Goal: Transaction & Acquisition: Purchase product/service

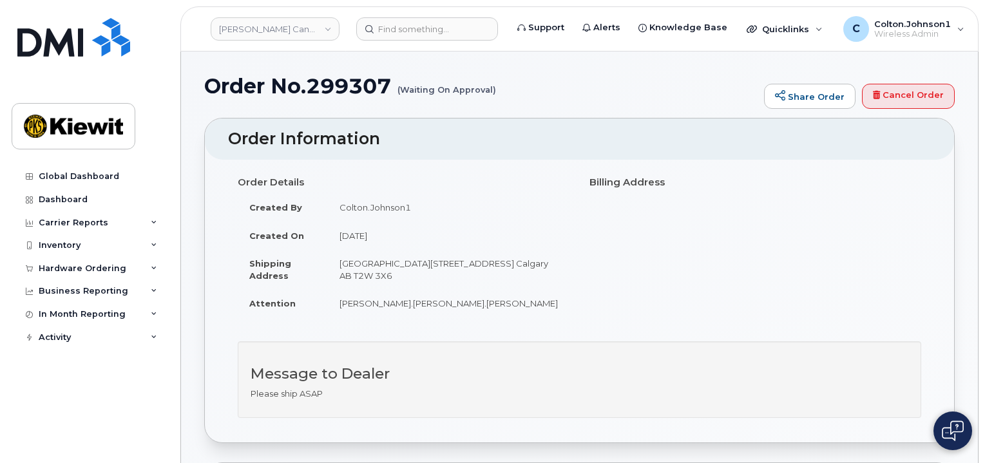
scroll to position [387, 0]
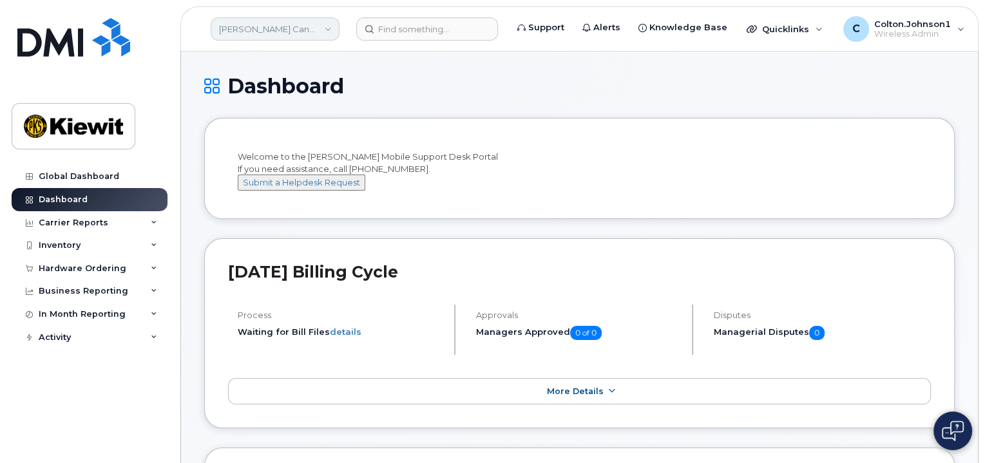
click at [287, 26] on link "Kiewit Canada Inc" at bounding box center [275, 28] width 129 height 23
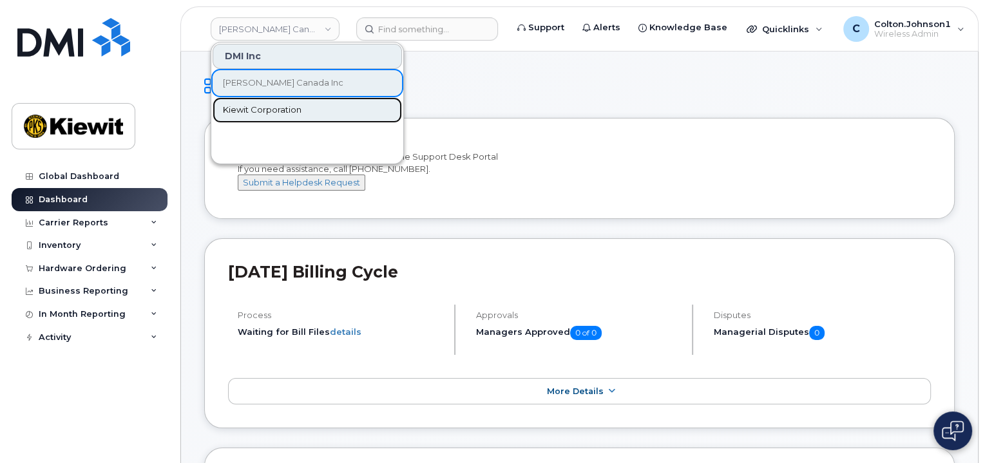
click at [319, 111] on link "Kiewit Corporation" at bounding box center [307, 110] width 189 height 26
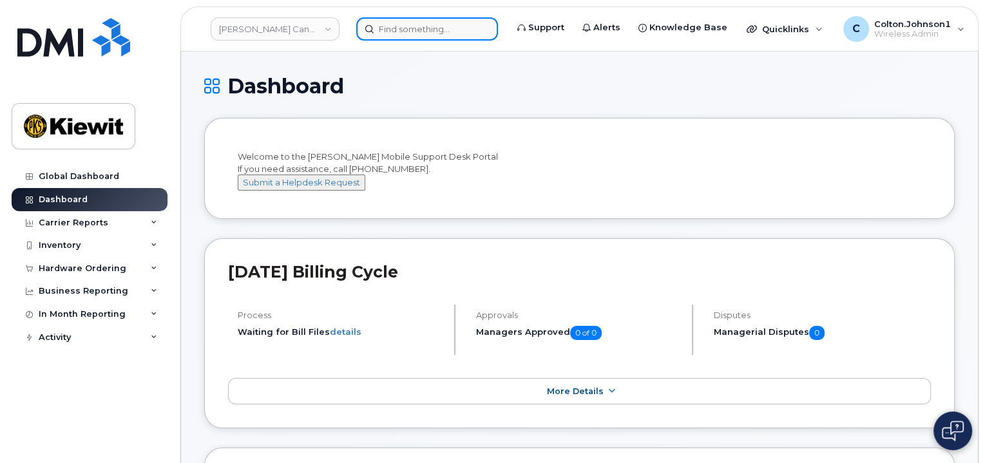
click at [419, 35] on input at bounding box center [427, 28] width 142 height 23
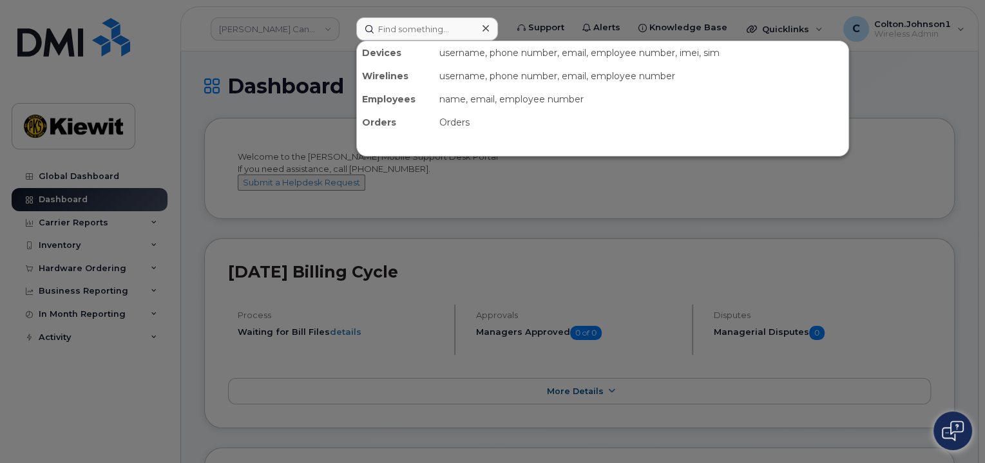
click at [386, 125] on div "Orders" at bounding box center [395, 122] width 77 height 23
click at [441, 123] on div "Orders" at bounding box center [641, 122] width 414 height 23
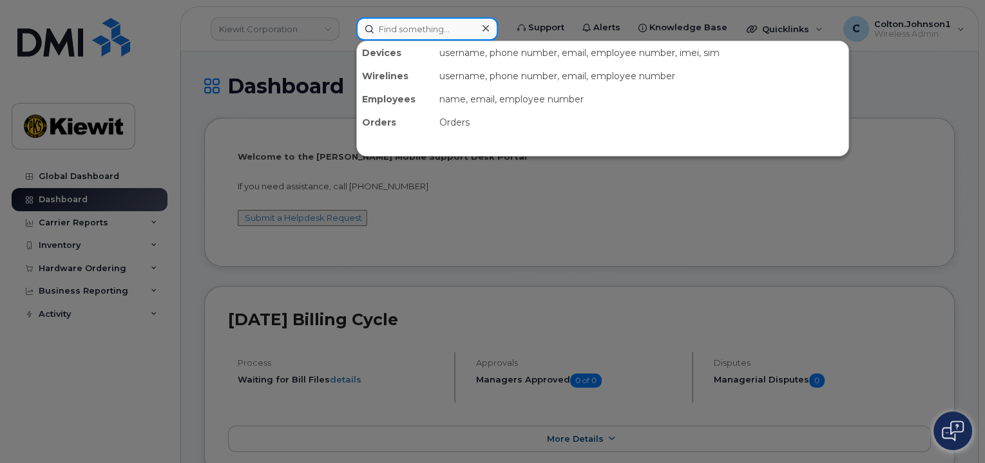
click at [443, 30] on input at bounding box center [427, 28] width 142 height 23
paste input "299241"
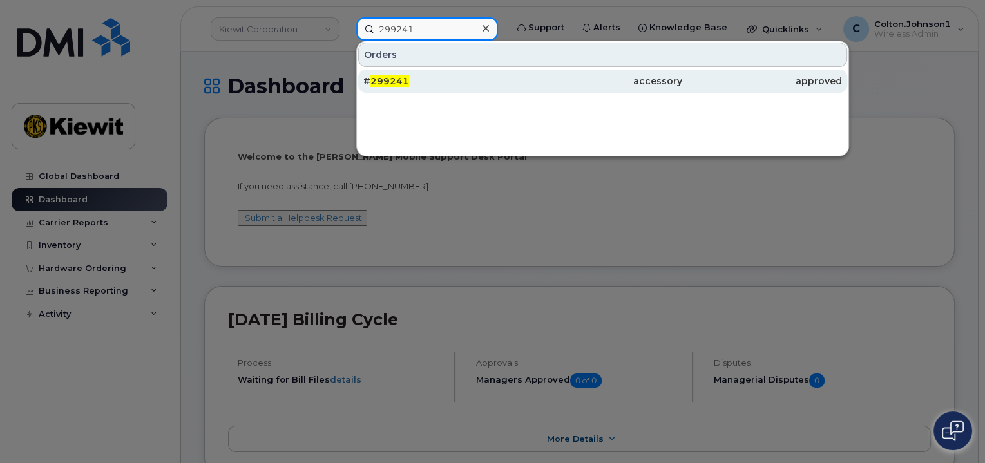
type input "299241"
click at [480, 81] on div "# 299241" at bounding box center [443, 81] width 160 height 13
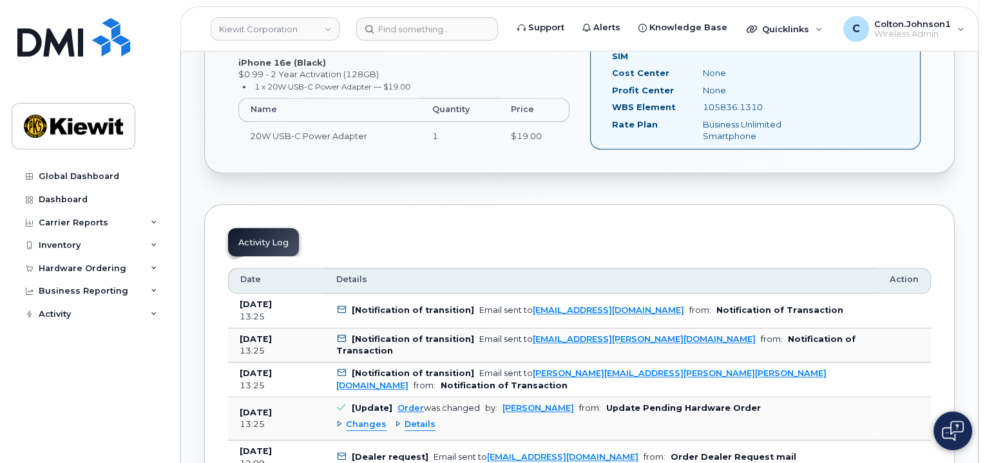
scroll to position [516, 0]
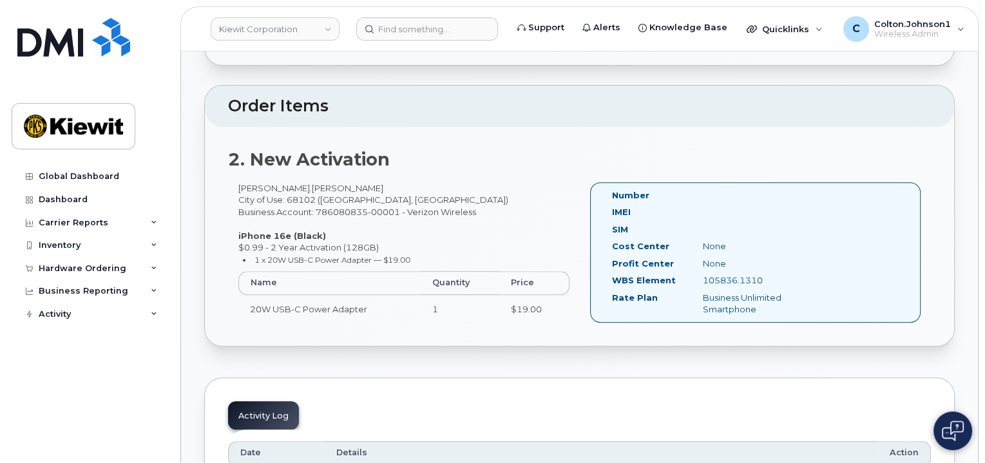
click at [956, 427] on img at bounding box center [953, 431] width 22 height 21
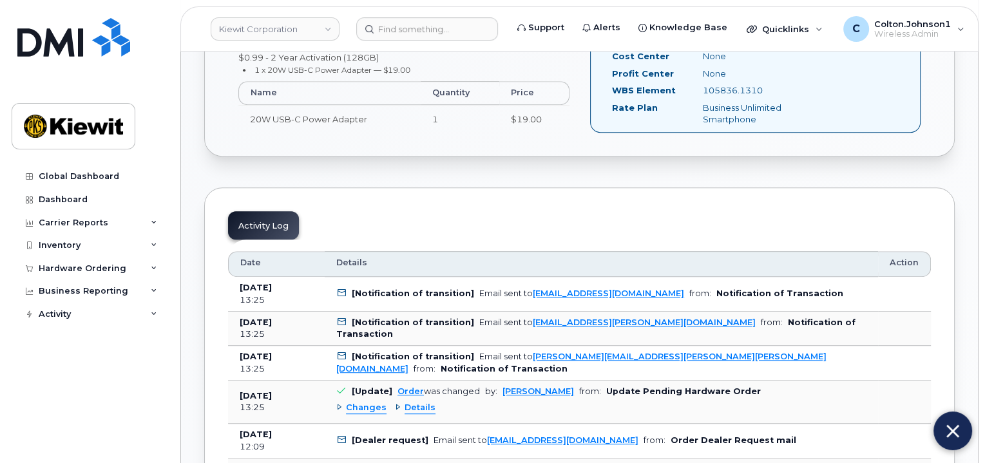
scroll to position [709, 0]
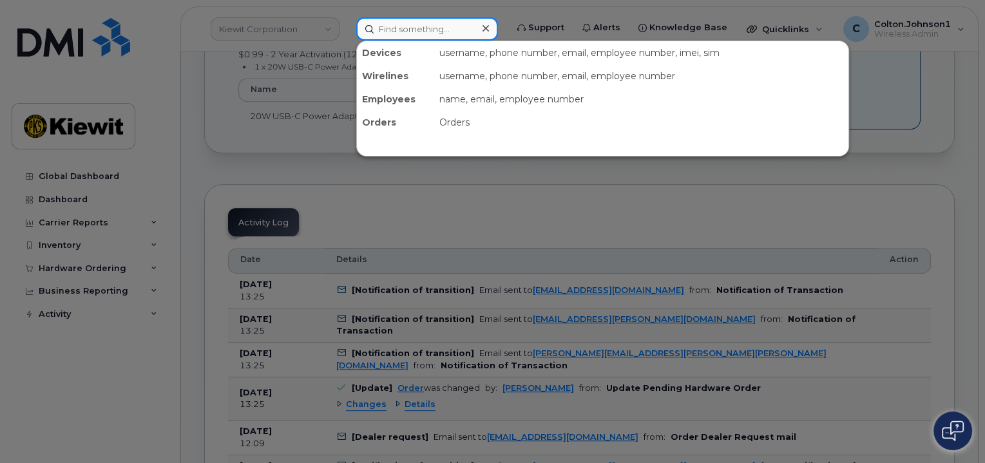
click at [446, 26] on input at bounding box center [427, 28] width 142 height 23
paste input "299307"
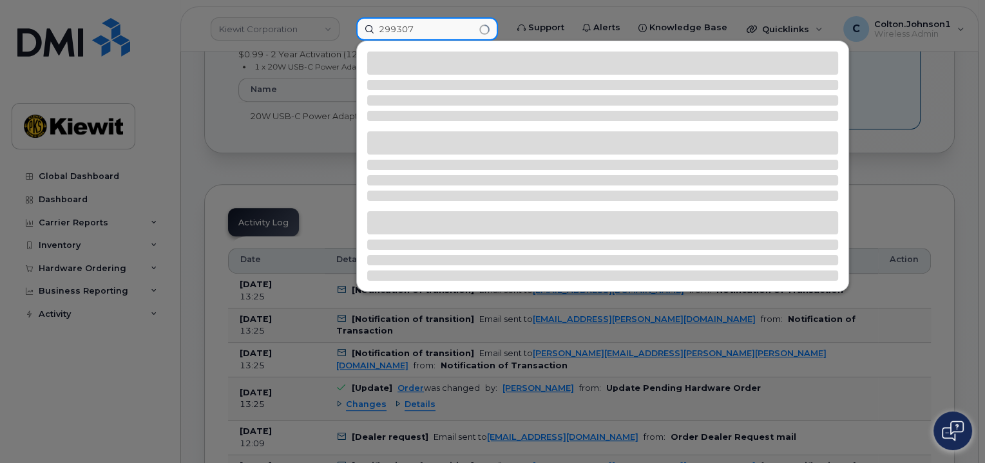
click at [443, 27] on input "299307" at bounding box center [427, 28] width 142 height 23
type input "299307"
click at [333, 39] on div at bounding box center [492, 231] width 985 height 463
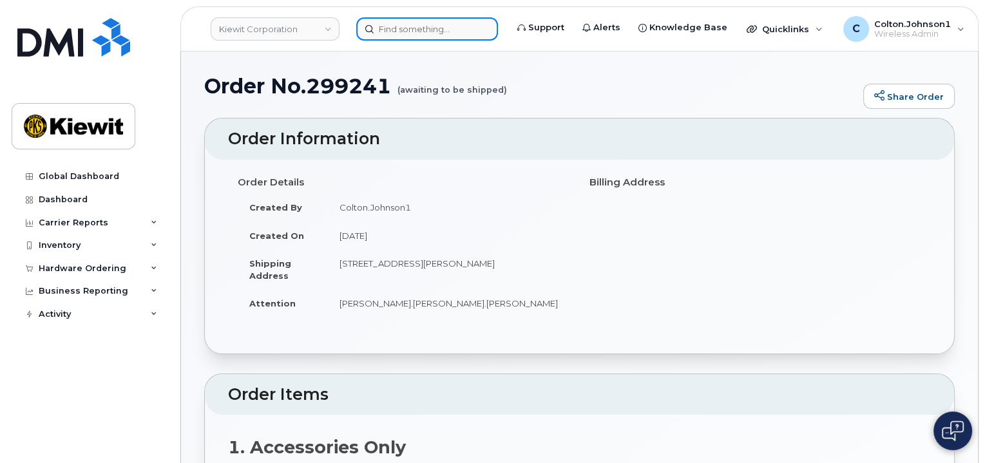
click at [418, 28] on input at bounding box center [427, 28] width 142 height 23
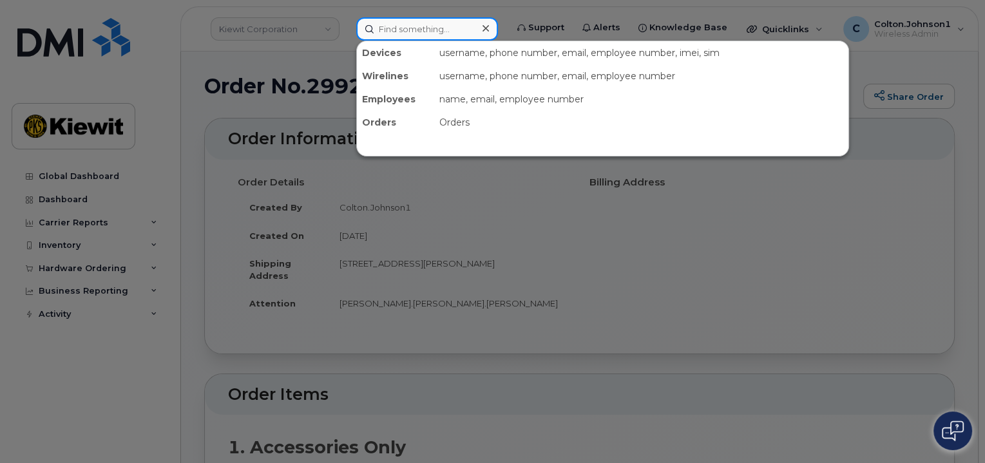
paste input "299307"
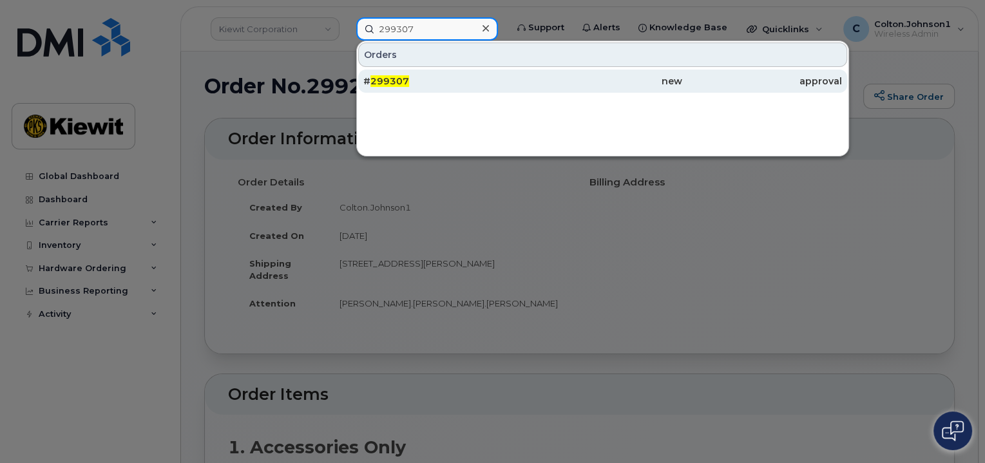
type input "299307"
click at [454, 75] on div "# 299307" at bounding box center [443, 81] width 160 height 13
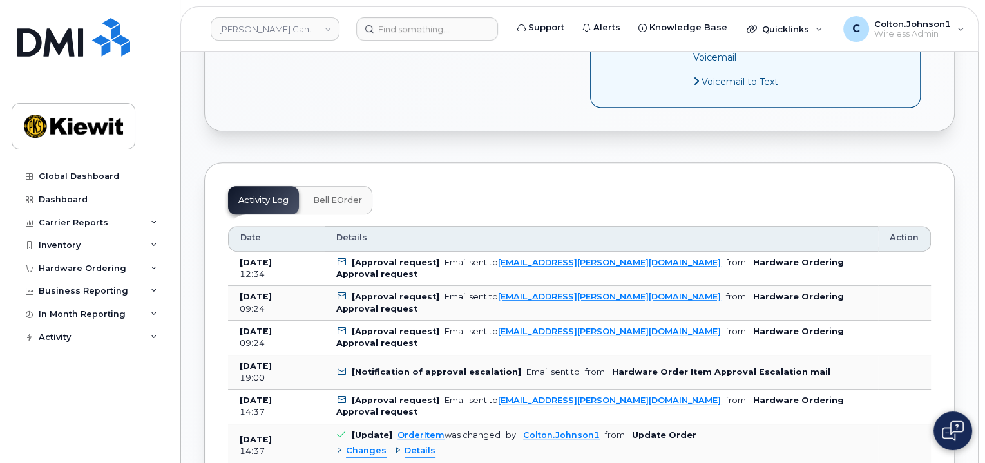
scroll to position [709, 0]
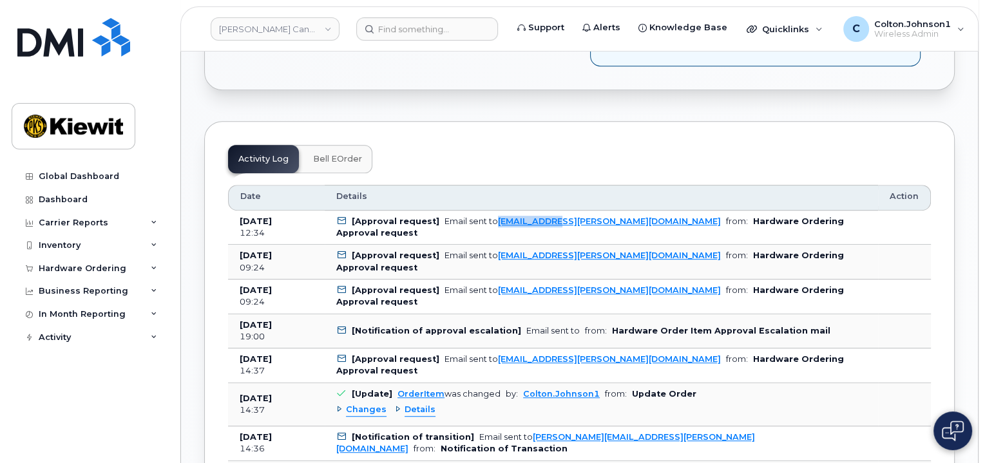
drag, startPoint x: 492, startPoint y: 216, endPoint x: 552, endPoint y: 220, distance: 59.4
click at [552, 220] on td "[Approval request] Email sent to [EMAIL_ADDRESS][PERSON_NAME][DOMAIN_NAME] from…" at bounding box center [602, 228] width 554 height 35
copy link "ELISHA.SEALY"
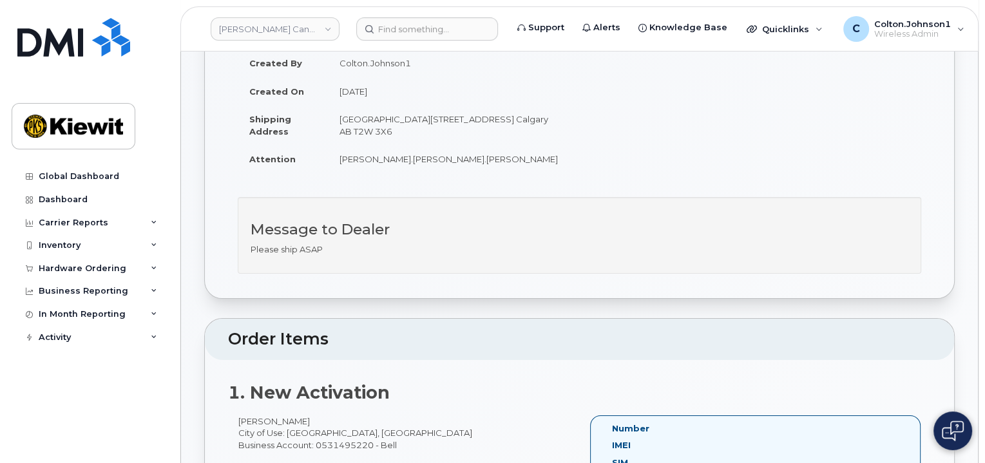
scroll to position [0, 0]
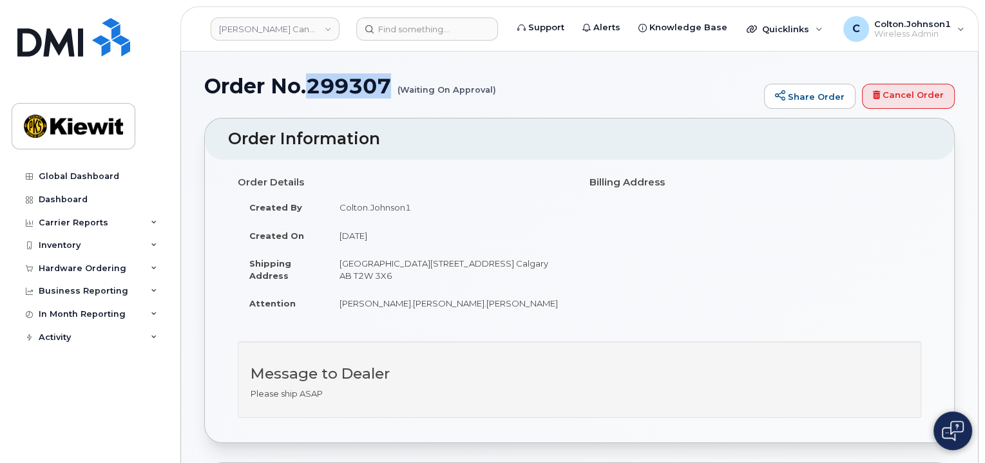
drag, startPoint x: 310, startPoint y: 77, endPoint x: 397, endPoint y: 86, distance: 87.5
click at [397, 86] on h1 "Order No.299307 (Waiting On Approval)" at bounding box center [481, 86] width 554 height 23
copy h1 "299307"
click at [409, 28] on input at bounding box center [427, 28] width 142 height 23
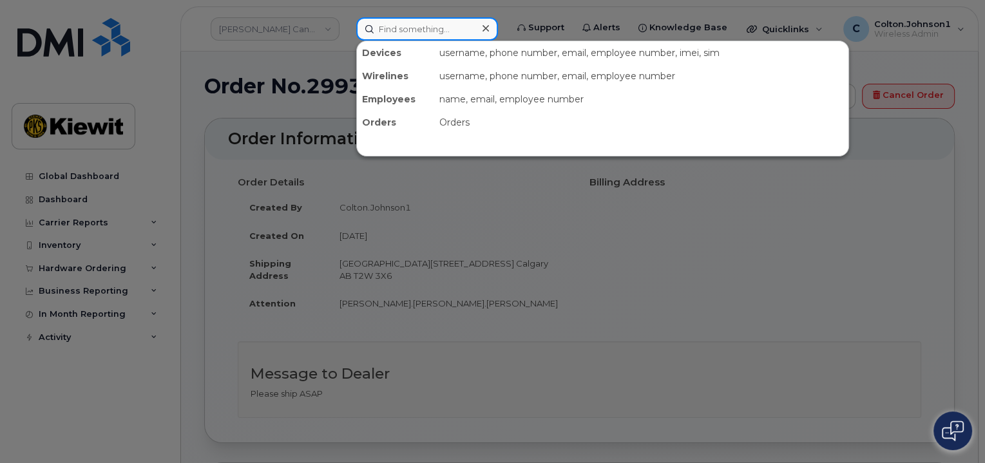
paste input "299315"
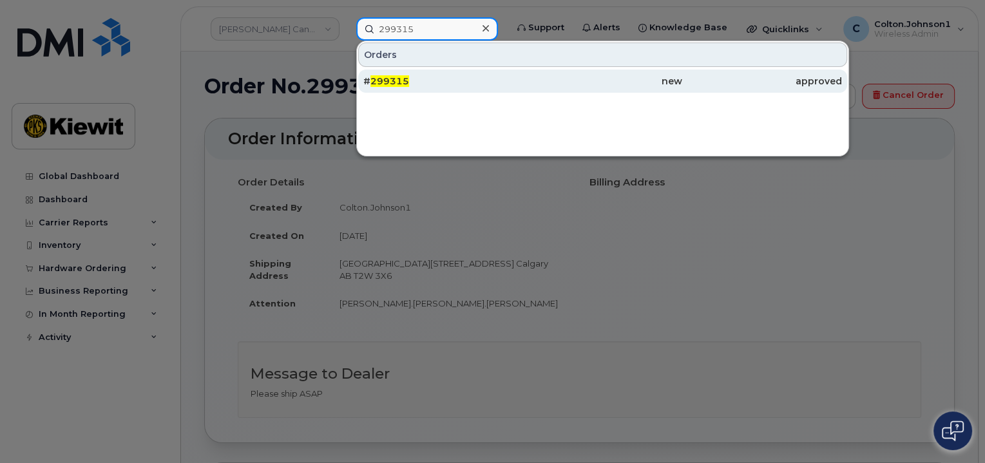
type input "299315"
click at [423, 79] on div "# 299315" at bounding box center [443, 81] width 160 height 13
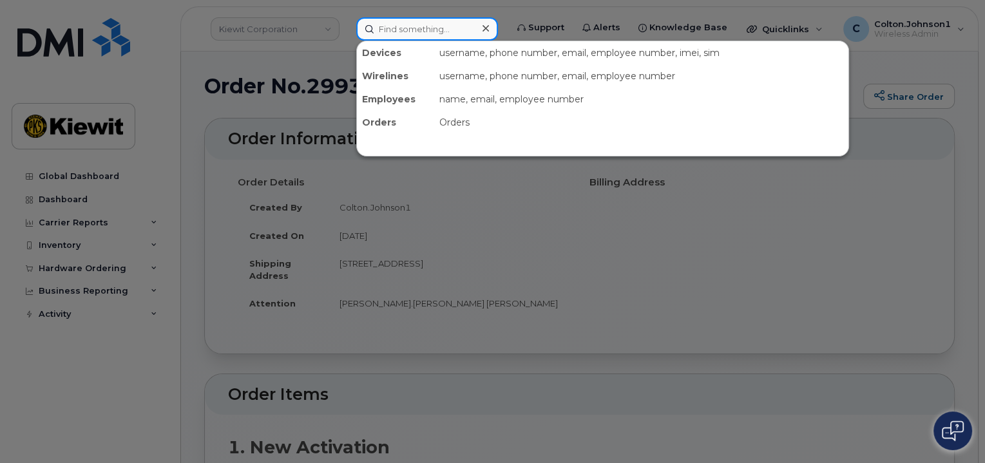
click at [400, 30] on input at bounding box center [427, 28] width 142 height 23
paste input "299307"
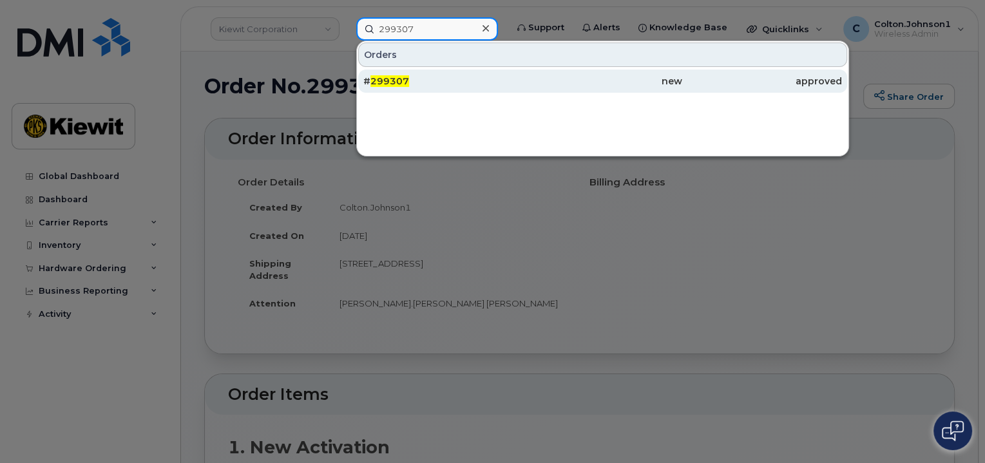
type input "299307"
click at [433, 82] on div "# 299307" at bounding box center [443, 81] width 160 height 13
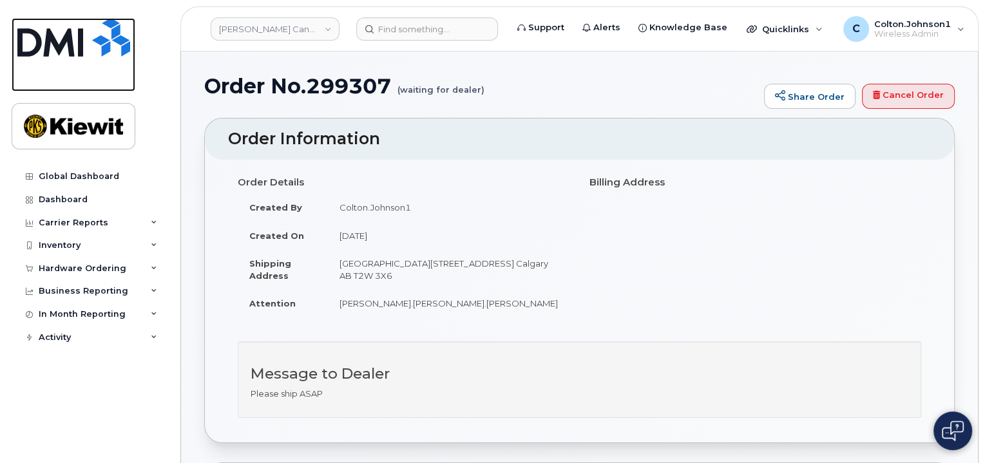
click at [93, 51] on img at bounding box center [73, 37] width 113 height 39
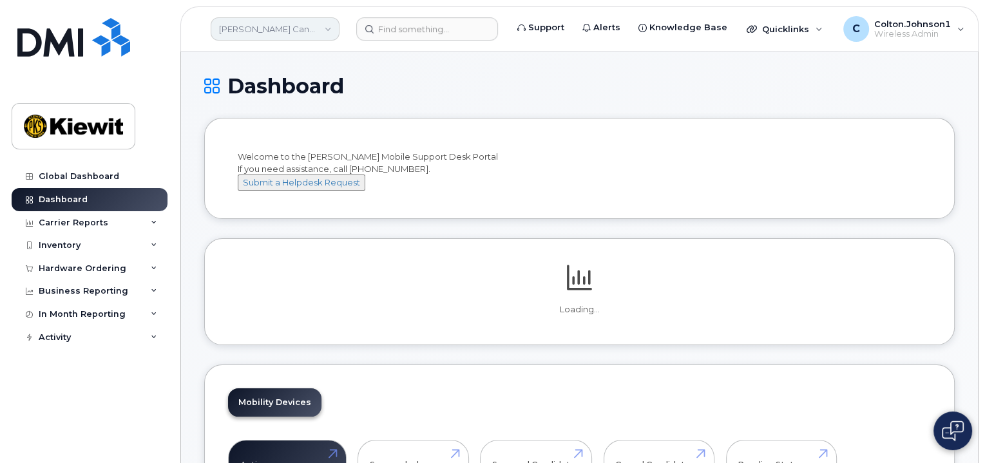
click at [303, 20] on link "Kiewit Canada Inc" at bounding box center [275, 28] width 129 height 23
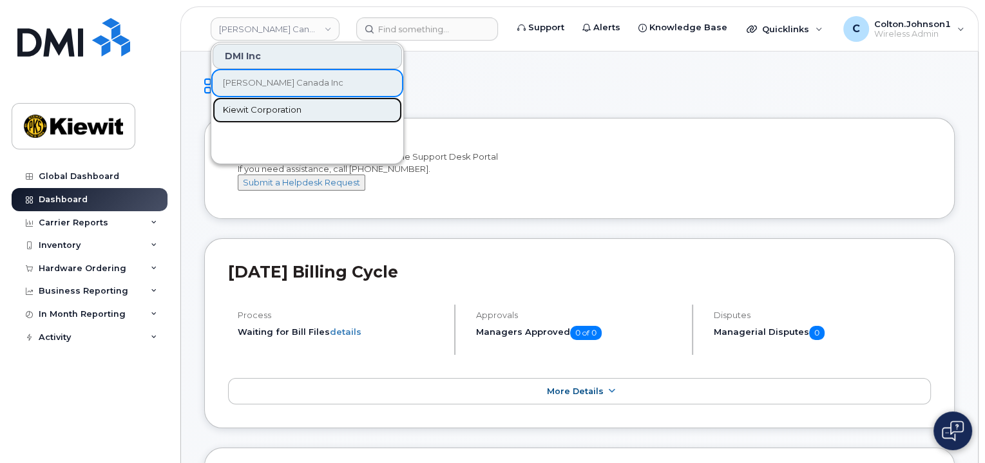
click at [302, 111] on link "Kiewit Corporation" at bounding box center [307, 110] width 189 height 26
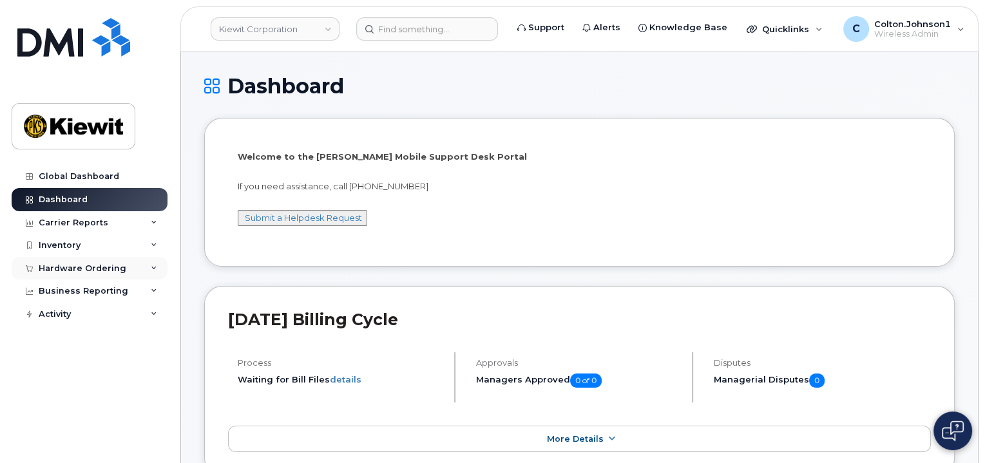
click at [151, 269] on icon at bounding box center [154, 268] width 6 height 6
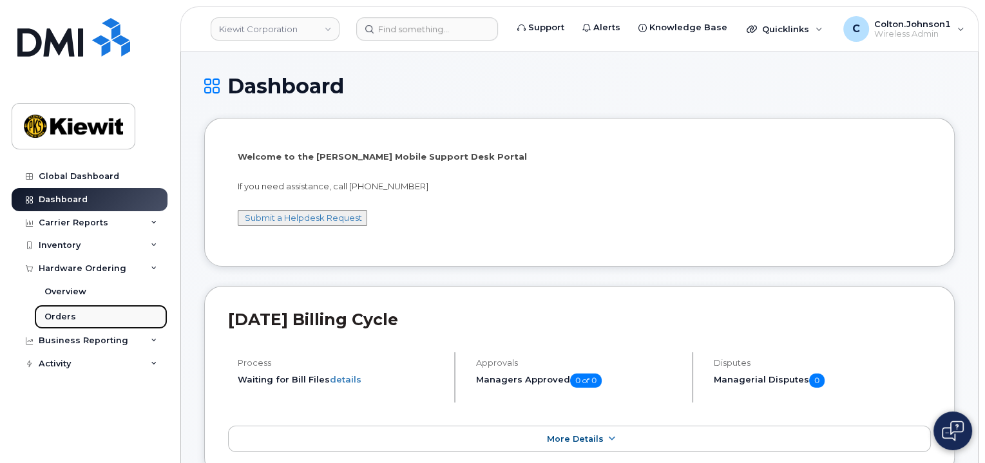
click at [92, 314] on link "Orders" at bounding box center [100, 317] width 133 height 24
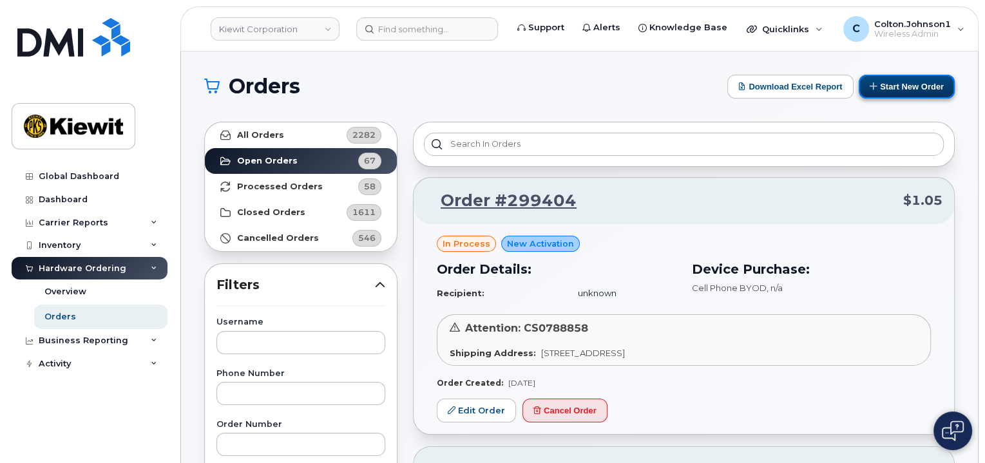
click at [898, 90] on button "Start New Order" at bounding box center [907, 87] width 96 height 24
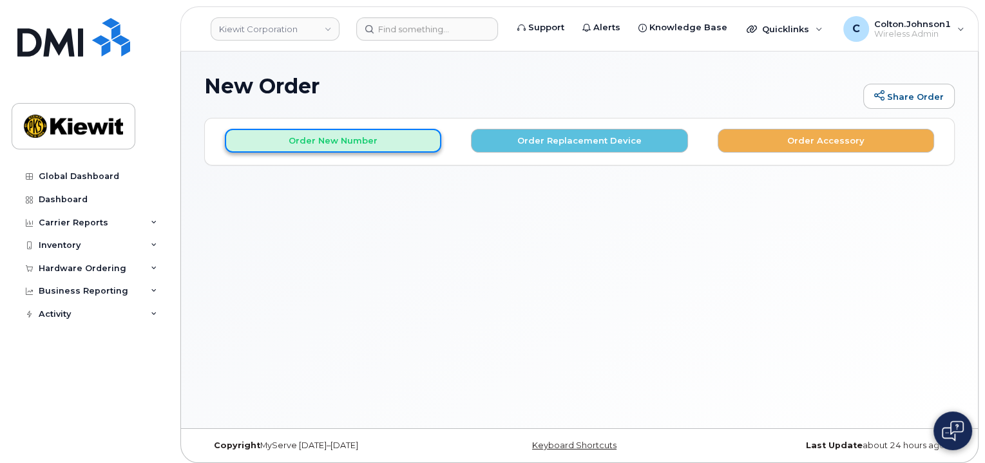
click at [330, 139] on button "Order New Number" at bounding box center [333, 141] width 217 height 24
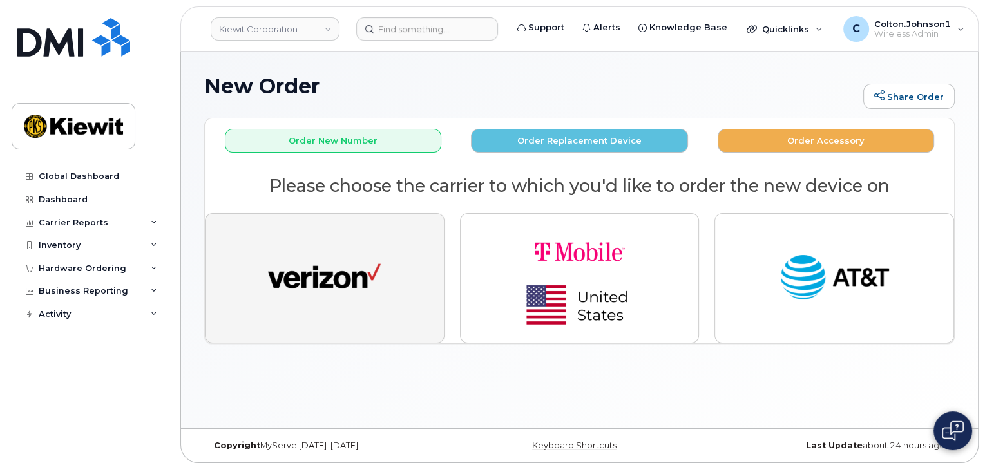
click at [323, 269] on img "button" at bounding box center [324, 278] width 113 height 58
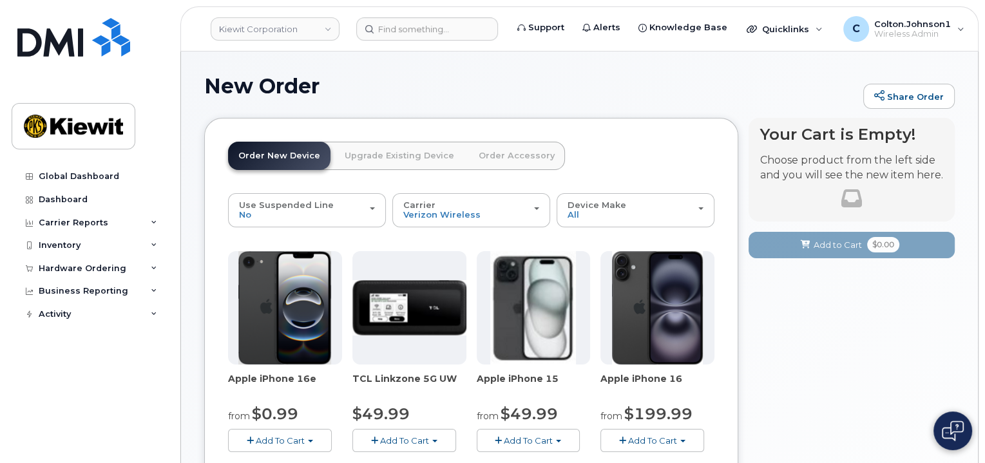
click at [309, 436] on button "Add To Cart" at bounding box center [280, 440] width 104 height 23
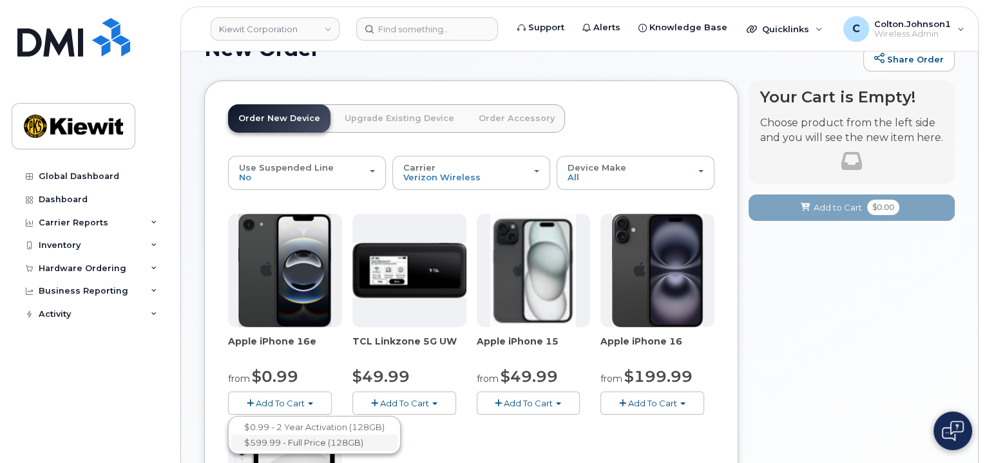
scroll to position [64, 0]
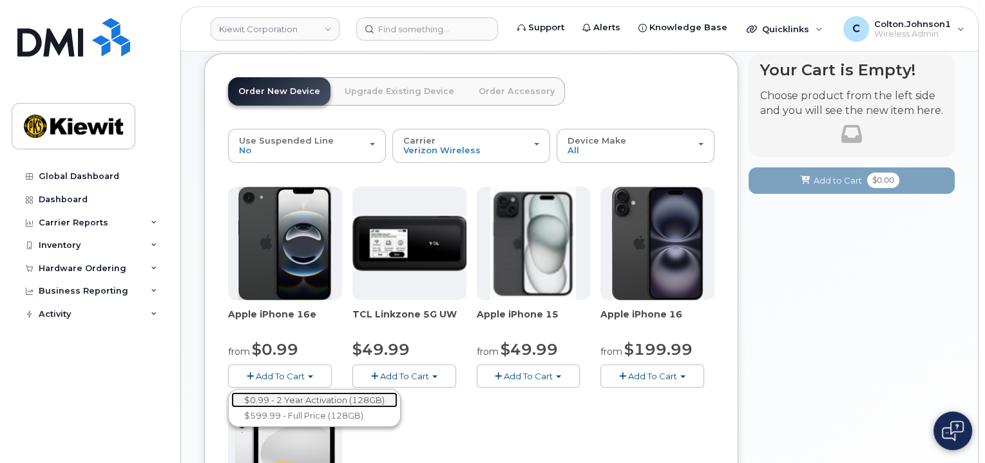
click at [297, 399] on link "$0.99 - 2 Year Activation (128GB)" at bounding box center [314, 400] width 166 height 16
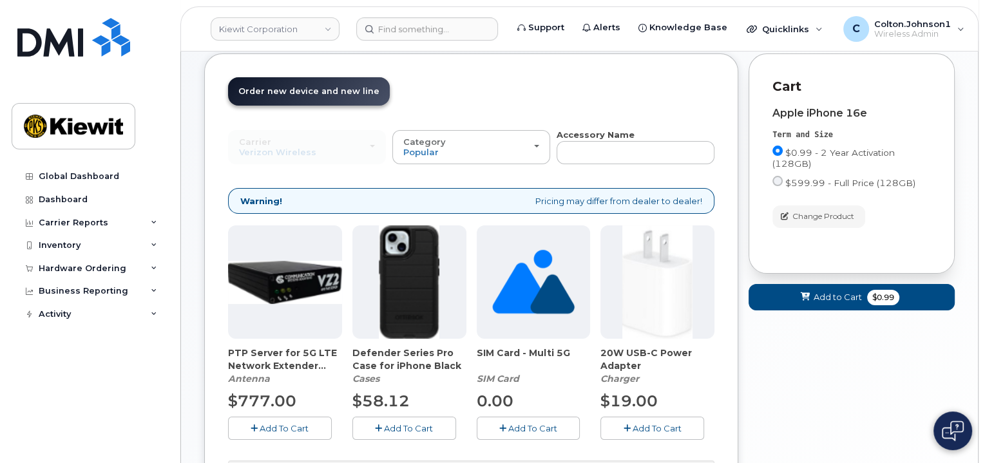
click at [664, 425] on span "Add To Cart" at bounding box center [657, 428] width 49 height 10
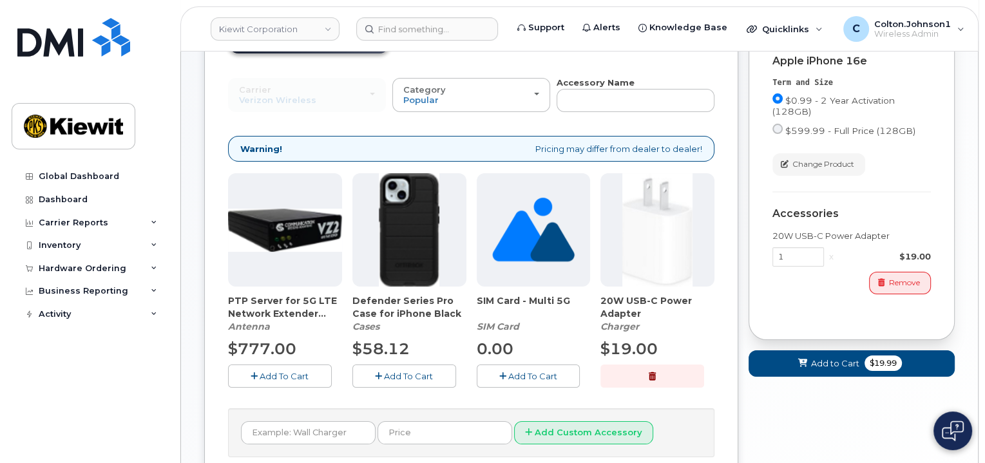
scroll to position [129, 0]
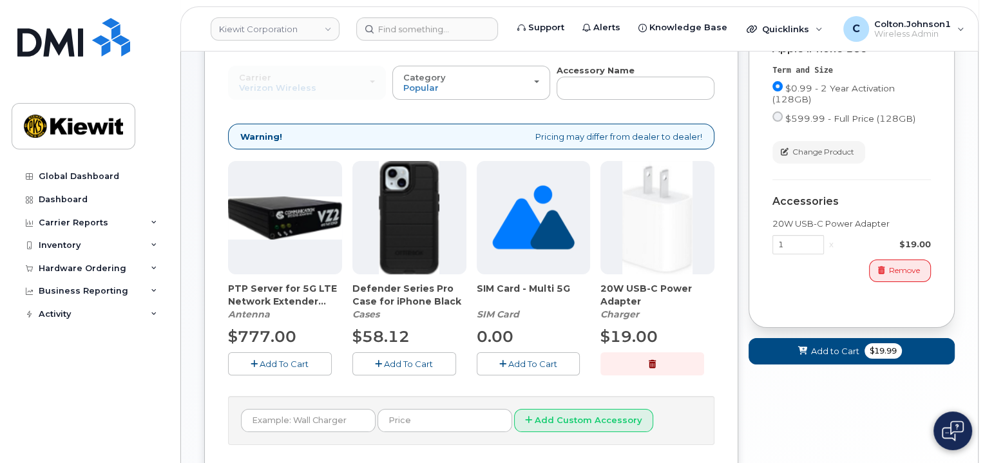
click at [388, 360] on span "Add To Cart" at bounding box center [408, 364] width 49 height 10
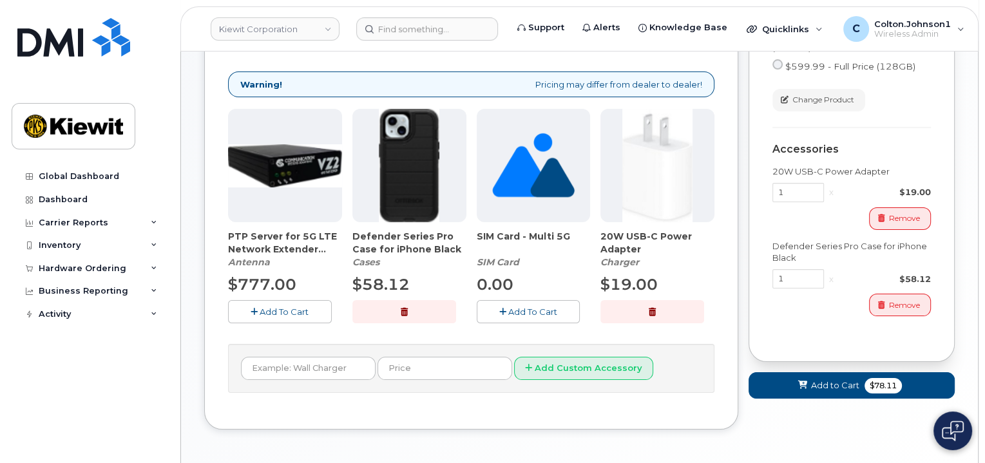
scroll to position [193, 0]
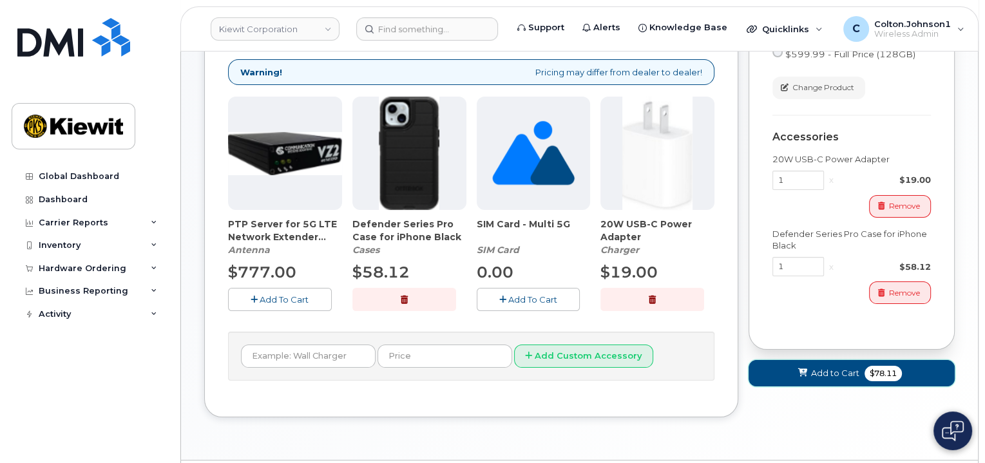
click at [843, 374] on span "Add to Cart" at bounding box center [835, 373] width 48 height 12
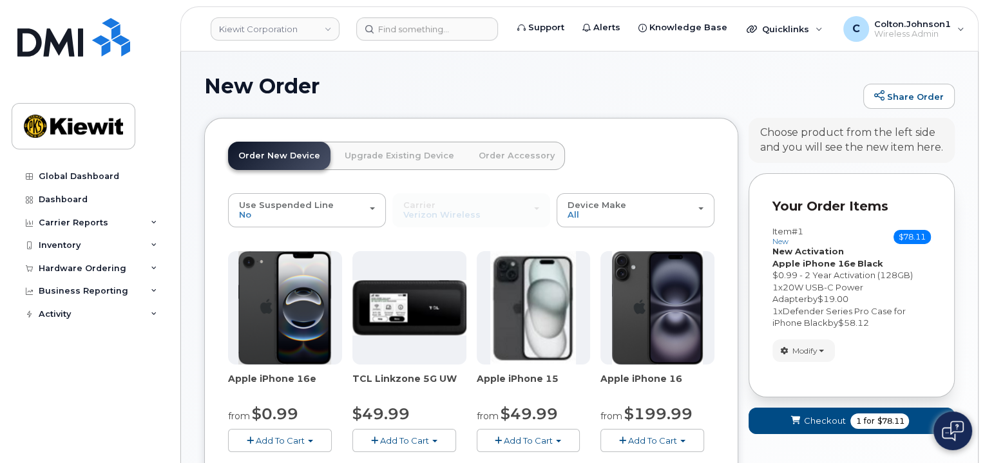
scroll to position [129, 0]
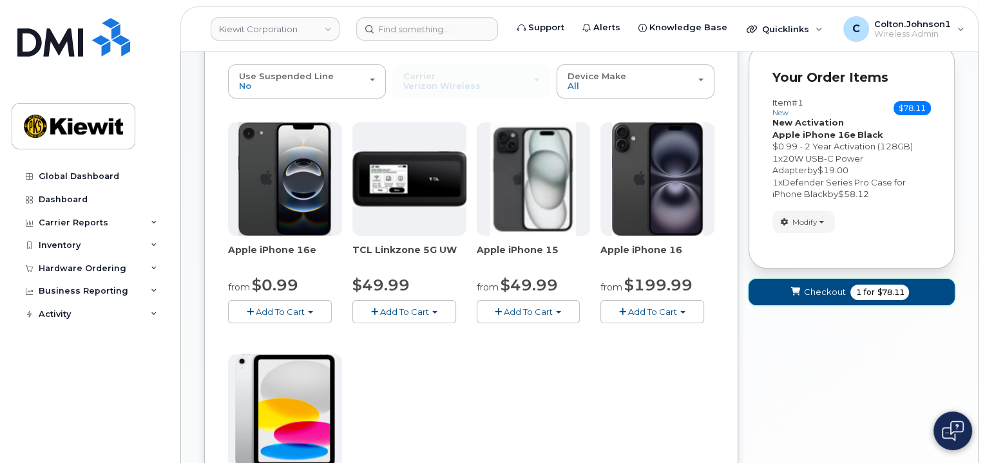
click at [809, 294] on span "Checkout" at bounding box center [825, 292] width 42 height 12
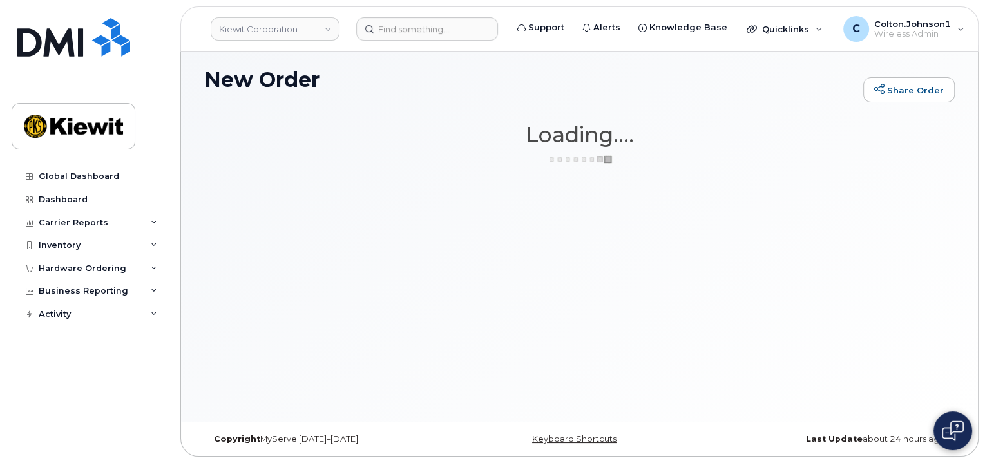
scroll to position [6, 0]
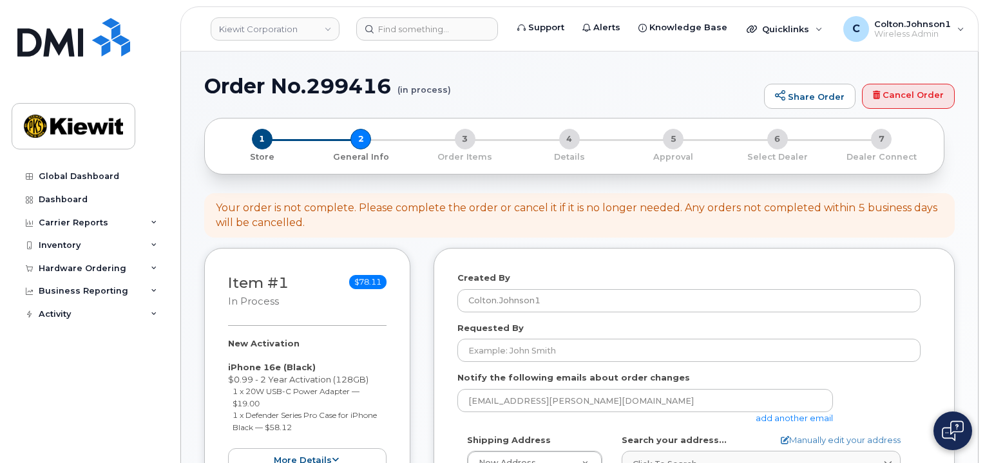
select select
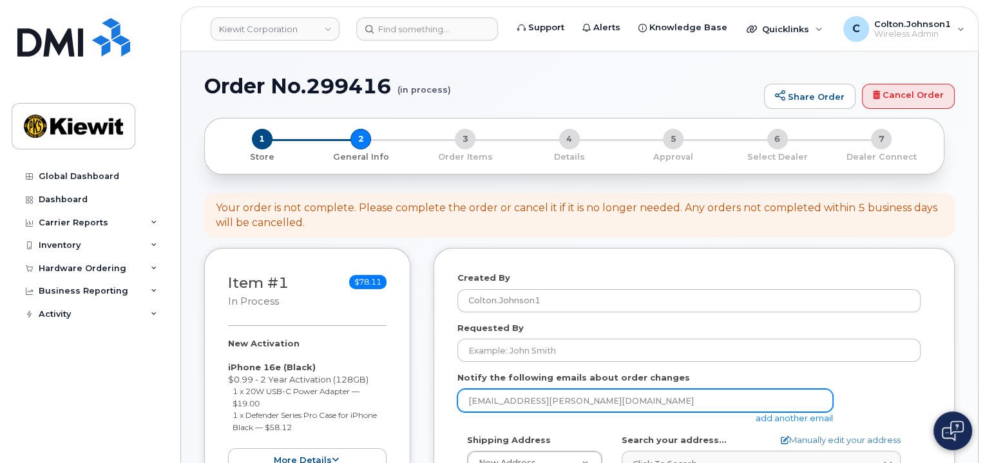
click at [567, 396] on input "[EMAIL_ADDRESS][PERSON_NAME][DOMAIN_NAME]" at bounding box center [646, 400] width 376 height 23
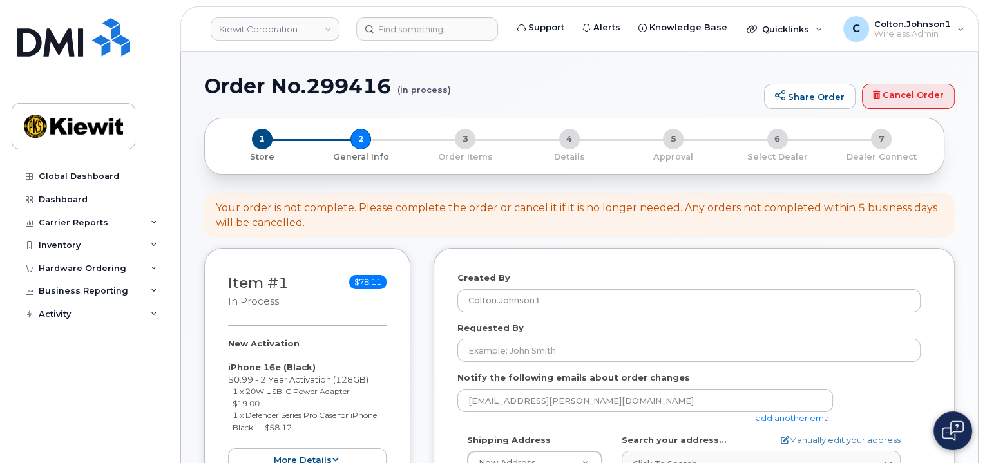
click at [766, 418] on link "add another email" at bounding box center [794, 418] width 77 height 10
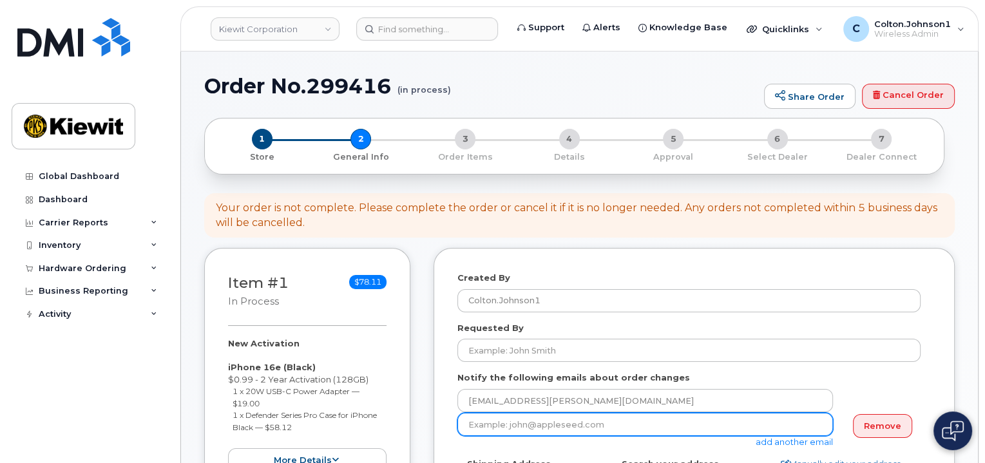
click at [521, 426] on input "email" at bounding box center [646, 424] width 376 height 23
paste input "David.Gutierrez"
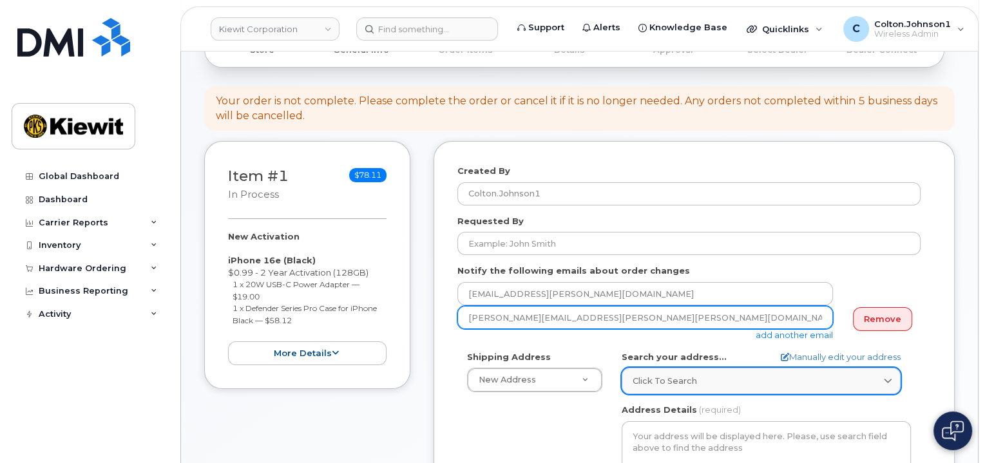
scroll to position [129, 0]
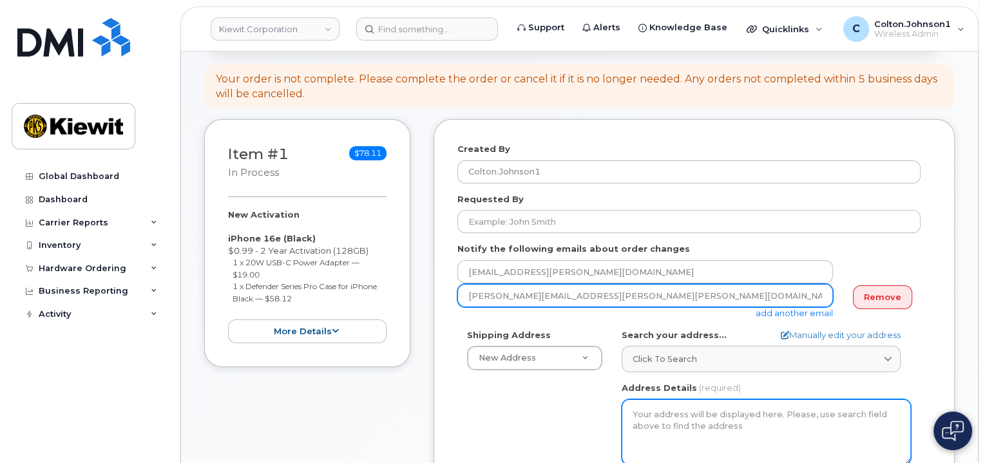
type input "David.Gutierrez@kiewit.com"
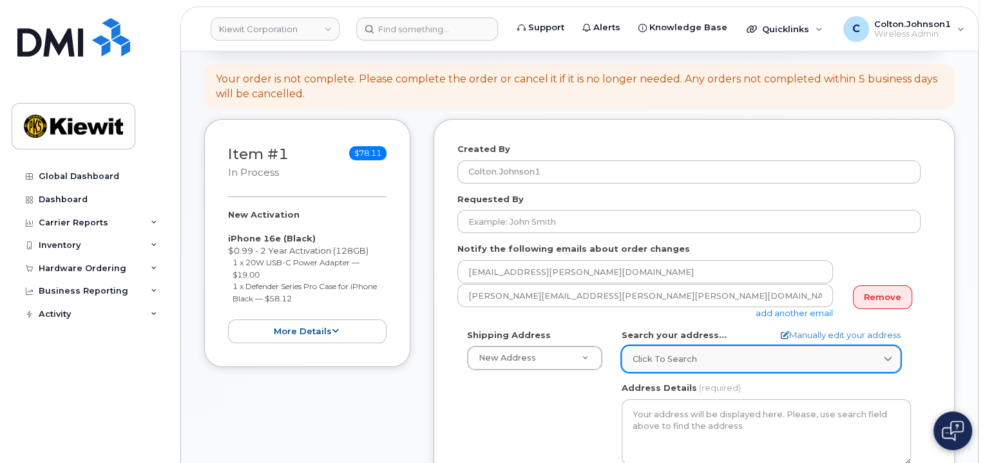
click at [657, 358] on span "Click to search" at bounding box center [665, 359] width 64 height 12
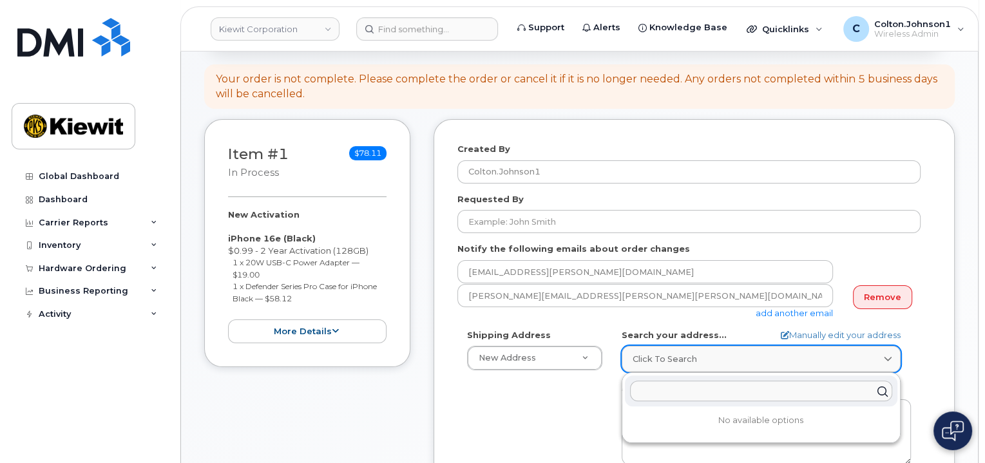
paste input "585 N. Dairy Ashford Rd., Houston, TX 77079"
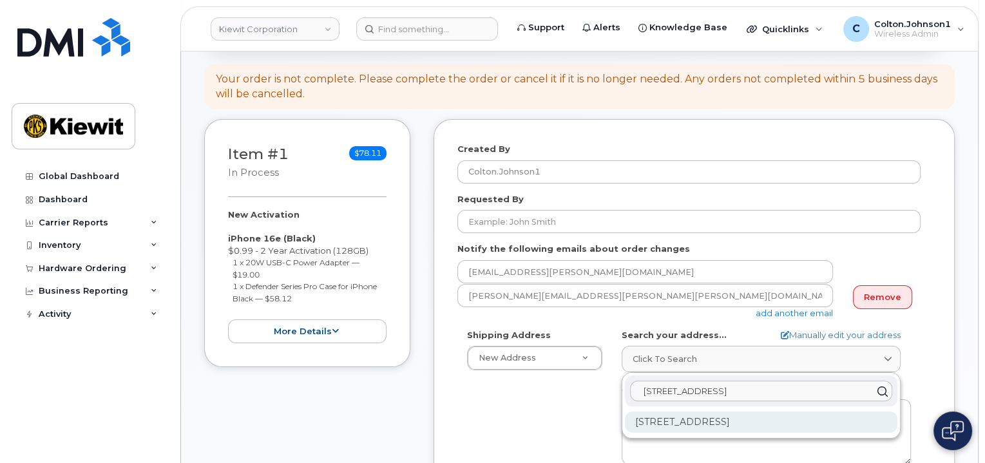
type input "585 N. Dairy Ashford Rd., Houston, TX 77079"
click at [691, 424] on div "585 N Dairy Ashford Rd Houston TX 77079-1103" at bounding box center [761, 422] width 273 height 21
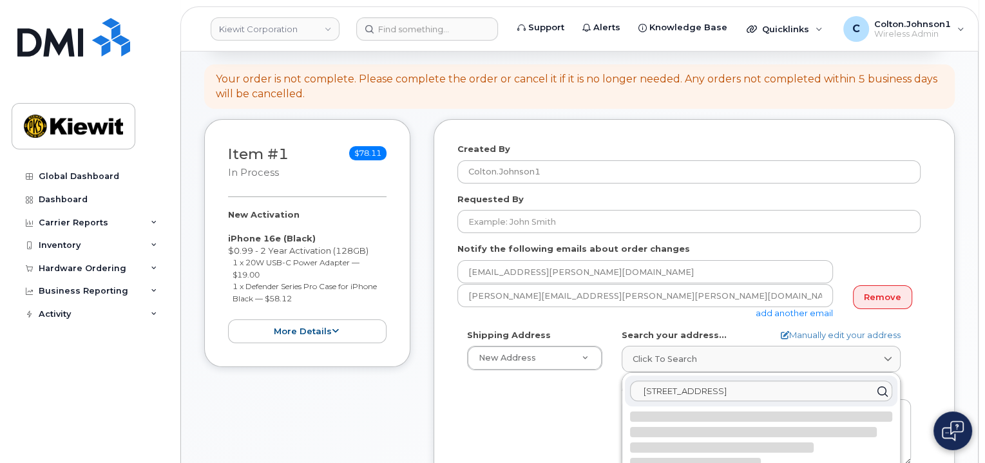
select select
type textarea "585 N Dairy Ashford Rd HOUSTON TX 77079-1103 UNITED STATES"
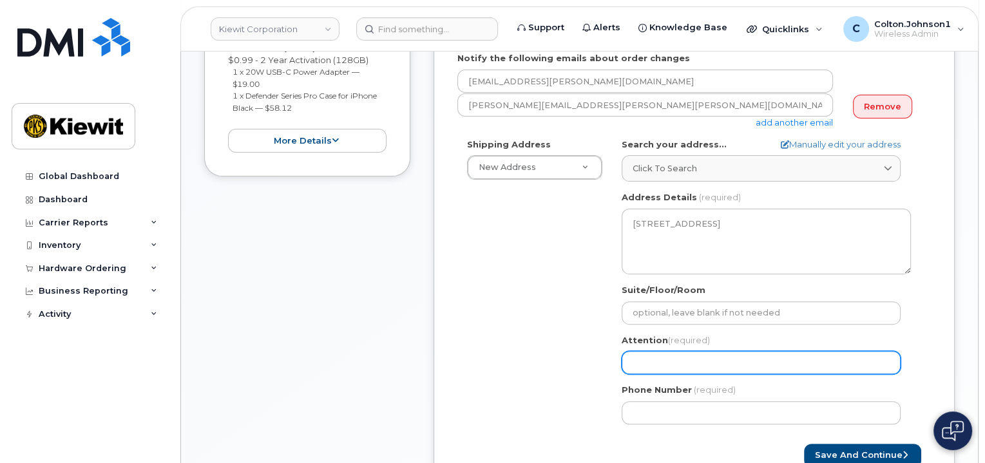
scroll to position [322, 0]
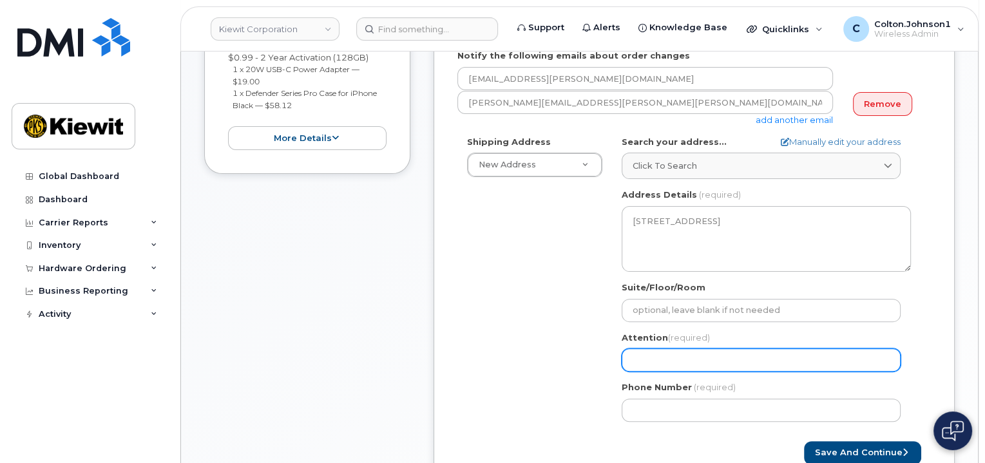
drag, startPoint x: 673, startPoint y: 359, endPoint x: 669, endPoint y: 365, distance: 7.0
click at [673, 359] on input "Attention (required)" at bounding box center [761, 360] width 279 height 23
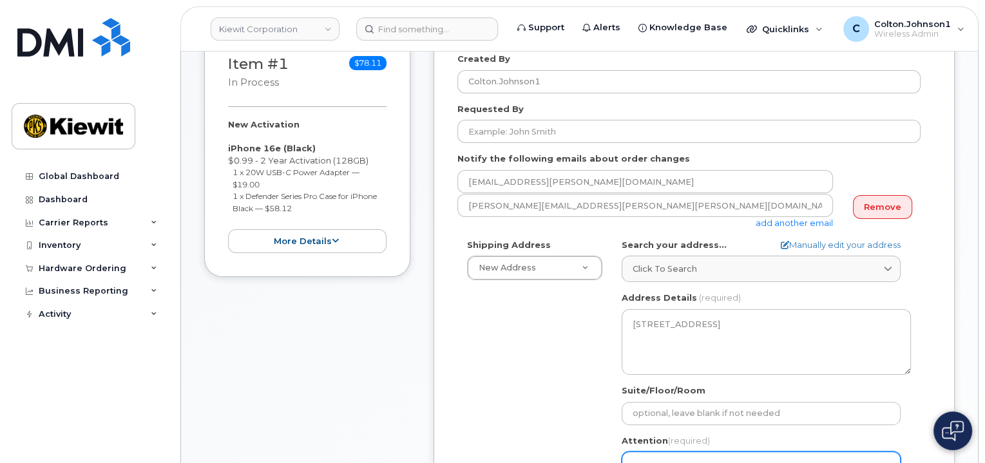
scroll to position [258, 0]
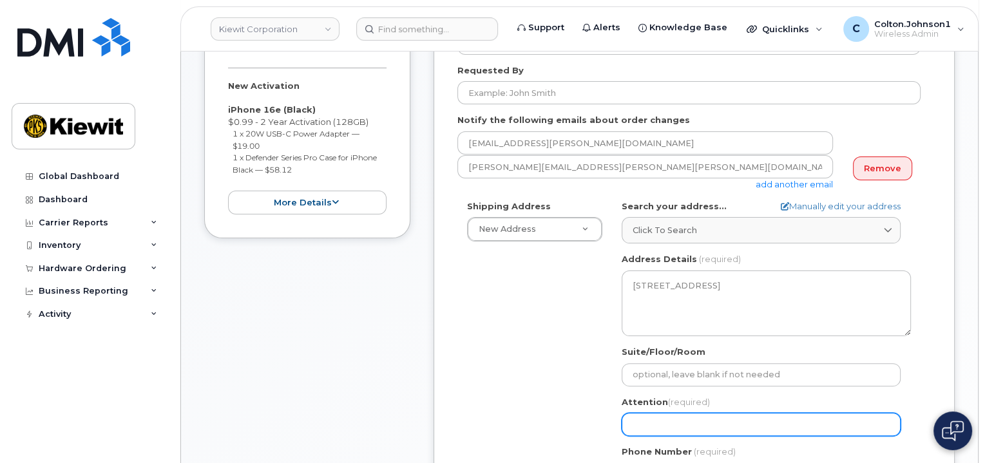
click at [656, 435] on div "TX Houston Search your address... Manually edit your address Click to search 58…" at bounding box center [766, 348] width 309 height 296
click at [655, 427] on input "Attention (required)" at bounding box center [761, 424] width 279 height 23
select select
type input "R"
select select
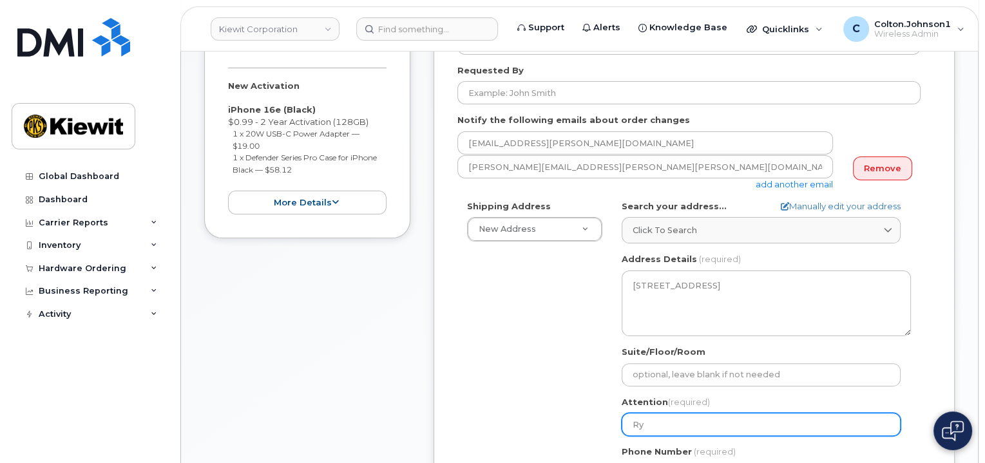
type input "Rya"
select select
type input "Ryan"
select select
type input "Ryan."
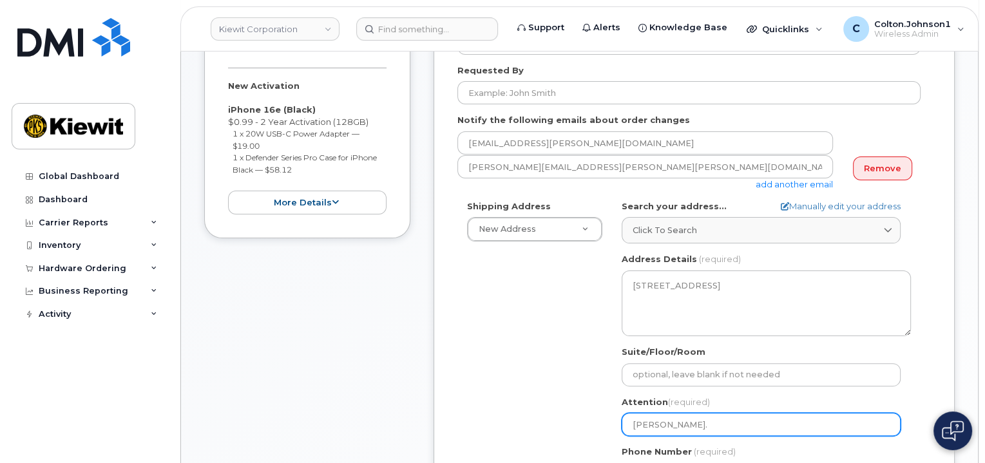
select select
type input "Ryan.T"
select select
type input "Ryan.Th"
select select
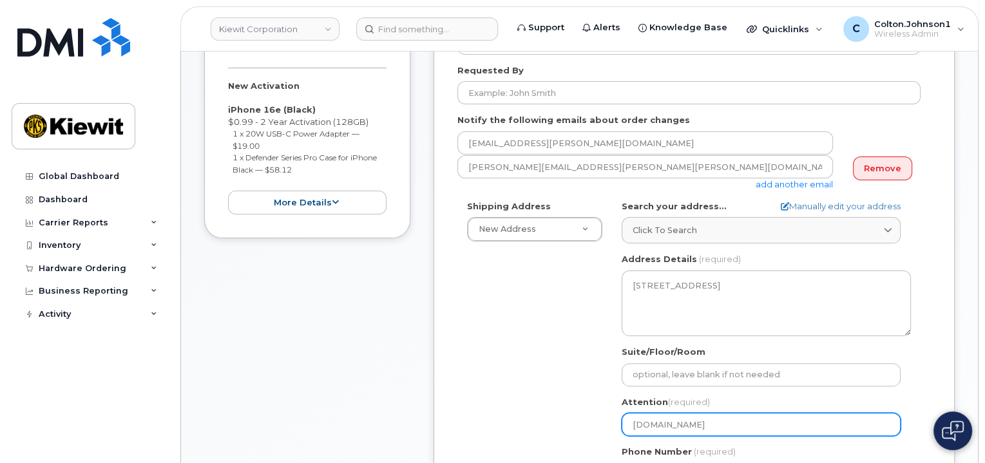
type input "Ryan.Tho"
select select
type input "Ryan.Thom"
select select
type input "Ryan.Thoma"
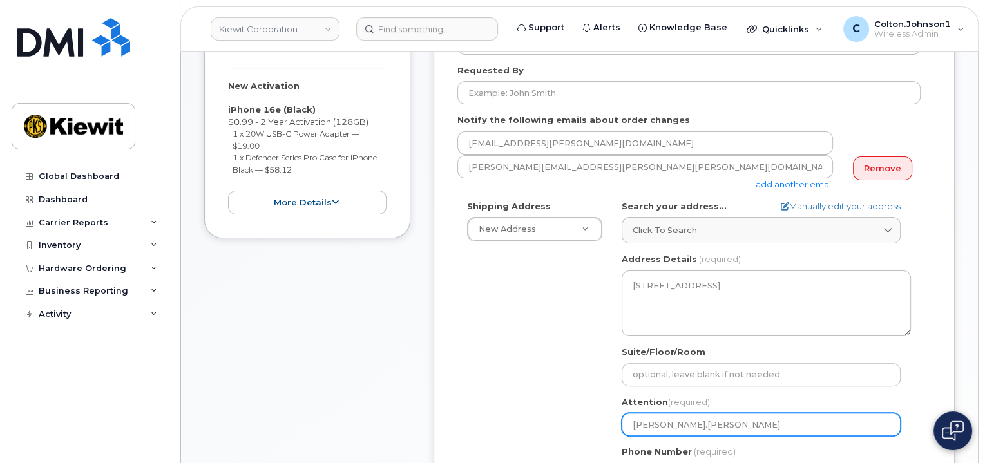
select select
type input "Ryan.Thomas"
select select
type input "Ryan.Thomas1"
select select
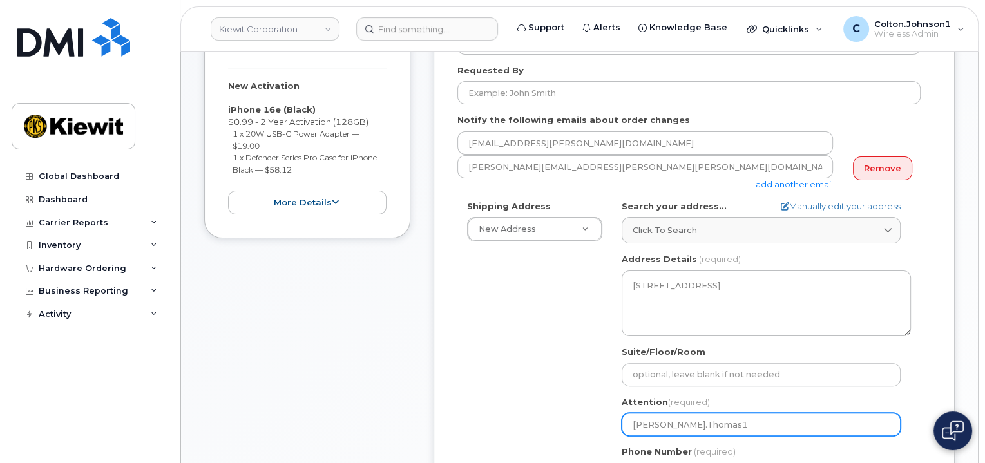
type input "Ryan.Thomas1 G"
select select
type input "Ryan.Thomas1 Gr"
select select
type input "Ryan.Thomas1 Gre"
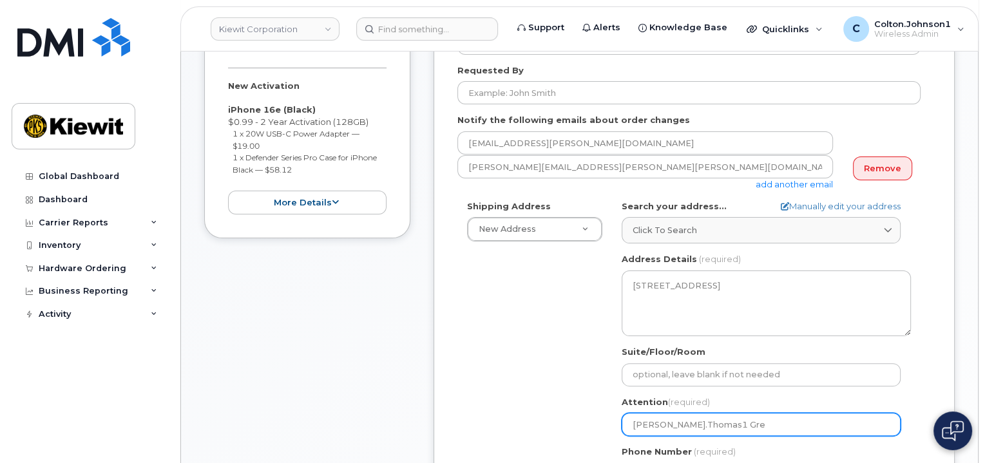
select select
type input "Ryan.Thomas1 Greg"
select select
type input "Ryan.Thomas1 Gregg"
select select
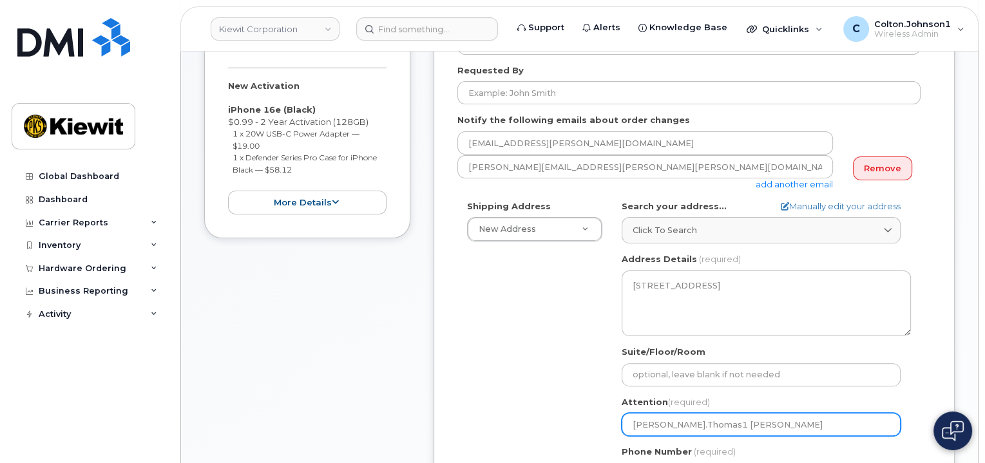
type input "Ryan.Thomas1 Gregg W"
select select
type input "Ryan.Thomas1 Gregg War"
select select
type input "Ryan.Thomas1 Gregg Wart"
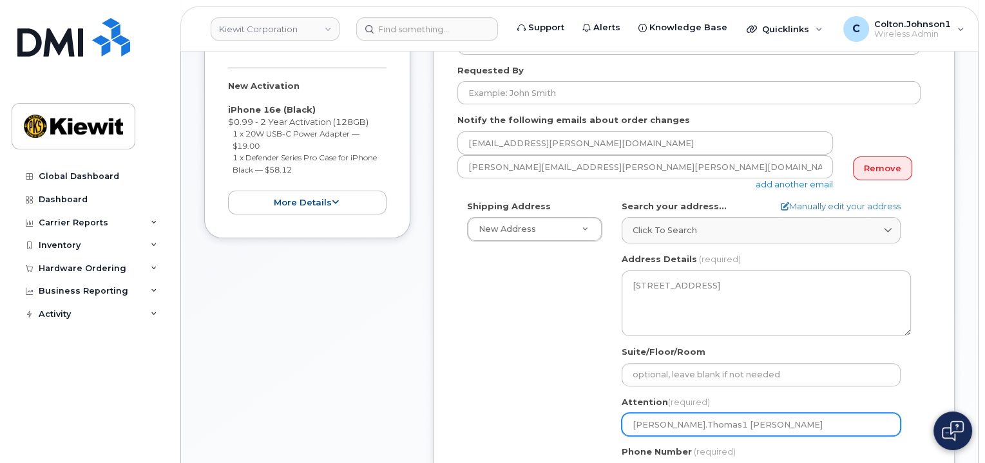
select select
type input "Ryan.Thomas1 Gregg War"
select select
type input "Ryan.Thomas1 Gregg Wa"
select select
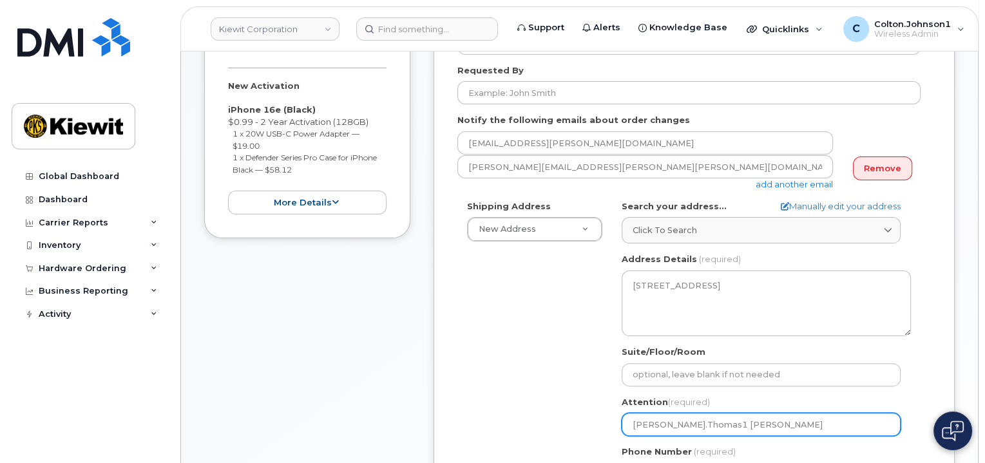
type input "Ryan.Thomas1 Gregg Wat"
select select
type input "Ryan.Thomas1 Gregg Wats"
select select
type input "Ryan.Thomas1 Gregg Watso"
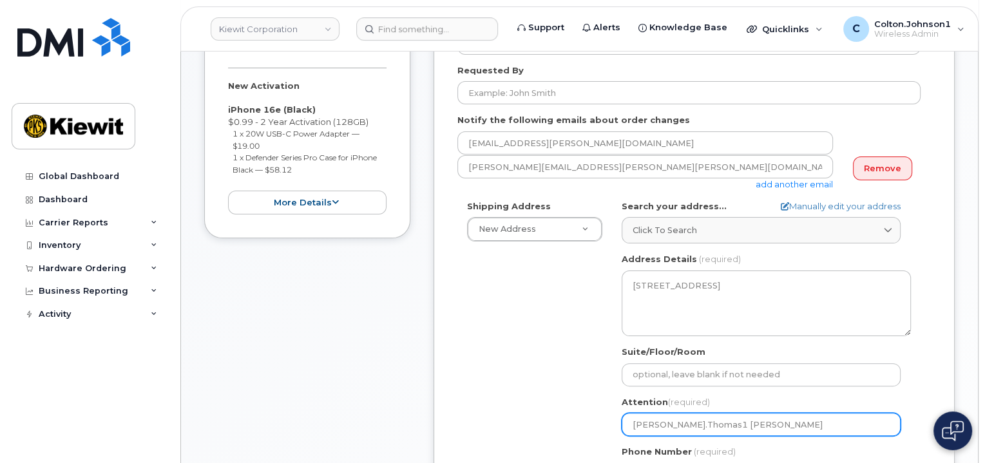
select select
type input "Ryan.Thomas1 Gregg Watson"
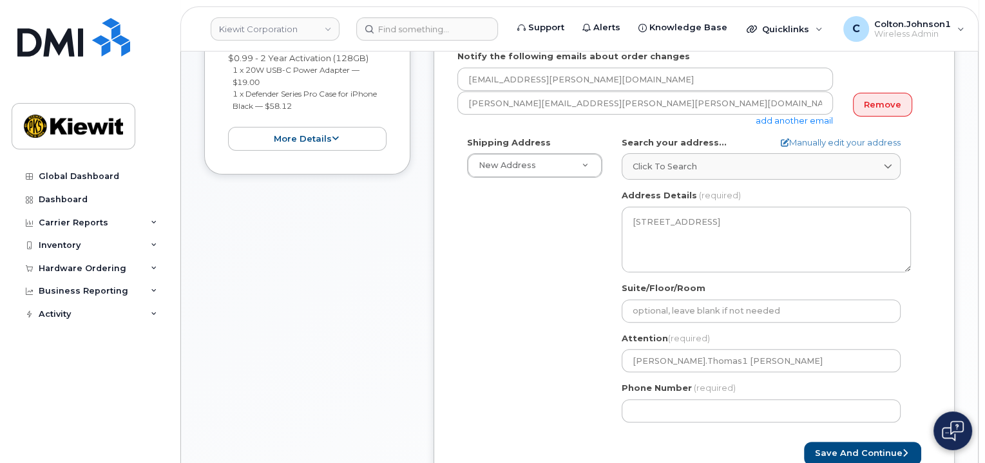
scroll to position [322, 0]
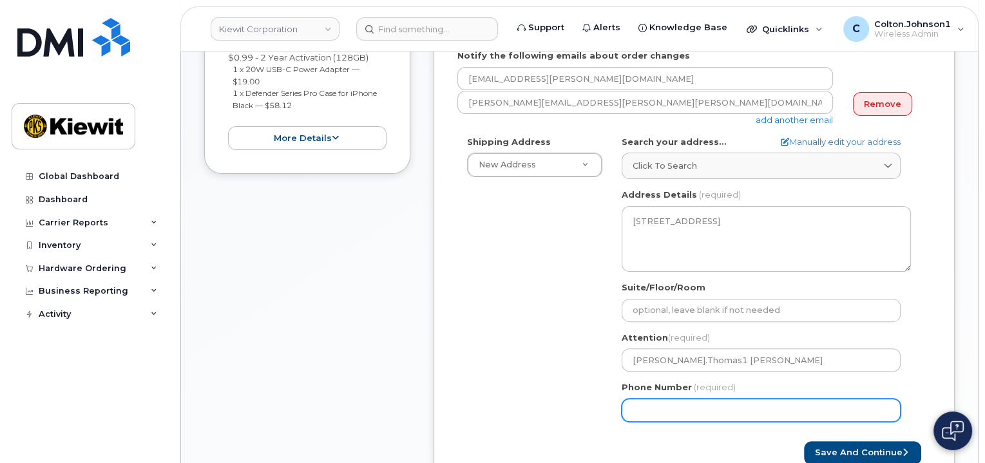
click at [777, 409] on input "Phone Number" at bounding box center [761, 410] width 279 height 23
type input "877772770"
select select
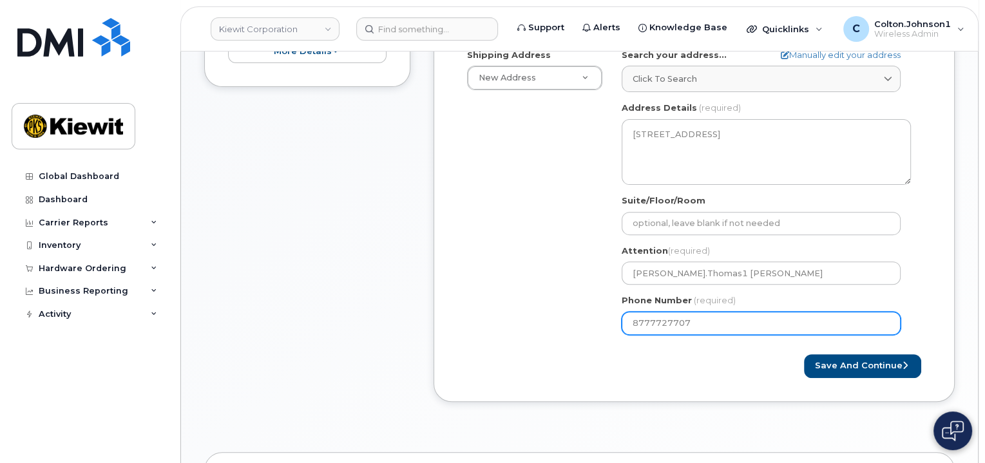
scroll to position [451, 0]
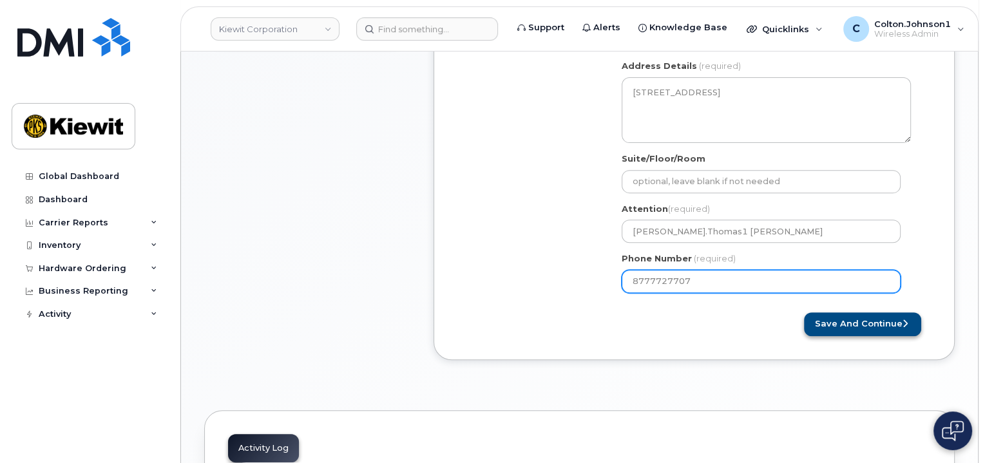
type input "8777727707"
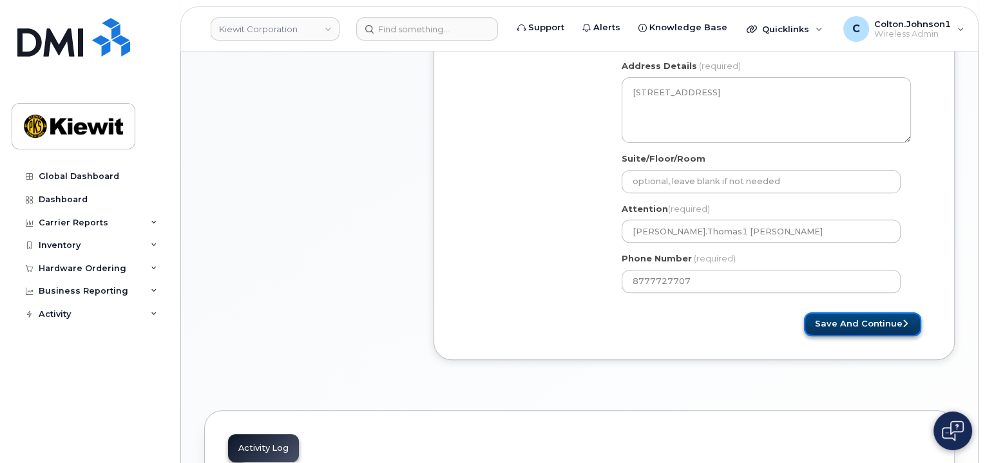
click at [840, 316] on button "Save and Continue" at bounding box center [862, 325] width 117 height 24
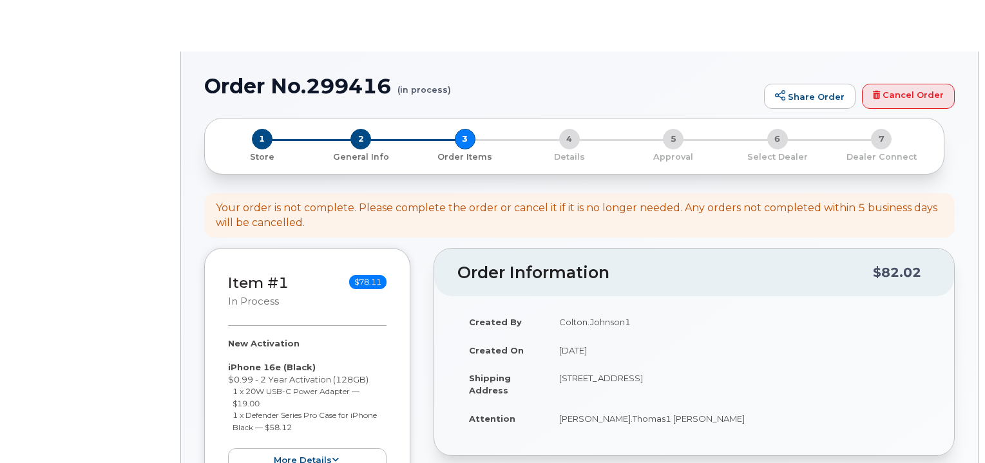
select select
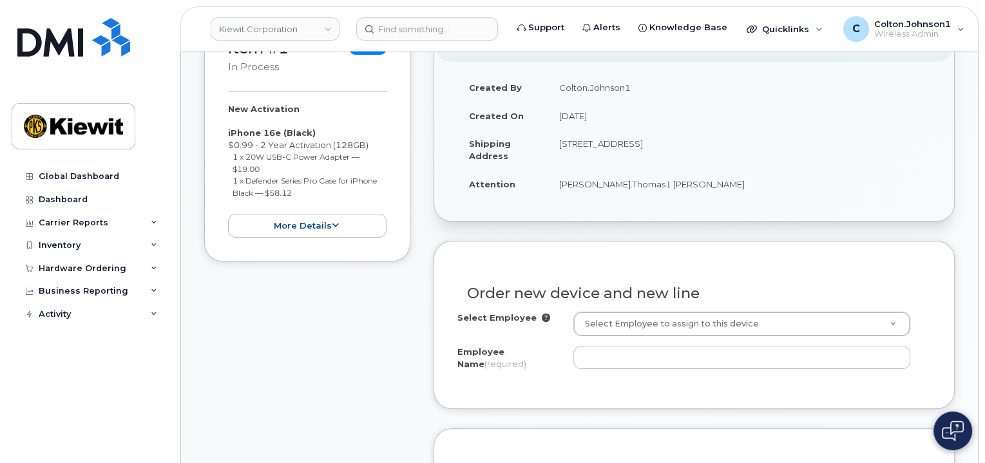
scroll to position [258, 0]
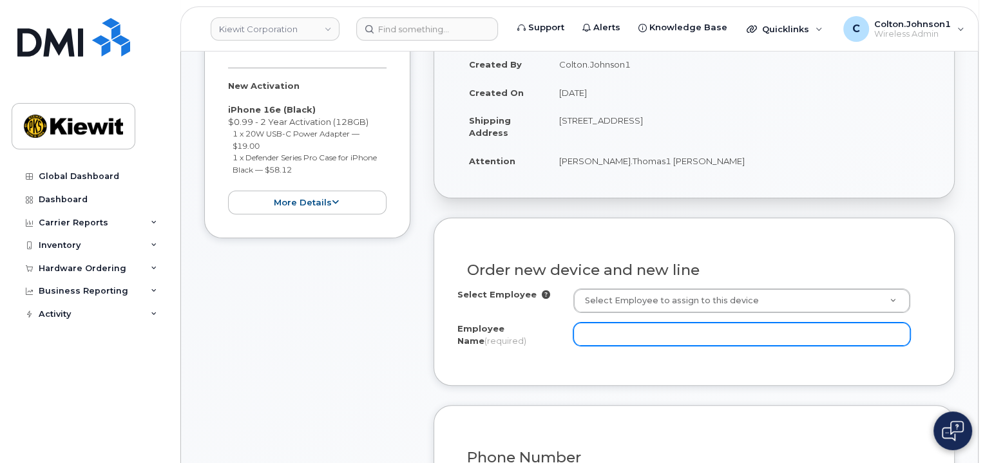
click at [637, 344] on input "Employee Name (required)" at bounding box center [742, 334] width 337 height 23
click at [707, 323] on input "Employee Name (required)" at bounding box center [742, 334] width 337 height 23
paste input "[PERSON_NAME]"
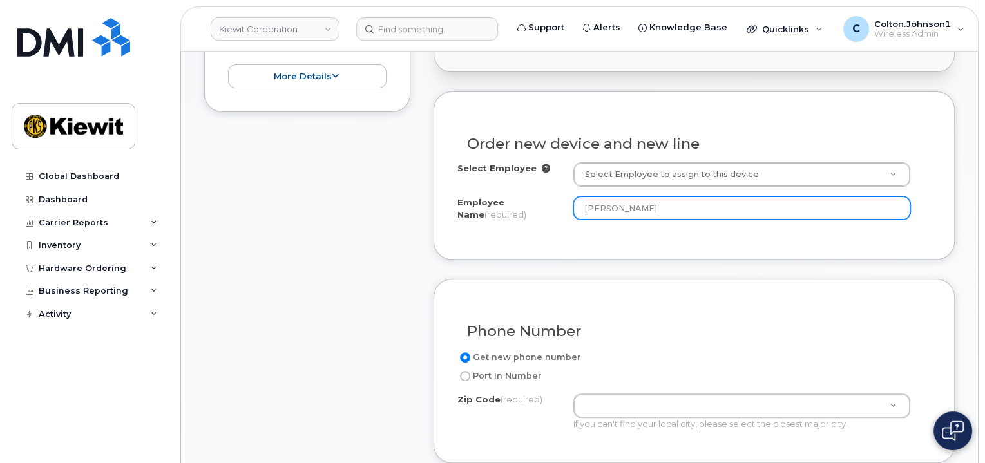
scroll to position [387, 0]
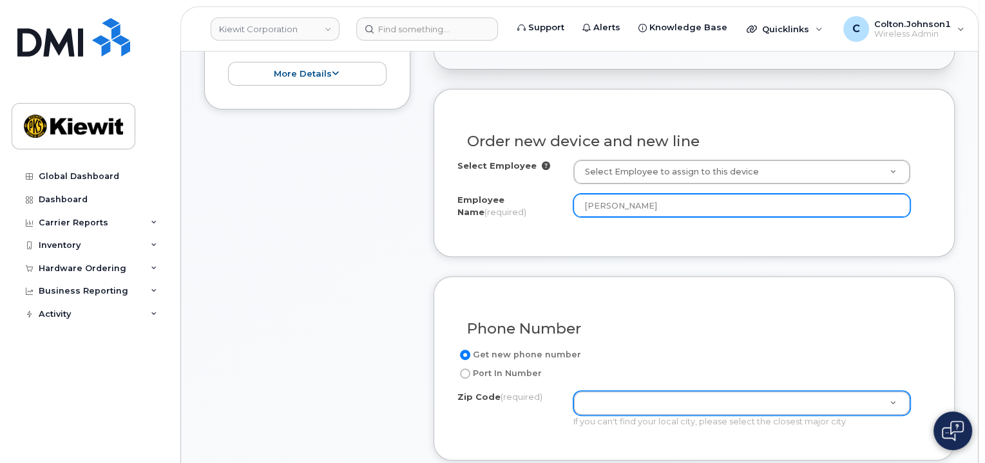
type input "[PERSON_NAME]"
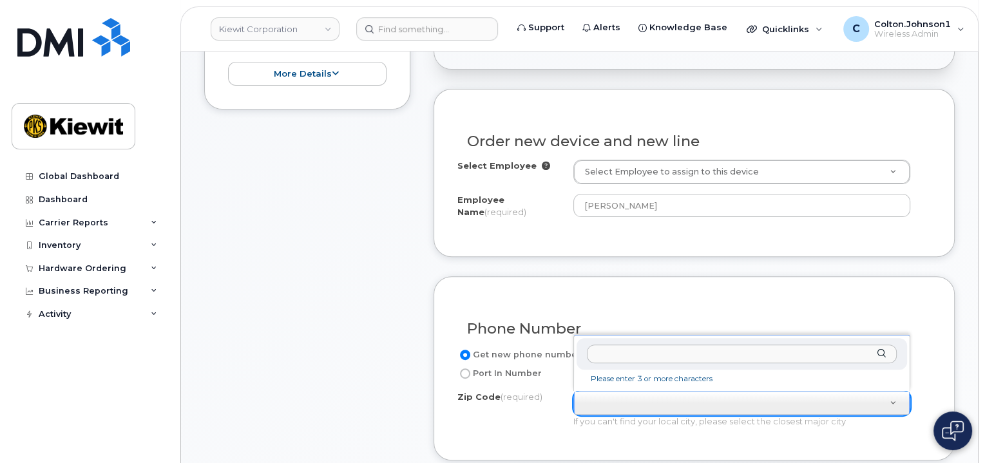
click at [639, 357] on input "Zip Code (required)" at bounding box center [742, 354] width 311 height 19
paste input "77079"
type input "77079"
paste input "77079"
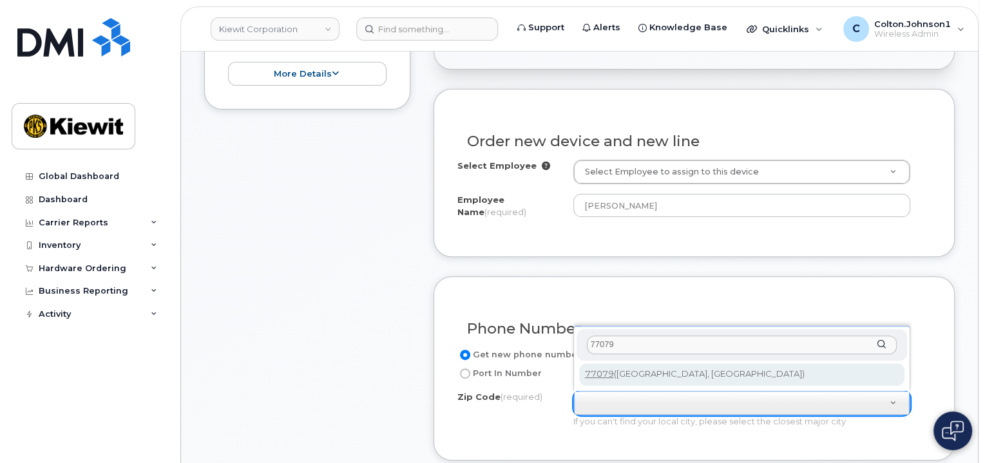
type input "77079"
type input "77079 (Houston, TX)"
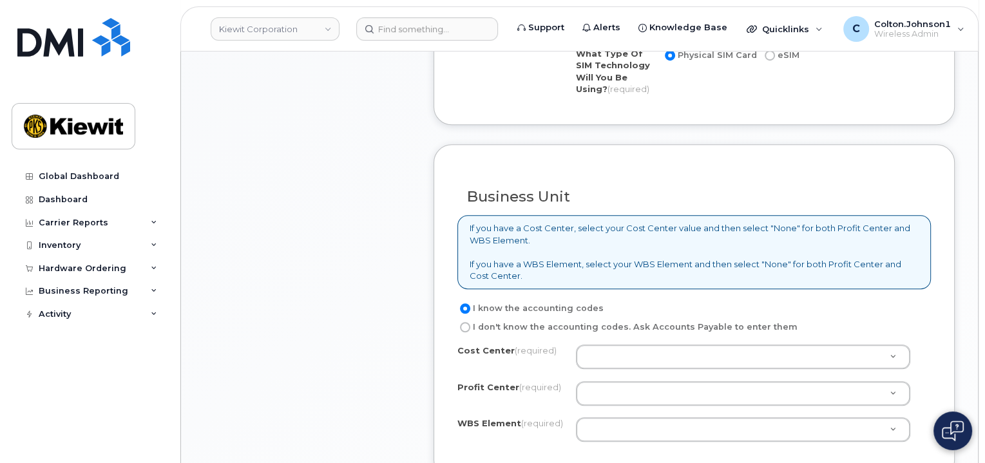
scroll to position [967, 0]
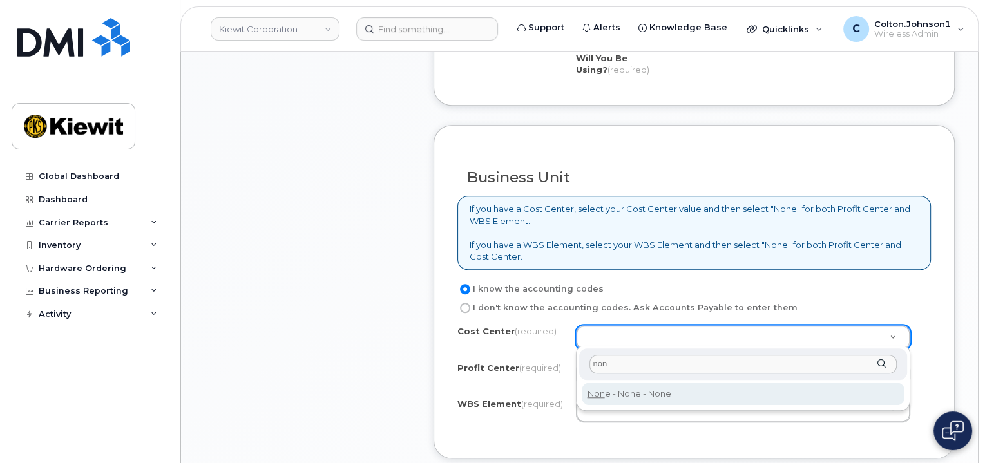
type input "non"
type input "None"
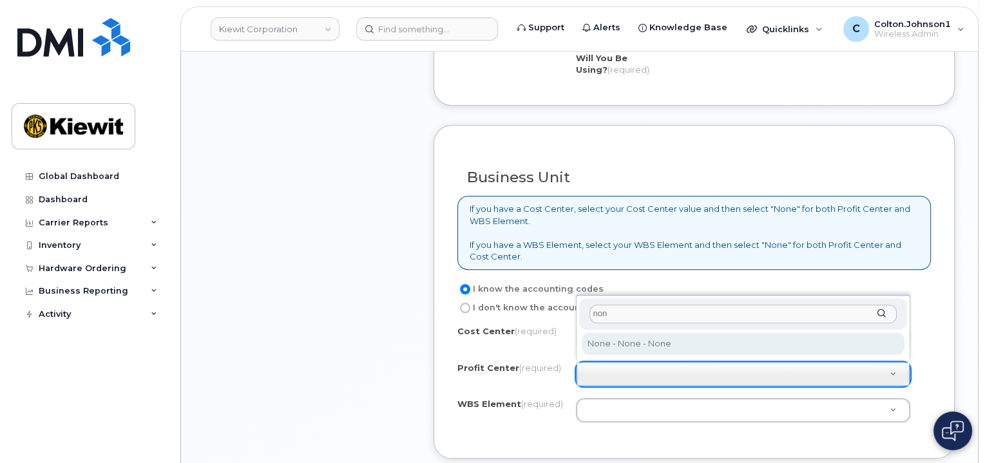
type input "non"
select select "None"
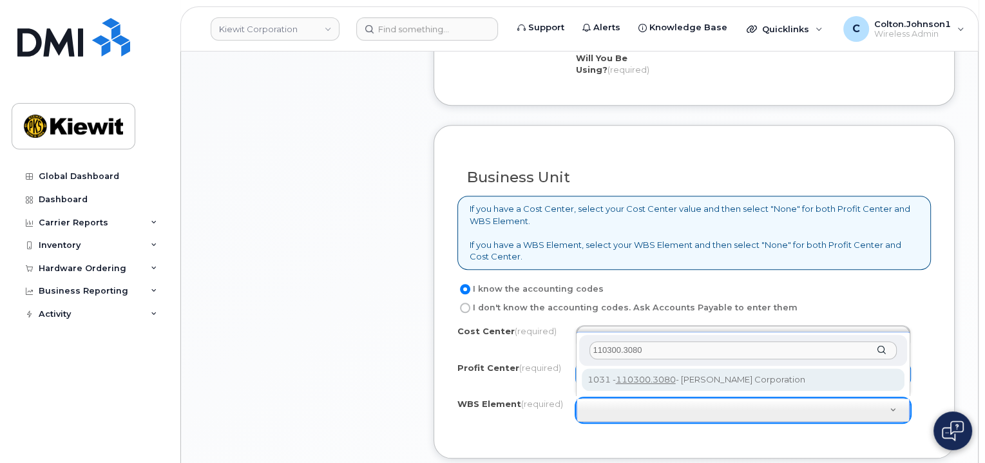
type input "110300.3080"
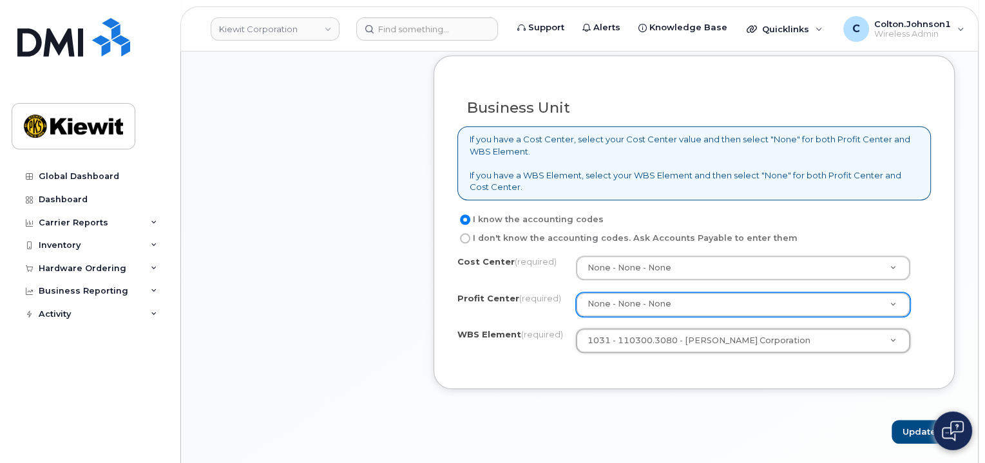
scroll to position [1160, 0]
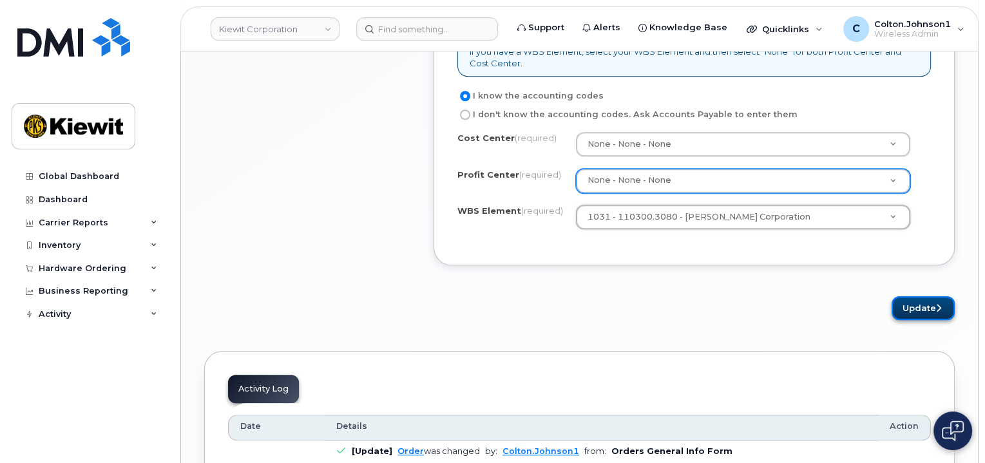
click at [914, 310] on button "Update" at bounding box center [923, 308] width 63 height 24
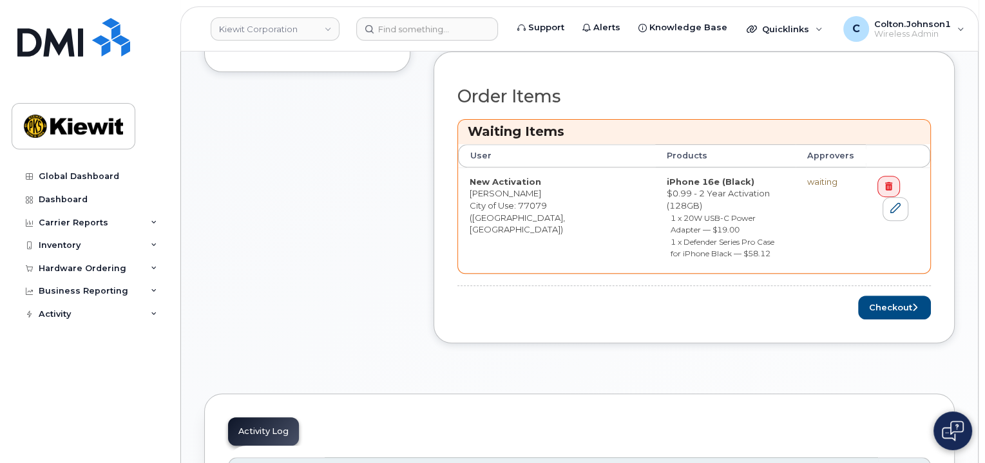
scroll to position [451, 0]
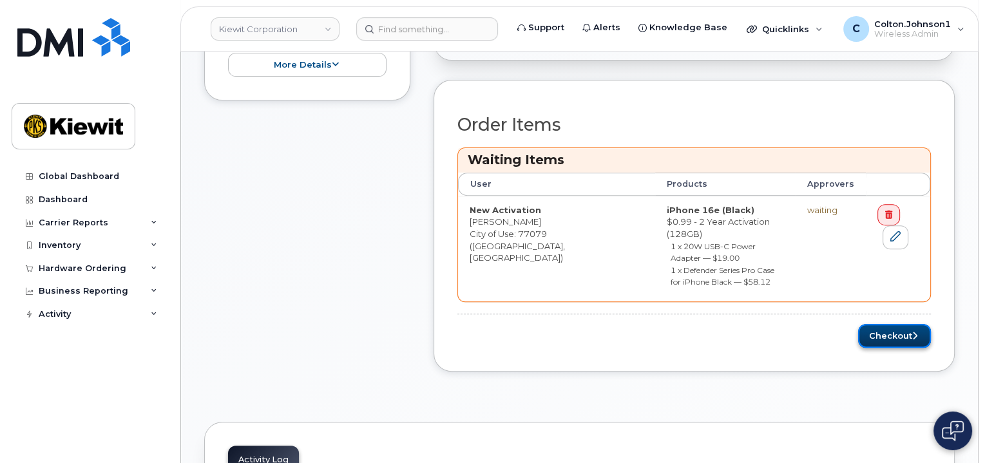
click at [889, 324] on button "Checkout" at bounding box center [894, 336] width 73 height 24
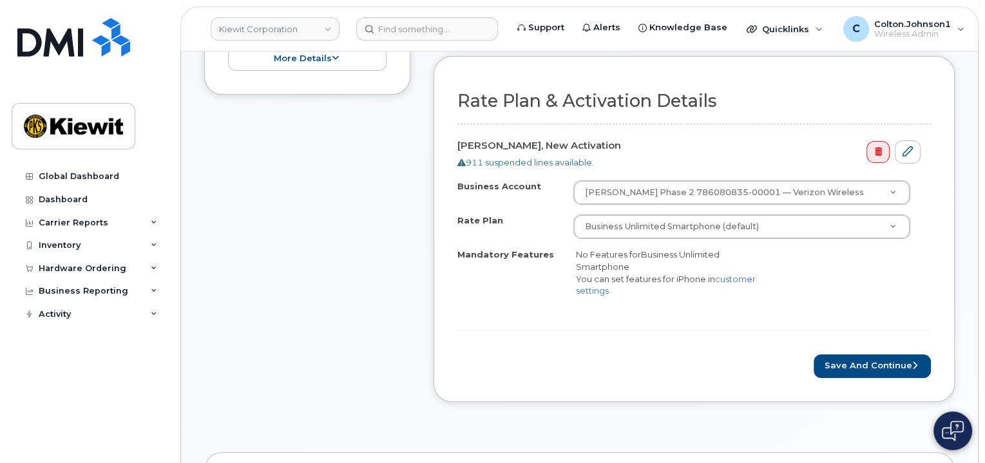
scroll to position [451, 0]
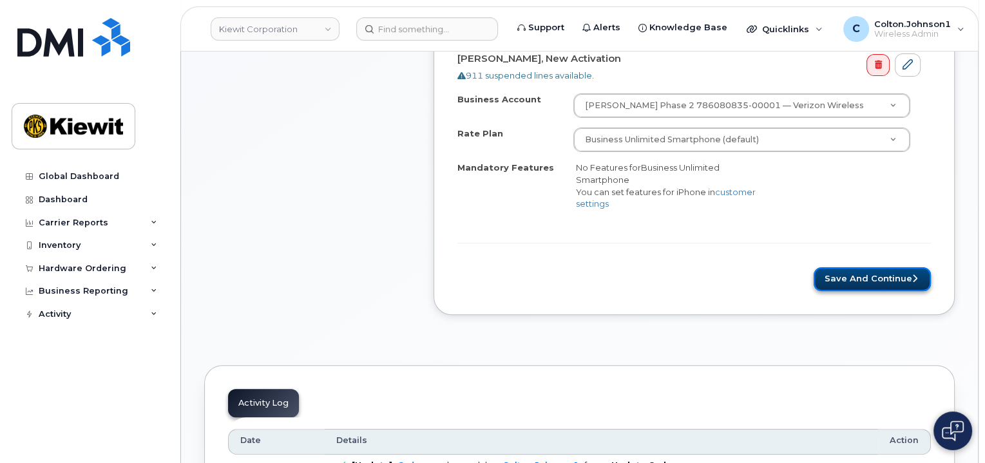
click at [873, 275] on button "Save and Continue" at bounding box center [872, 279] width 117 height 24
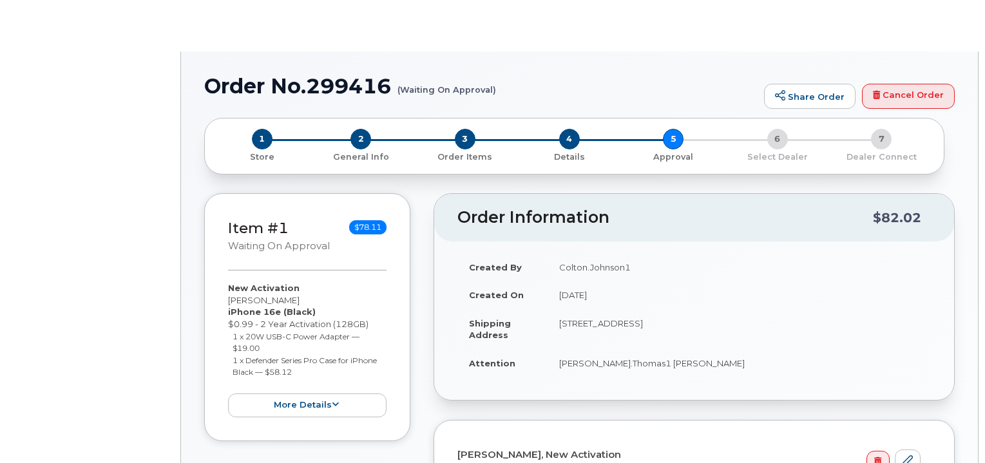
radio input "true"
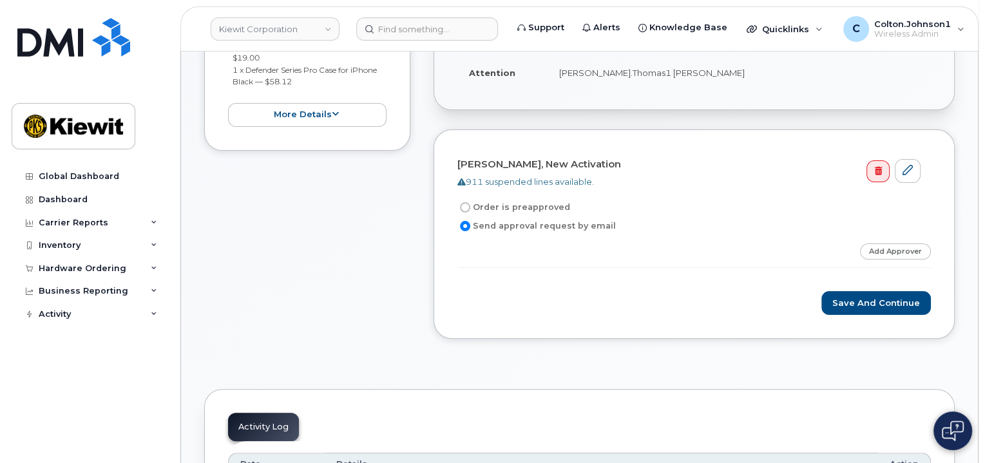
scroll to position [258, 0]
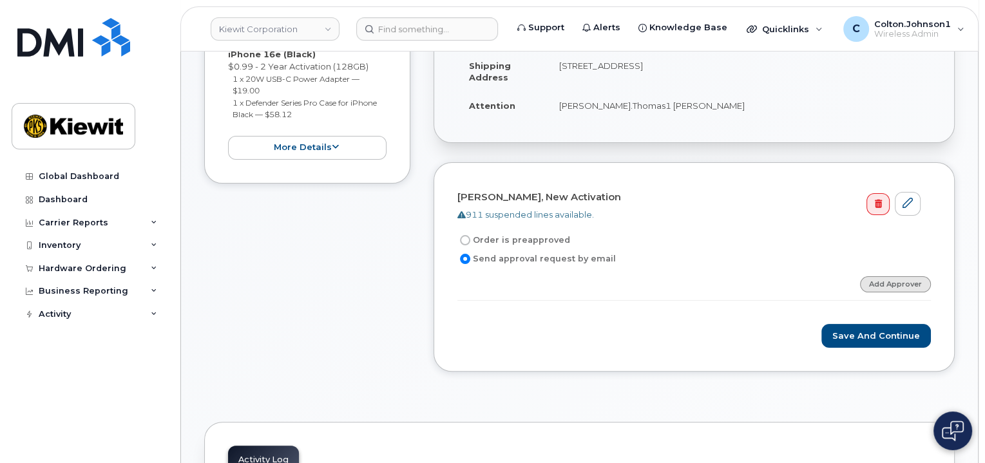
click at [902, 285] on link "Add Approver" at bounding box center [895, 284] width 71 height 16
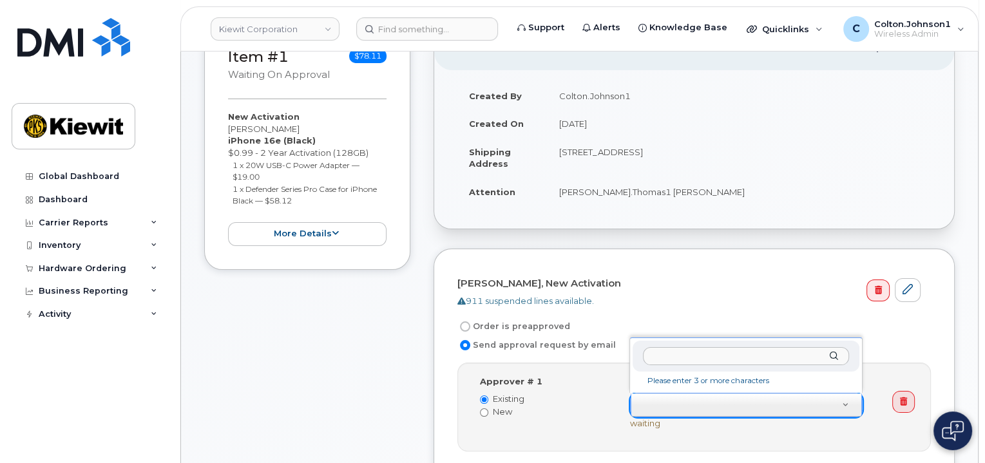
scroll to position [193, 0]
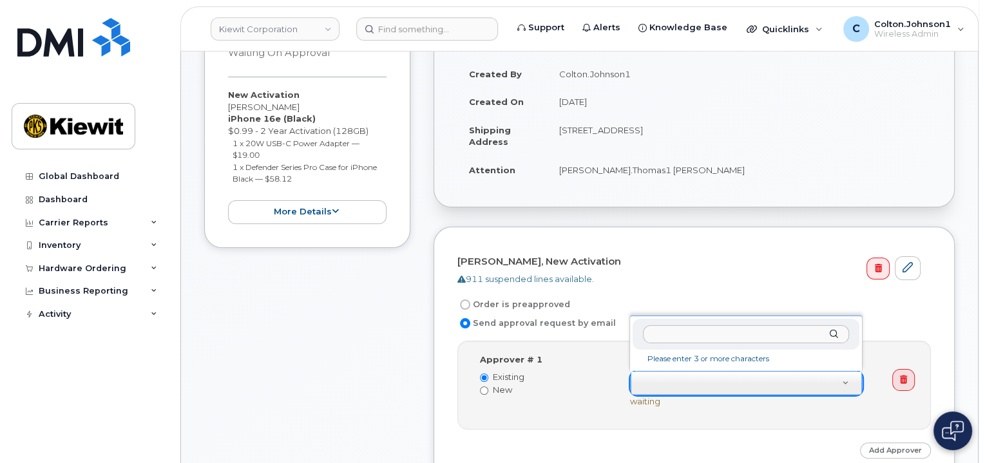
click at [667, 331] on input "text" at bounding box center [746, 334] width 206 height 19
paste input "PaulE.Andrews@kiewit.com"
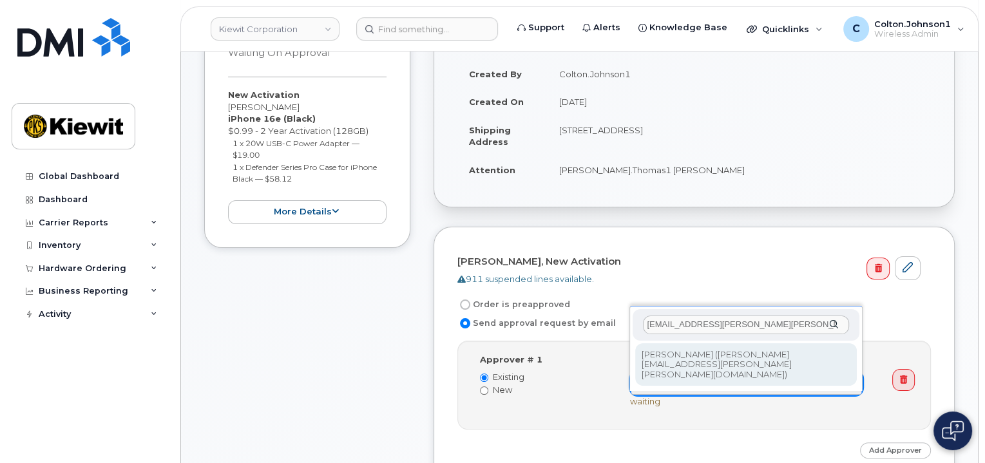
type input "PaulE.Andrews@kiewit.com"
type input "2146672"
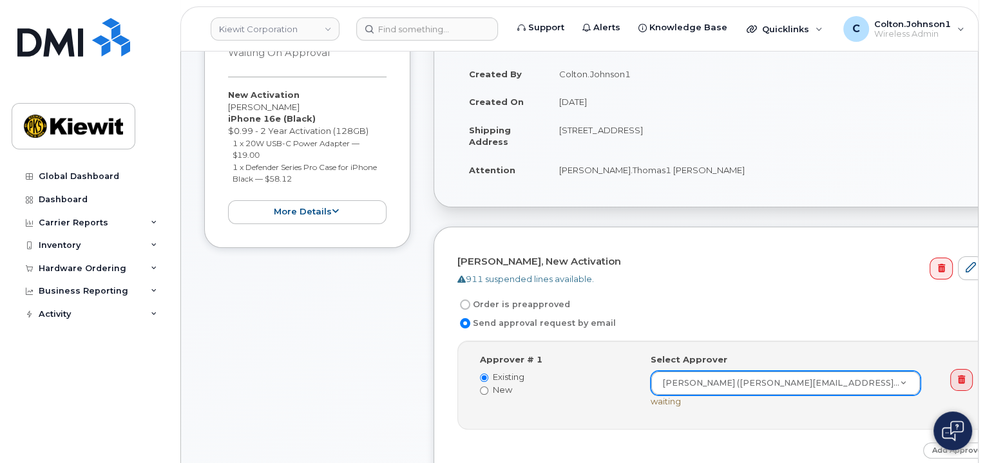
click at [725, 310] on div "Order is preapproved" at bounding box center [721, 304] width 526 height 15
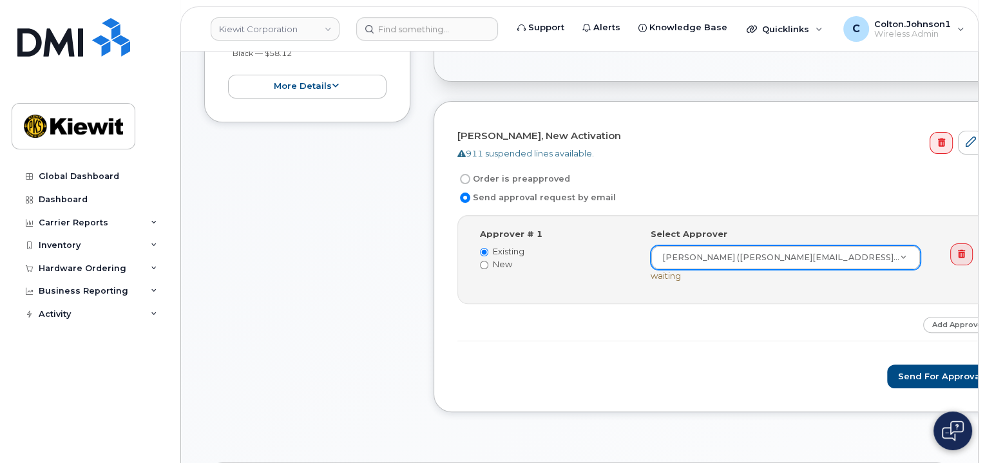
scroll to position [322, 0]
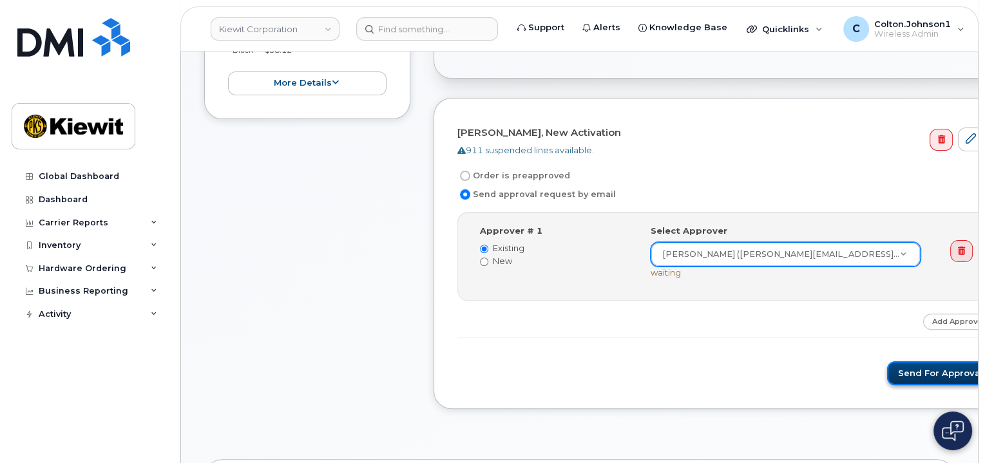
click at [887, 373] on button "Send for Approval" at bounding box center [940, 374] width 107 height 24
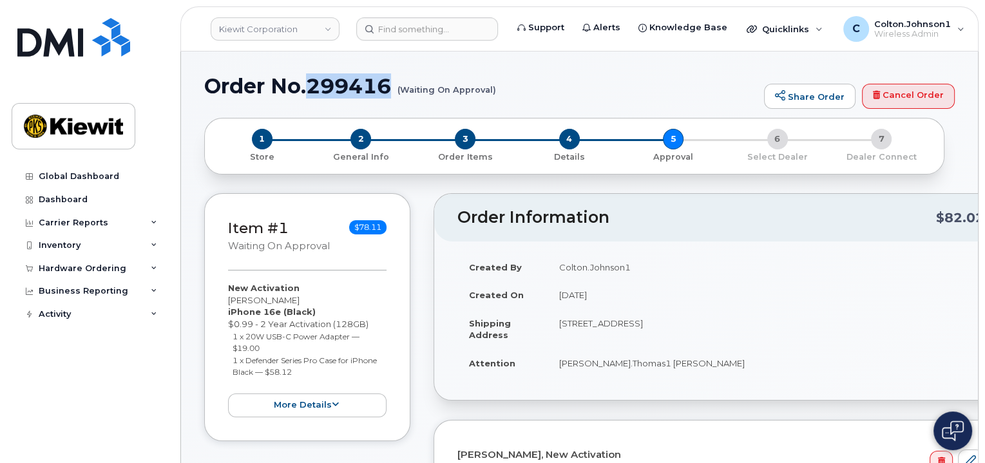
drag, startPoint x: 311, startPoint y: 84, endPoint x: 389, endPoint y: 84, distance: 78.6
click at [390, 84] on h1 "Order No.299416 (Waiting On Approval)" at bounding box center [481, 86] width 554 height 23
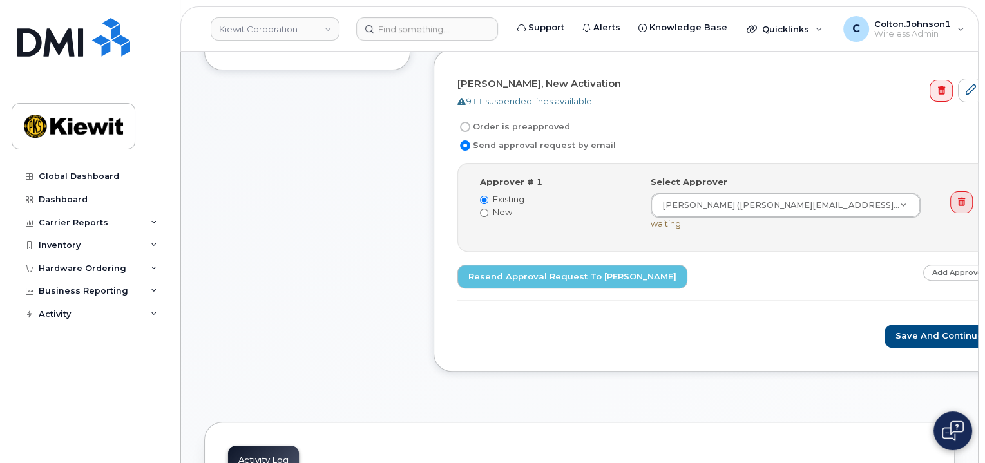
scroll to position [451, 0]
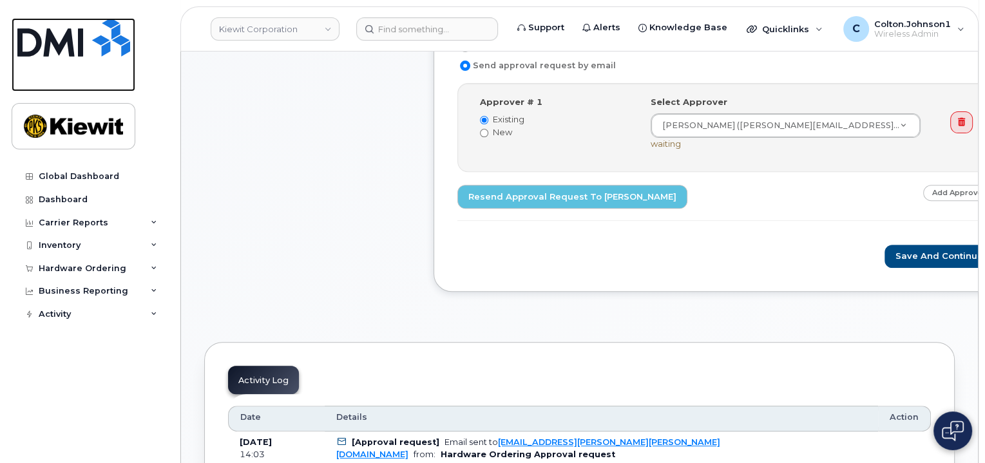
click at [84, 46] on img at bounding box center [73, 37] width 113 height 39
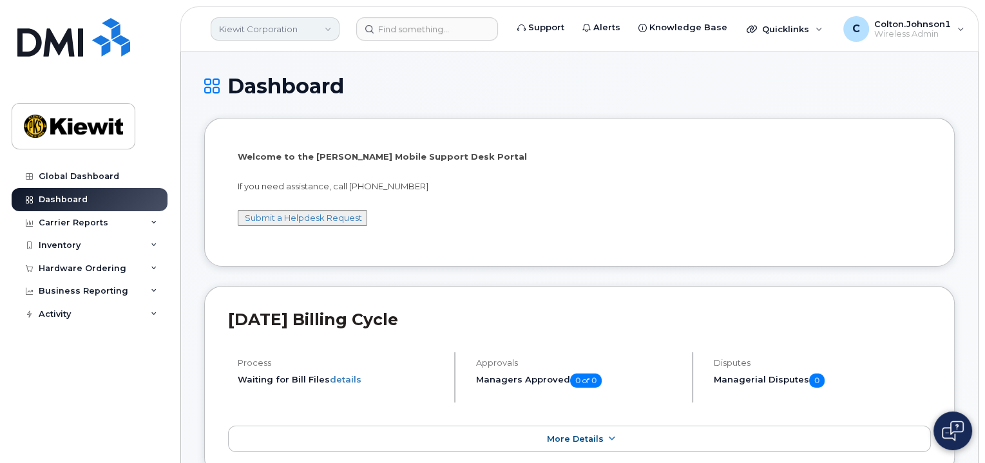
click at [298, 34] on link "Kiewit Corporation" at bounding box center [275, 28] width 129 height 23
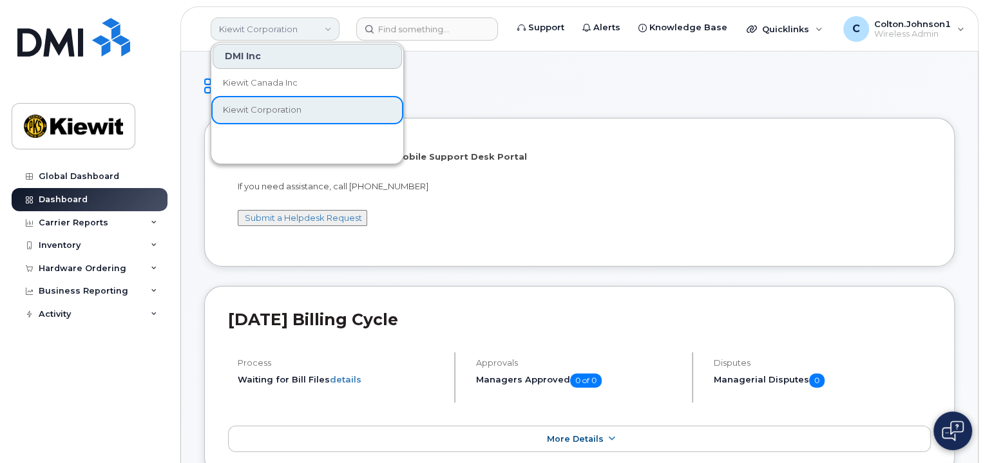
click at [299, 33] on link "Kiewit Corporation" at bounding box center [275, 28] width 129 height 23
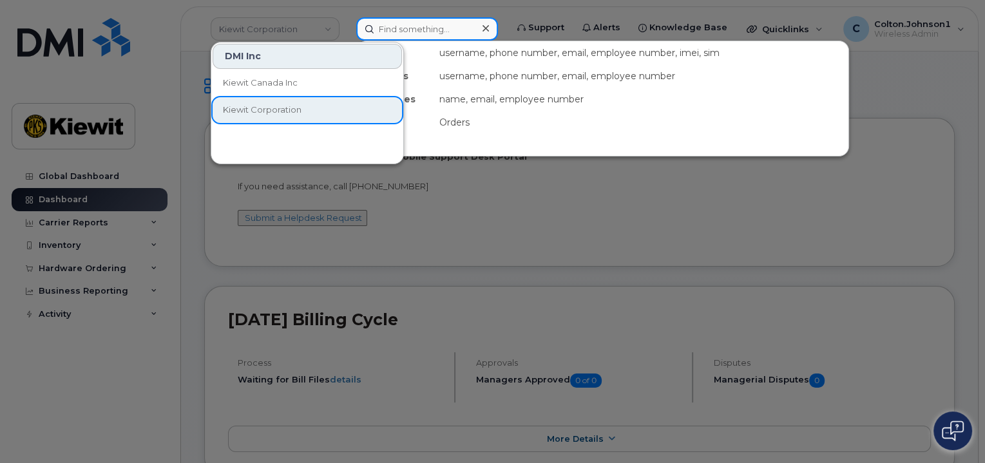
click at [410, 23] on input at bounding box center [427, 28] width 142 height 23
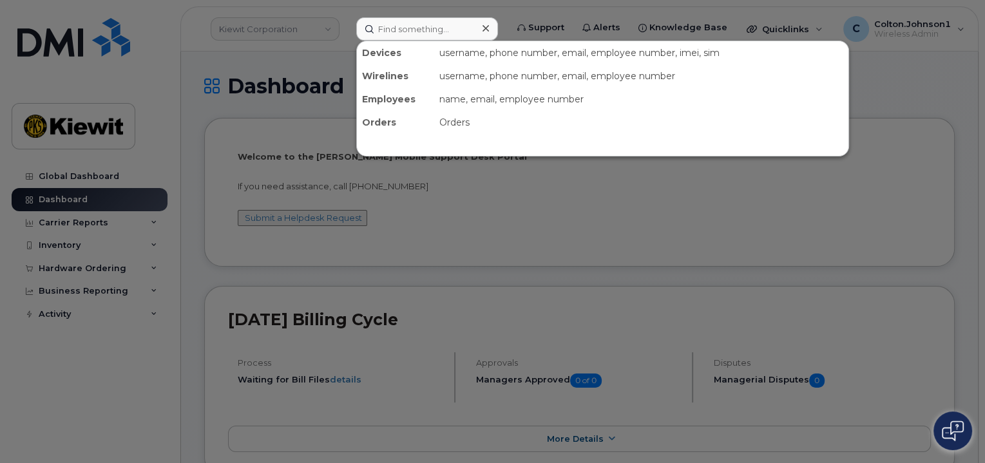
click at [452, 239] on div at bounding box center [492, 231] width 985 height 463
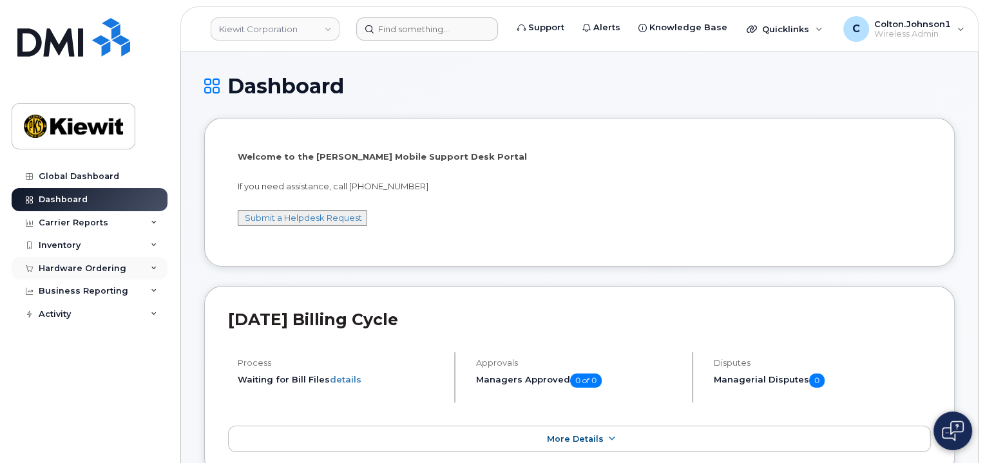
click at [150, 269] on div "Hardware Ordering" at bounding box center [90, 268] width 156 height 23
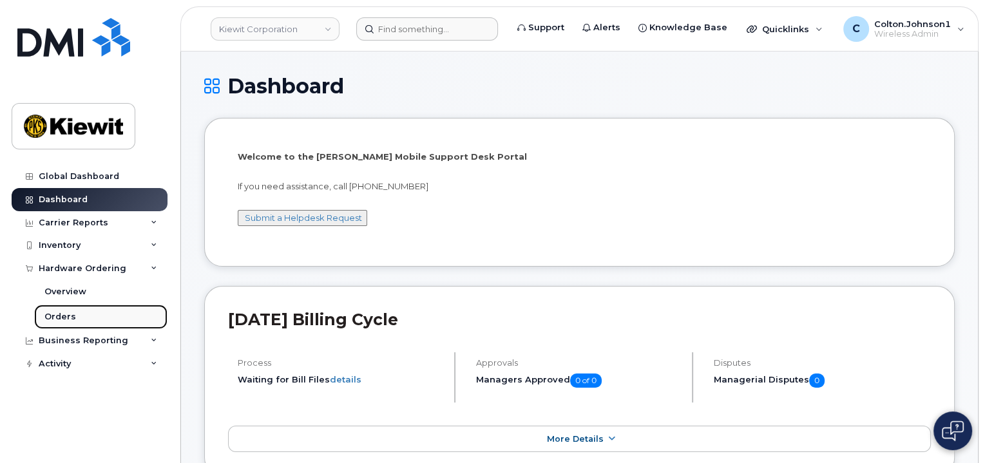
click at [99, 319] on link "Orders" at bounding box center [100, 317] width 133 height 24
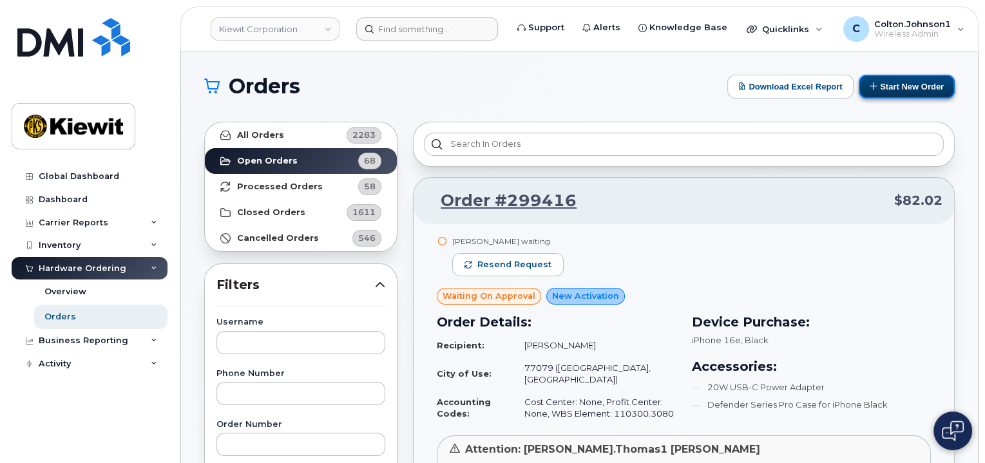
click at [889, 79] on button "Start New Order" at bounding box center [907, 87] width 96 height 24
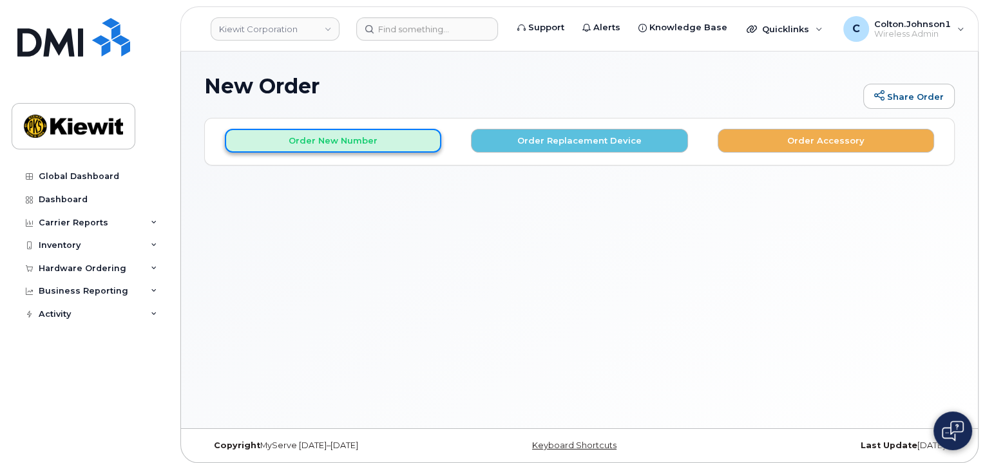
click at [380, 146] on button "Order New Number" at bounding box center [333, 141] width 217 height 24
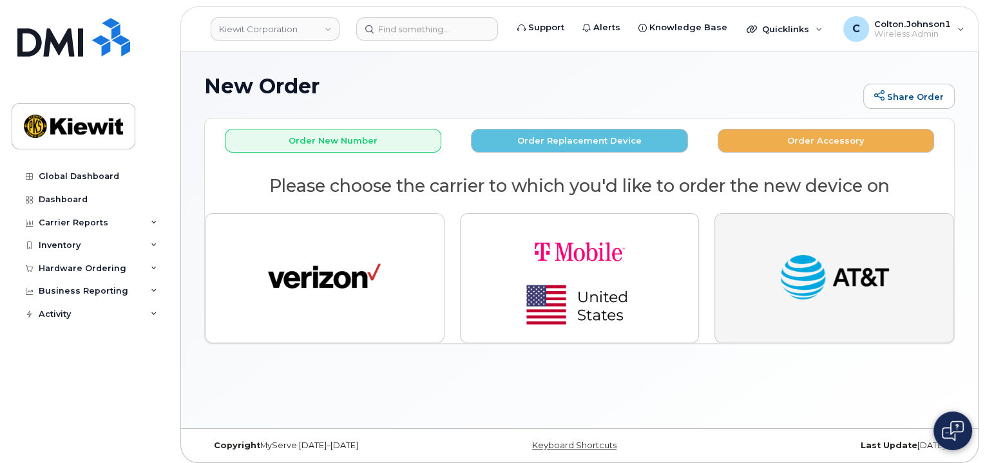
click at [762, 255] on button "button" at bounding box center [835, 278] width 240 height 130
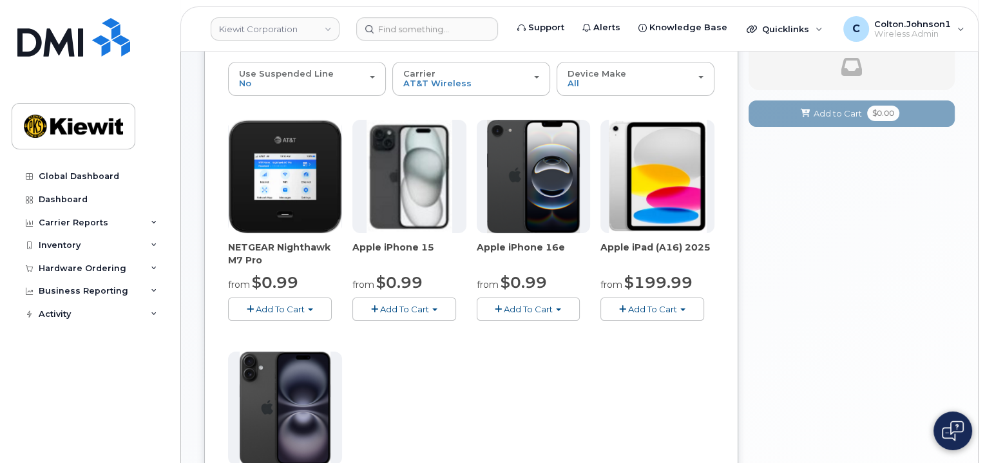
scroll to position [129, 0]
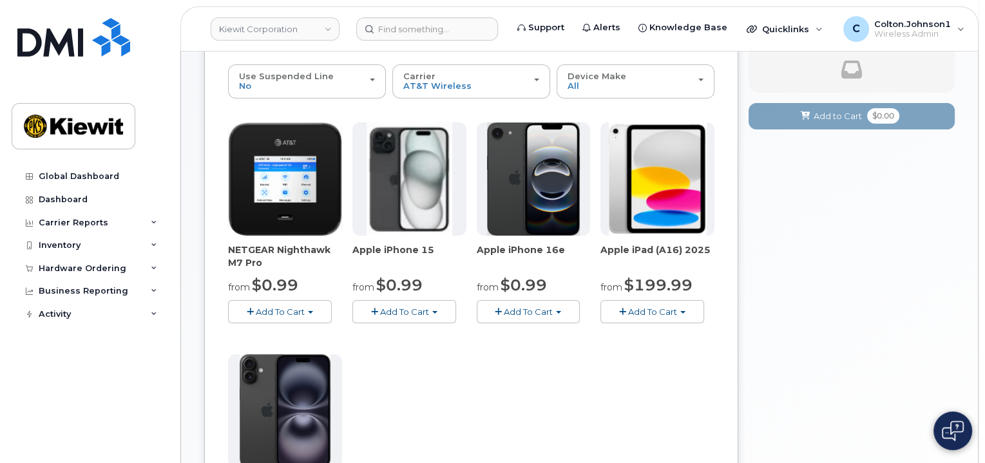
click at [430, 314] on button "Add To Cart" at bounding box center [404, 311] width 104 height 23
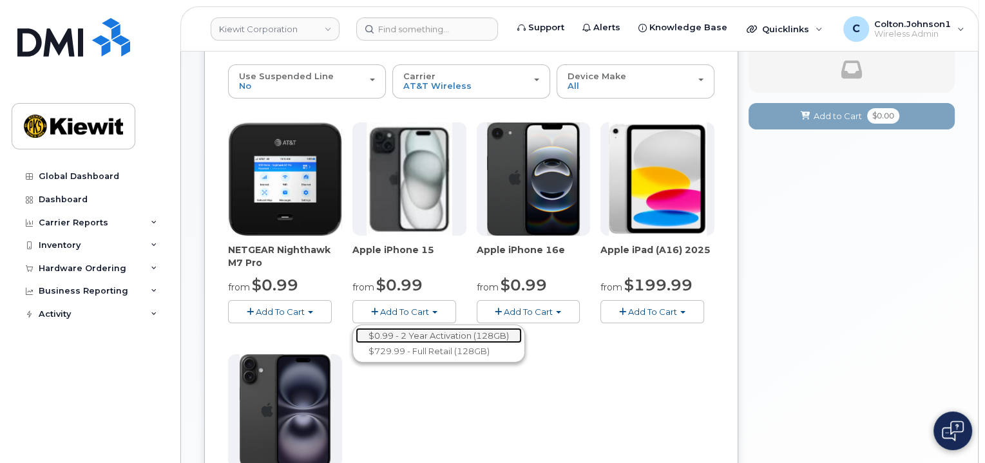
click at [427, 337] on link "$0.99 - 2 Year Activation (128GB)" at bounding box center [439, 336] width 166 height 16
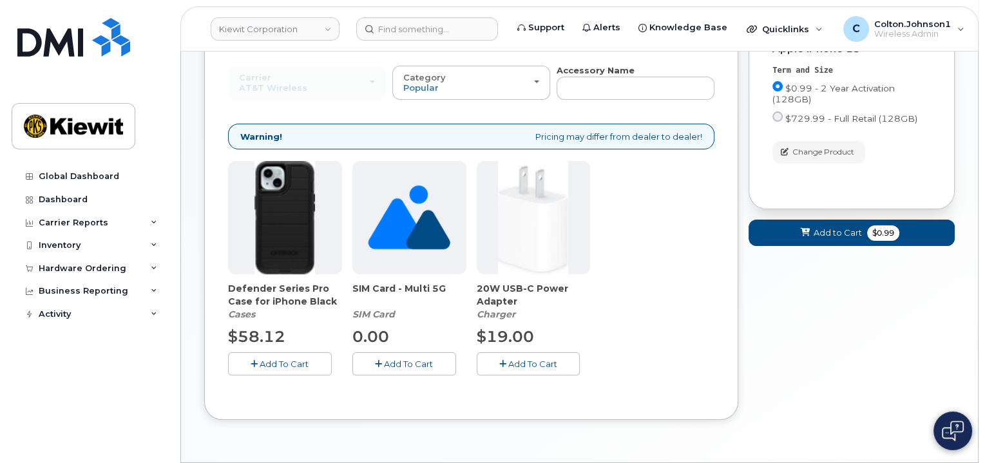
click at [504, 363] on icon "button" at bounding box center [502, 364] width 7 height 8
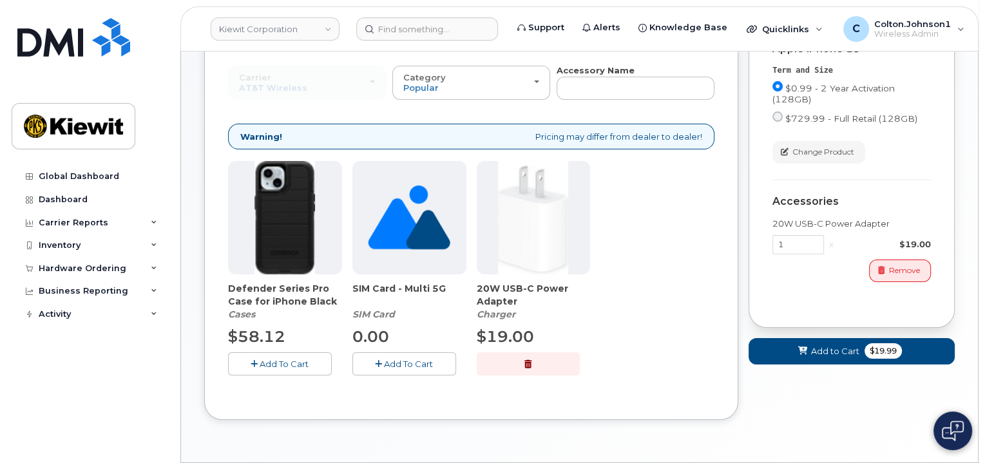
click at [254, 360] on icon "button" at bounding box center [254, 364] width 7 height 8
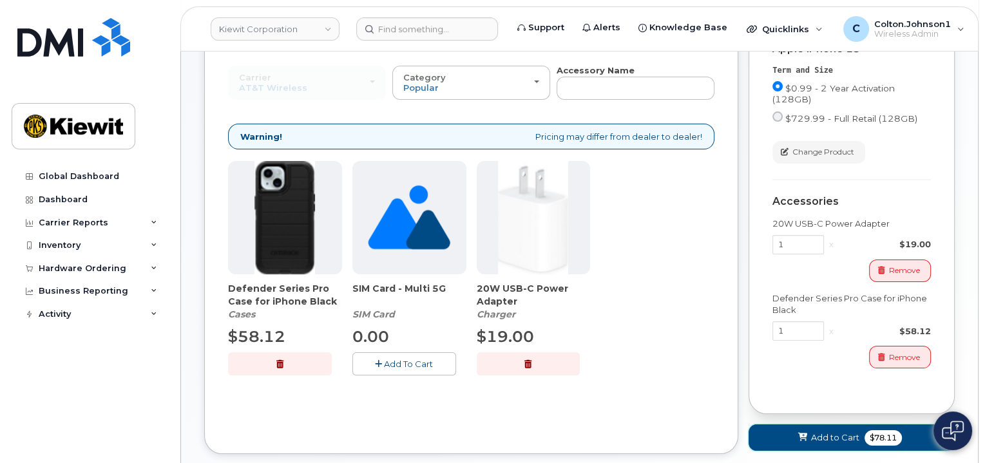
click at [802, 432] on span at bounding box center [803, 438] width 12 height 12
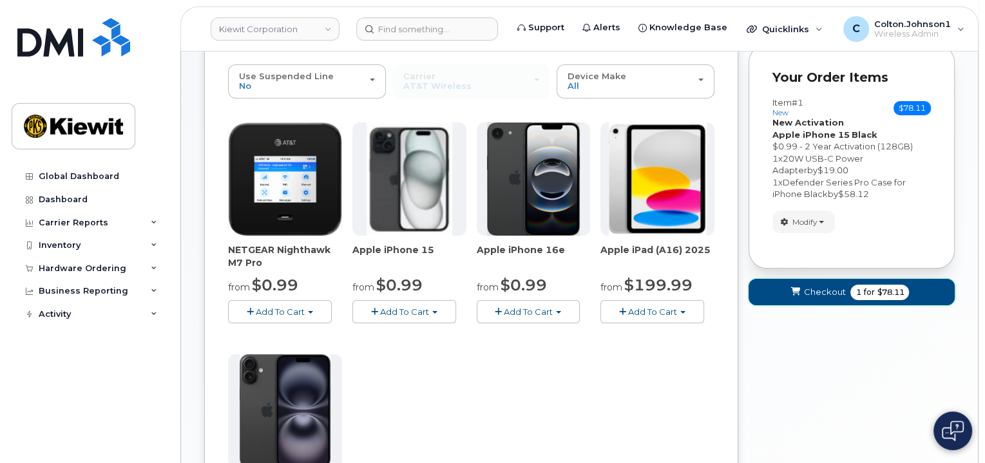
click at [796, 290] on icon "submit" at bounding box center [795, 292] width 9 height 8
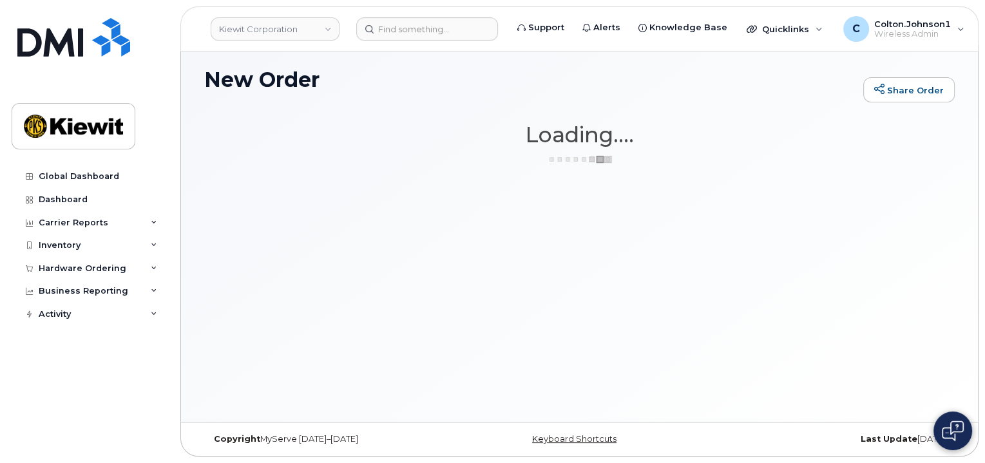
scroll to position [6, 0]
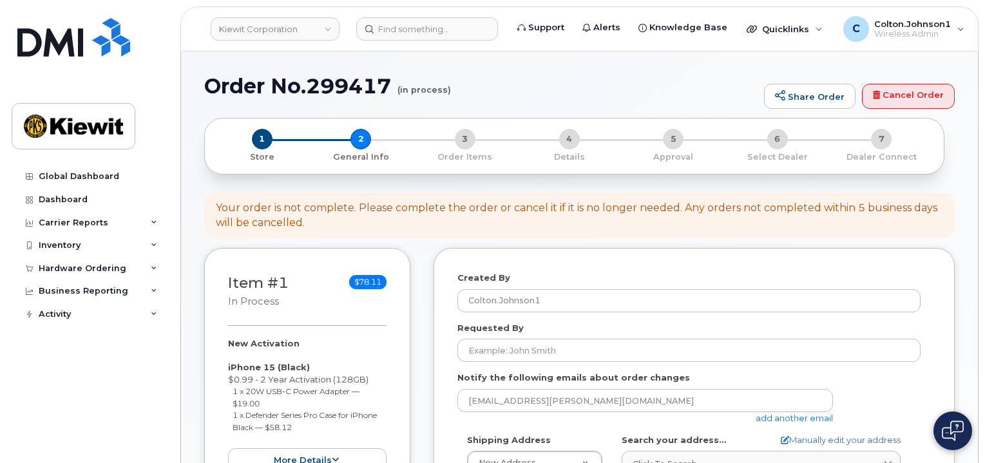
select select
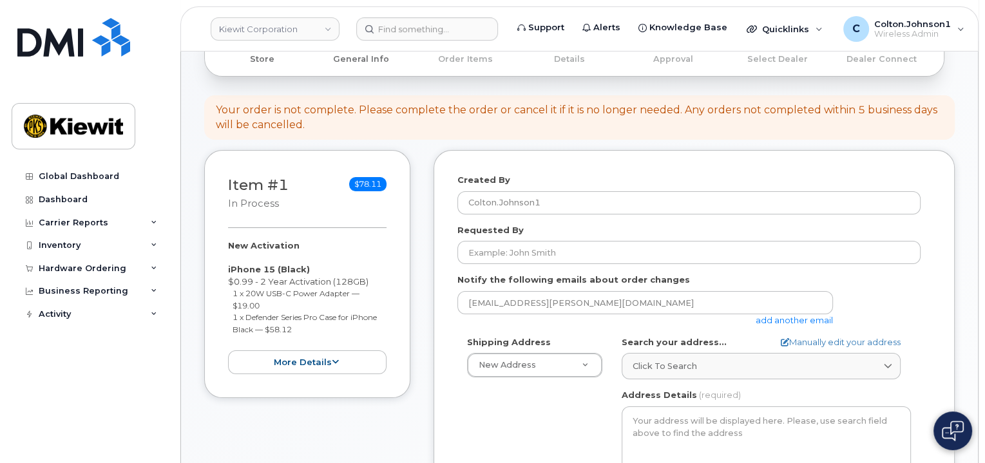
scroll to position [129, 0]
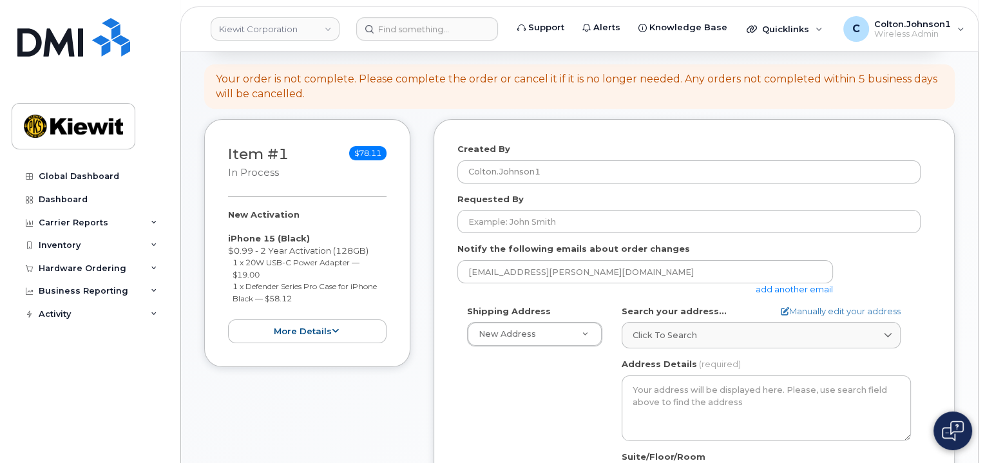
click at [799, 291] on link "add another email" at bounding box center [794, 289] width 77 height 10
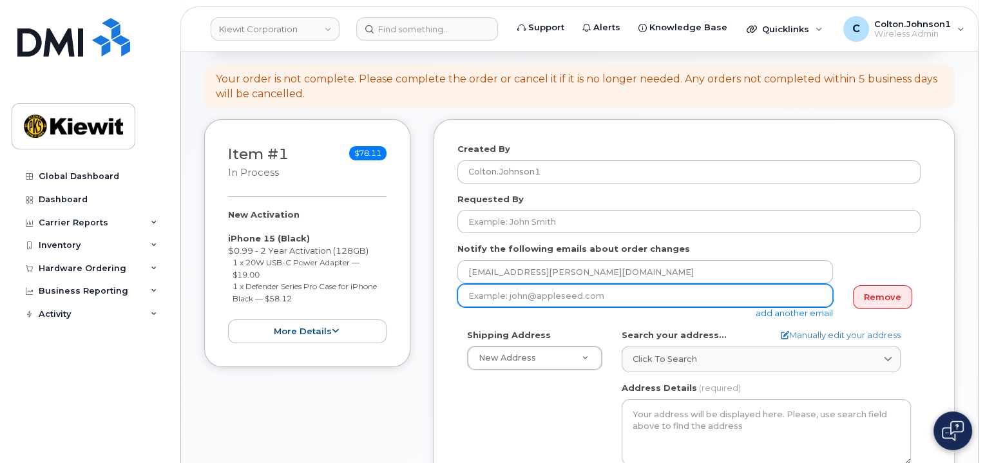
click at [559, 291] on input "email" at bounding box center [646, 295] width 376 height 23
paste input "[PERSON_NAME].[PERSON_NAME]"
type input "[PERSON_NAME][EMAIL_ADDRESS][PERSON_NAME][PERSON_NAME][DOMAIN_NAME]"
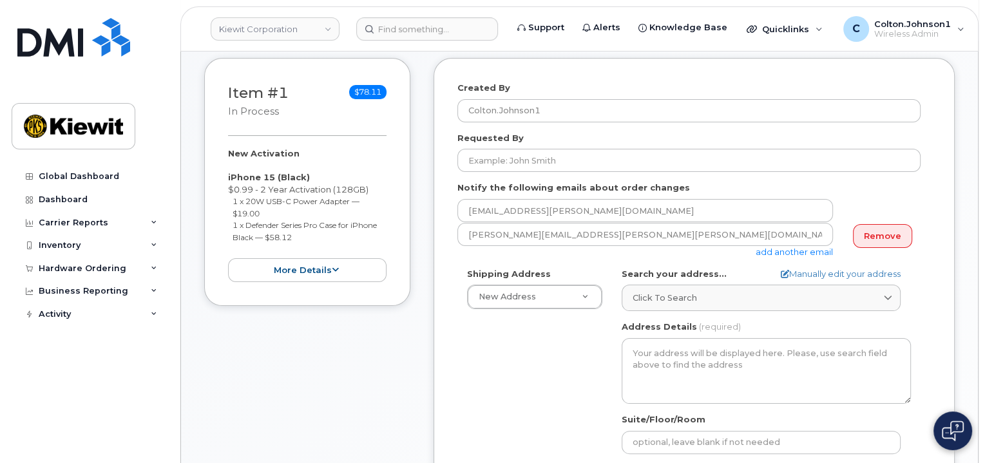
scroll to position [193, 0]
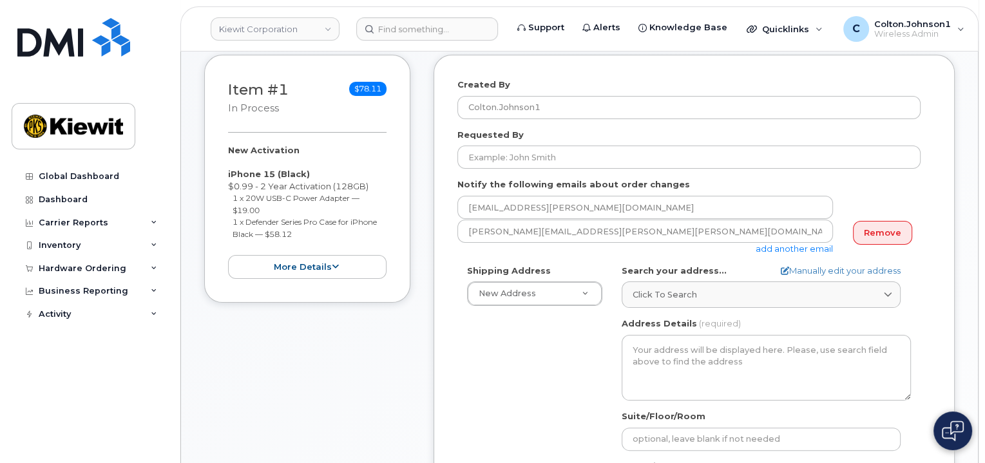
click at [485, 372] on div "Shipping Address New Address New Address [STREET_ADDRESS][PERSON_NAME] AB Searc…" at bounding box center [689, 413] width 463 height 296
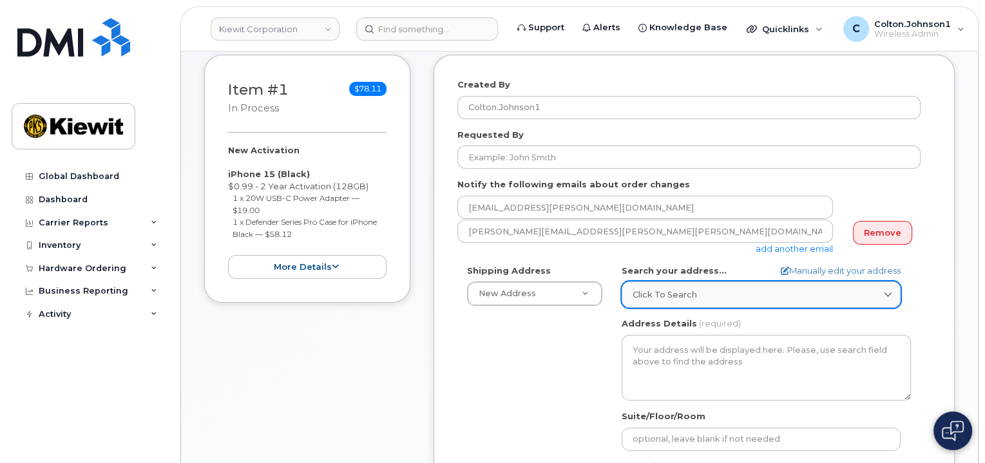
click at [666, 301] on link "Click to search" at bounding box center [761, 295] width 279 height 26
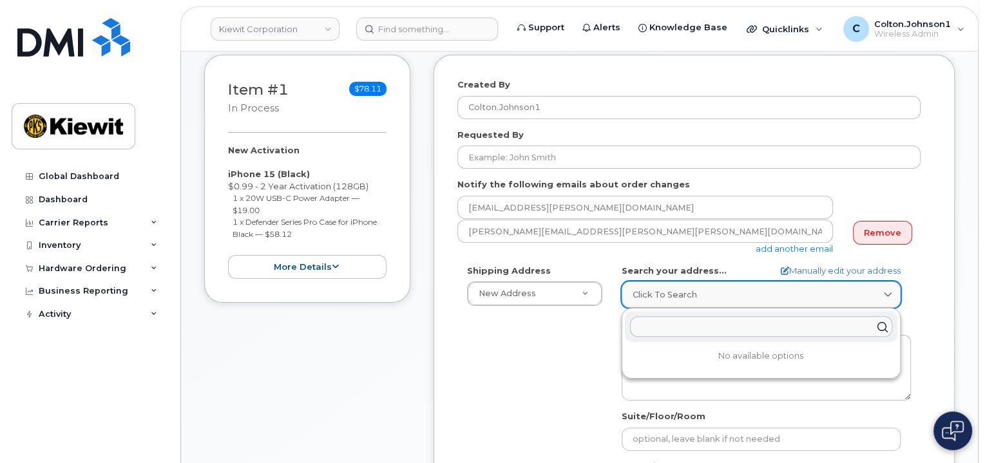
paste input "[STREET_ADDRESS]"
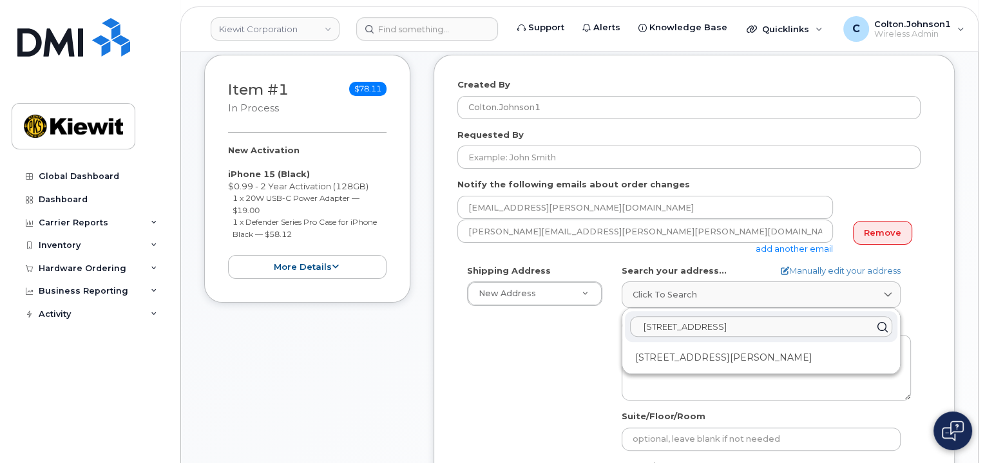
type input "[STREET_ADDRESS]"
click at [742, 360] on div "[STREET_ADDRESS][PERSON_NAME]" at bounding box center [761, 357] width 273 height 21
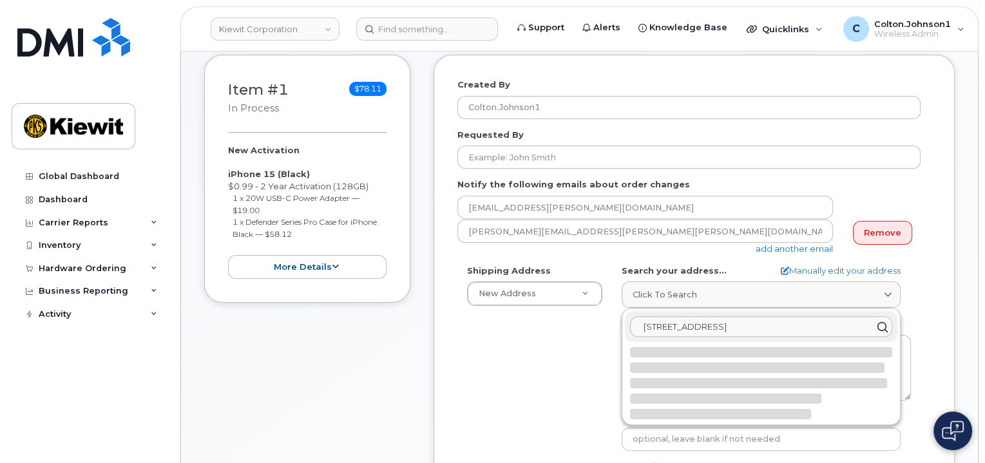
select select
type textarea "[STREET_ADDRESS][PERSON_NAME]"
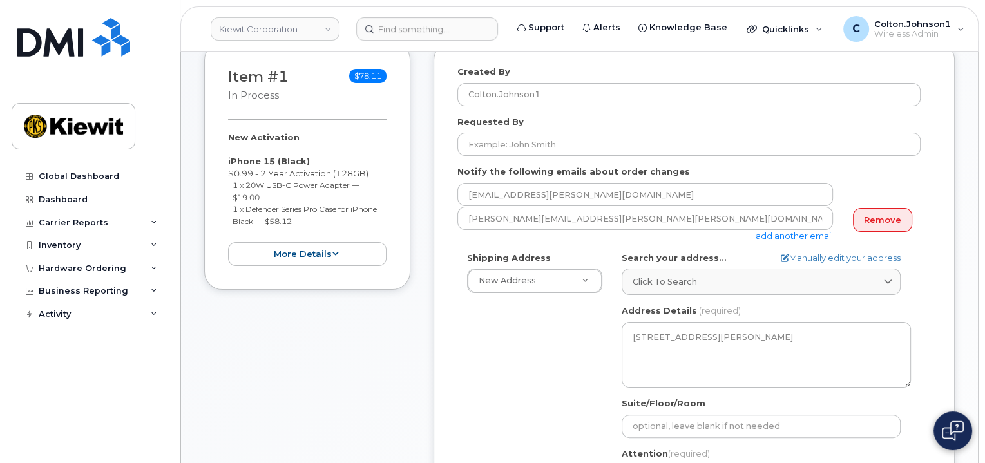
scroll to position [322, 0]
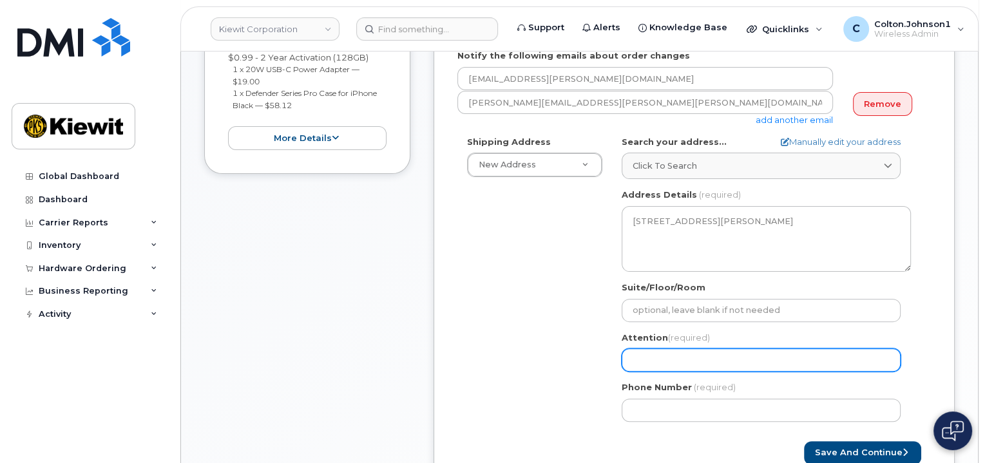
click at [650, 362] on input "Attention (required)" at bounding box center [761, 360] width 279 height 23
select select
type input "D"
select select
type input "DJ"
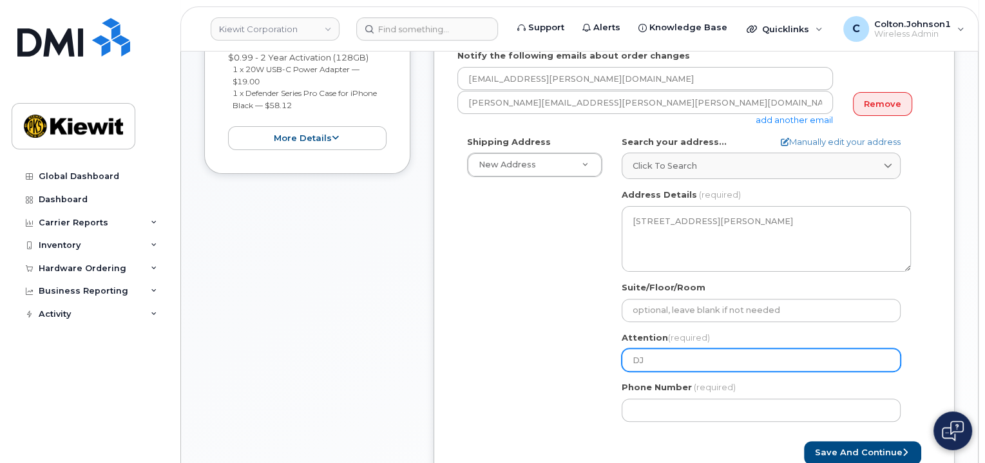
click at [675, 359] on input "DJ" at bounding box center [761, 360] width 279 height 23
select select
type input "DJ."
select select
type input "DJ.H"
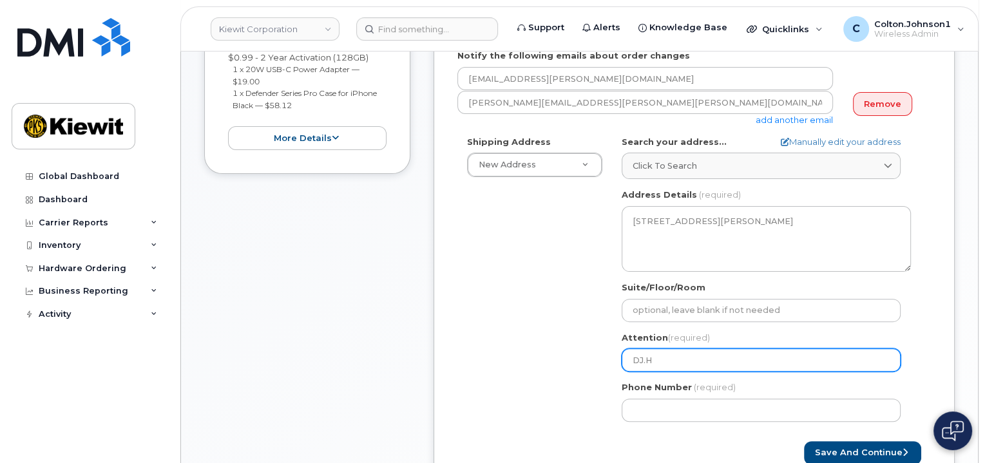
select select
type input "DJ.Ho"
select select
type input "DJ.Hos"
select select
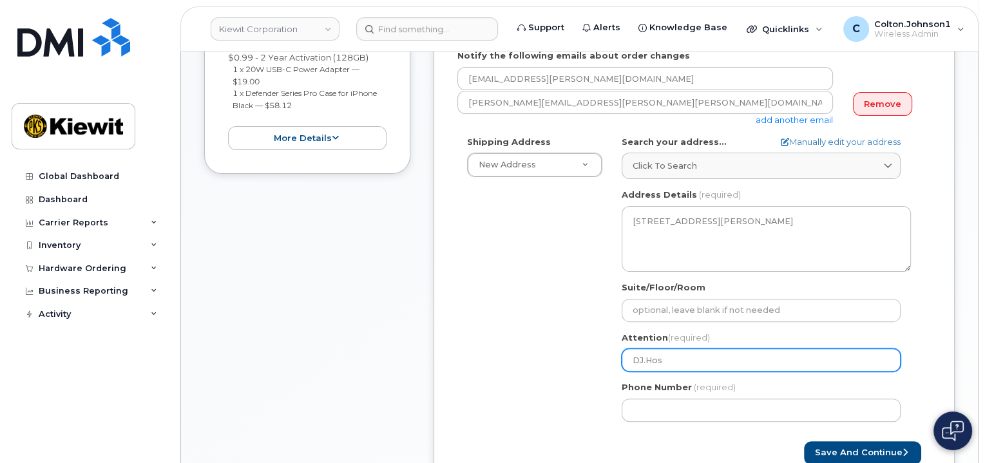
type input "DJ.Hosf"
select select
type input "DJ.Hosfo"
select select
type input "DJ.Hosfor"
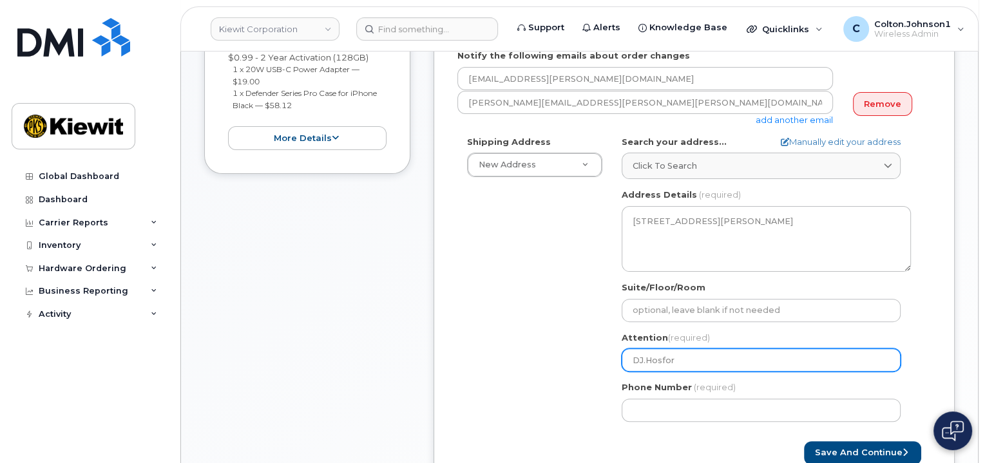
select select
type input "DJ.Hosford"
click at [744, 349] on input "DJ.Hosford" at bounding box center [761, 360] width 279 height 23
paste input "Christopher.Gladson"
select select
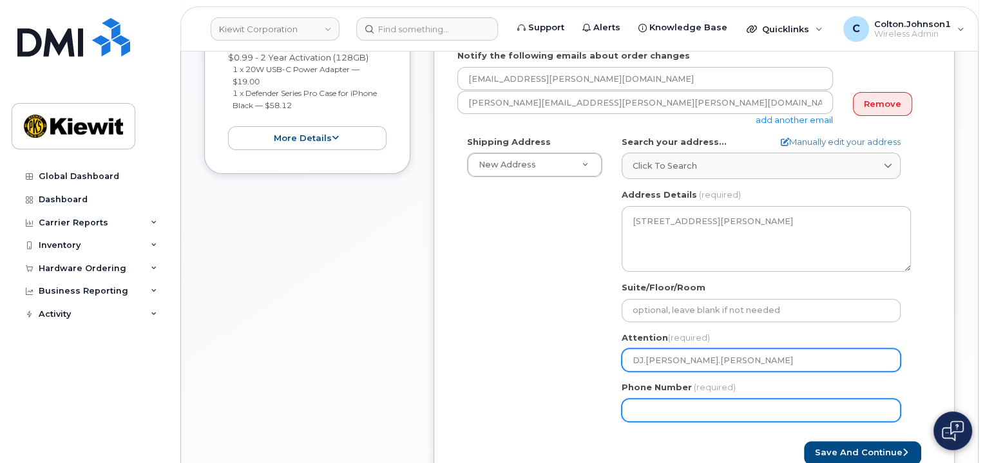
type input "DJ.[PERSON_NAME].[PERSON_NAME]"
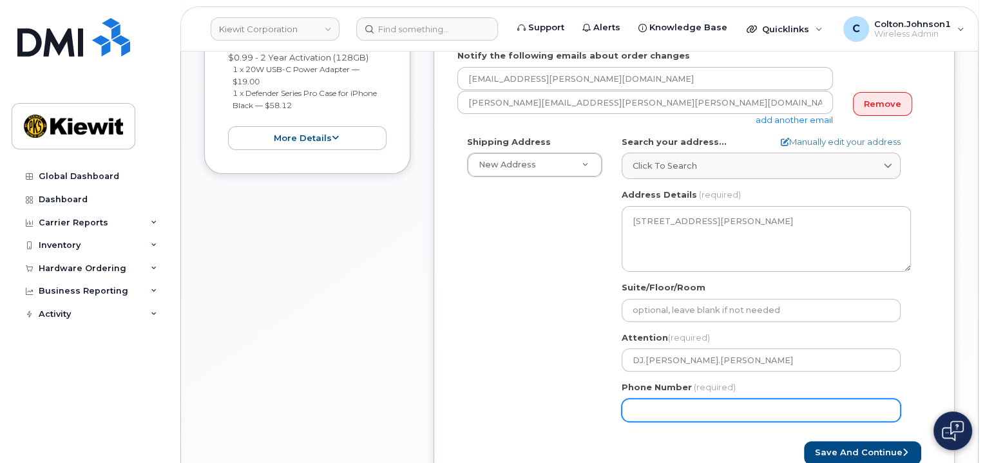
click at [700, 407] on input "Phone Number" at bounding box center [761, 410] width 279 height 23
type input "877772770"
select select
type input "8777727707"
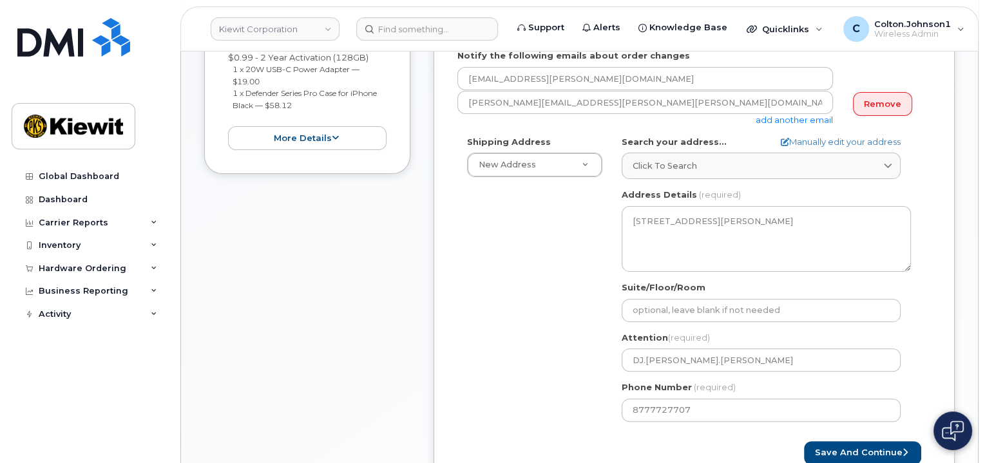
click at [541, 351] on div "Shipping Address New Address New Address 585 N Dairy Ashford Rd 3520 Mill Rd 16…" at bounding box center [689, 284] width 463 height 296
click at [871, 447] on button "Save and Continue" at bounding box center [862, 453] width 117 height 24
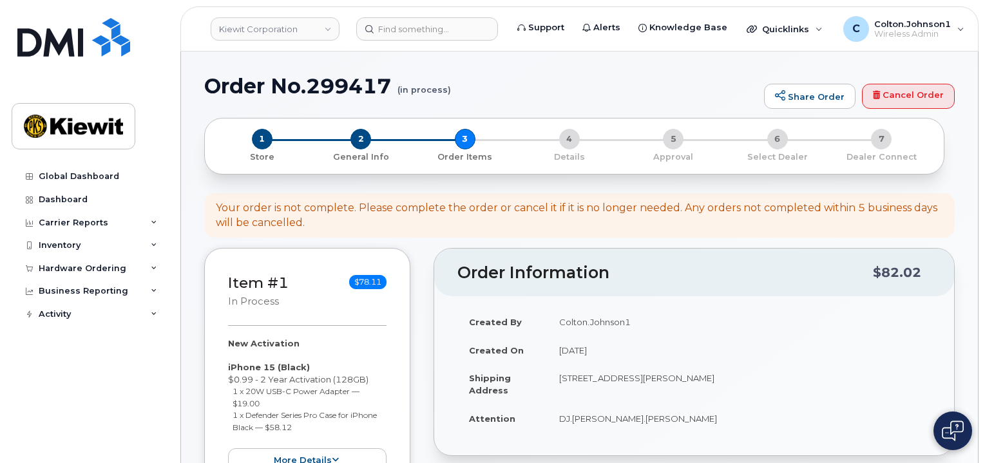
select select
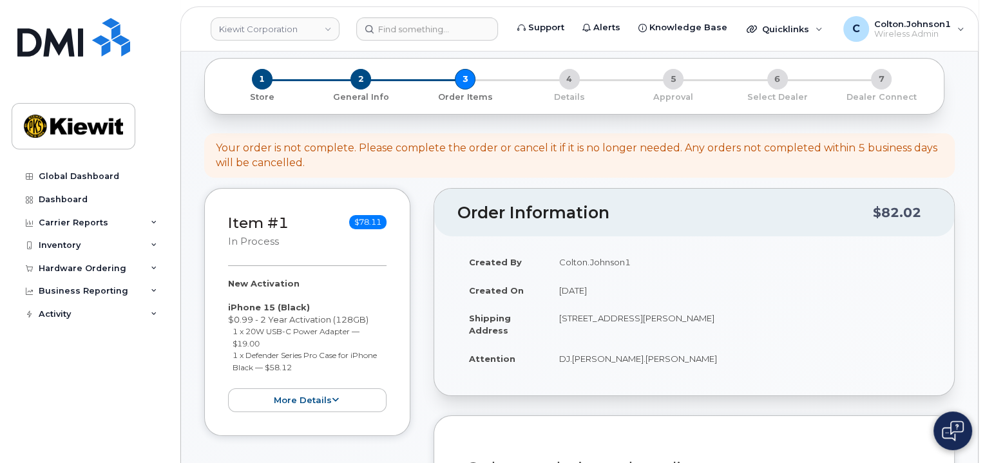
scroll to position [193, 0]
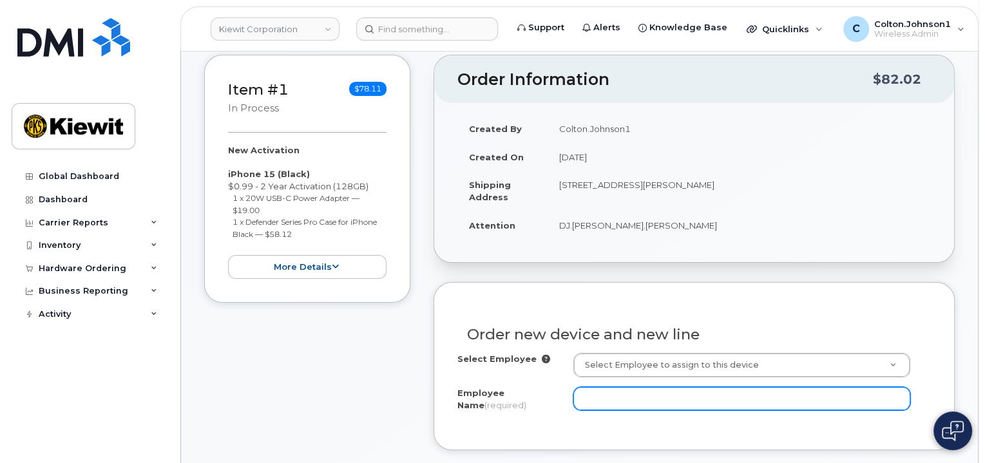
click at [637, 396] on input "Employee Name (required)" at bounding box center [742, 398] width 337 height 23
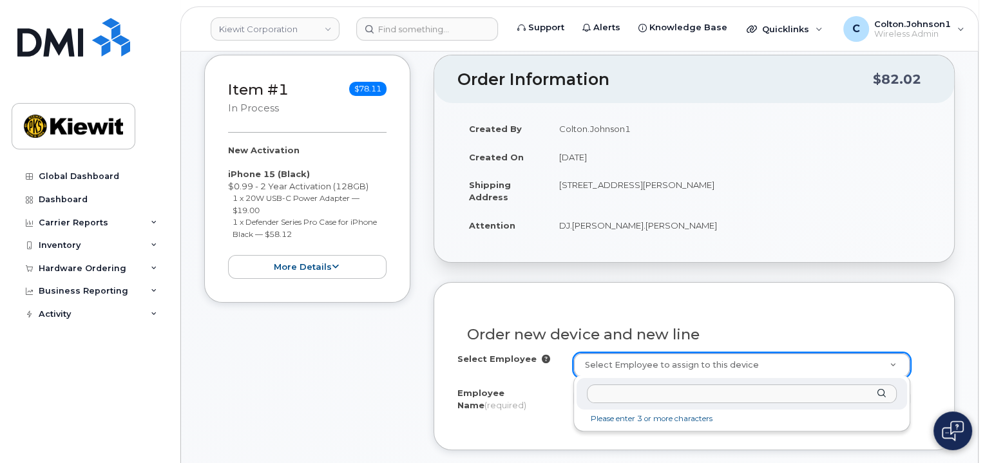
click at [744, 389] on input "text" at bounding box center [742, 394] width 311 height 19
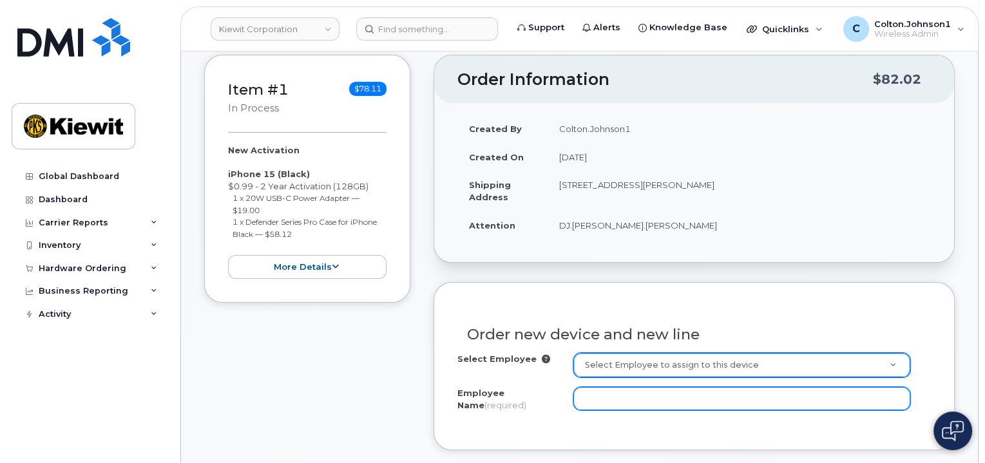
click at [706, 398] on input "Employee Name (required)" at bounding box center [742, 398] width 337 height 23
paste input "Dj.[PERSON_NAME]"
type input "Dj.[PERSON_NAME]"
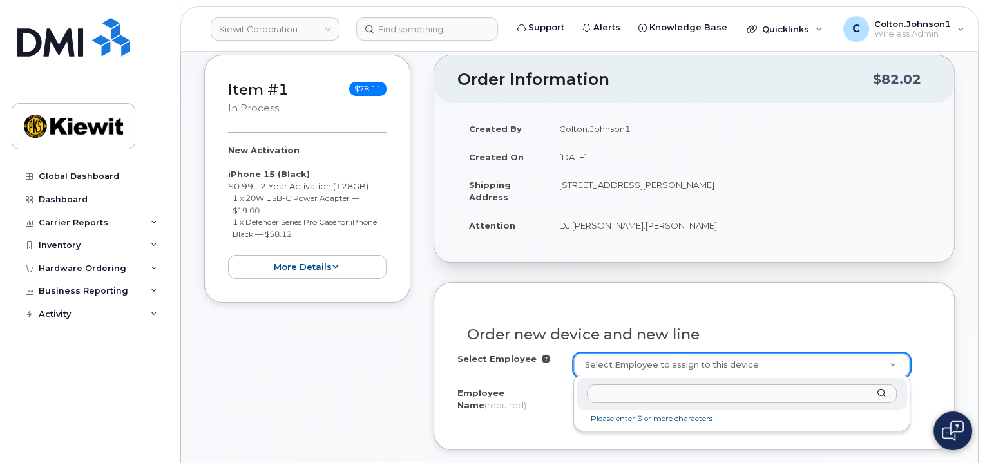
paste input "Dj.[PERSON_NAME]"
type input "Dj.[PERSON_NAME]"
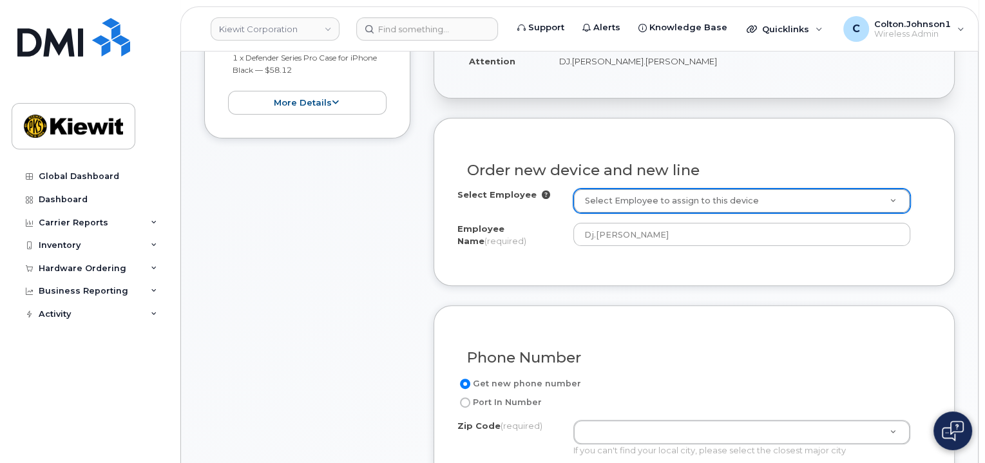
scroll to position [451, 0]
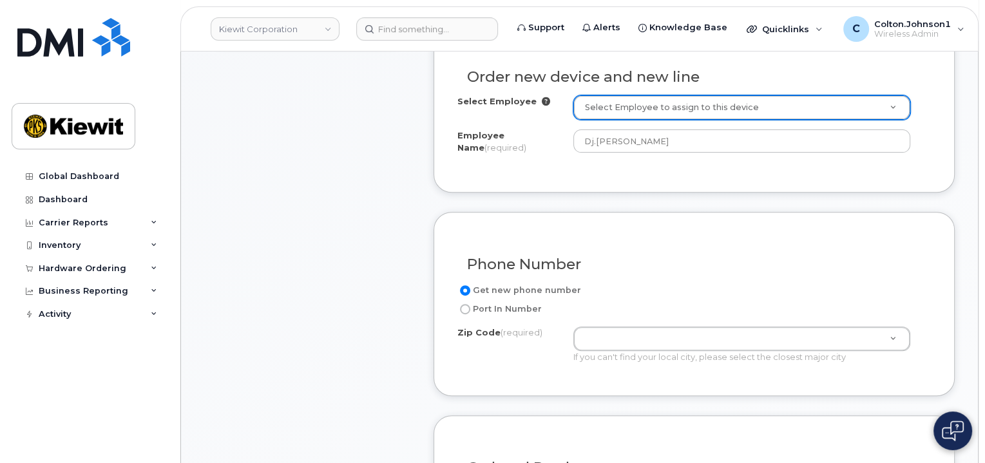
click at [633, 381] on div "Phone Number Get new phone number Port In Number Zip Code (required) Zip Code (…" at bounding box center [694, 304] width 521 height 185
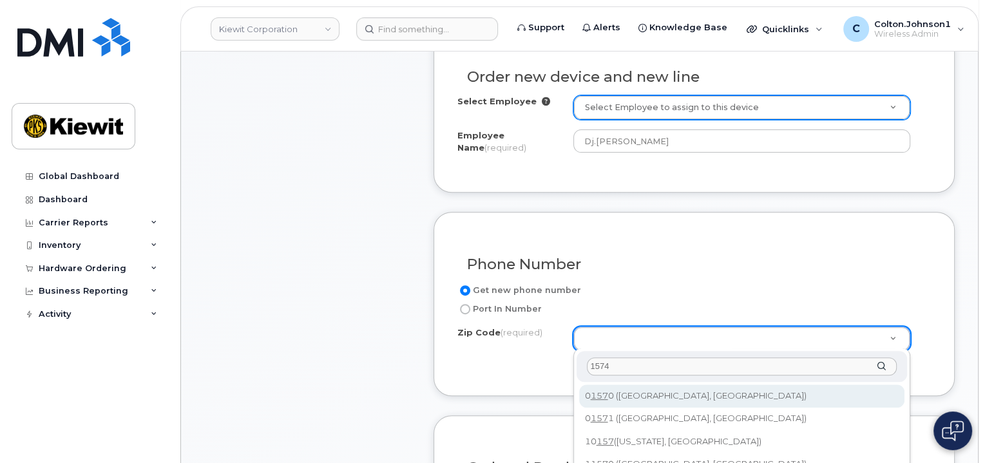
type input "15748"
type input "15748 (Homer City, PA)"
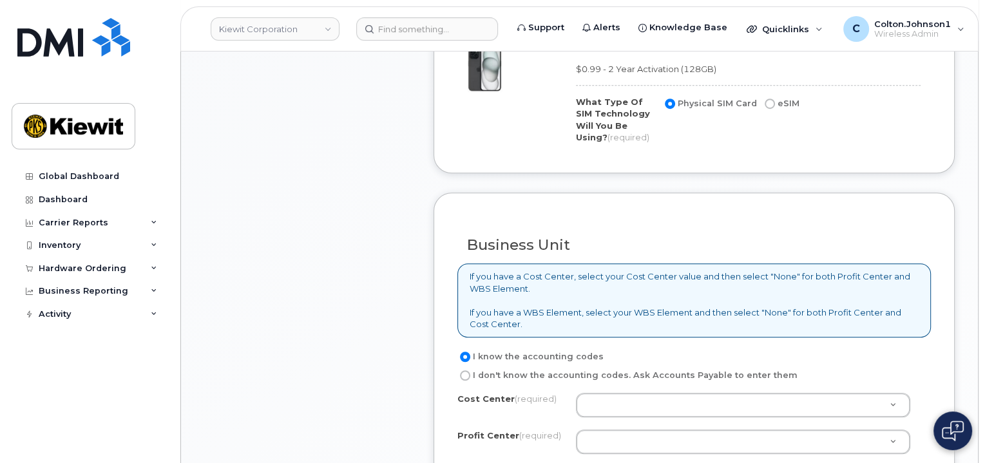
scroll to position [902, 0]
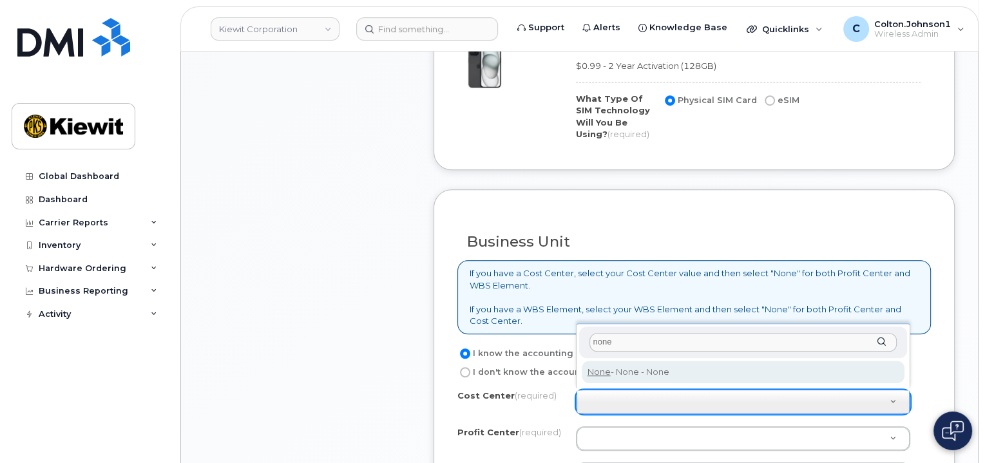
type input "none"
type input "None"
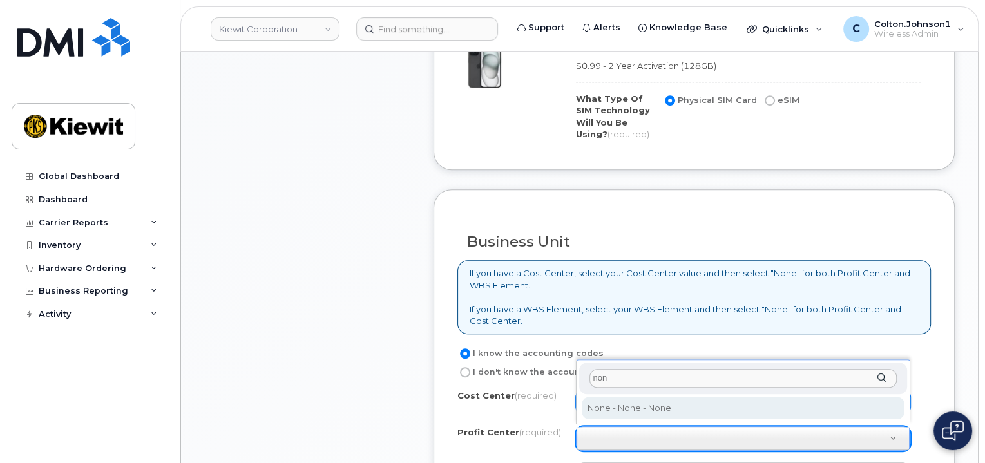
type input "none"
select select "None"
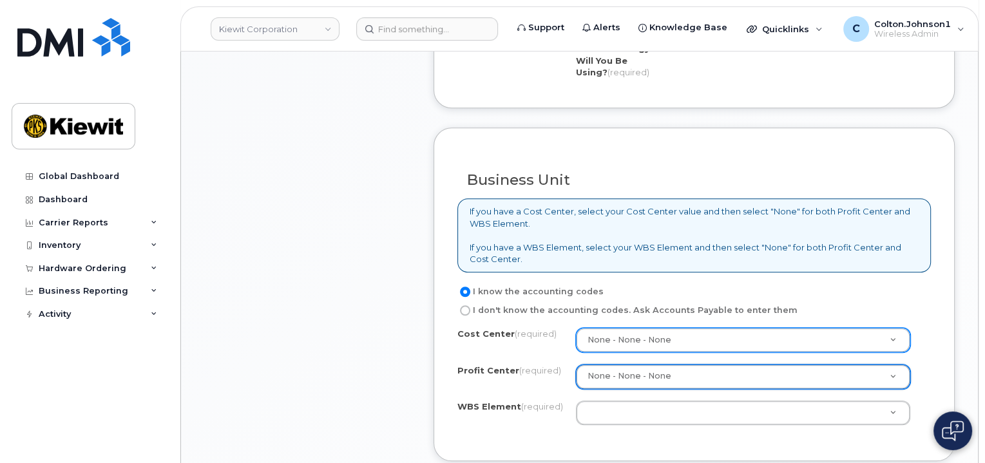
scroll to position [967, 0]
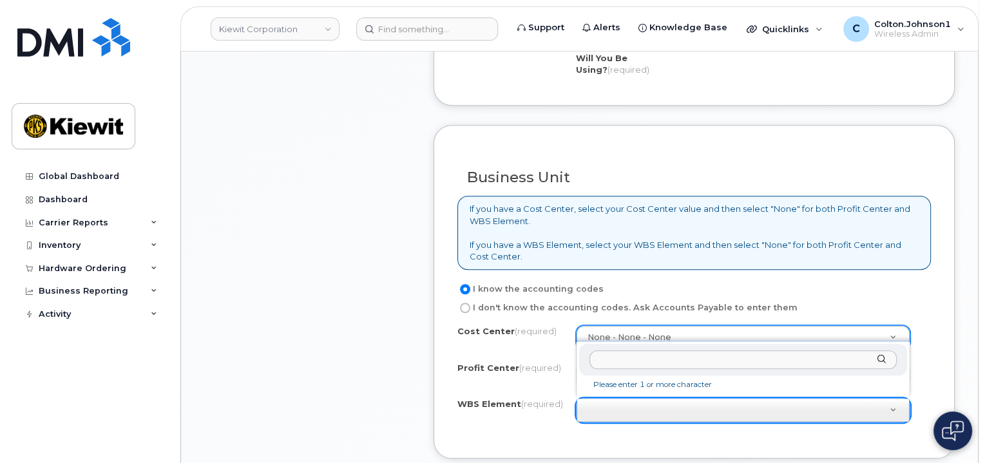
click at [650, 358] on input "text" at bounding box center [744, 360] width 308 height 19
paste input "106495.6612"
type input "106495.6612"
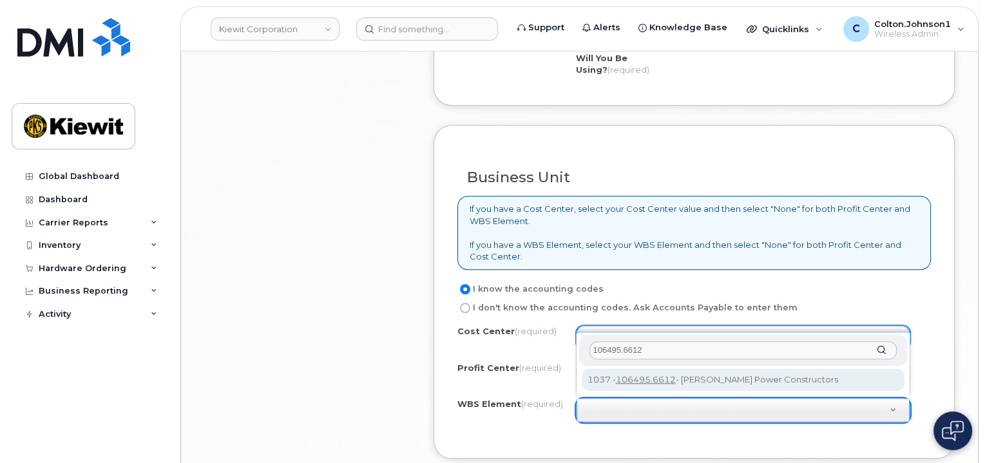
type input "106495.6612"
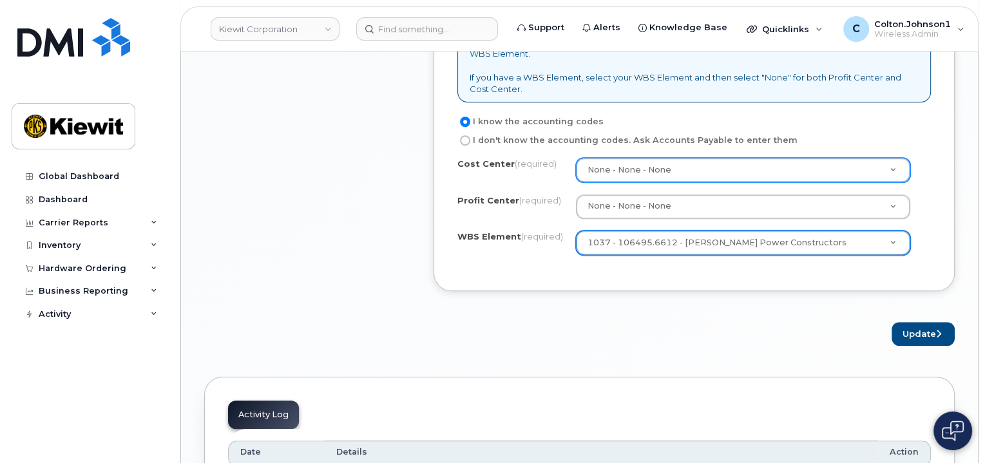
scroll to position [1160, 0]
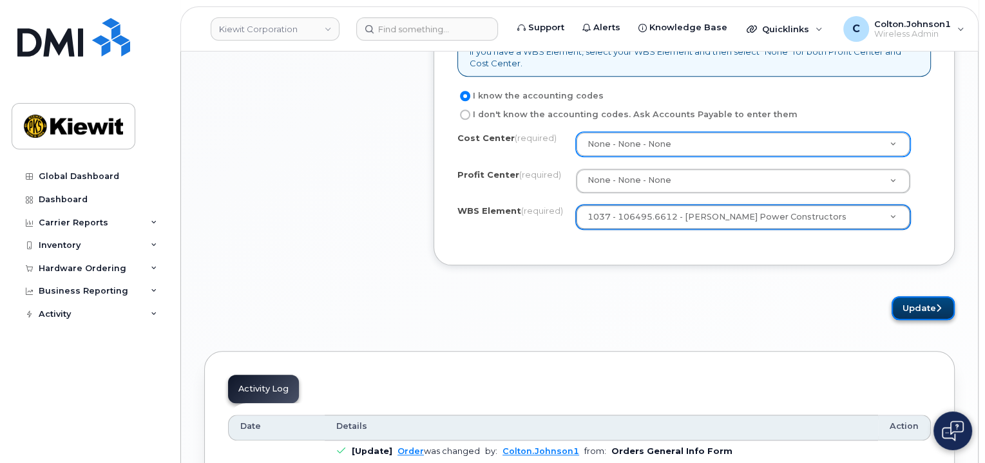
click at [912, 309] on button "Update" at bounding box center [923, 308] width 63 height 24
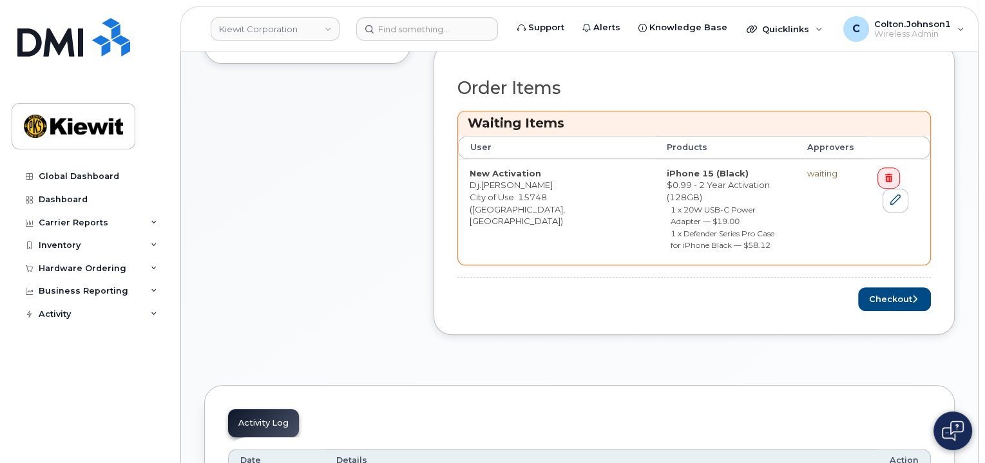
scroll to position [516, 0]
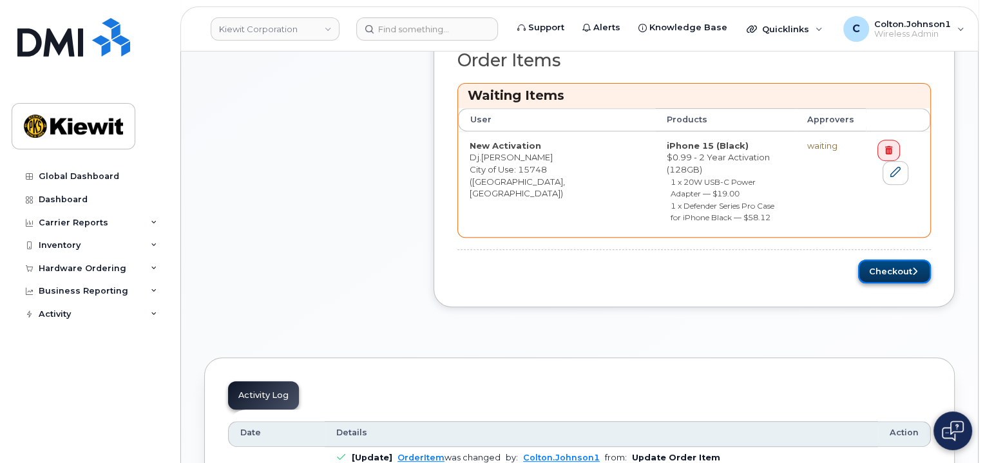
click at [883, 260] on button "Checkout" at bounding box center [894, 272] width 73 height 24
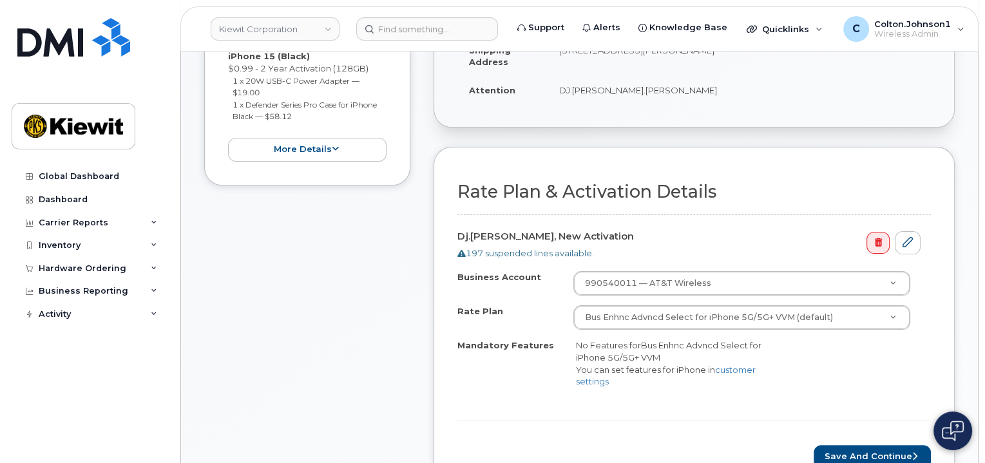
scroll to position [387, 0]
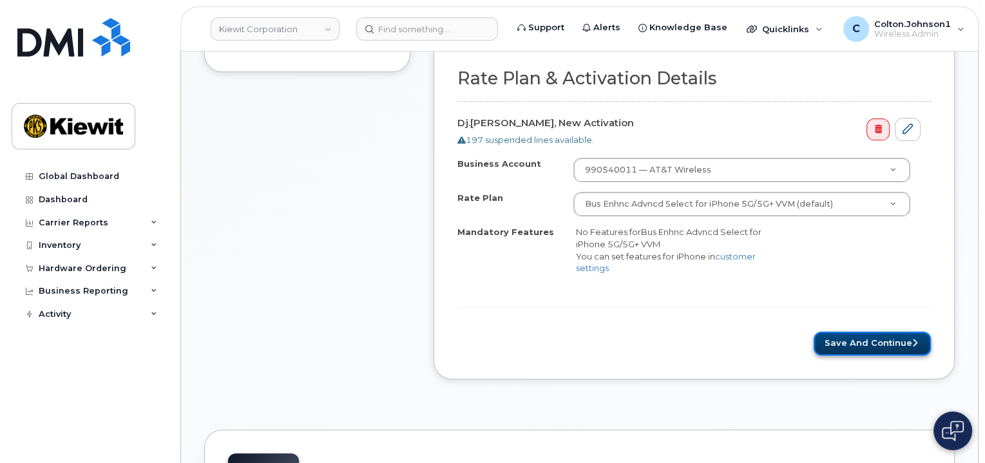
click at [856, 334] on button "Save and Continue" at bounding box center [872, 344] width 117 height 24
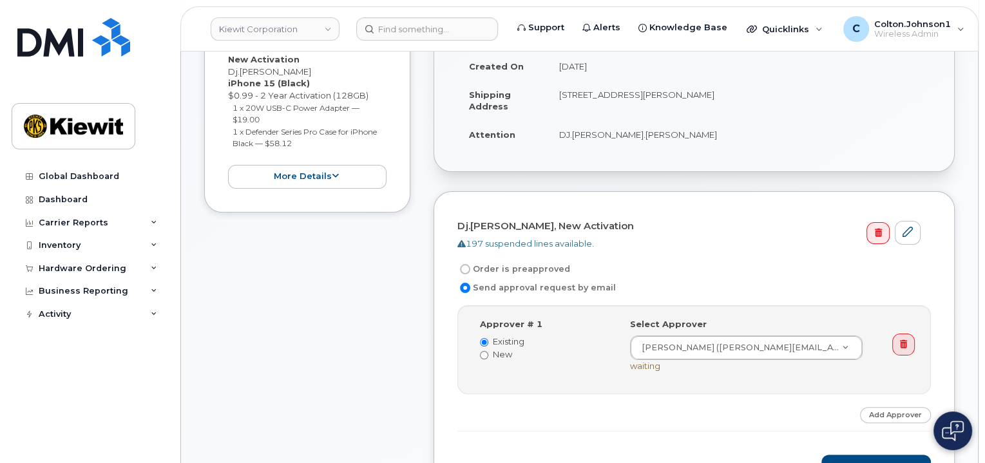
scroll to position [322, 0]
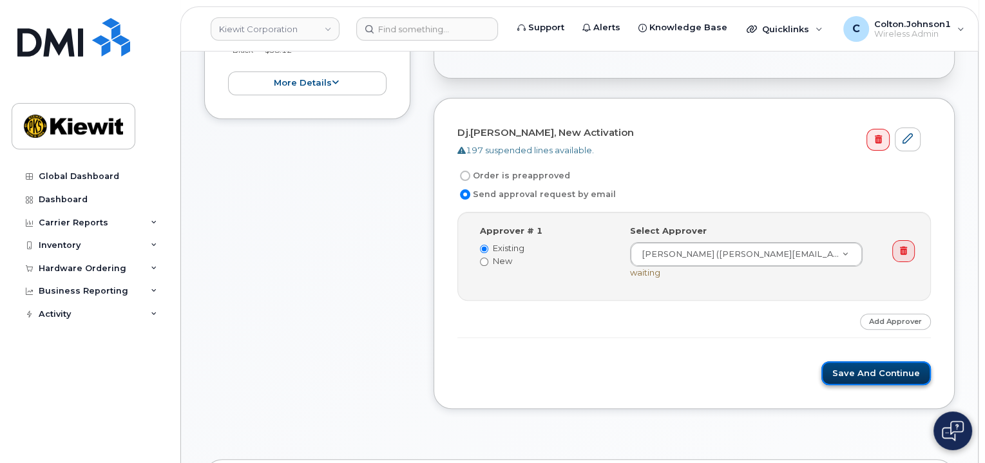
click at [864, 371] on button "Save and Continue" at bounding box center [877, 374] width 110 height 24
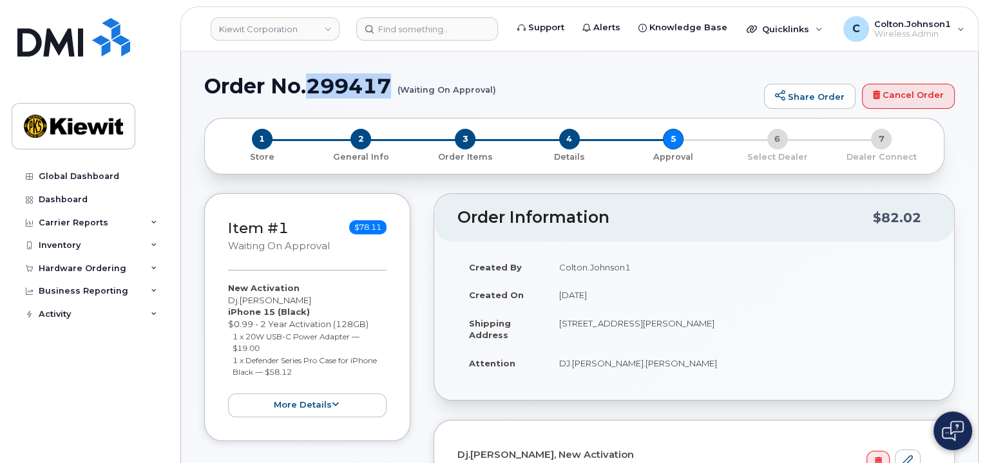
drag, startPoint x: 311, startPoint y: 82, endPoint x: 397, endPoint y: 79, distance: 85.7
click at [397, 79] on h1 "Order No.299417 (Waiting On Approval)" at bounding box center [481, 86] width 554 height 23
click at [81, 133] on img at bounding box center [73, 126] width 99 height 37
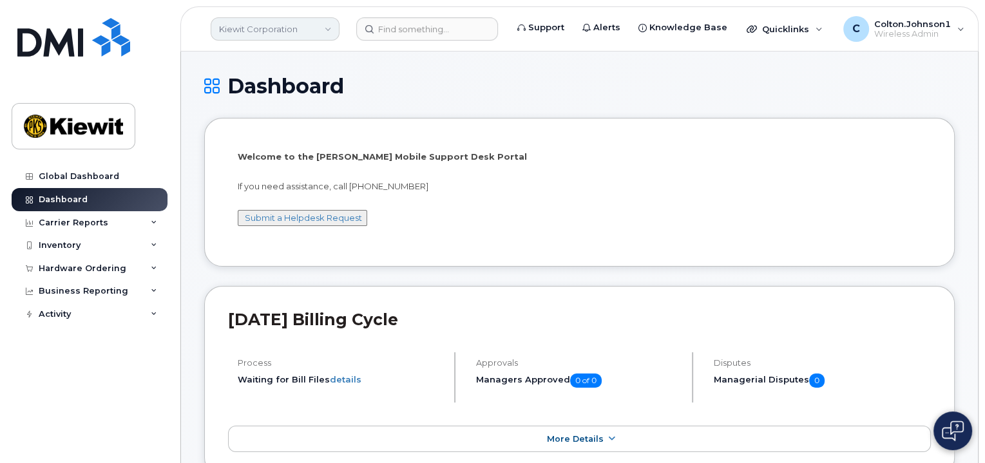
click at [309, 30] on link "Kiewit Corporation" at bounding box center [275, 28] width 129 height 23
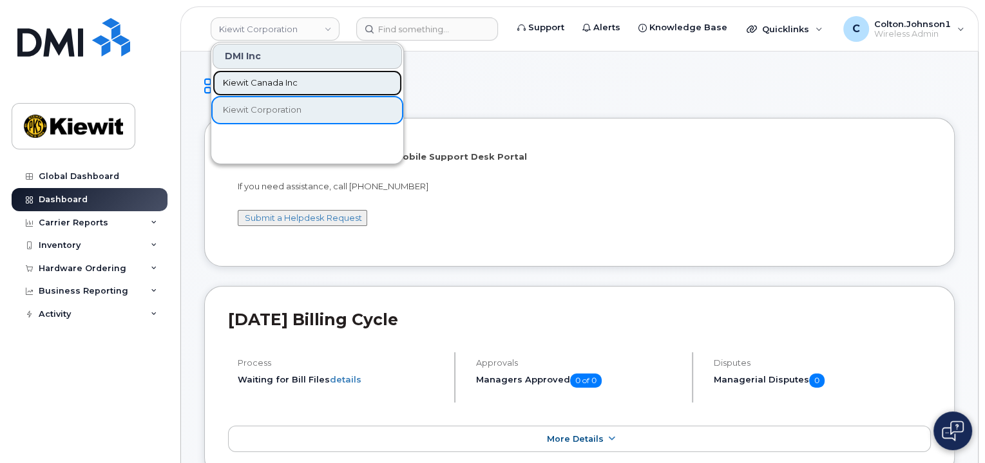
click at [294, 77] on span "Kiewit Canada Inc" at bounding box center [260, 83] width 75 height 13
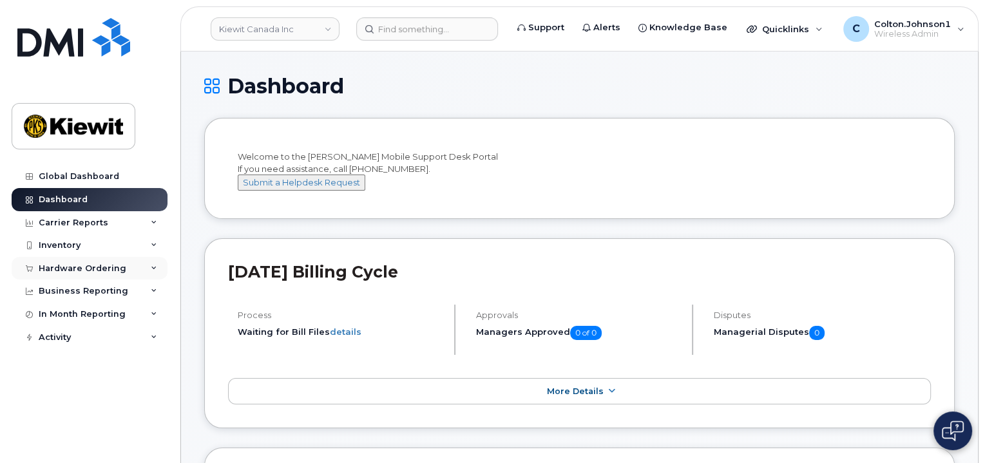
click at [154, 270] on icon at bounding box center [154, 268] width 6 height 6
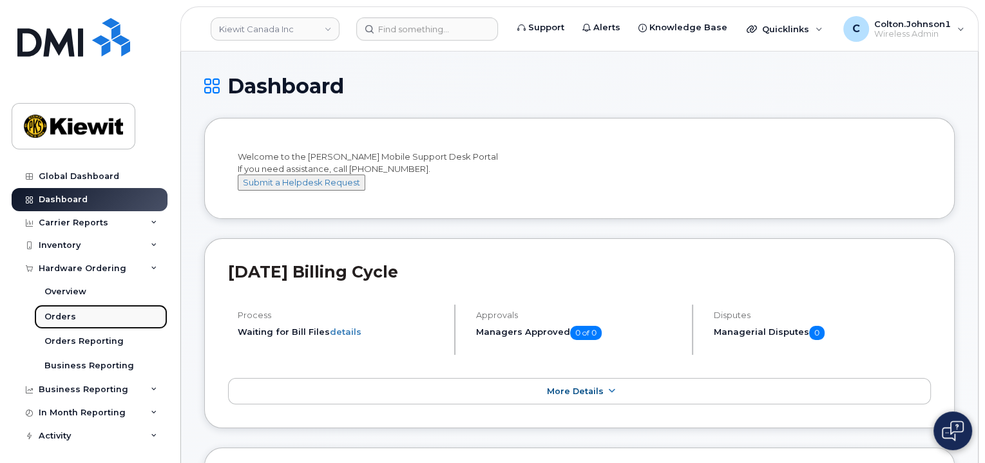
click at [87, 311] on link "Orders" at bounding box center [100, 317] width 133 height 24
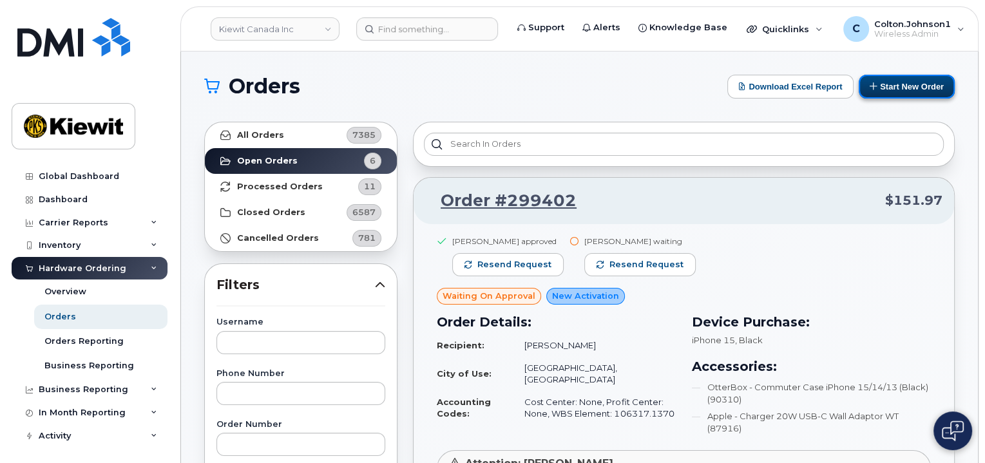
click at [904, 86] on button "Start New Order" at bounding box center [907, 87] width 96 height 24
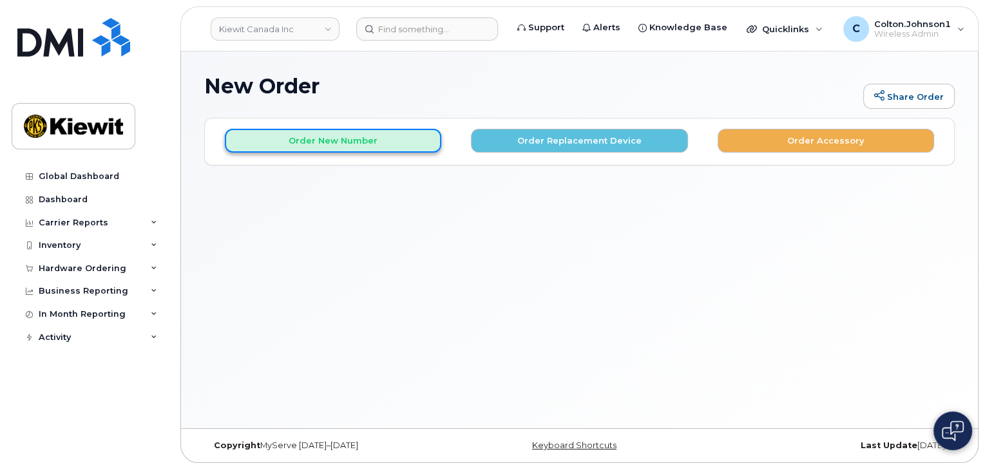
click at [299, 131] on button "Order New Number" at bounding box center [333, 141] width 217 height 24
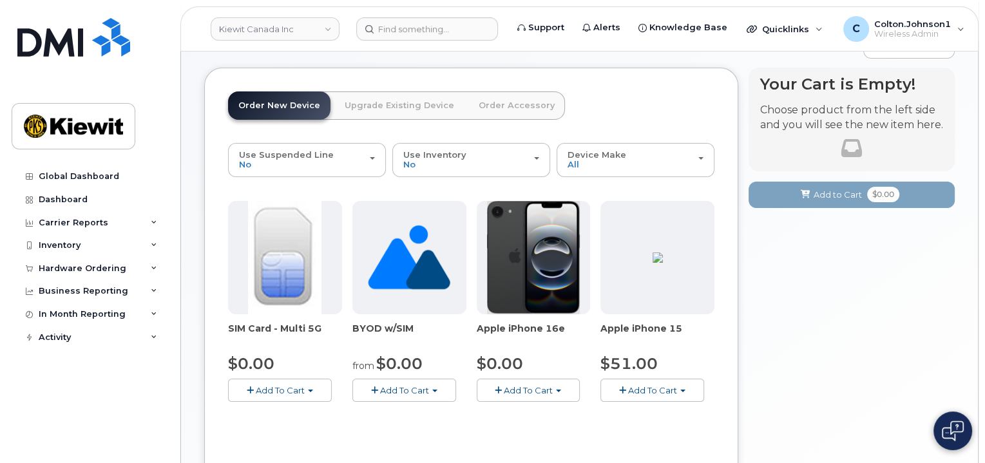
scroll to position [64, 0]
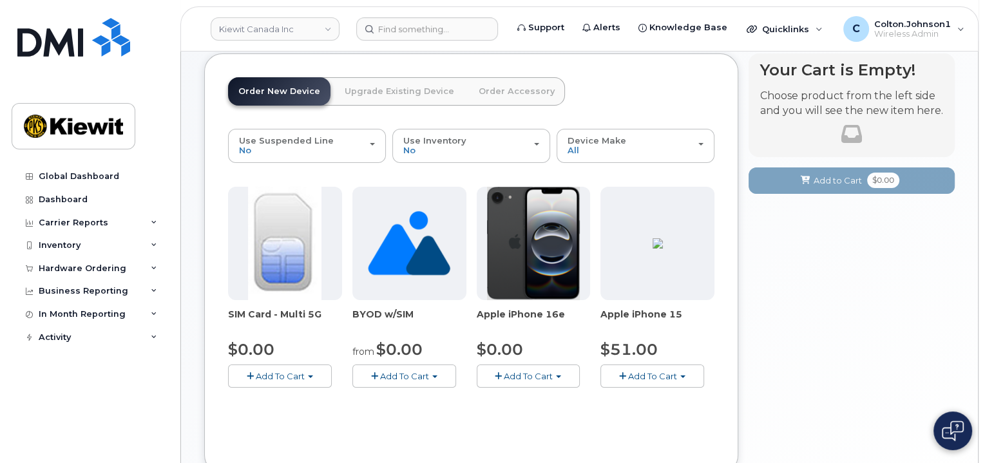
click at [500, 374] on span "button" at bounding box center [498, 376] width 7 height 8
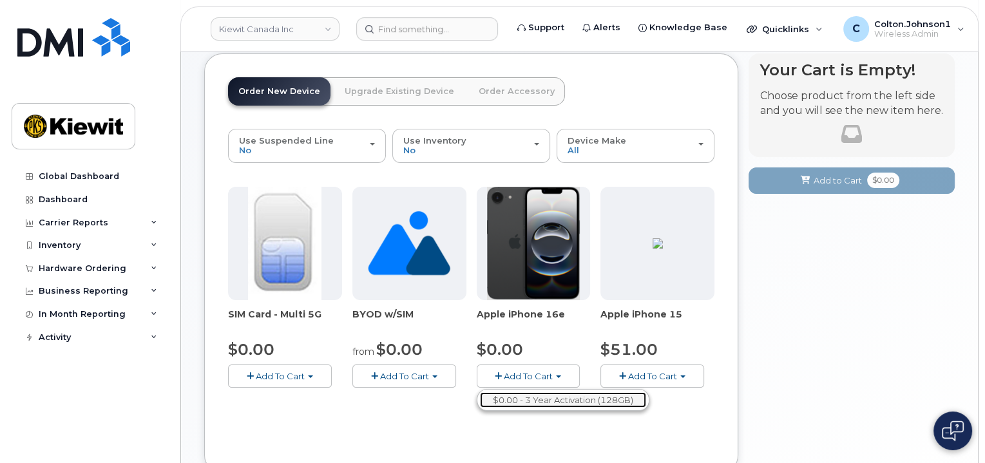
click at [514, 396] on link "$0.00 - 3 Year Activation (128GB)" at bounding box center [563, 400] width 166 height 16
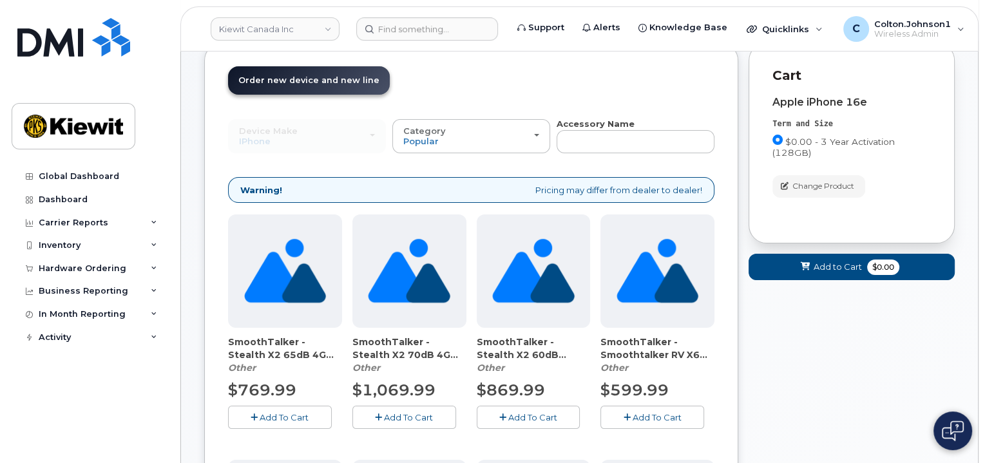
scroll to position [0, 0]
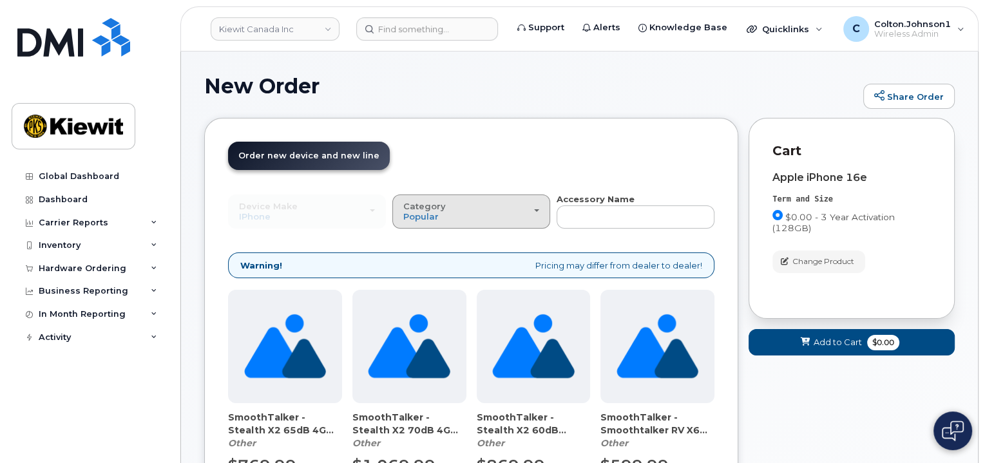
click at [461, 224] on button "Category Popular" at bounding box center [471, 212] width 158 height 34
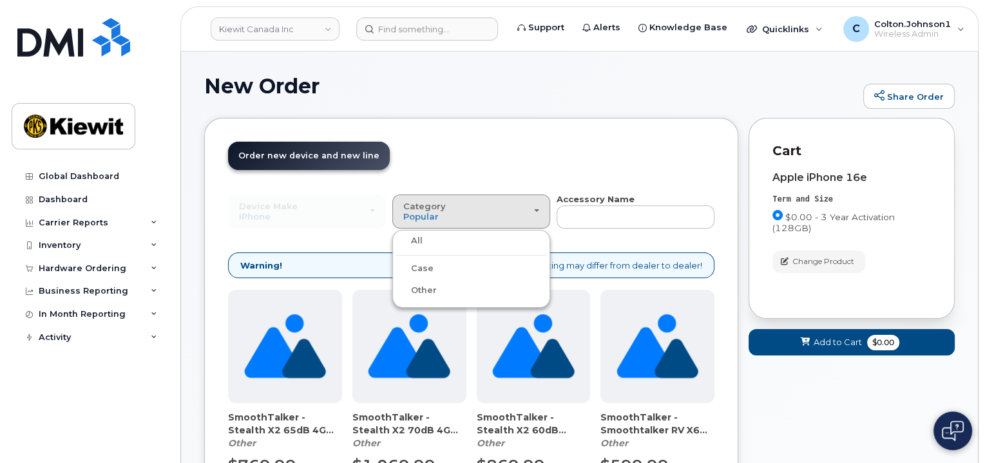
click at [436, 267] on div "Case" at bounding box center [471, 268] width 151 height 15
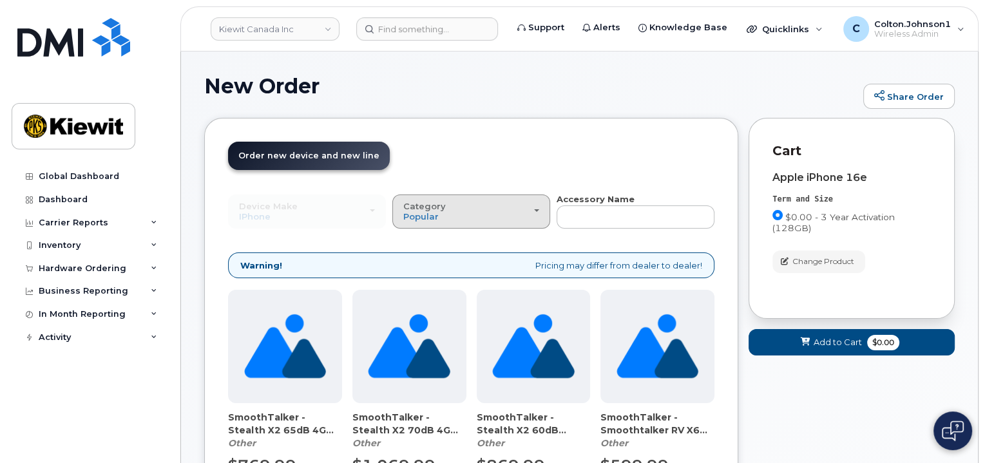
click at [438, 225] on button "Category Popular" at bounding box center [471, 212] width 158 height 34
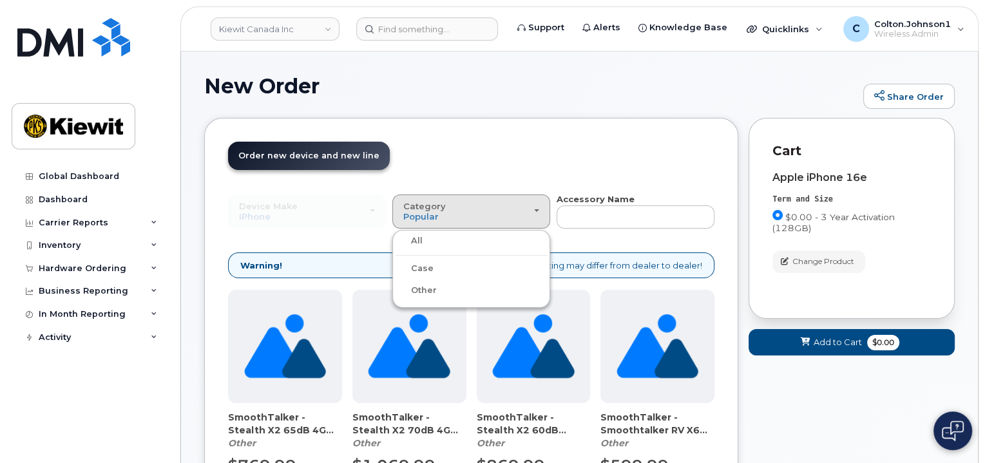
click at [423, 265] on label "Case" at bounding box center [415, 268] width 38 height 15
click at [0, 0] on input "Case" at bounding box center [0, 0] width 0 height 0
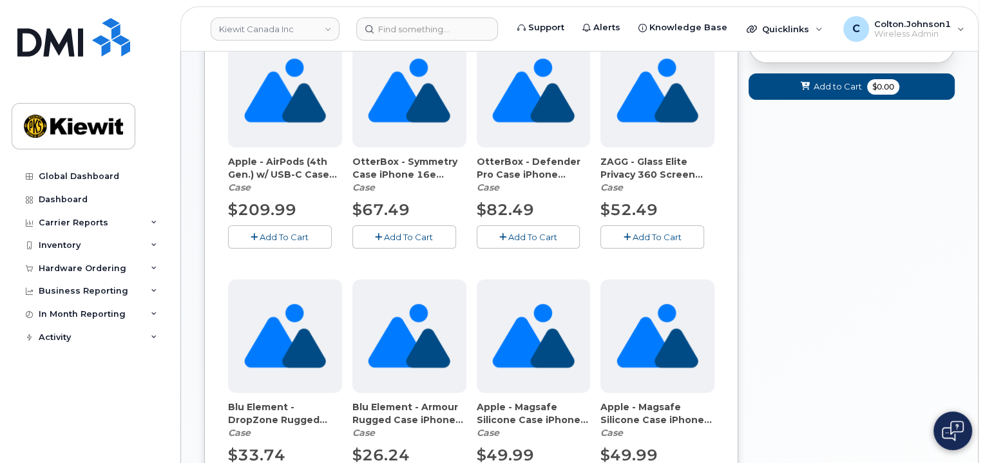
scroll to position [258, 0]
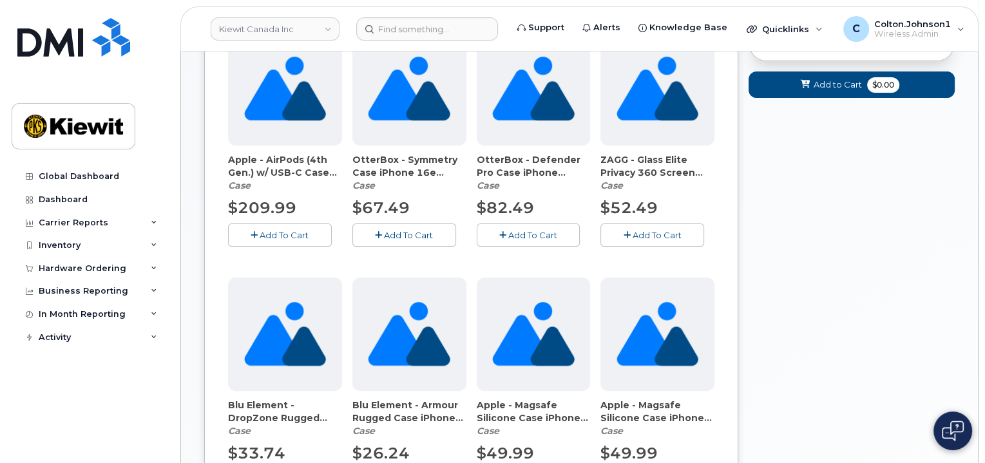
click at [380, 233] on icon "button" at bounding box center [378, 235] width 7 height 8
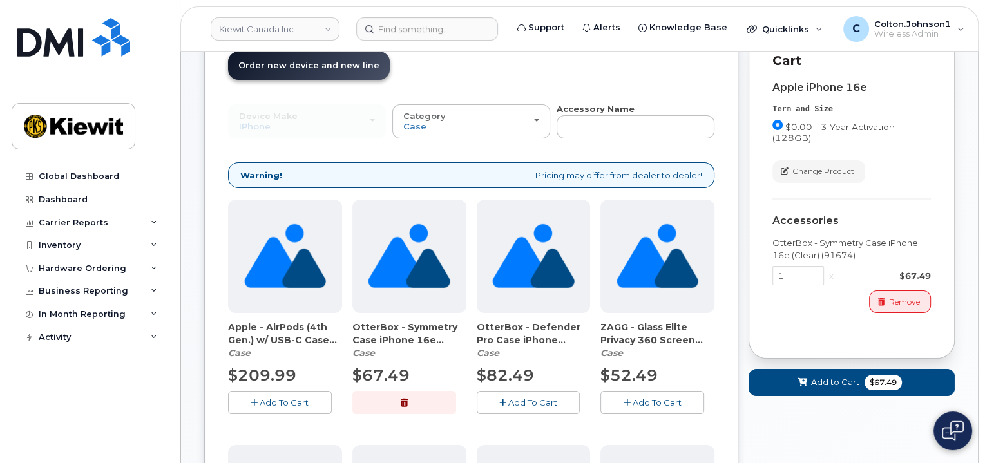
scroll to position [64, 0]
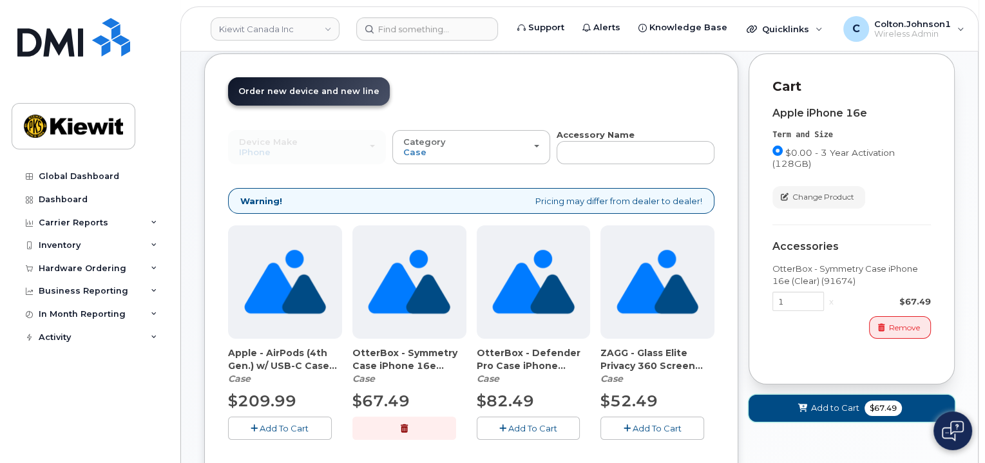
click at [835, 405] on span "Add to Cart" at bounding box center [835, 408] width 48 height 12
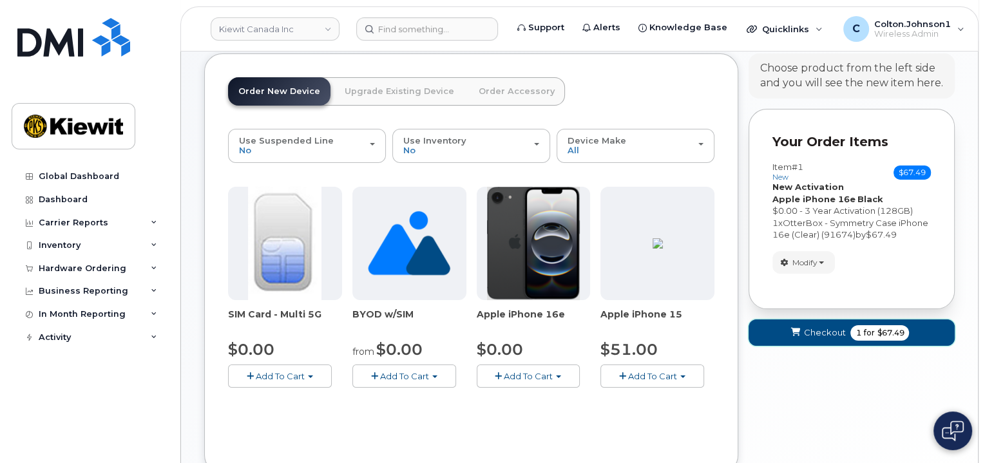
click at [817, 332] on span "Checkout" at bounding box center [825, 333] width 42 height 12
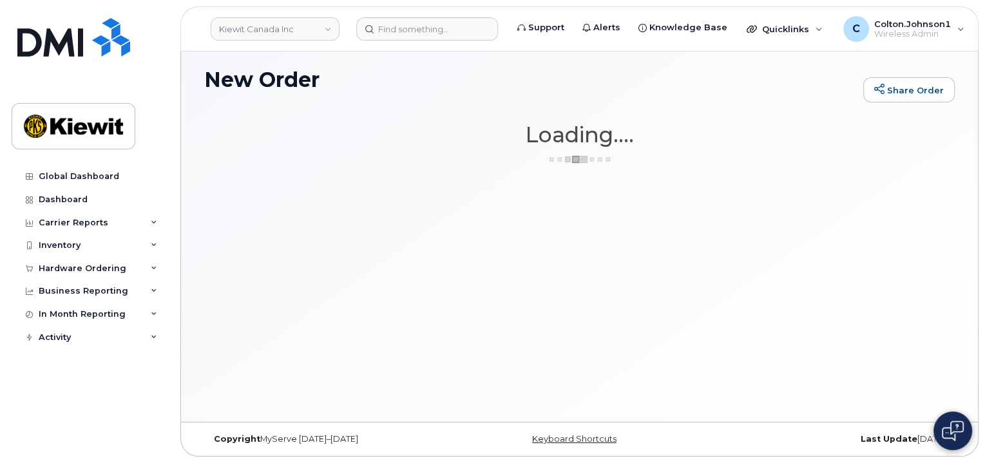
scroll to position [6, 0]
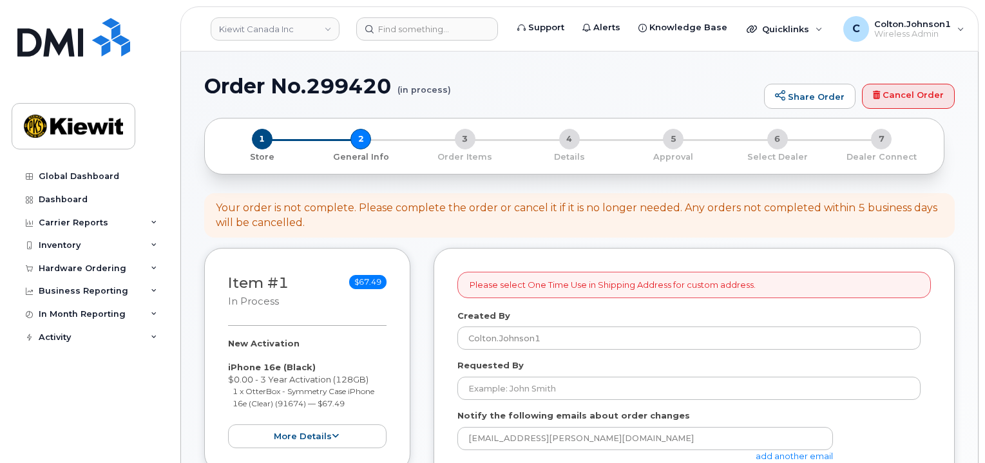
select select
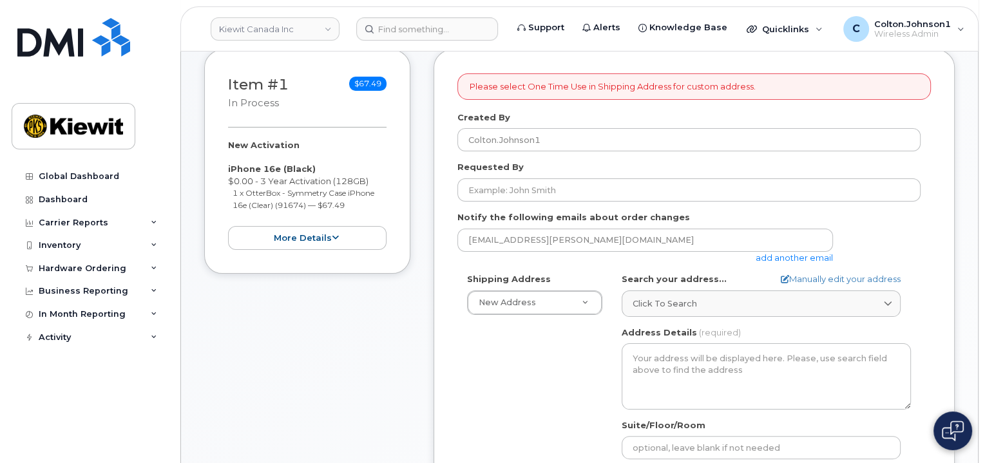
scroll to position [193, 0]
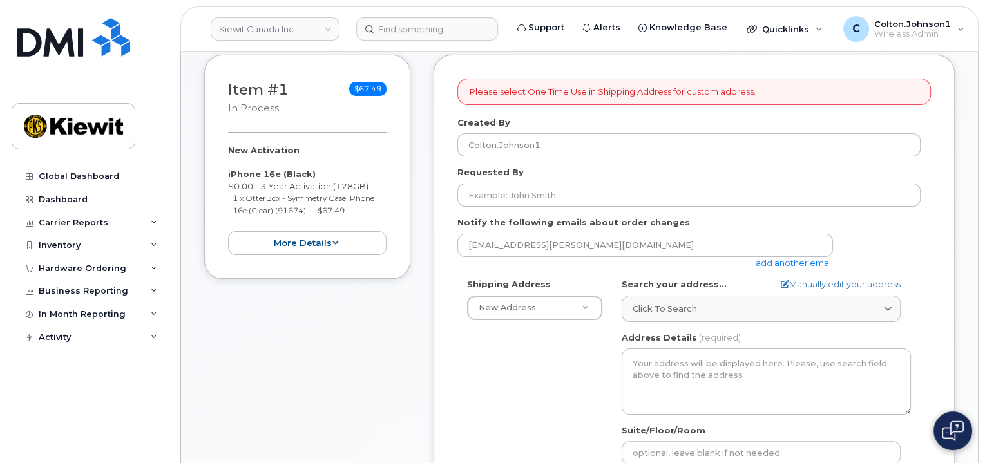
click at [793, 259] on link "add another email" at bounding box center [794, 263] width 77 height 10
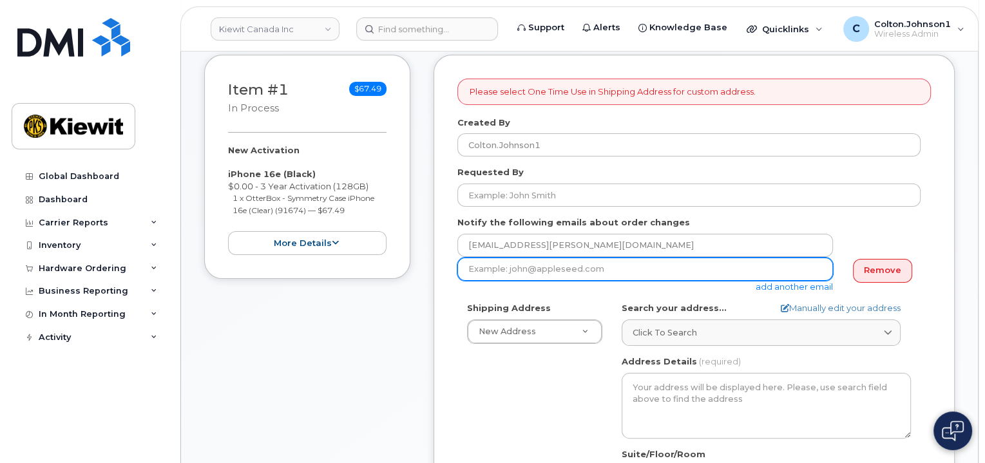
click at [588, 272] on input "email" at bounding box center [646, 269] width 376 height 23
paste input "Mary.Stein"
type input "Mary.Stein@kiewit.com"
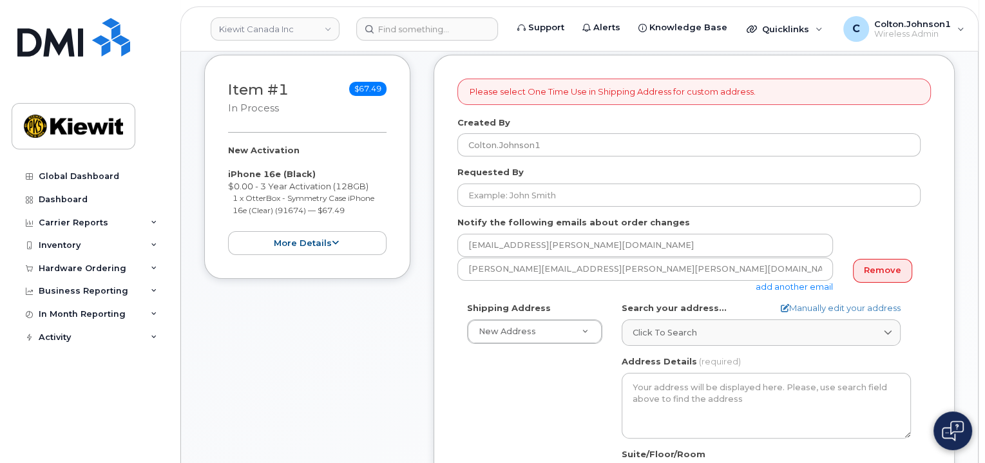
click at [595, 289] on div "Mary.Stein@kiewit.com add another email" at bounding box center [651, 275] width 386 height 35
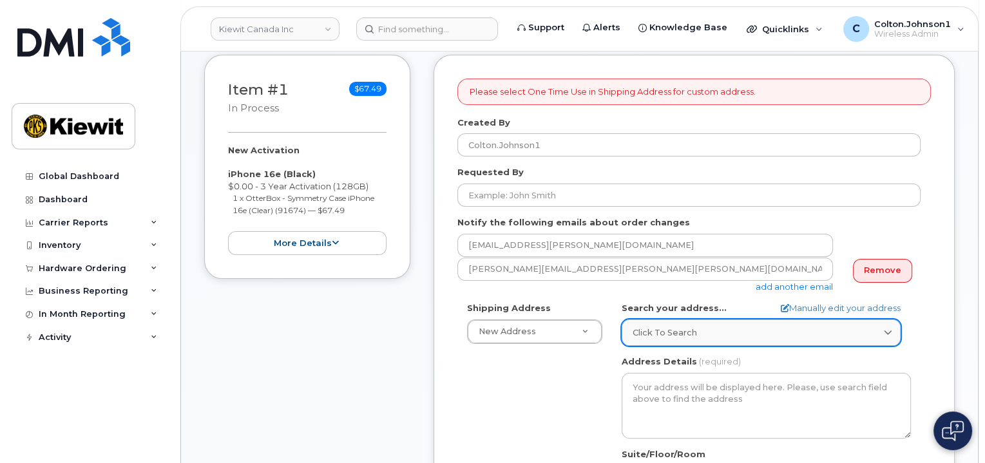
click at [679, 333] on span "Click to search" at bounding box center [665, 333] width 64 height 12
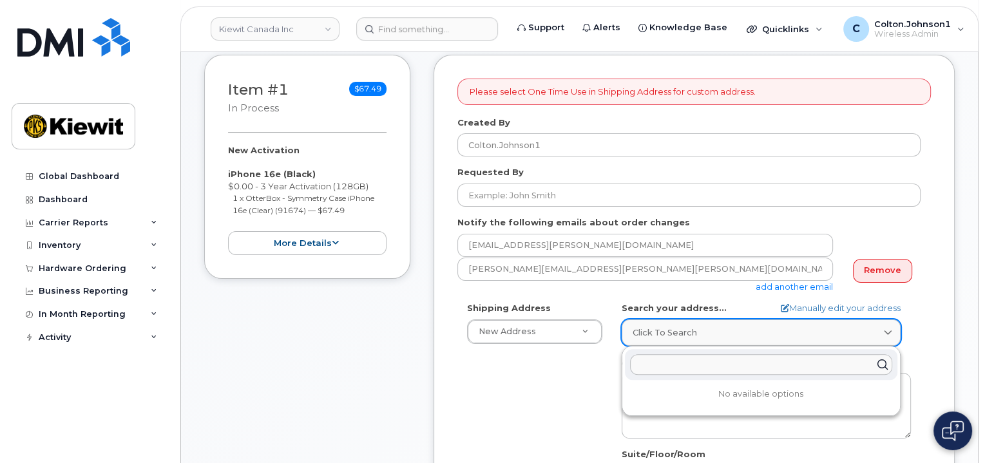
paste input "1 Holt Rd South Bowmanville, ON L1C 3Z8 Receiving Area 13"
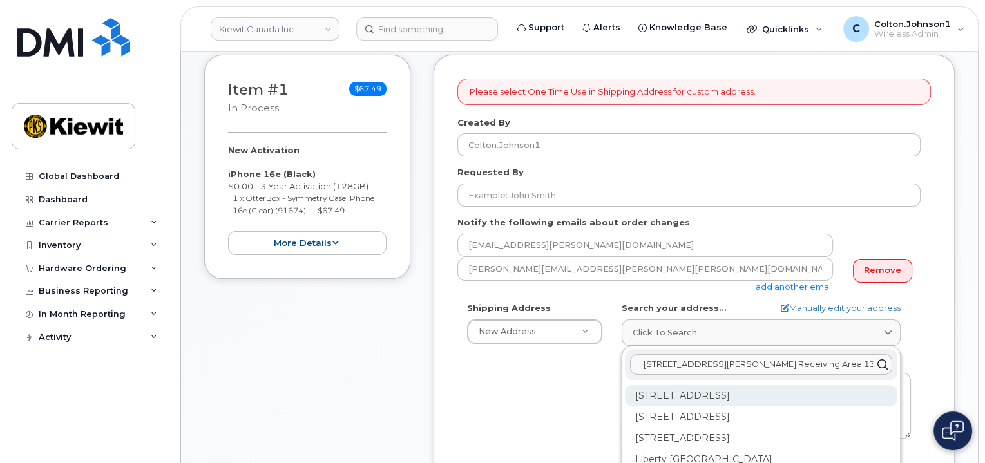
type input "1 Holt Rd South Bowmanville, ON L1C 3Z8 Receiving Area 13"
click at [722, 428] on div "2365 Service Rd South Bowmanville ON L1C 6Z9" at bounding box center [761, 438] width 273 height 21
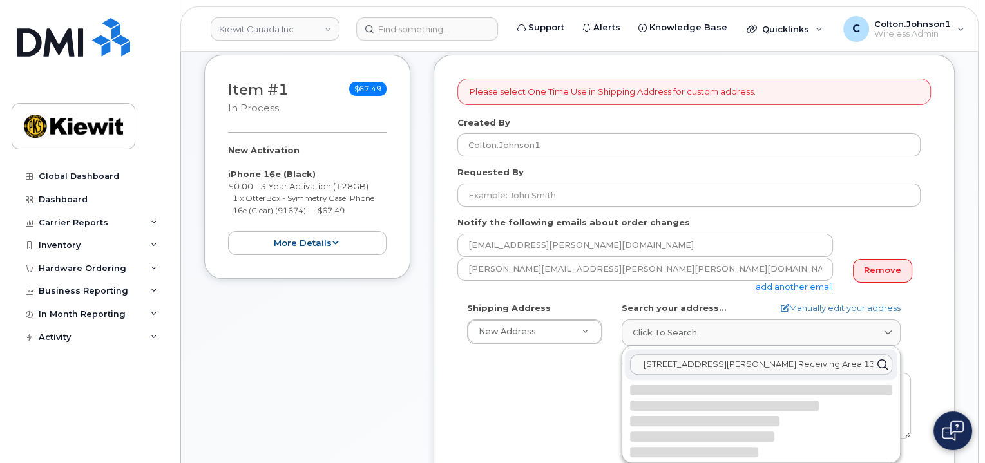
select select
type textarea "2365 Service Rd South BOWMANVILLE ON L1C 6Z9 CANADA"
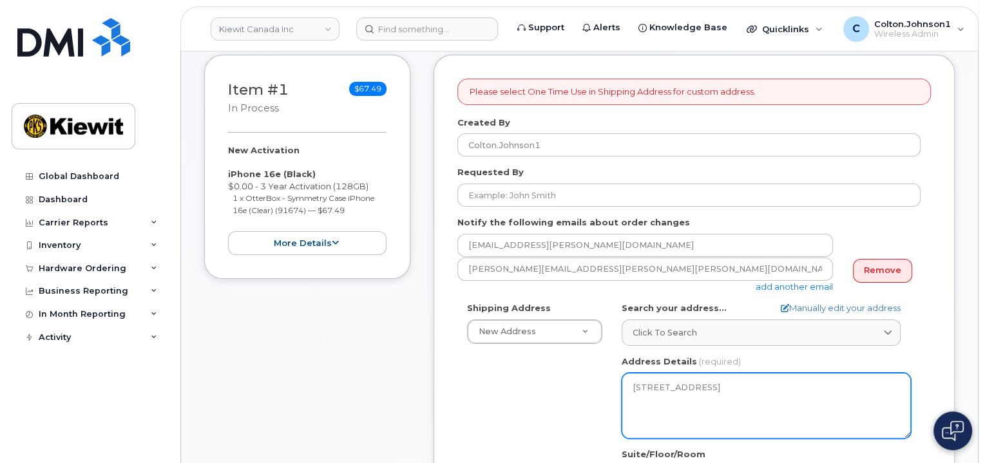
drag, startPoint x: 684, startPoint y: 401, endPoint x: 615, endPoint y: 366, distance: 77.2
click at [615, 366] on div "ON Bowmanville Search your address... Manually edit your address Click to searc…" at bounding box center [766, 450] width 309 height 296
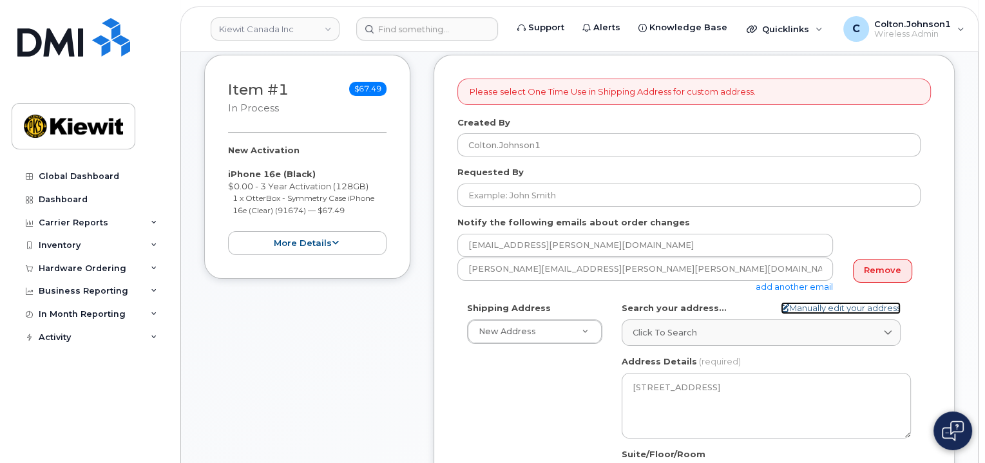
click at [836, 305] on link "Manually edit your address" at bounding box center [841, 308] width 120 height 12
select select
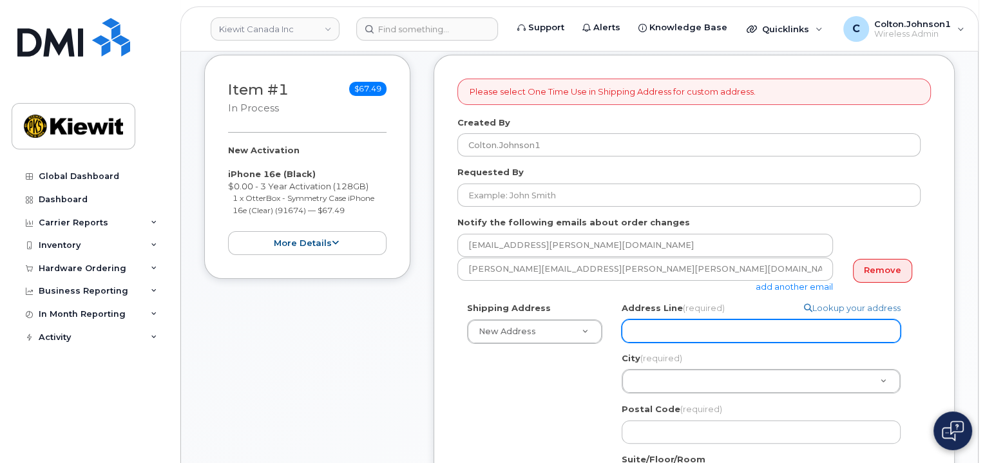
click at [674, 320] on input "Address Line (required)" at bounding box center [761, 331] width 279 height 23
paste input "1 Holt Rd South Bowmanville"
select select
type input "1 Holt Rd South Bowmanville"
drag, startPoint x: 767, startPoint y: 332, endPoint x: 704, endPoint y: 329, distance: 63.8
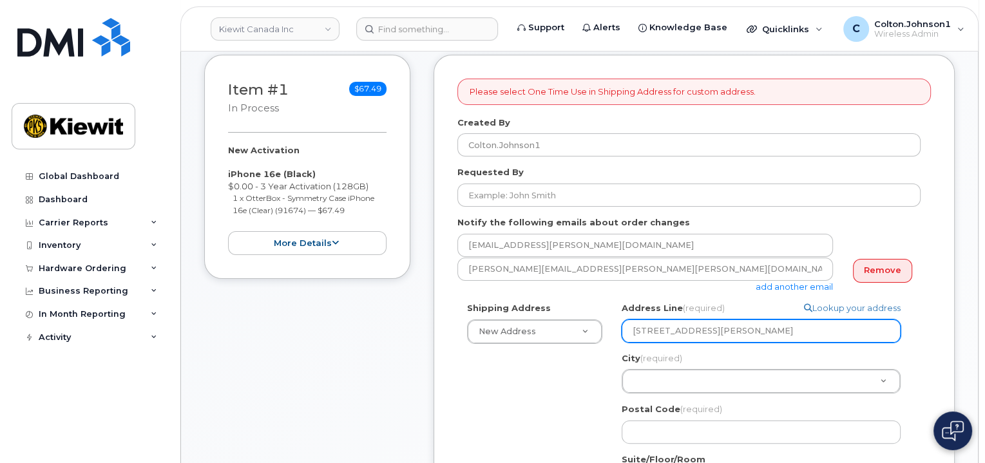
click at [704, 329] on input "1 Holt Rd South Bowmanville" at bounding box center [761, 331] width 279 height 23
select select
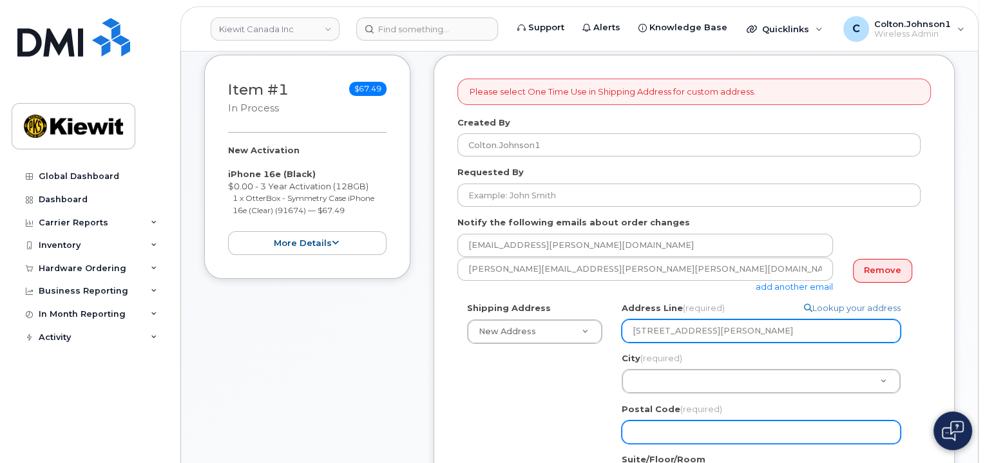
type input "1 Holt Rd South"
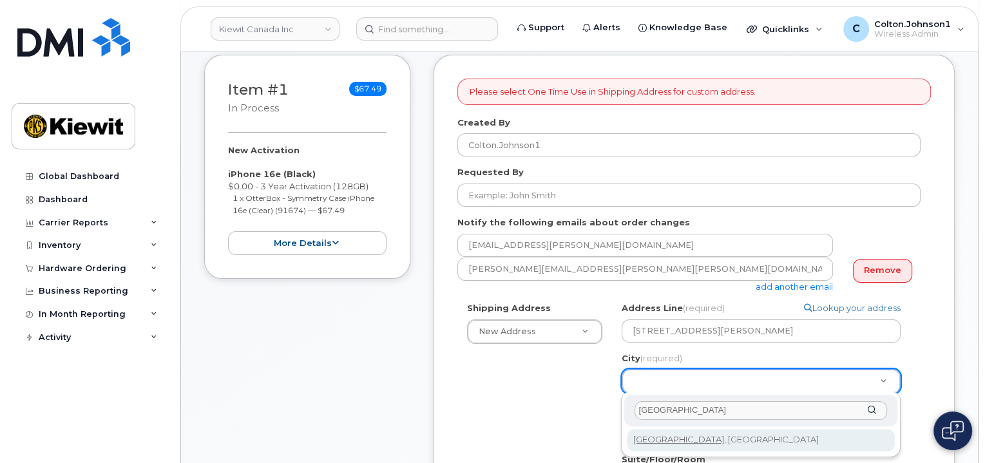
type input "Bowmanville"
select select
type input "3729"
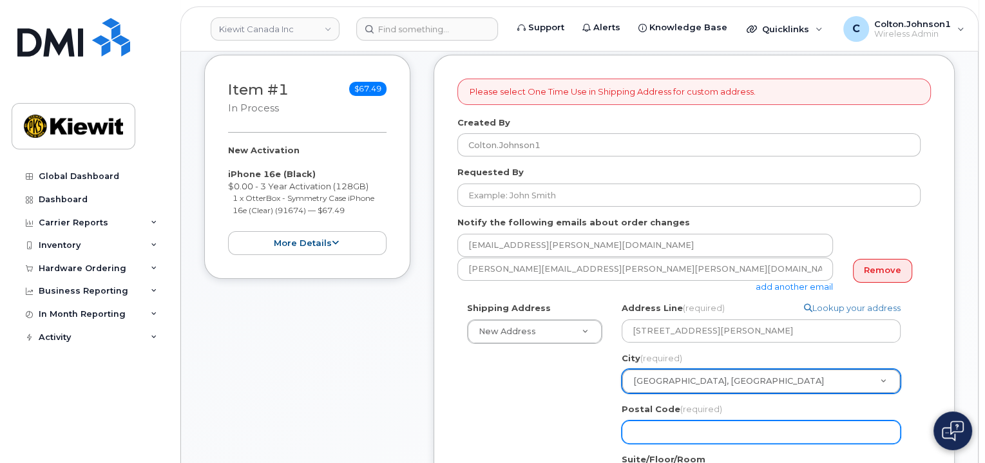
click at [643, 434] on input "Postal Code (required)" at bounding box center [761, 432] width 279 height 23
click at [661, 423] on input "Postal Code (required)" at bounding box center [761, 432] width 279 height 23
paste input "L1C 3Z8"
select select
type input "L1C 3Z8"
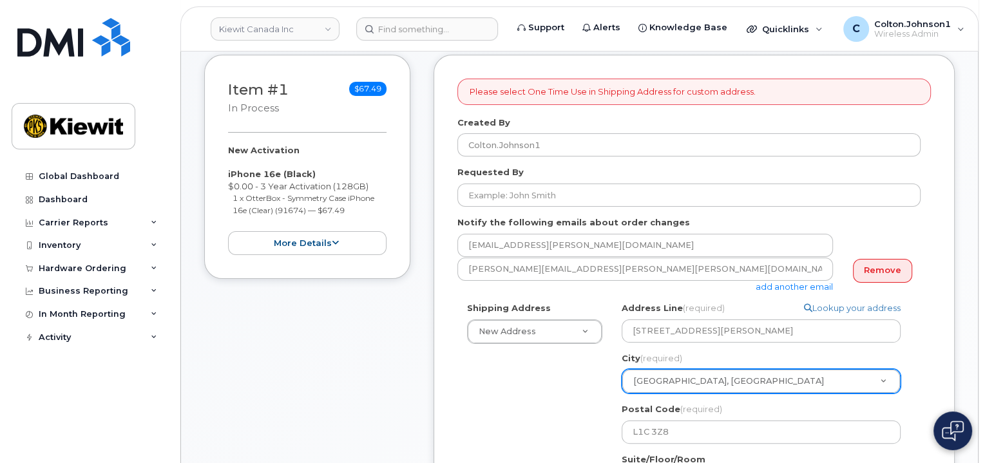
click at [585, 400] on div "Shipping Address New Address New Address Beaver Marine Limited Cahill-Ganotec, …" at bounding box center [689, 452] width 463 height 301
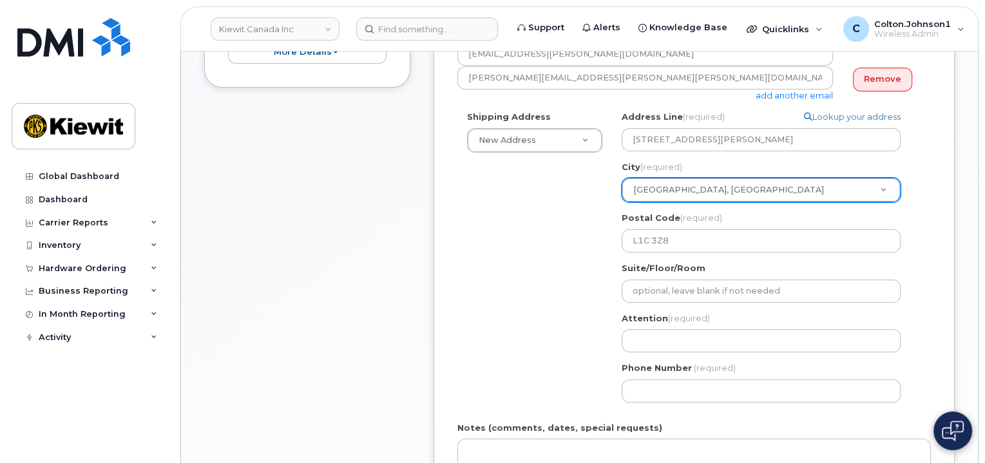
scroll to position [387, 0]
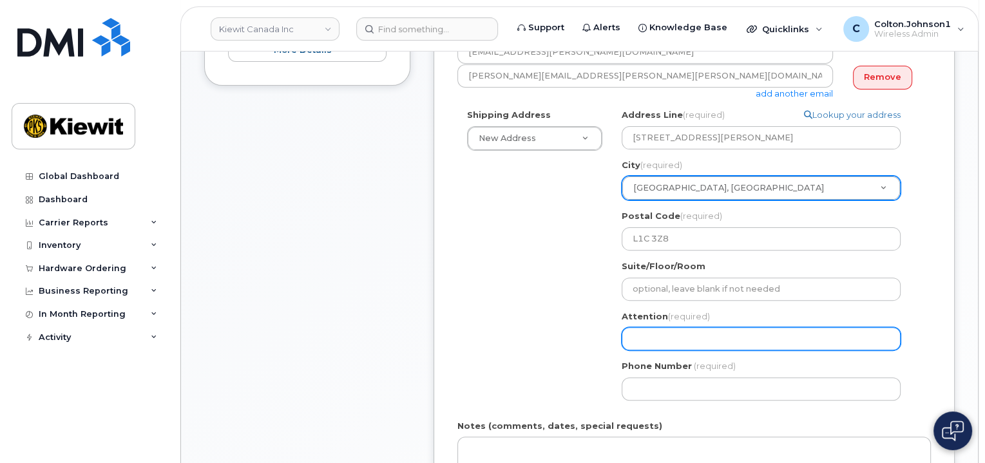
click at [650, 347] on input "Attention (required)" at bounding box center [761, 338] width 279 height 23
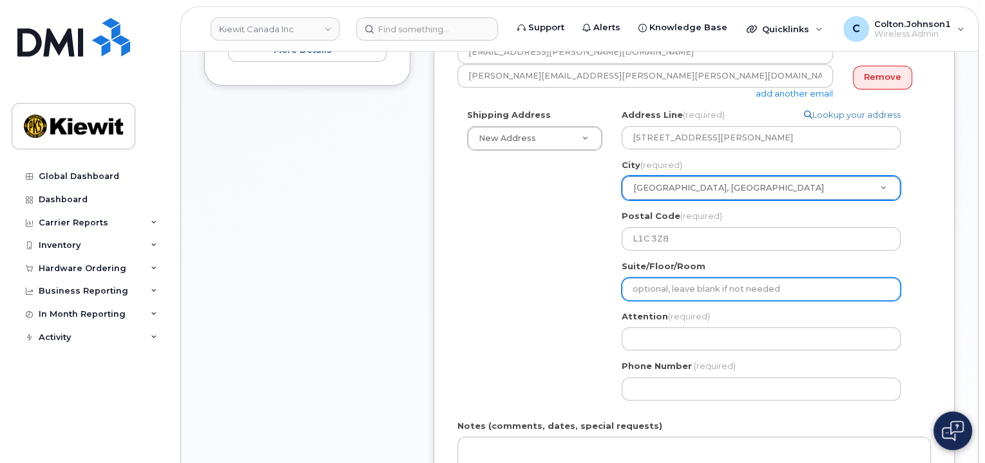
click at [661, 296] on input "Suite/Floor/Room" at bounding box center [761, 289] width 279 height 23
paste input "Receiving Area 13"
select select
type input "Receiving Area 13"
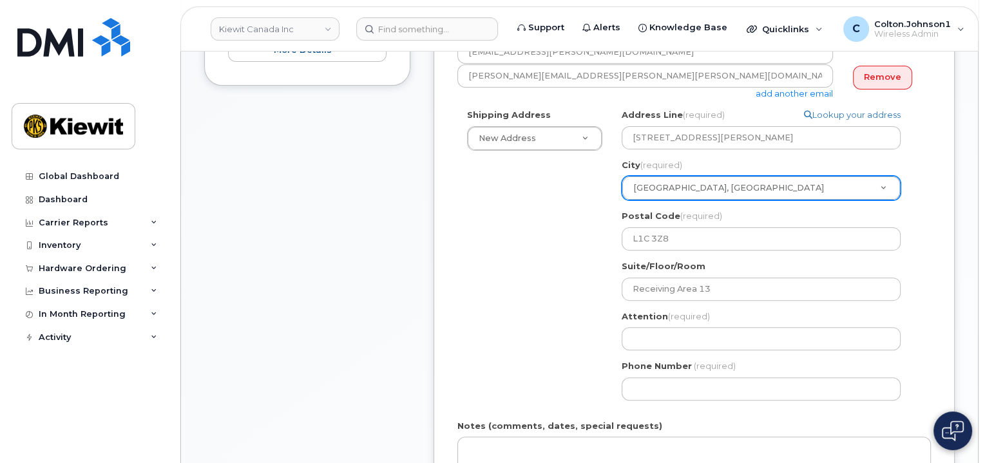
click at [547, 337] on div "Shipping Address New Address New Address Beaver Marine Limited Cahill-Ganotec, …" at bounding box center [689, 259] width 463 height 301
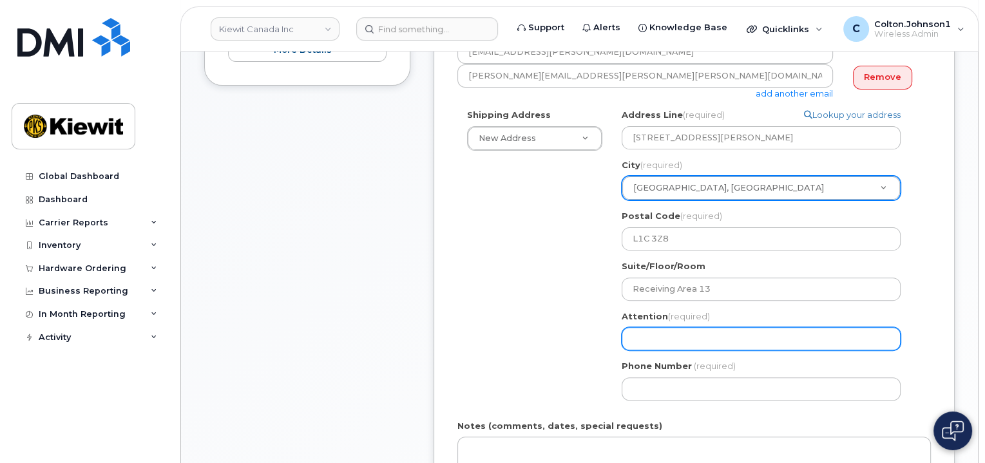
click at [716, 345] on input "Attention (required)" at bounding box center [761, 338] width 279 height 23
paste input "Craig Williams/Courtney Robia"
select select
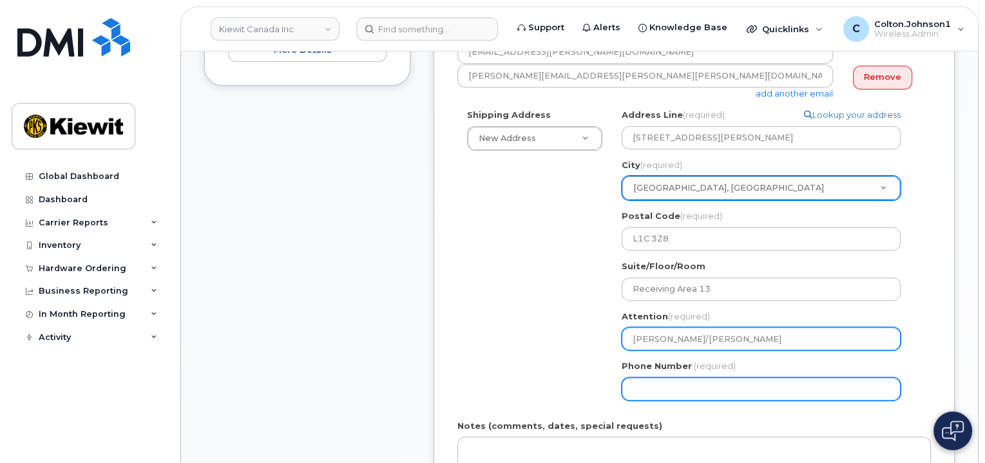
type input "Craig Williams/Courtney Robia"
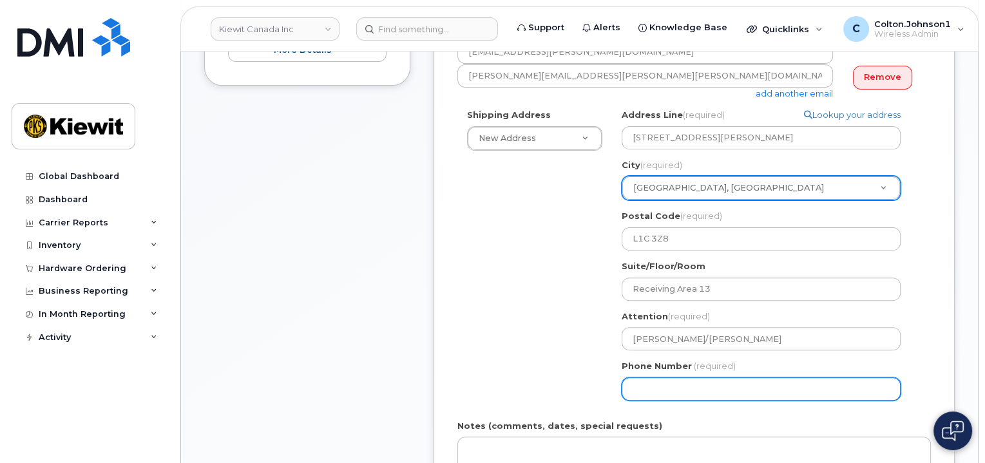
click at [704, 390] on input "Phone Number" at bounding box center [761, 389] width 279 height 23
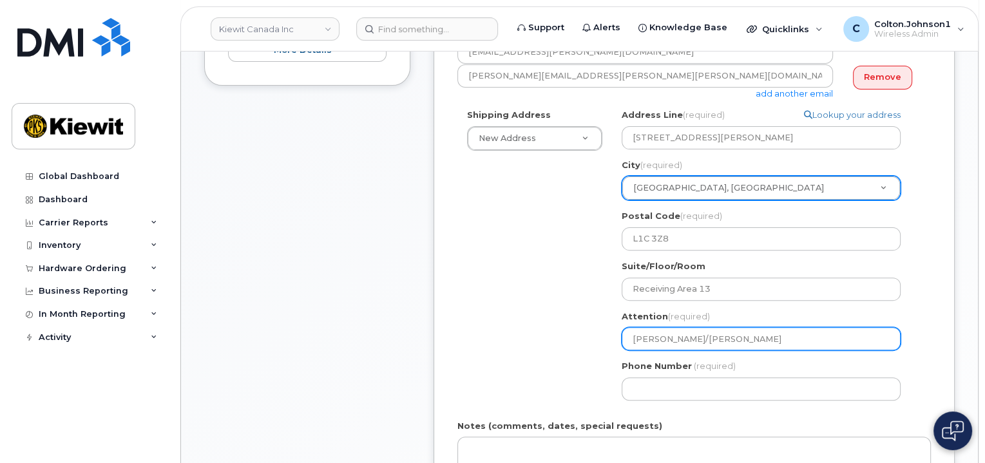
click at [696, 337] on input "Craig Williams/Courtney Robia" at bounding box center [761, 338] width 279 height 23
select select
type input "Craig WilliamsCourtney Robia"
select select
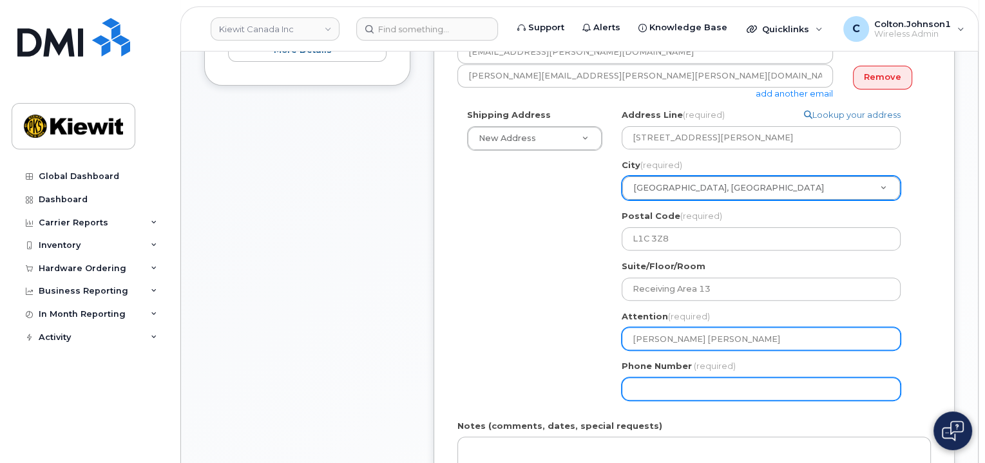
type input "[PERSON_NAME] [PERSON_NAME]"
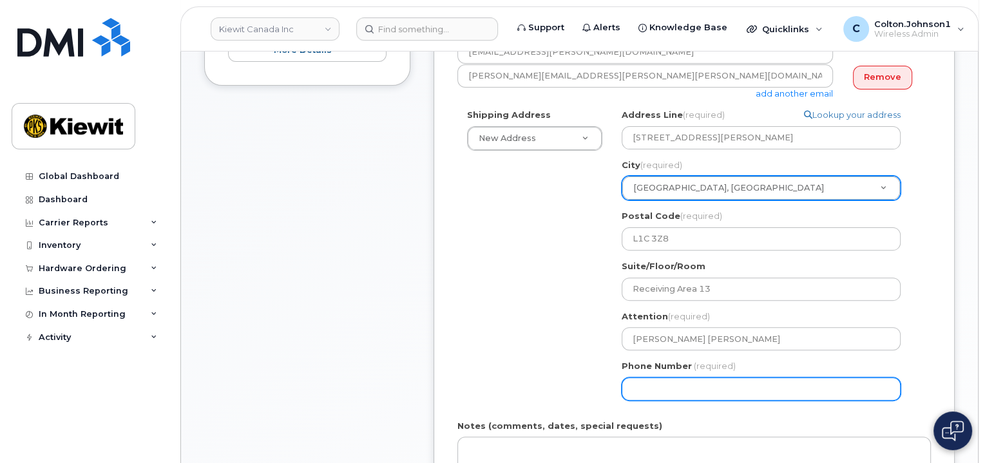
click at [714, 386] on input "Phone Number" at bounding box center [761, 389] width 279 height 23
type input "877772770"
select select
type input "8777727707"
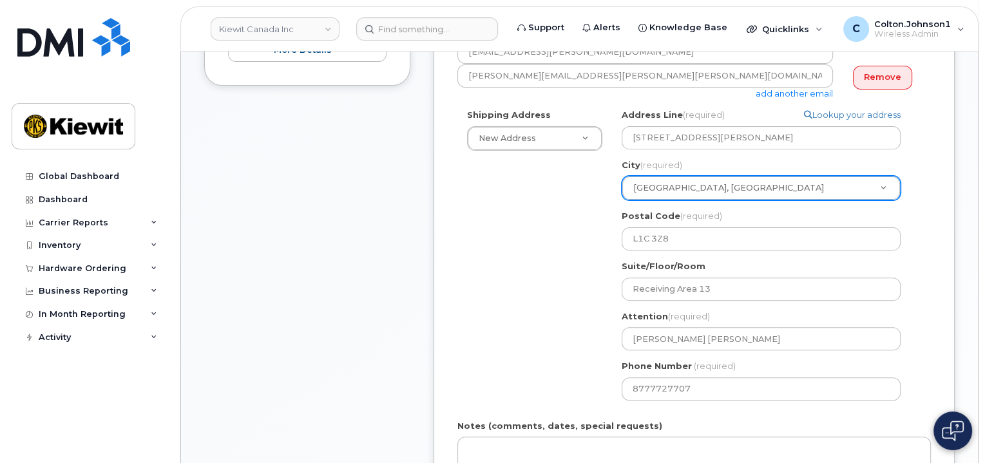
click at [526, 338] on div "Shipping Address New Address New Address Beaver Marine Limited Cahill-Ganotec, …" at bounding box center [689, 259] width 463 height 301
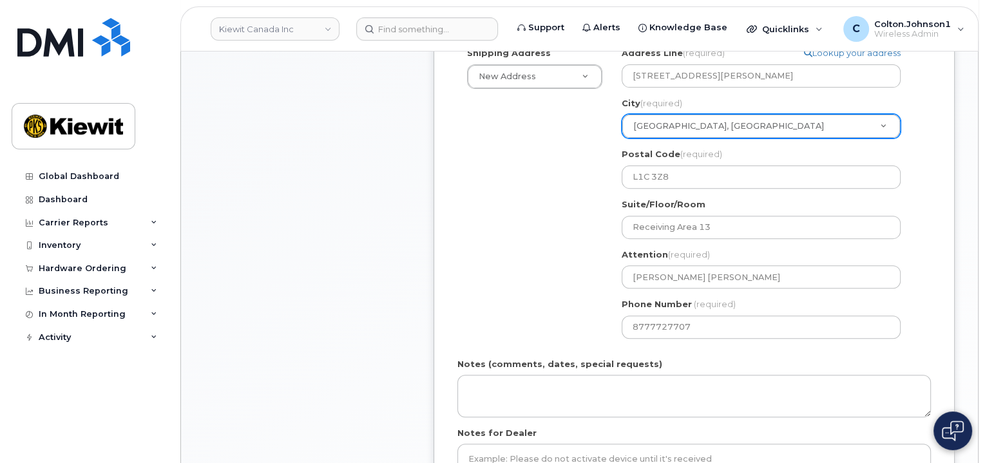
scroll to position [451, 0]
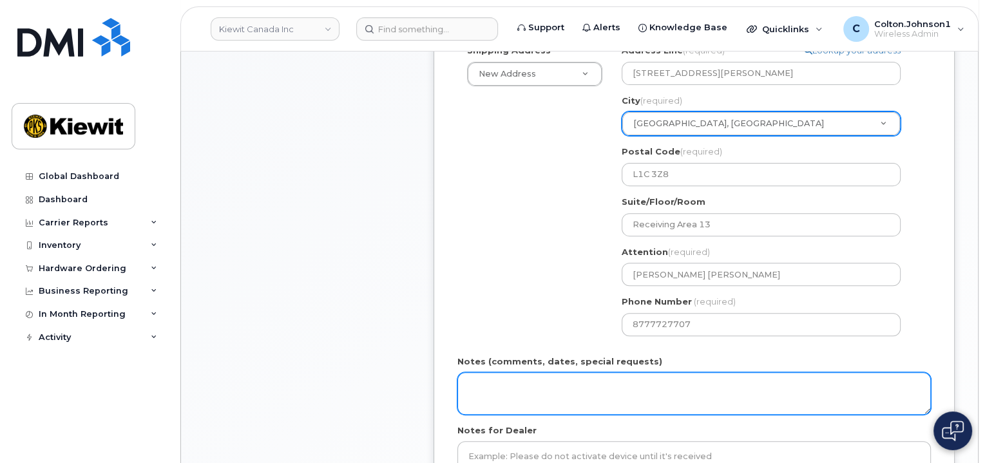
click at [543, 378] on textarea "Notes (comments, dates, special requests)" at bounding box center [695, 393] width 474 height 43
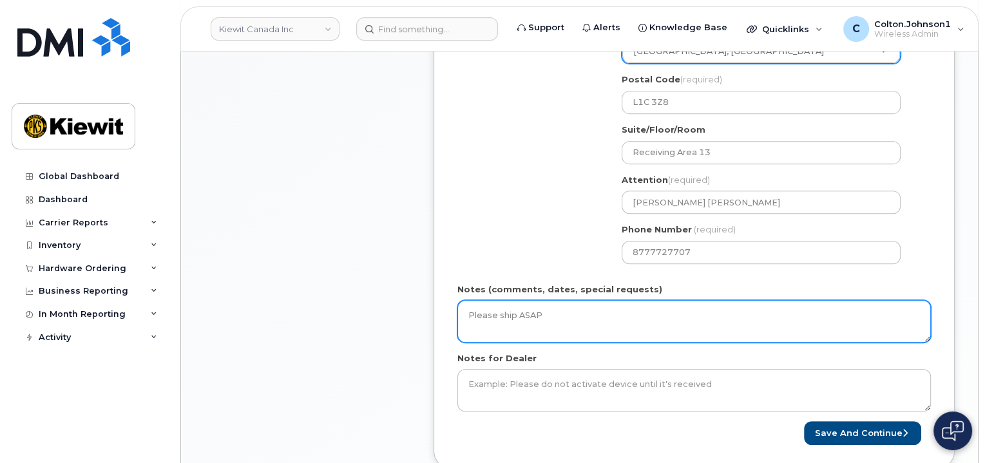
scroll to position [580, 0]
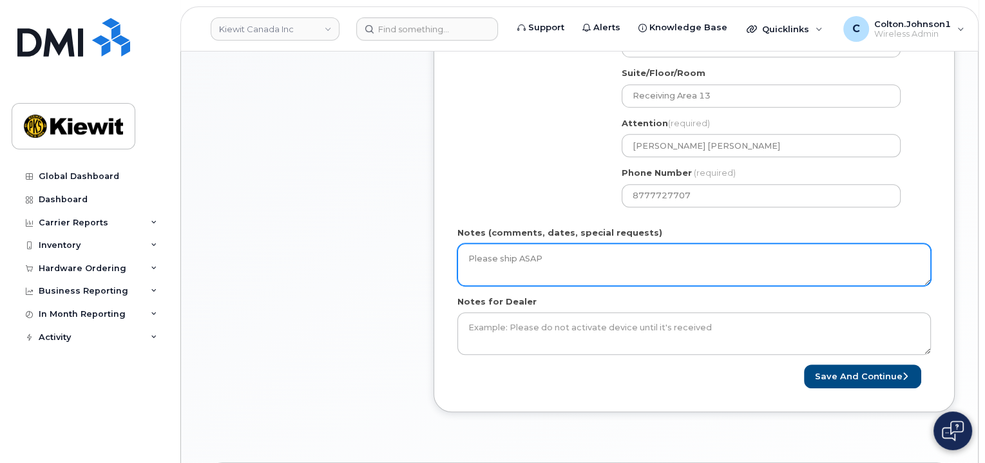
type textarea "Please ship ASAP"
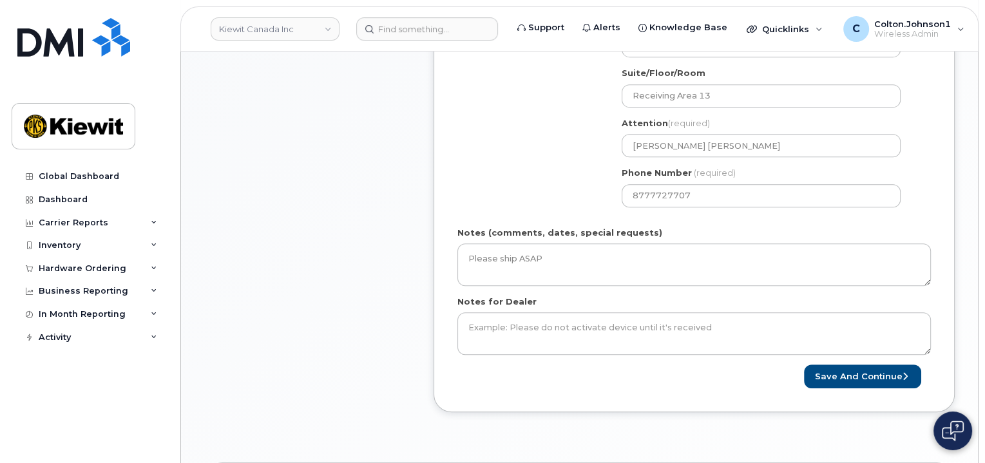
drag, startPoint x: 545, startPoint y: 372, endPoint x: 541, endPoint y: 360, distance: 13.5
click at [544, 368] on div "Save and Continue" at bounding box center [695, 377] width 474 height 24
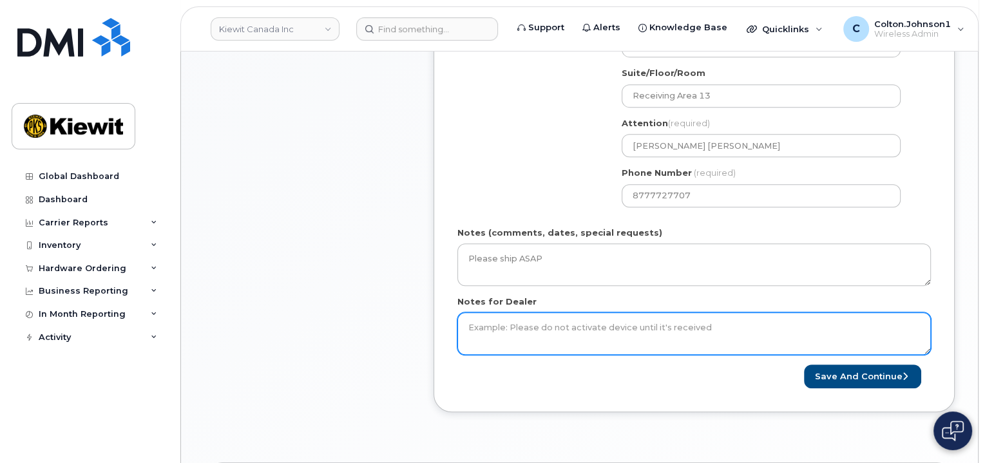
click at [540, 349] on textarea "Notes for Dealer" at bounding box center [695, 334] width 474 height 43
type textarea "Please ship ASAP"
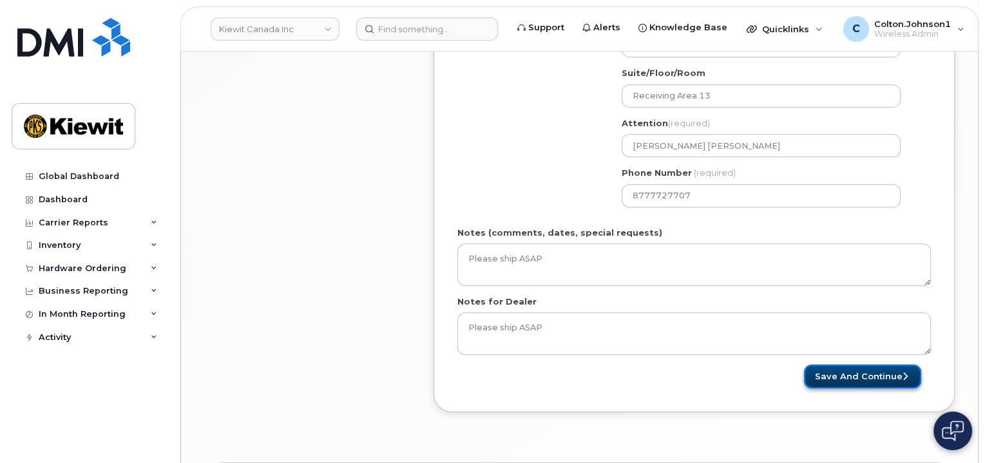
click at [856, 374] on button "Save and Continue" at bounding box center [862, 377] width 117 height 24
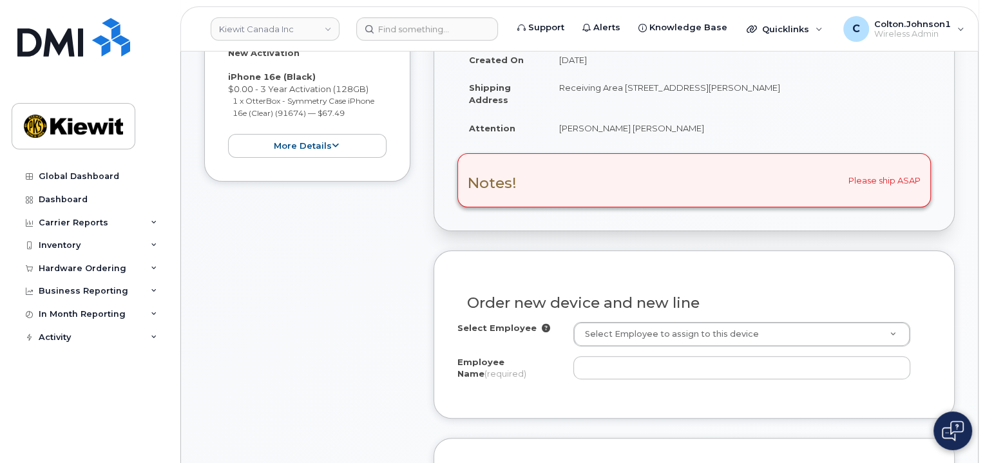
scroll to position [322, 0]
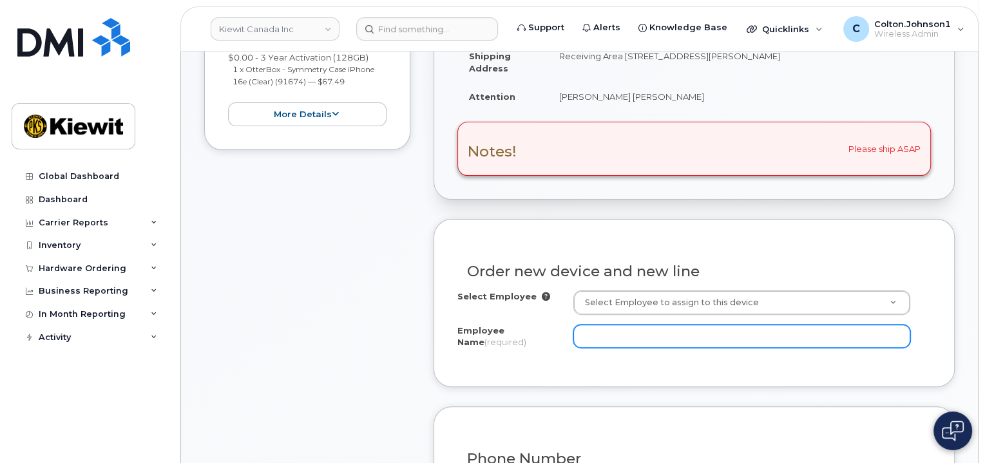
click at [596, 329] on input "Employee Name (required)" at bounding box center [742, 336] width 337 height 23
paste input "[PERSON_NAME].[PERSON_NAME]"
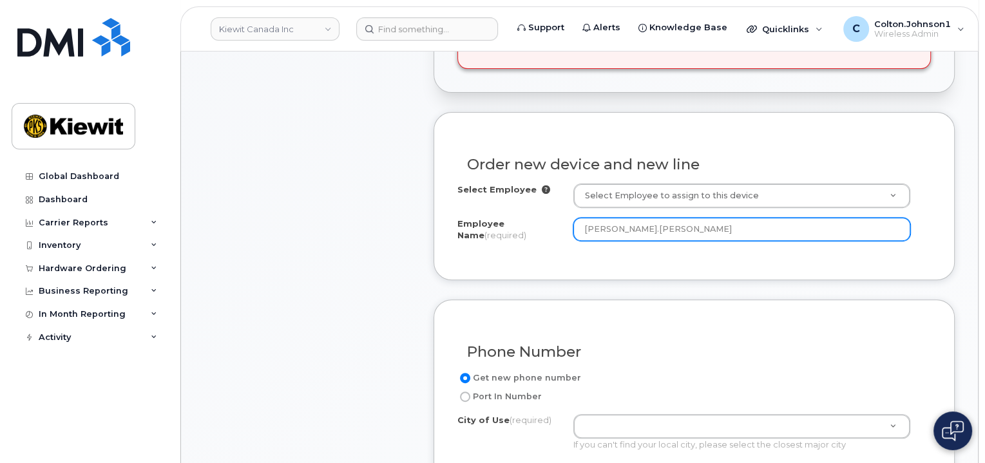
scroll to position [451, 0]
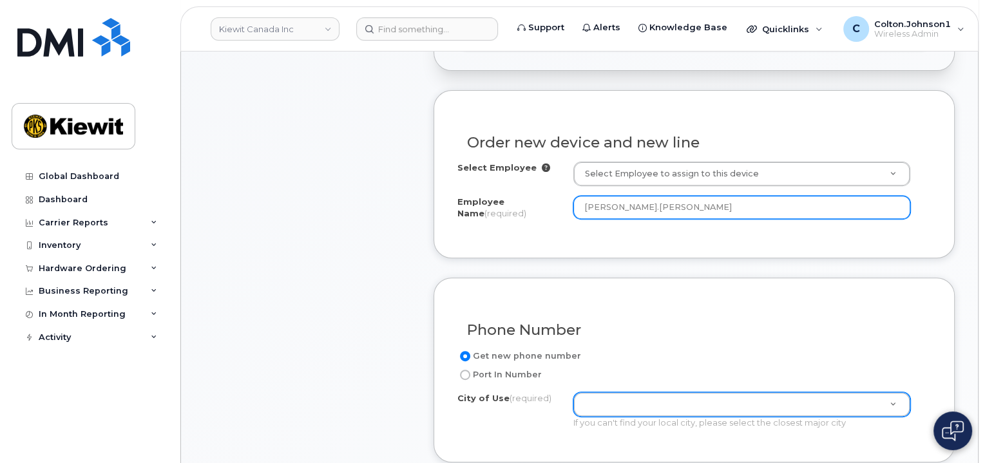
type input "[PERSON_NAME].[PERSON_NAME]"
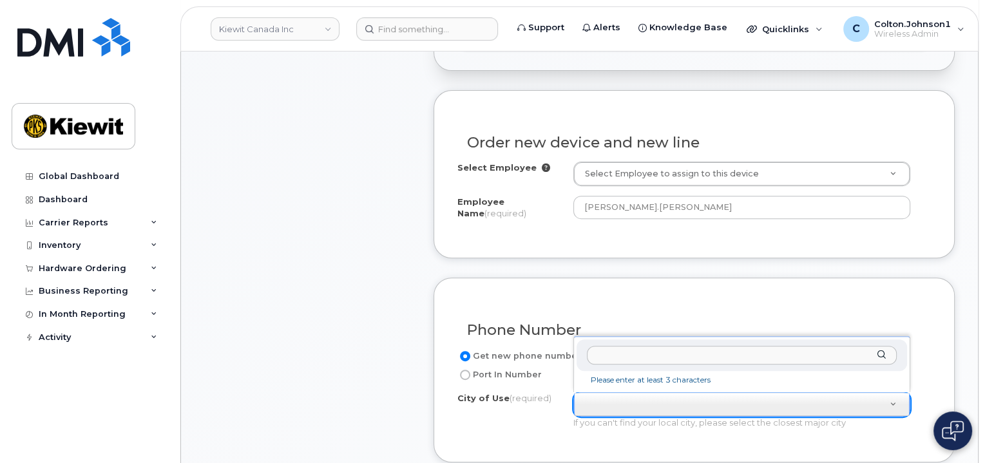
click at [632, 350] on input "text" at bounding box center [742, 355] width 311 height 19
paste input "Bowmanville"
type input "Bowmanville"
paste input "Bowmanville"
type input "Bowmanville"
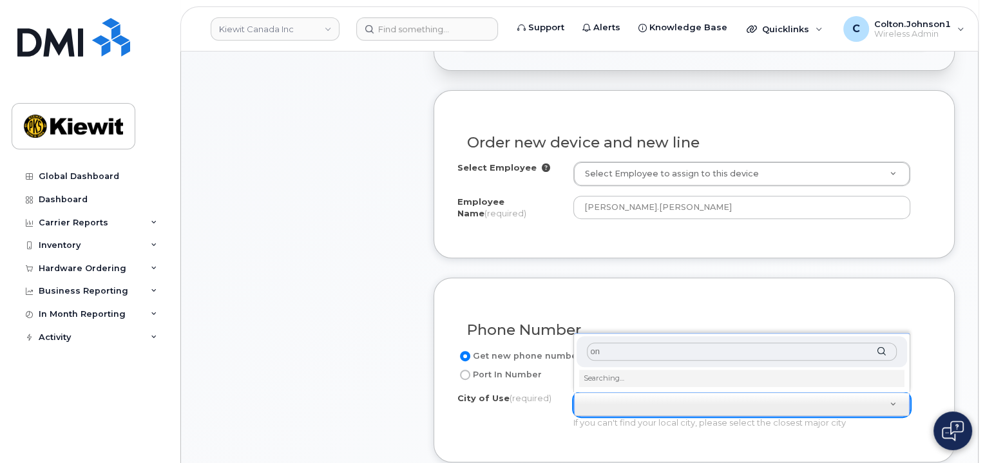
type input "o"
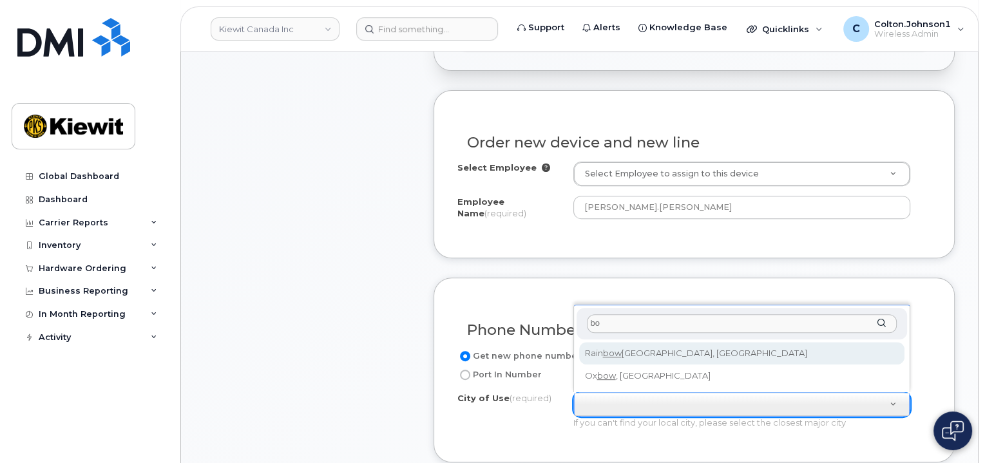
type input "b"
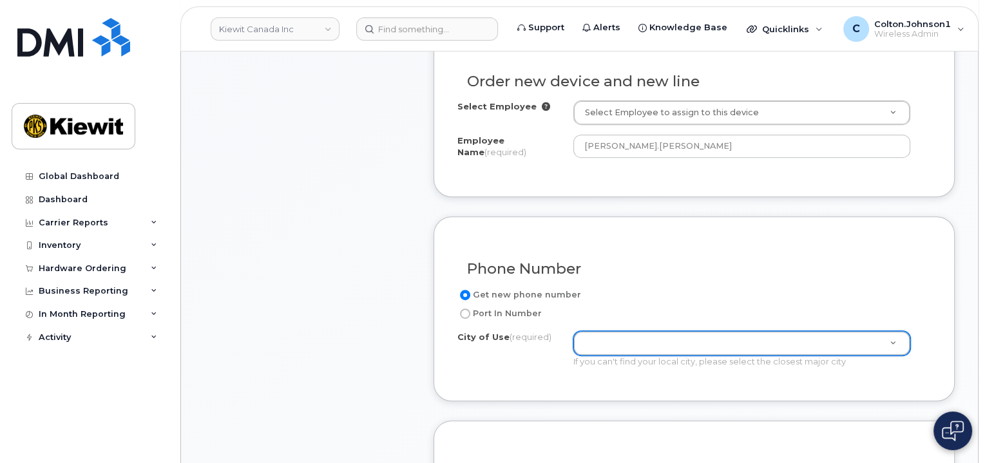
scroll to position [516, 0]
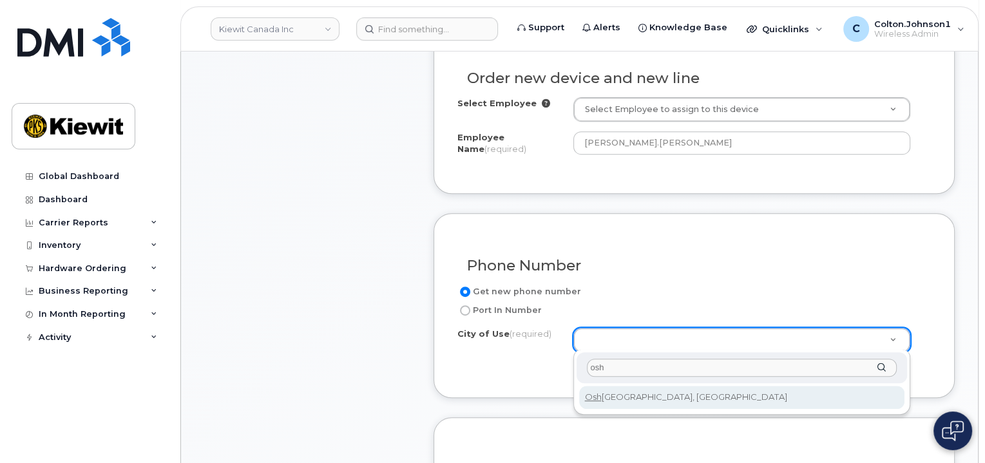
type input "osh"
type input "4576"
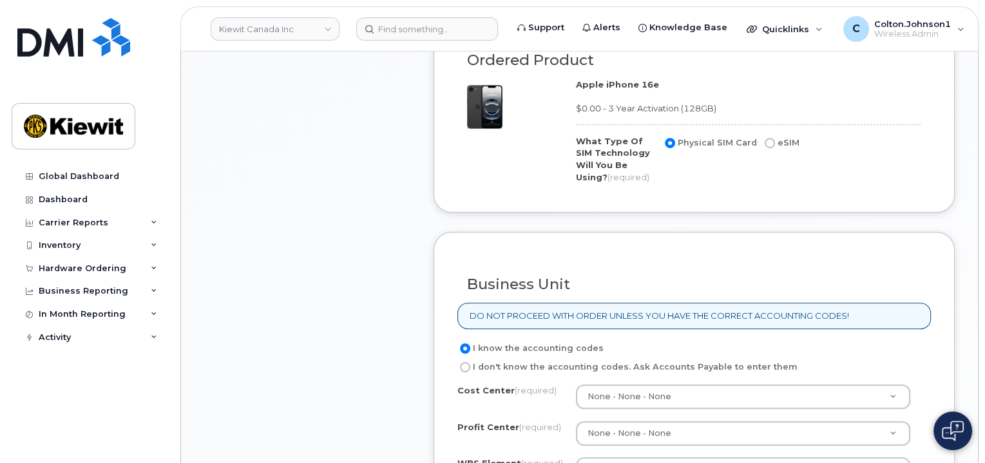
scroll to position [967, 0]
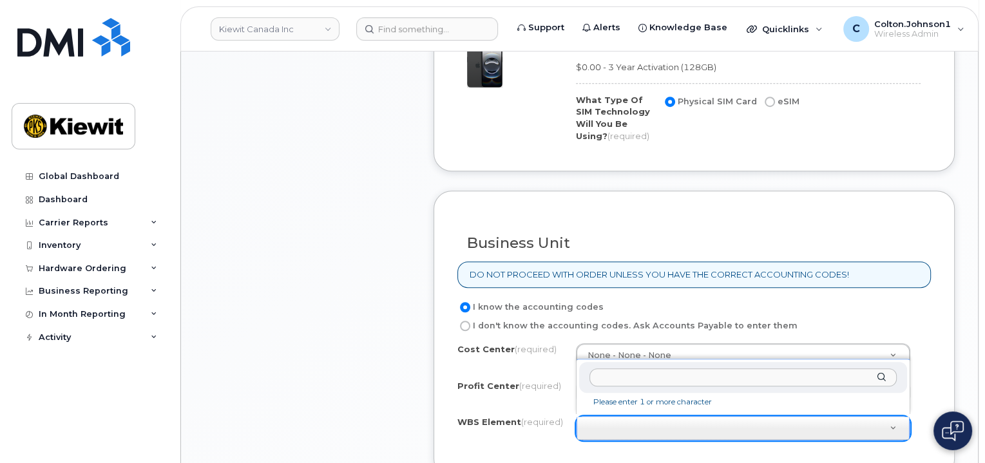
click at [614, 374] on input "text" at bounding box center [744, 378] width 308 height 19
paste input "106381.1086"
type input "106381.1086"
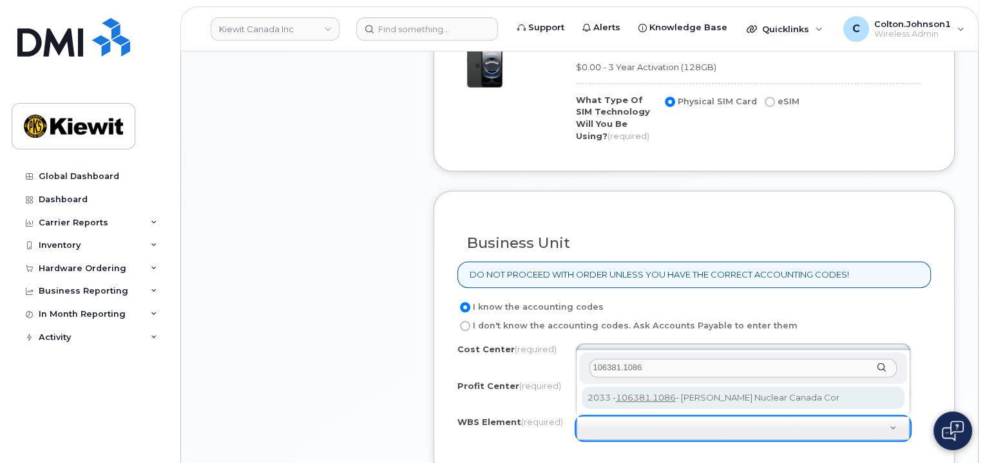
type input "106381.1086"
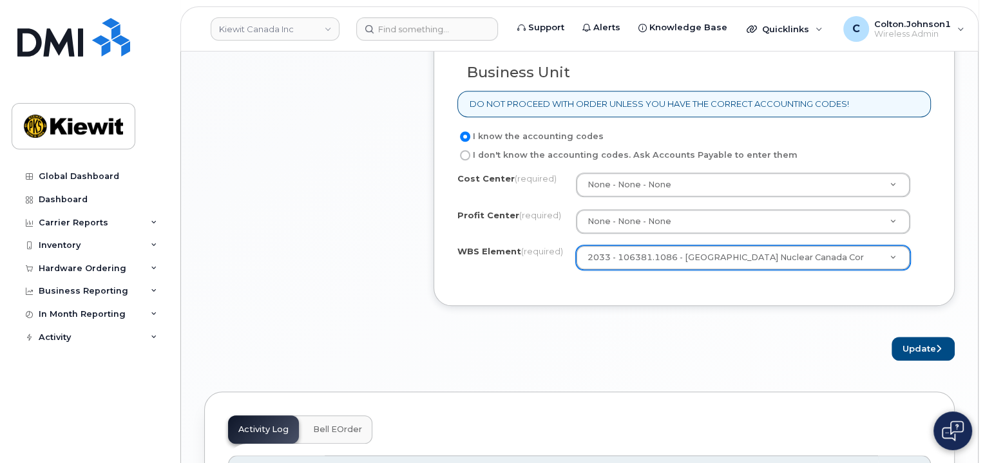
scroll to position [1160, 0]
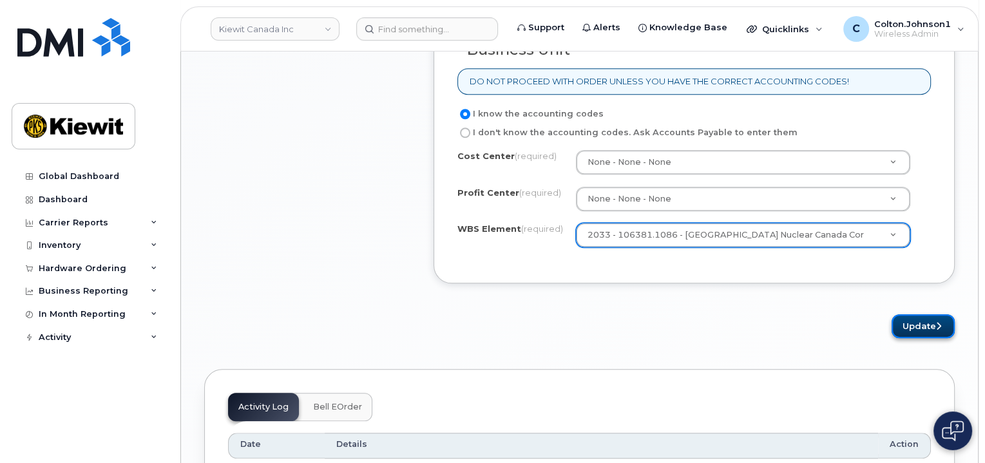
click at [905, 316] on button "Update" at bounding box center [923, 326] width 63 height 24
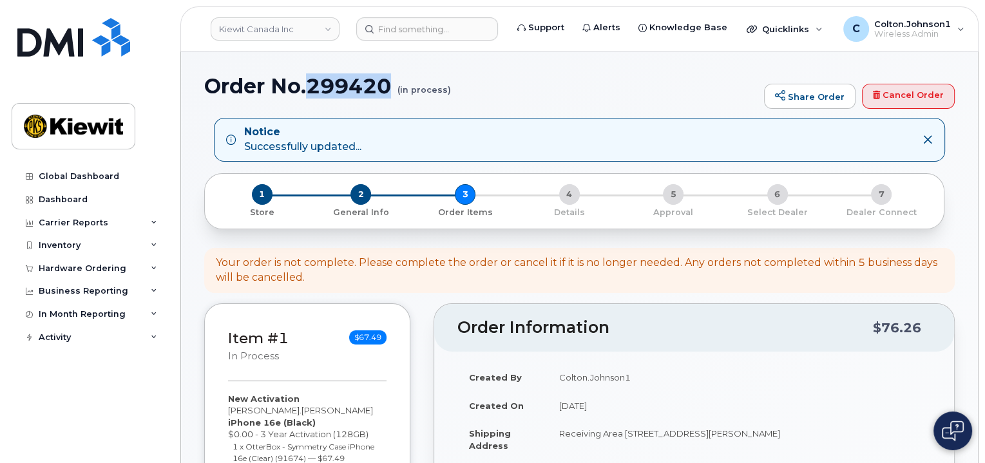
drag, startPoint x: 309, startPoint y: 82, endPoint x: 390, endPoint y: 86, distance: 80.6
click at [390, 86] on h1 "Order No.299420 (in process)" at bounding box center [481, 86] width 554 height 23
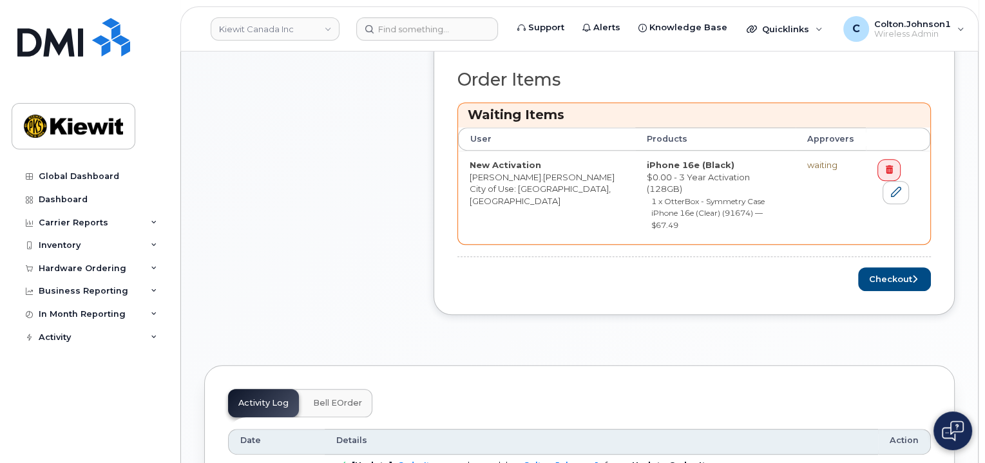
scroll to position [644, 0]
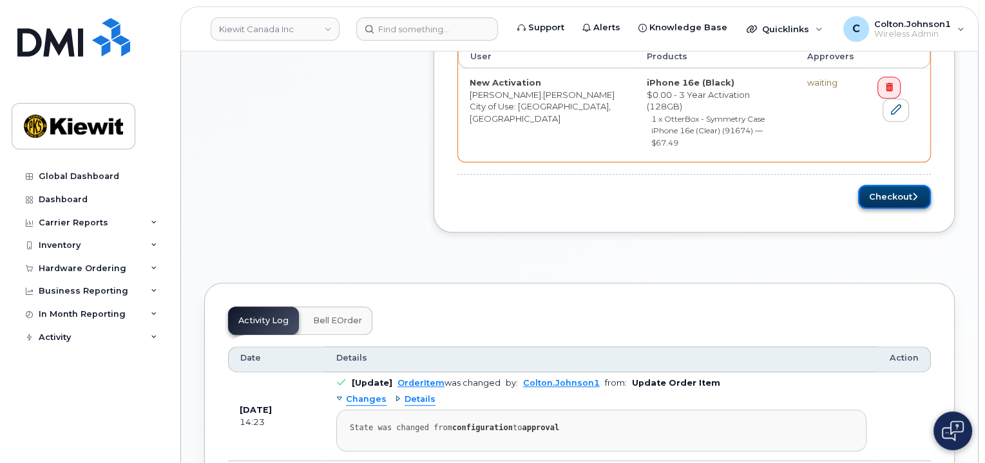
click at [869, 185] on button "Checkout" at bounding box center [894, 197] width 73 height 24
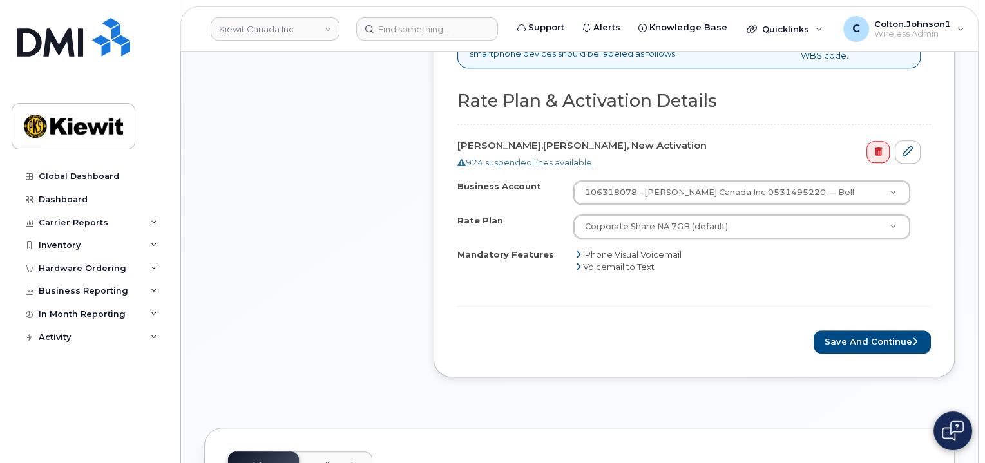
scroll to position [580, 0]
click at [840, 334] on button "Save and Continue" at bounding box center [872, 341] width 117 height 24
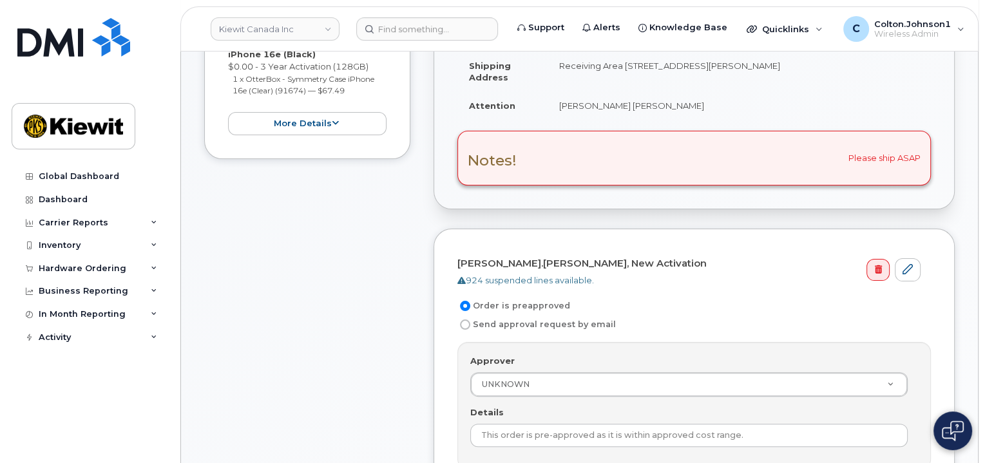
scroll to position [387, 0]
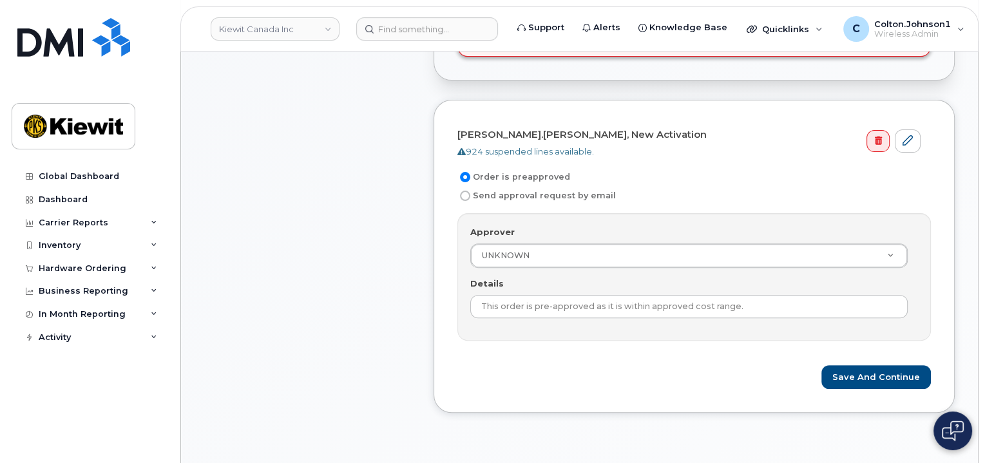
click at [501, 198] on label "Send approval request by email" at bounding box center [537, 195] width 159 height 15
click at [470, 198] on input "Send approval request by email" at bounding box center [465, 196] width 10 height 10
radio input "true"
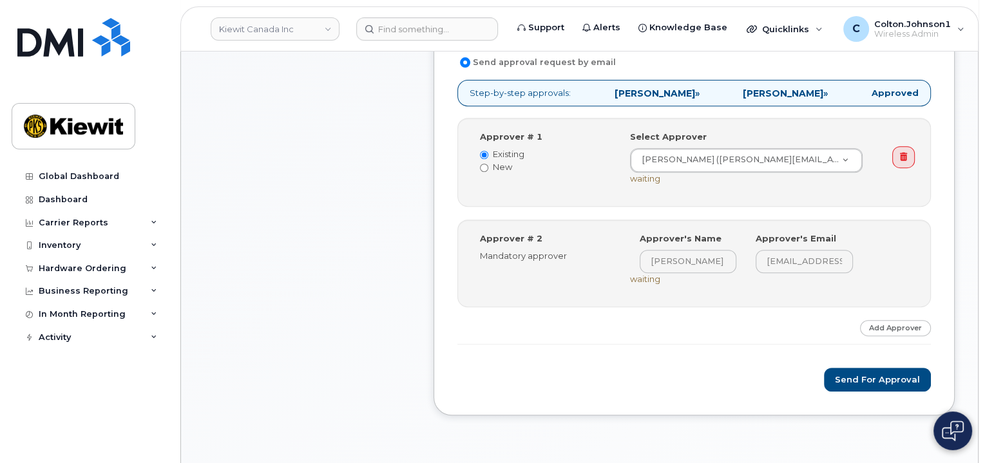
scroll to position [580, 0]
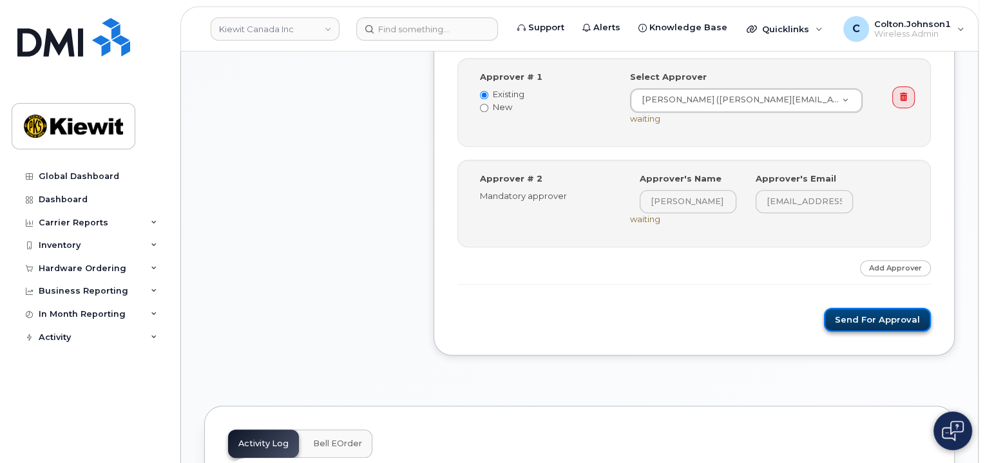
click at [880, 315] on button "Send for Approval" at bounding box center [877, 320] width 107 height 24
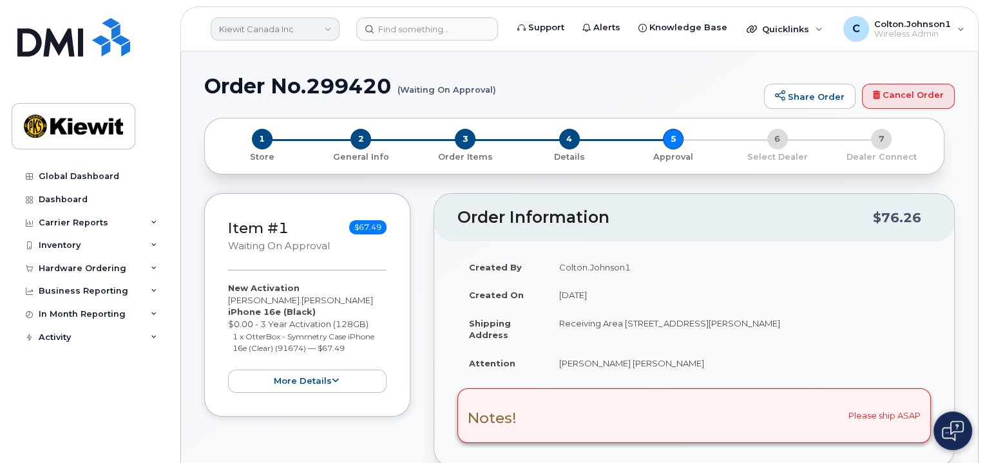
click at [240, 36] on link "Kiewit Canada Inc" at bounding box center [275, 28] width 129 height 23
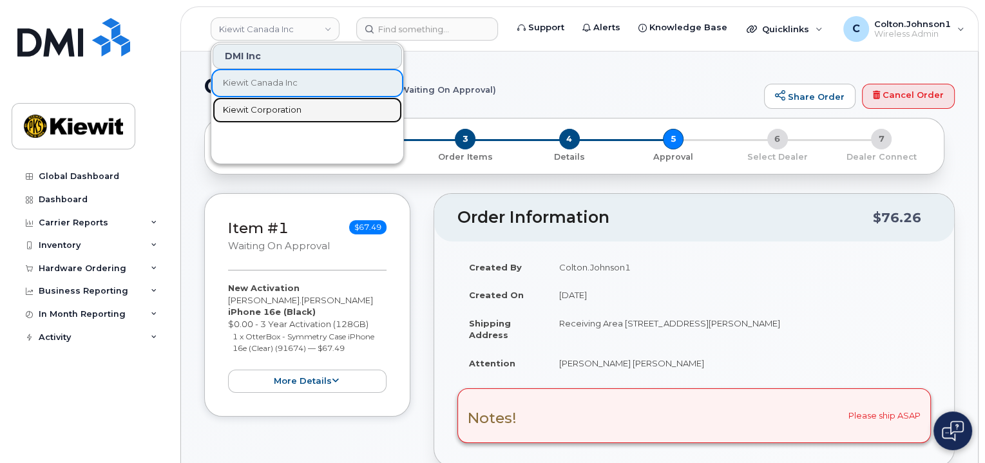
click at [276, 112] on span "Kiewit Corporation" at bounding box center [262, 110] width 79 height 13
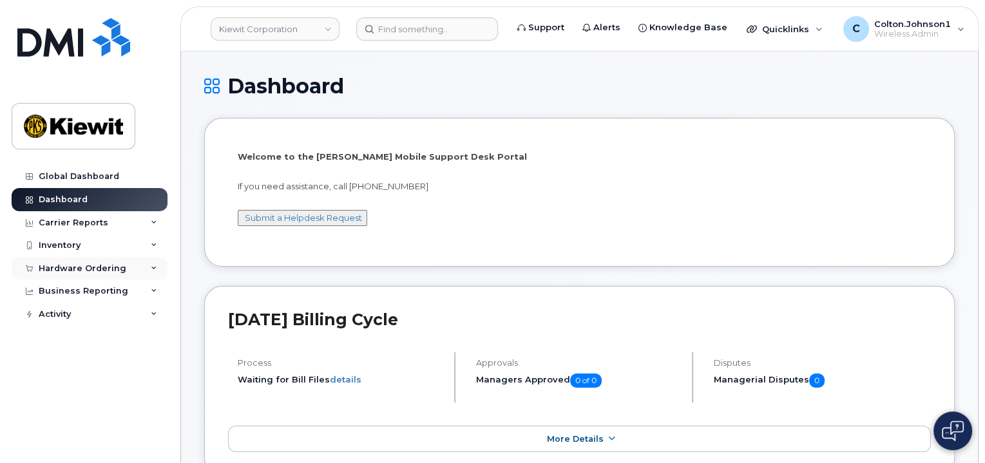
click at [156, 265] on icon at bounding box center [154, 268] width 6 height 6
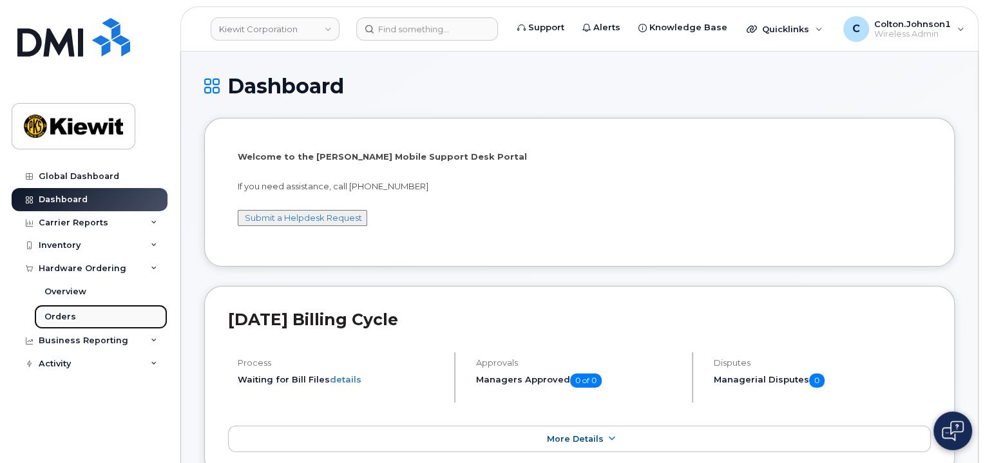
click at [96, 314] on link "Orders" at bounding box center [100, 317] width 133 height 24
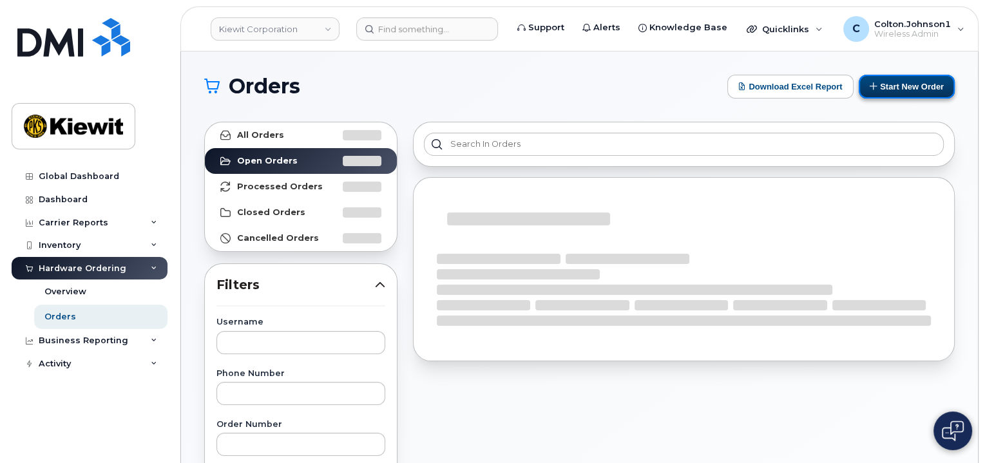
click at [929, 90] on button "Start New Order" at bounding box center [907, 87] width 96 height 24
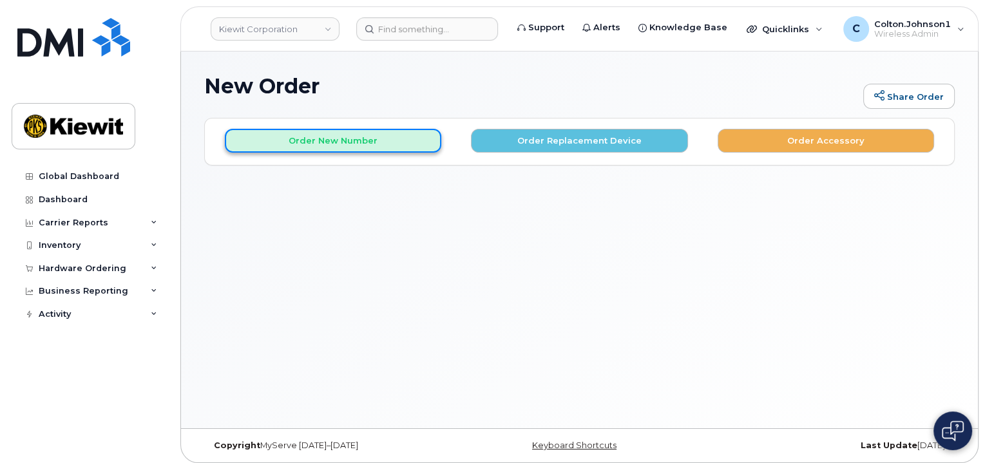
click at [371, 143] on button "Order New Number" at bounding box center [333, 141] width 217 height 24
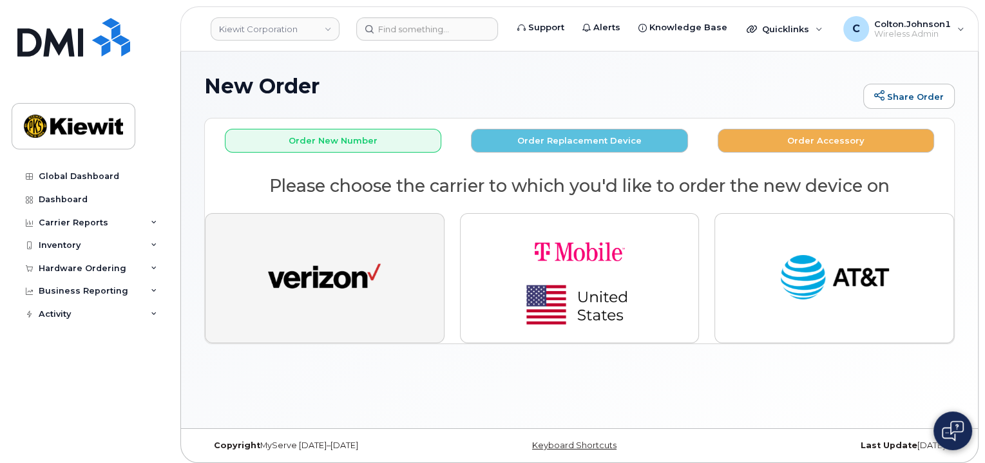
click at [353, 309] on button "button" at bounding box center [325, 278] width 240 height 130
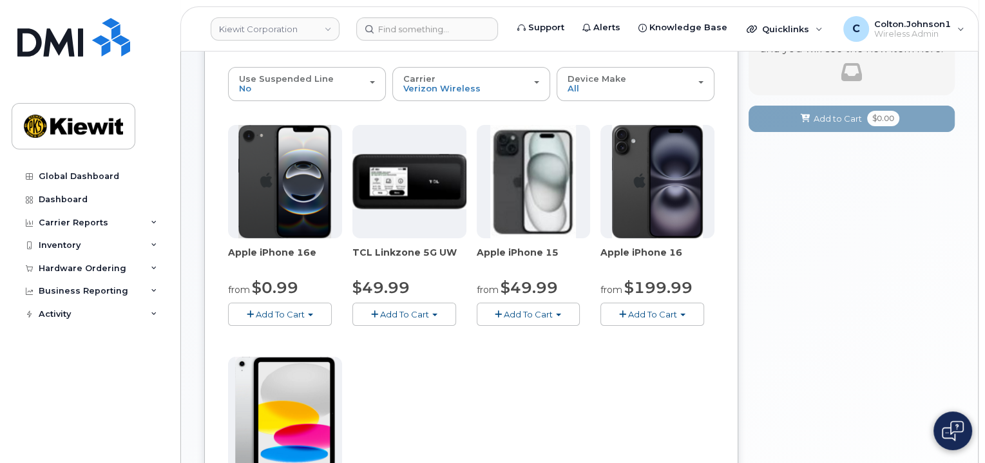
scroll to position [129, 0]
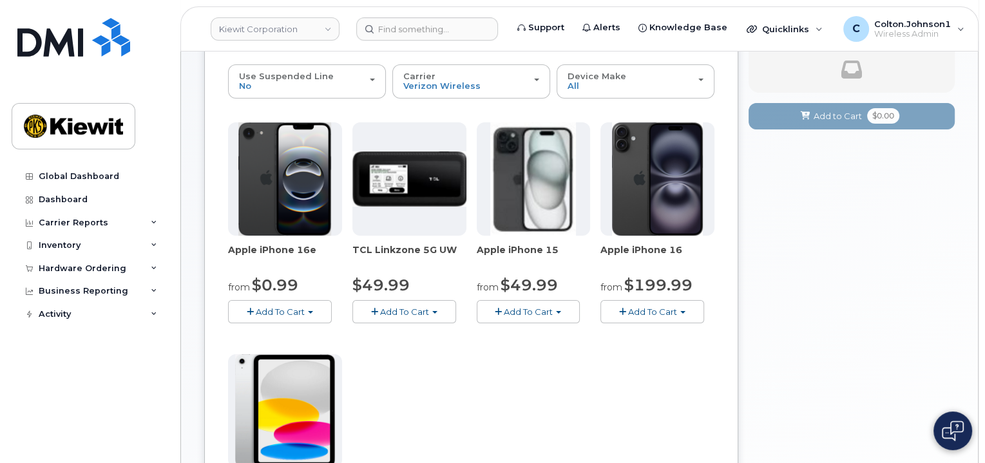
click at [303, 310] on span "Add To Cart" at bounding box center [280, 312] width 49 height 10
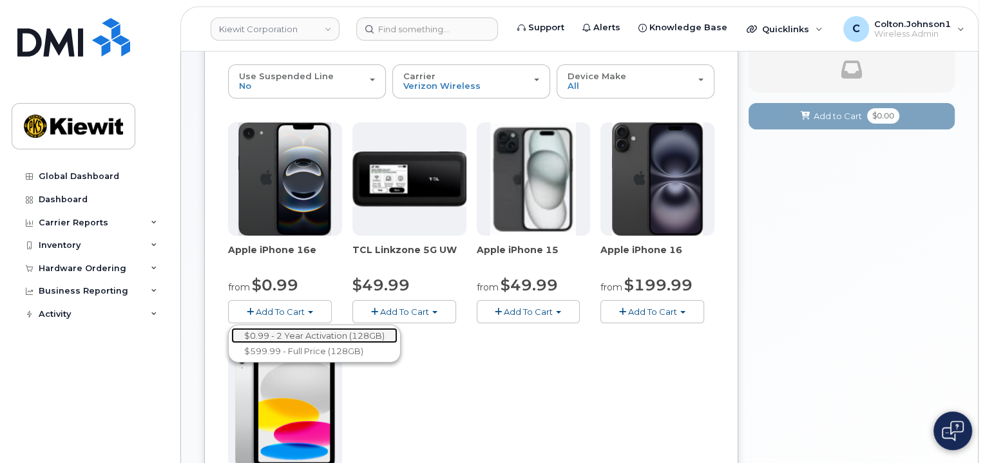
click at [305, 331] on link "$0.99 - 2 Year Activation (128GB)" at bounding box center [314, 336] width 166 height 16
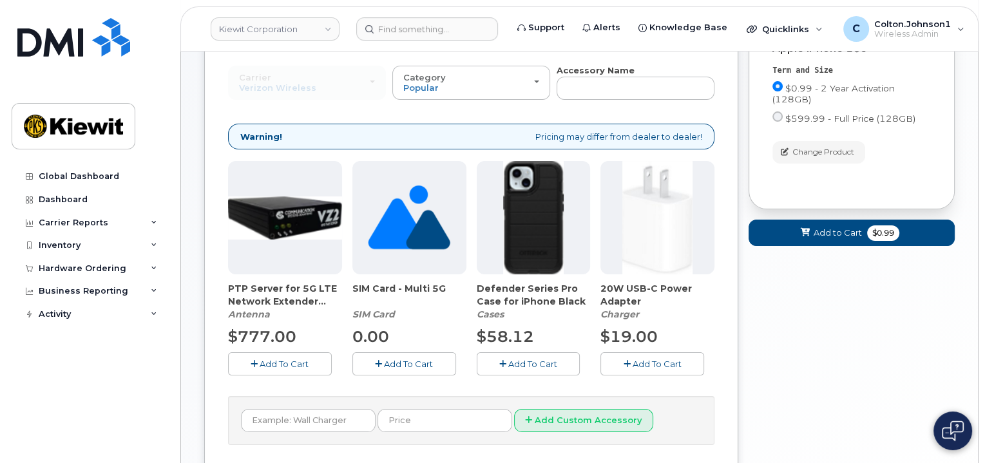
click at [634, 359] on span "Add To Cart" at bounding box center [657, 364] width 49 height 10
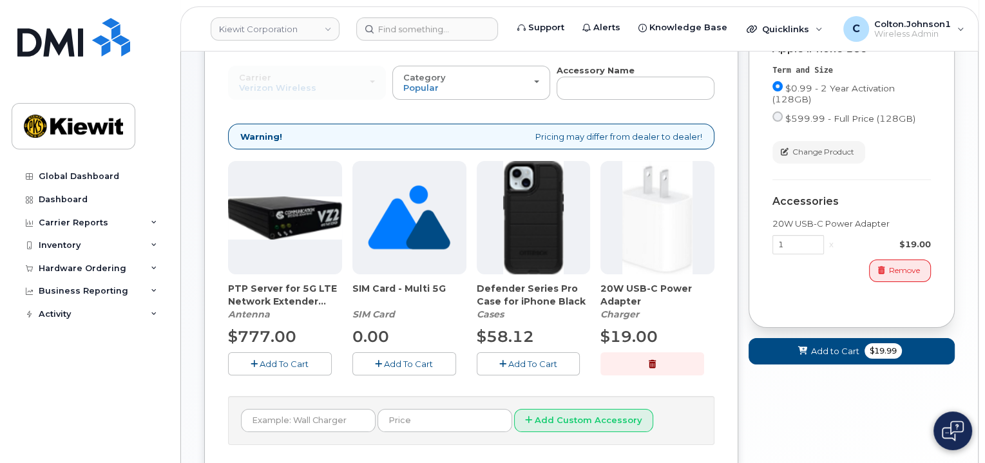
click at [502, 364] on icon "button" at bounding box center [502, 364] width 7 height 8
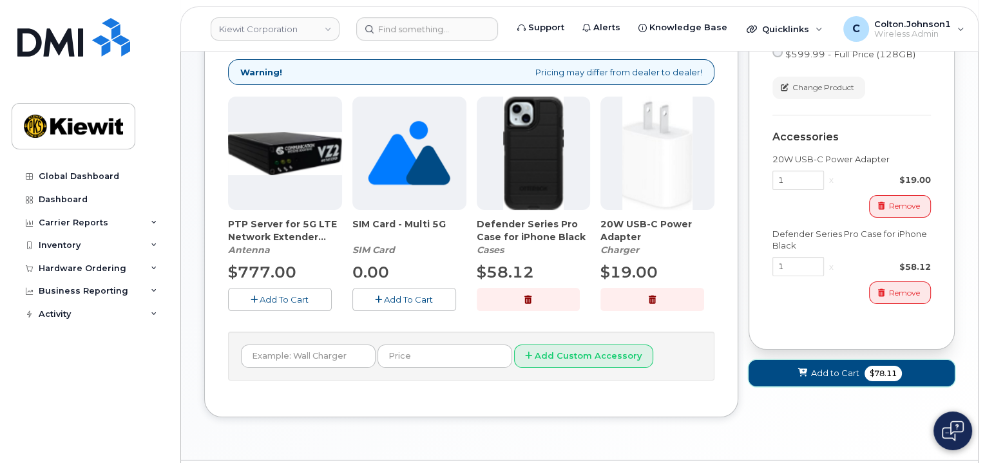
click at [813, 369] on span "Add to Cart" at bounding box center [835, 373] width 48 height 12
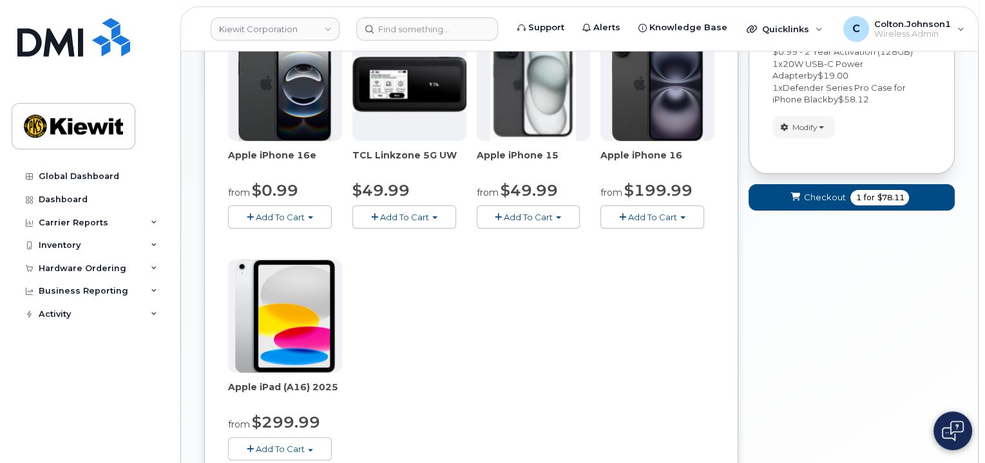
scroll to position [131, 0]
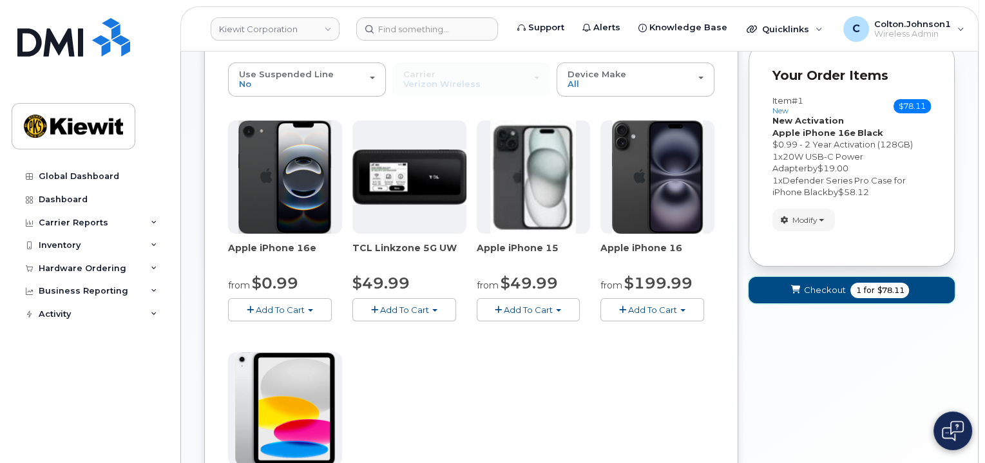
click at [796, 286] on icon "submit" at bounding box center [795, 290] width 9 height 8
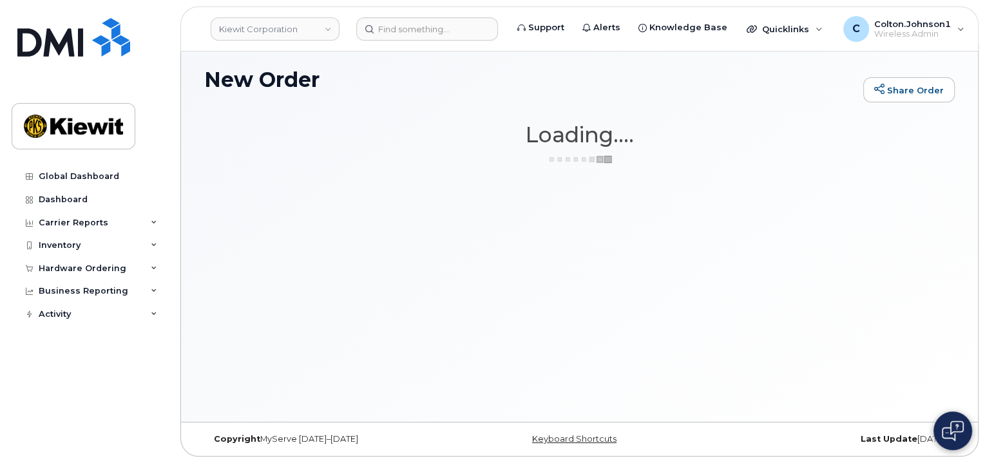
scroll to position [6, 0]
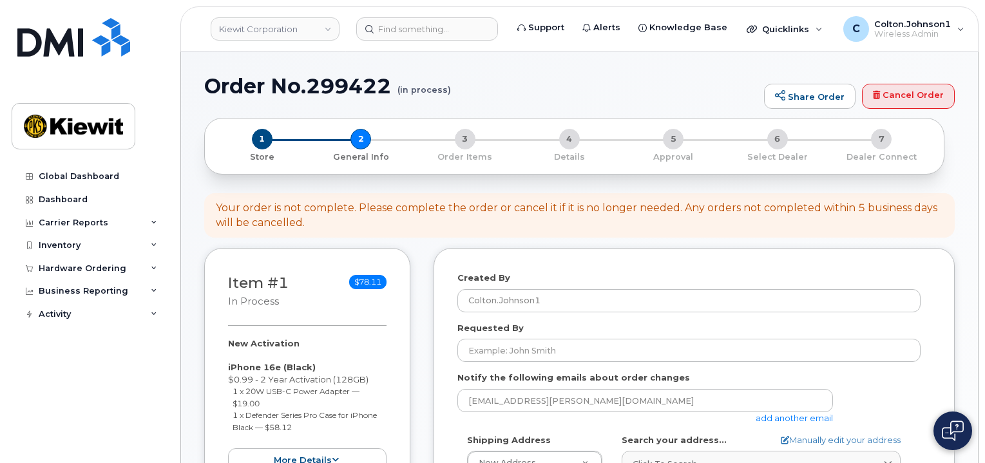
select select
click at [784, 414] on link "add another email" at bounding box center [794, 418] width 77 height 10
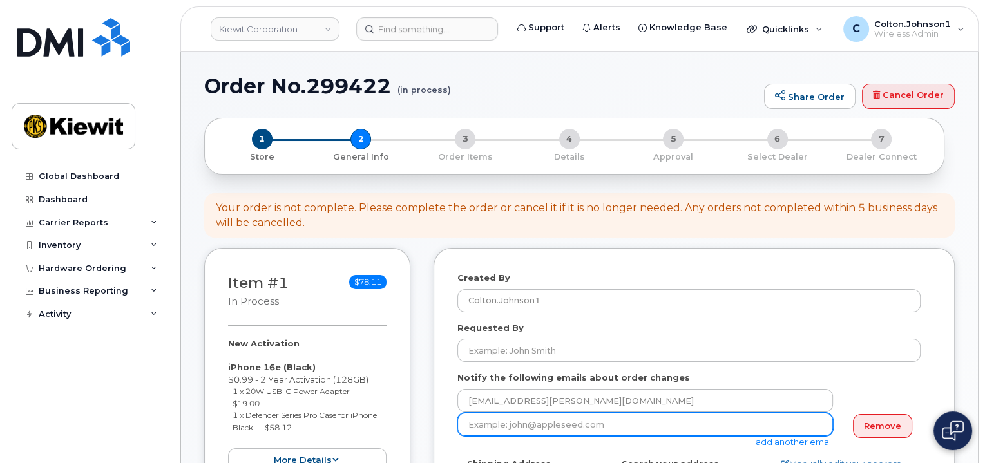
click at [539, 419] on input "email" at bounding box center [646, 424] width 376 height 23
paste input "Taylor.Blagdon"
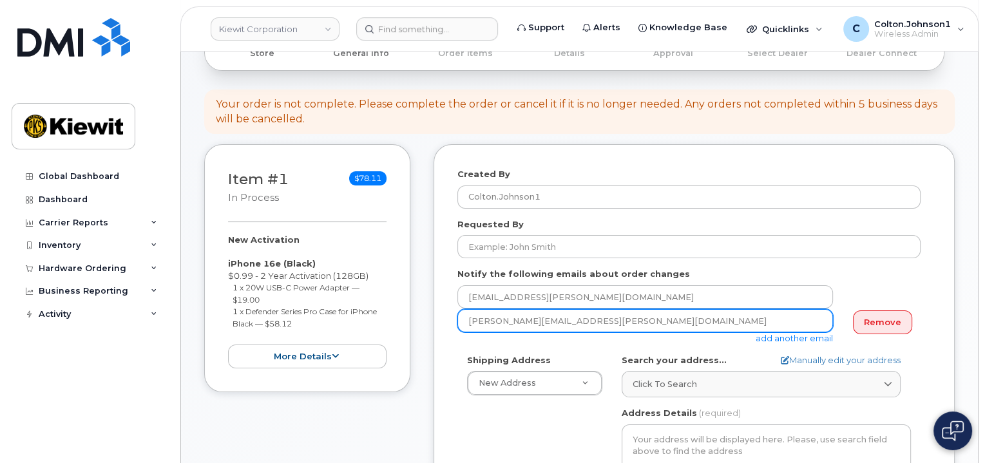
scroll to position [193, 0]
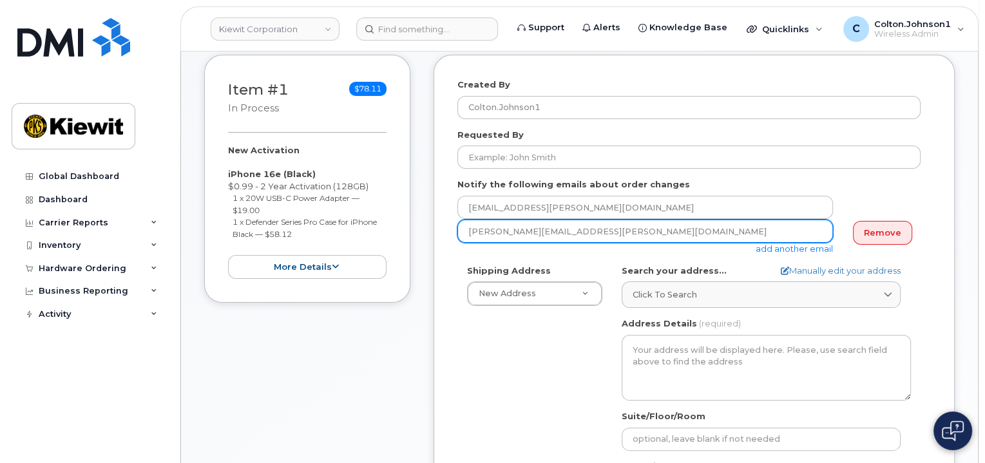
type input "Taylor.Blagdon@kiewit.com"
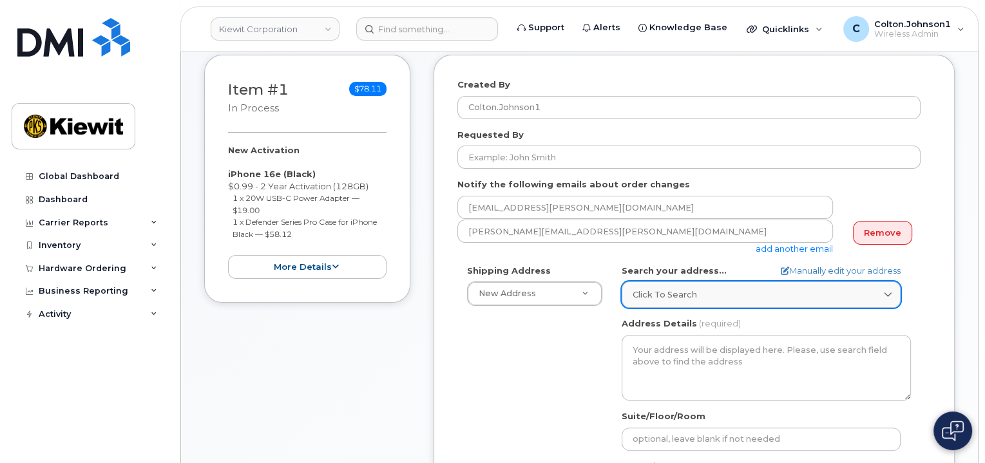
click at [666, 294] on span "Click to search" at bounding box center [665, 295] width 64 height 12
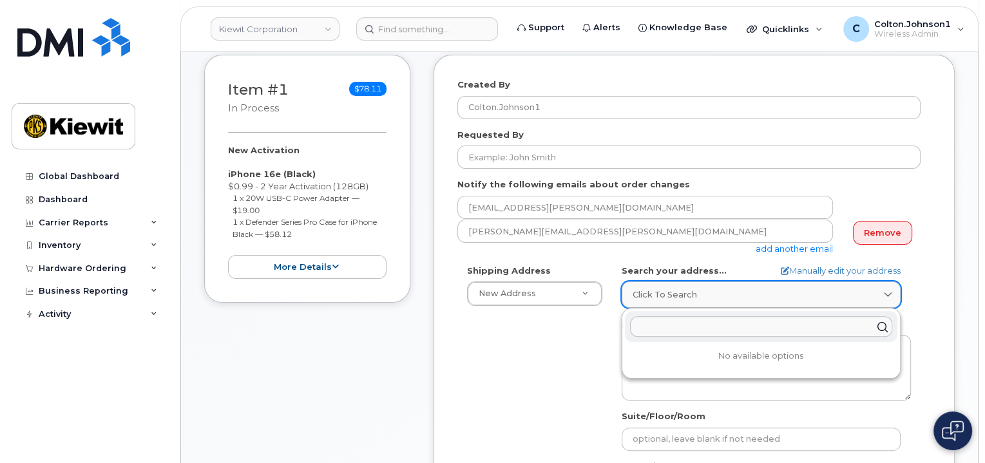
paste input "11501 42nd Street Plattsmouth, NE 68048."
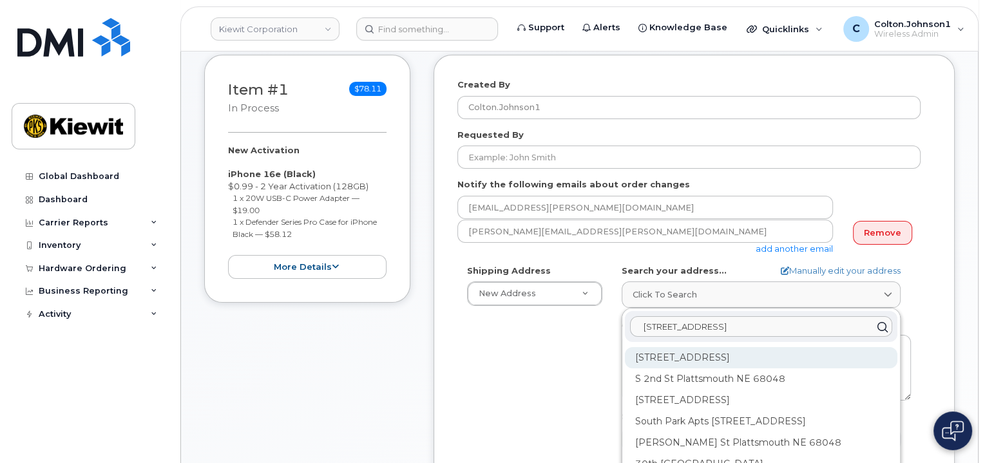
type input "11501 42nd Street Plattsmouth, NE 68048"
click at [811, 360] on div "42nd St Plattsmouth NE 68048" at bounding box center [761, 357] width 273 height 21
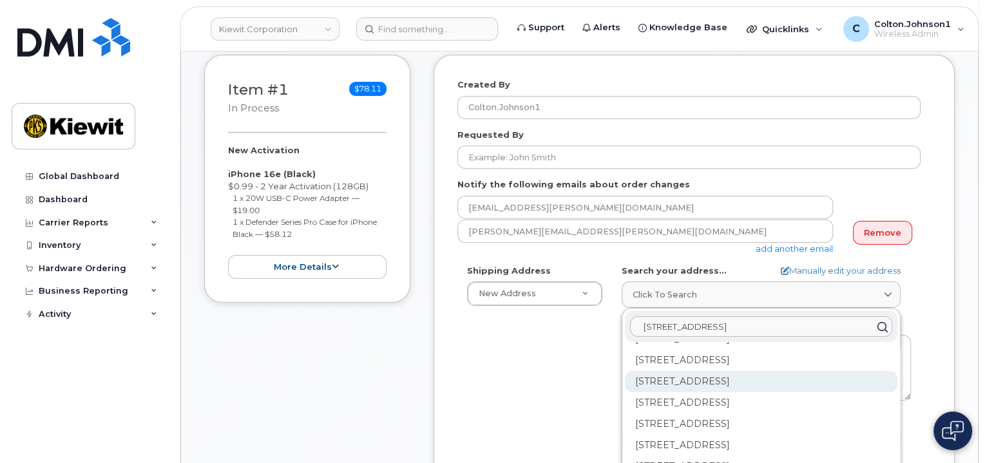
scroll to position [126, 0]
click at [514, 387] on div "Shipping Address New Address New Address 1750 Power Plant Rd 585 N Dairy Ashfor…" at bounding box center [689, 413] width 463 height 296
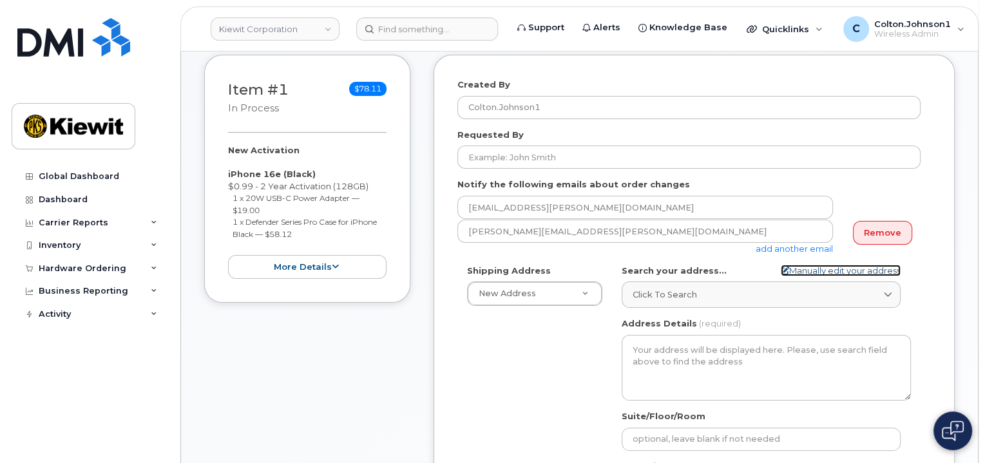
click at [839, 269] on link "Manually edit your address" at bounding box center [841, 271] width 120 height 12
select select
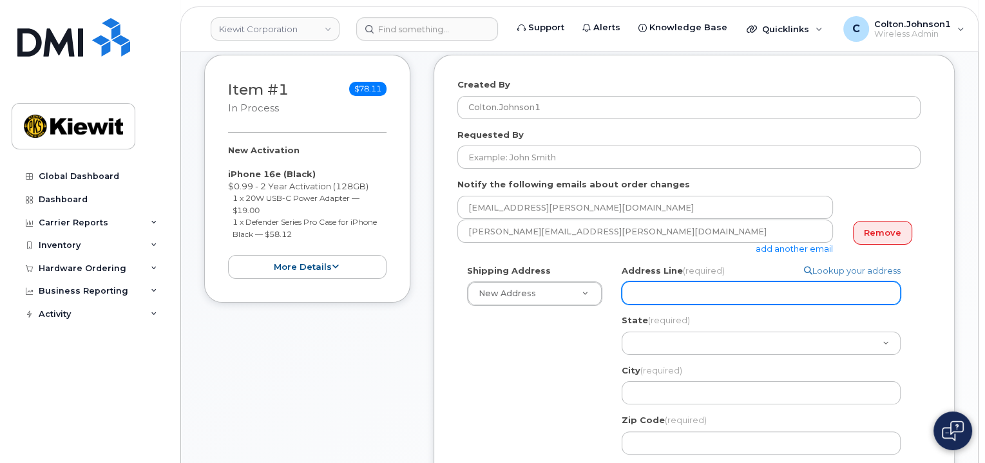
click at [663, 287] on input "Address Line (required)" at bounding box center [761, 293] width 279 height 23
paste input "11501 42nd Street"
select select
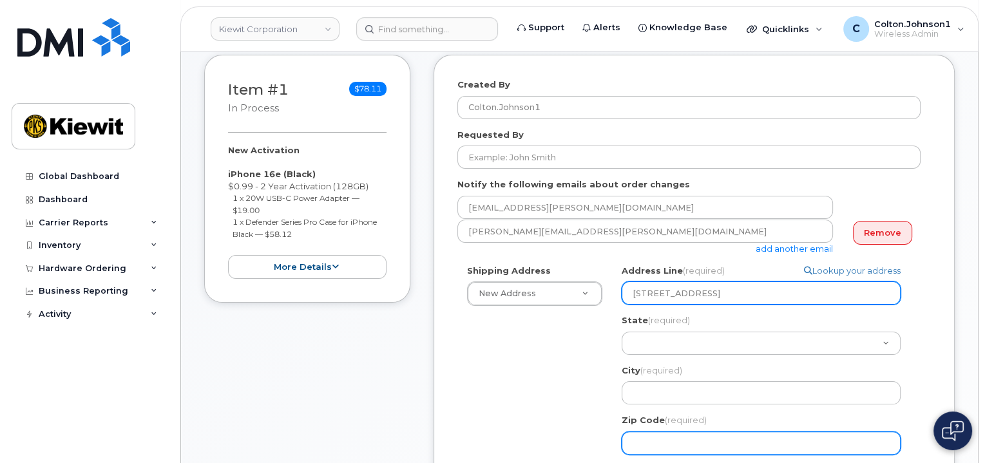
type input "11501 42nd Street"
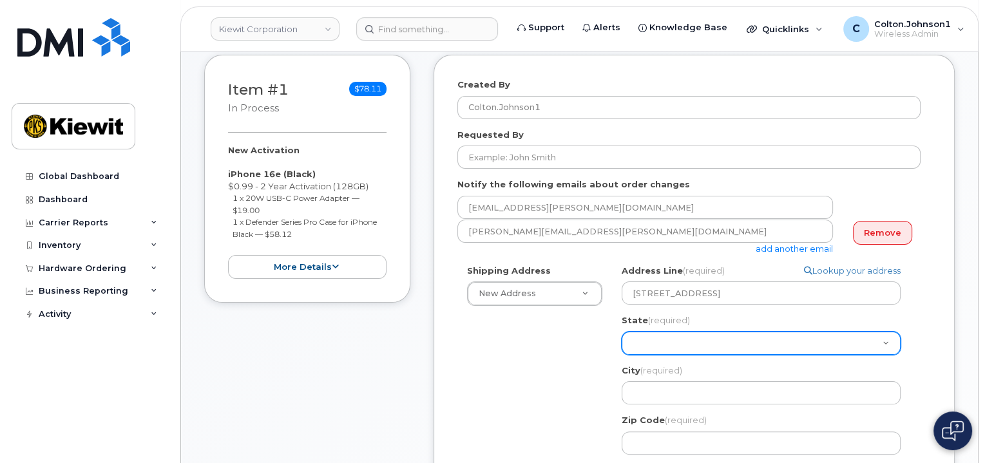
click at [644, 350] on select "Alabama Alaska American Samoa Arizona Arkansas California Colorado Connecticut …" at bounding box center [761, 343] width 279 height 23
select select "NE"
click at [622, 332] on select "Alabama Alaska American Samoa Arizona Arkansas California Colorado Connecticut …" at bounding box center [761, 343] width 279 height 23
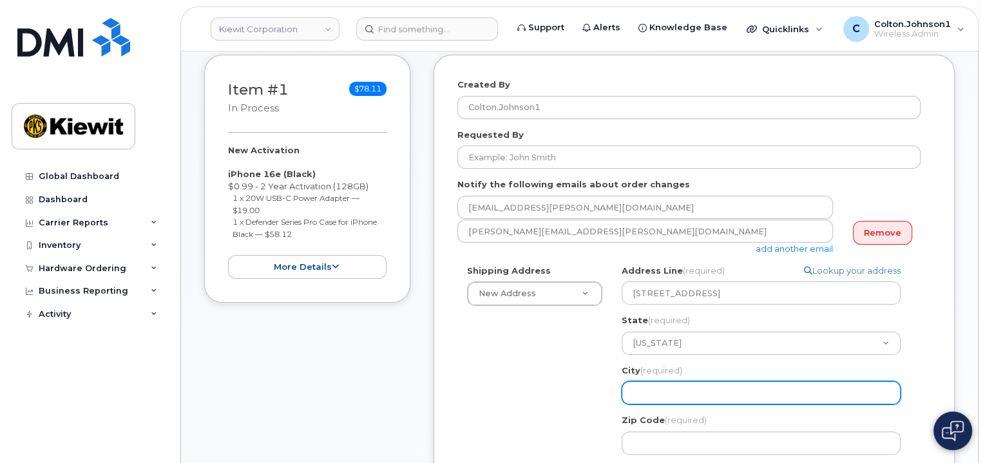
click at [678, 387] on input "City (required)" at bounding box center [761, 392] width 279 height 23
paste input "Plattsmouth"
select select
type input "Plattsmouth"
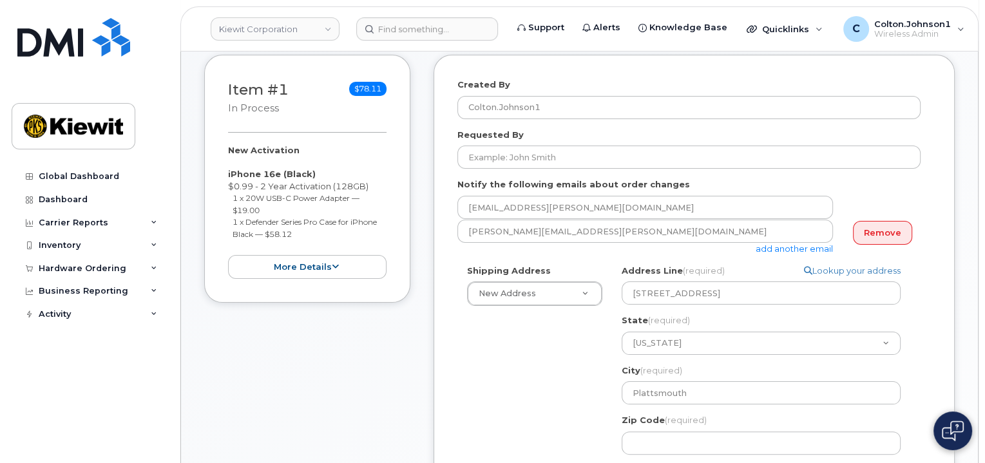
click at [548, 374] on div "Shipping Address New Address New Address 1750 Power Plant Rd 585 N Dairy Ashfor…" at bounding box center [689, 440] width 463 height 350
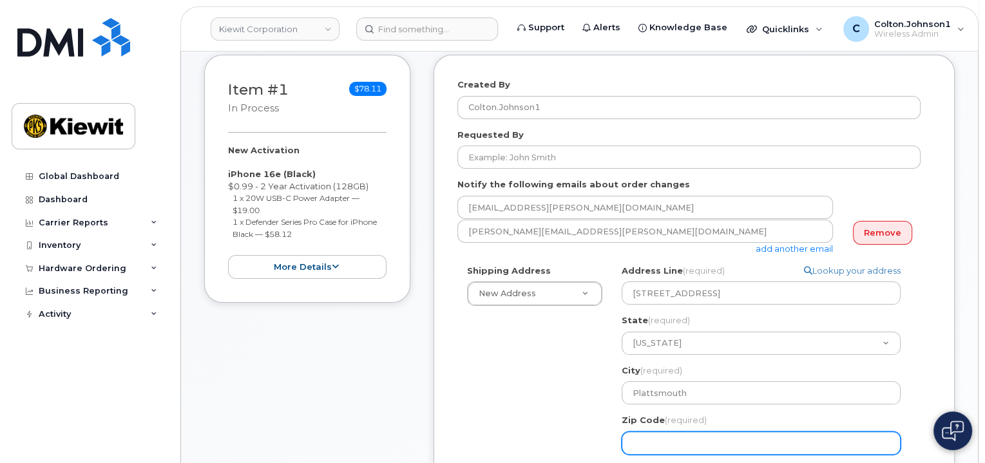
click at [664, 444] on input "Zip Code (required)" at bounding box center [761, 443] width 279 height 23
paste input "68048"
select select
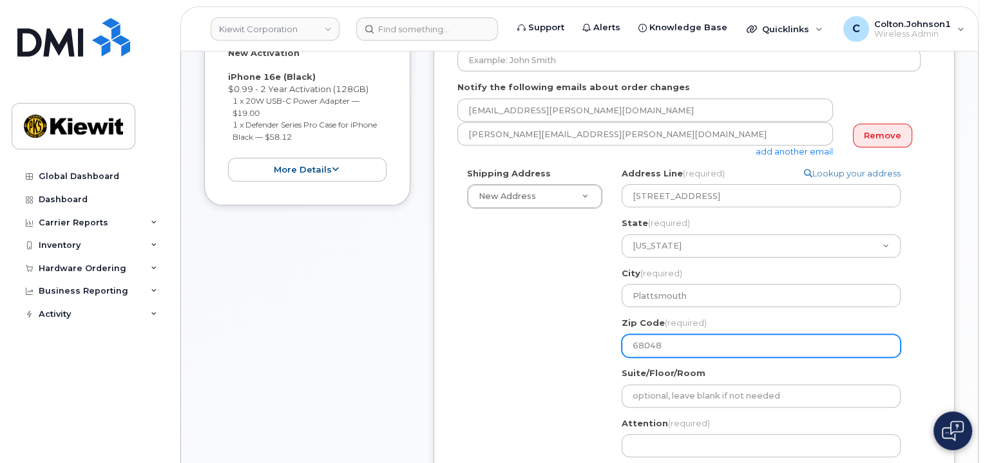
scroll to position [322, 0]
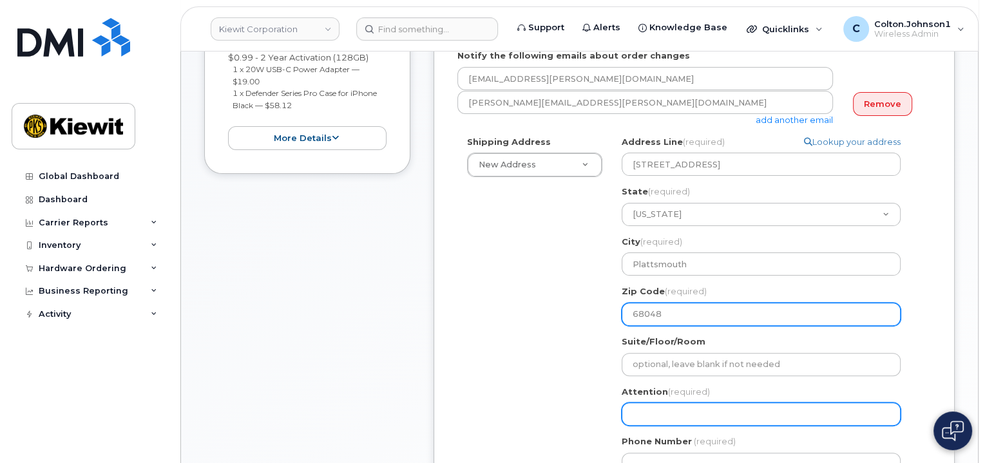
type input "68048"
click at [661, 416] on input "Attention (required)" at bounding box center [761, 414] width 279 height 23
click at [683, 412] on input "Attention (required)" at bounding box center [761, 414] width 279 height 23
paste input "[PERSON_NAME].[PERSON_NAME]"
select select
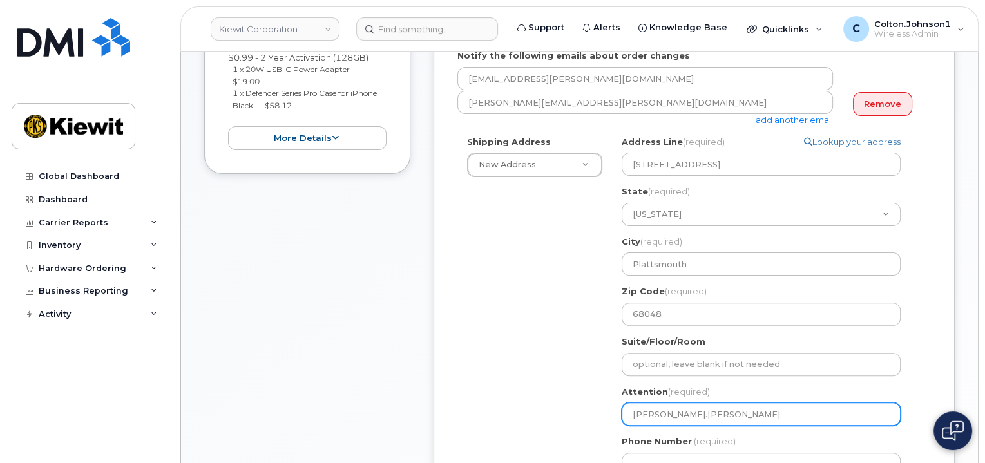
click at [686, 420] on input "[PERSON_NAME].[PERSON_NAME]" at bounding box center [761, 414] width 279 height 23
click at [718, 417] on input "[PERSON_NAME].[PERSON_NAME]" at bounding box center [761, 414] width 279 height 23
type input "[PERSON_NAME].[PERSON_NAME]"
paste input "Kyle.Exstrom"
select select
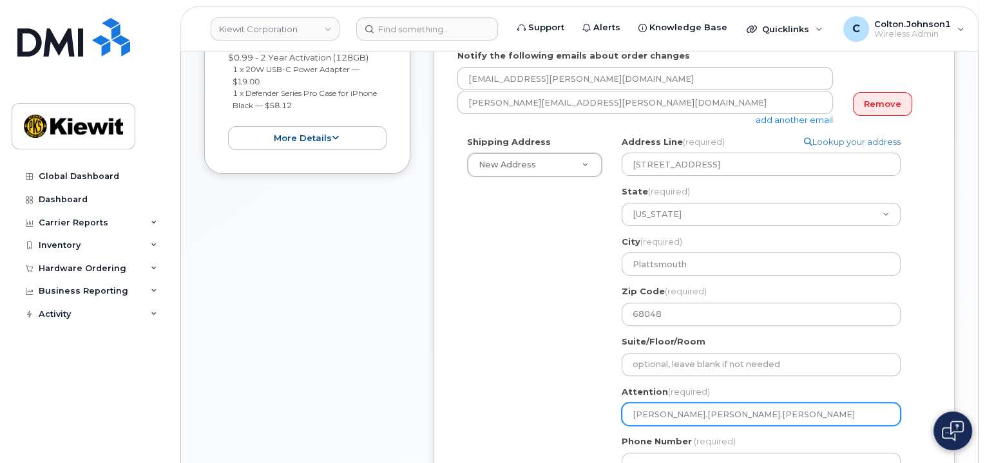
type input "[PERSON_NAME].[PERSON_NAME].[PERSON_NAME]"
click at [536, 383] on div "Shipping Address New Address New Address 1750 Power Plant Rd 585 N Dairy Ashfor…" at bounding box center [689, 311] width 463 height 350
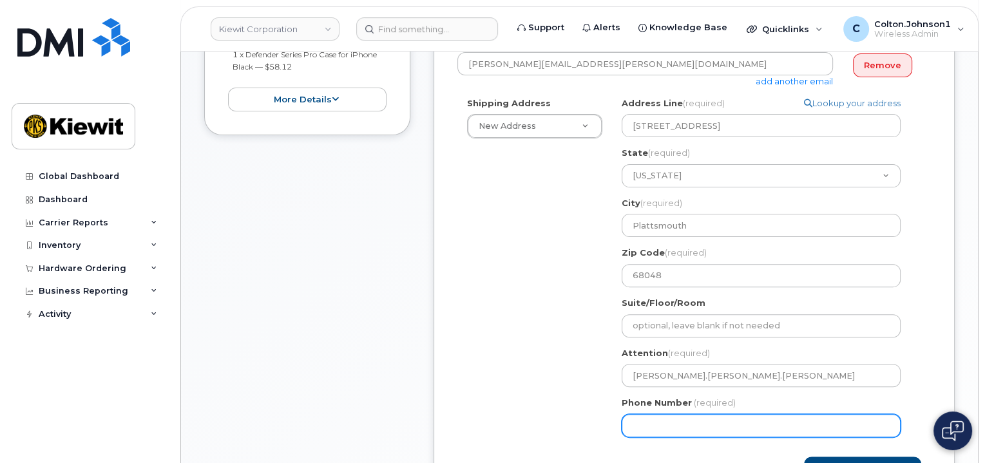
scroll to position [387, 0]
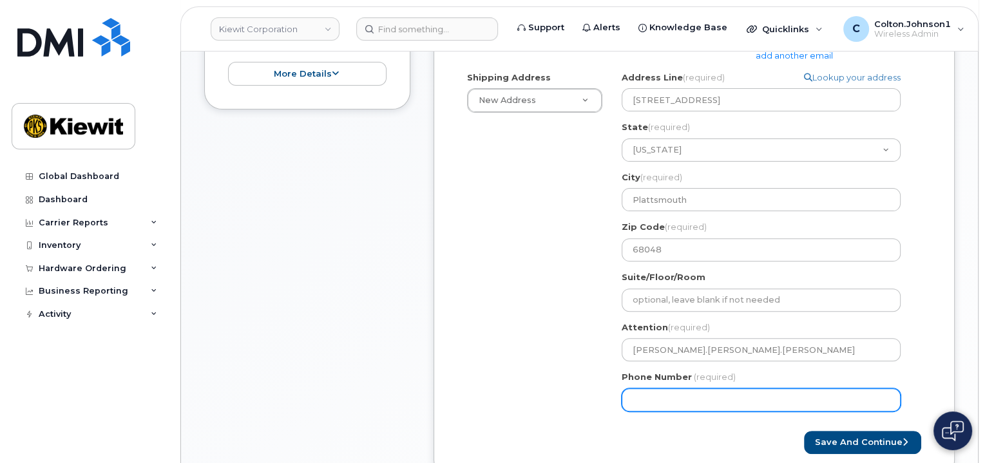
click at [708, 400] on input "Phone Number" at bounding box center [761, 400] width 279 height 23
type input "877772770"
select select
type input "8777727707"
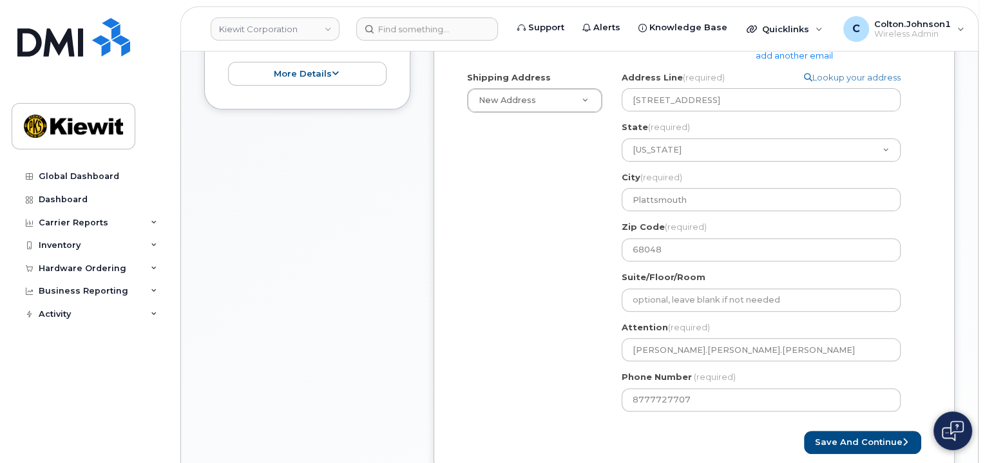
click at [523, 347] on div "Shipping Address New Address New Address 1750 Power Plant Rd 585 N Dairy Ashfor…" at bounding box center [689, 247] width 463 height 350
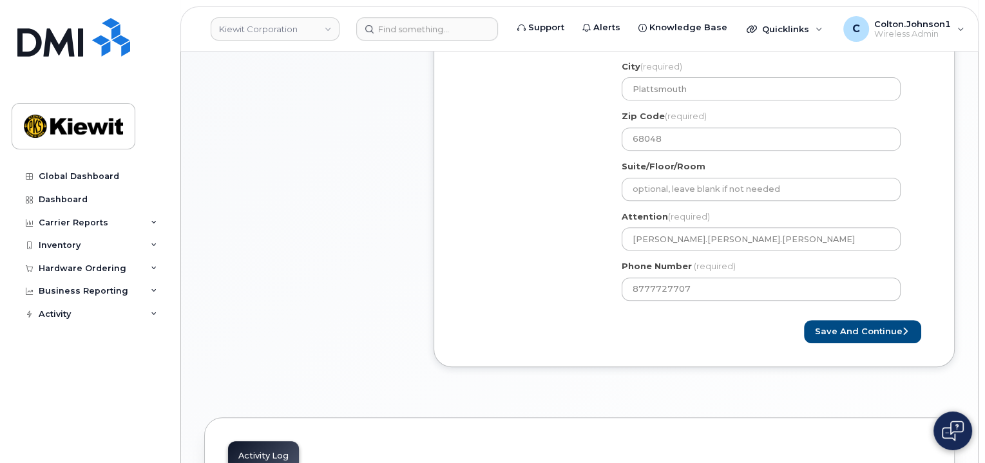
scroll to position [516, 0]
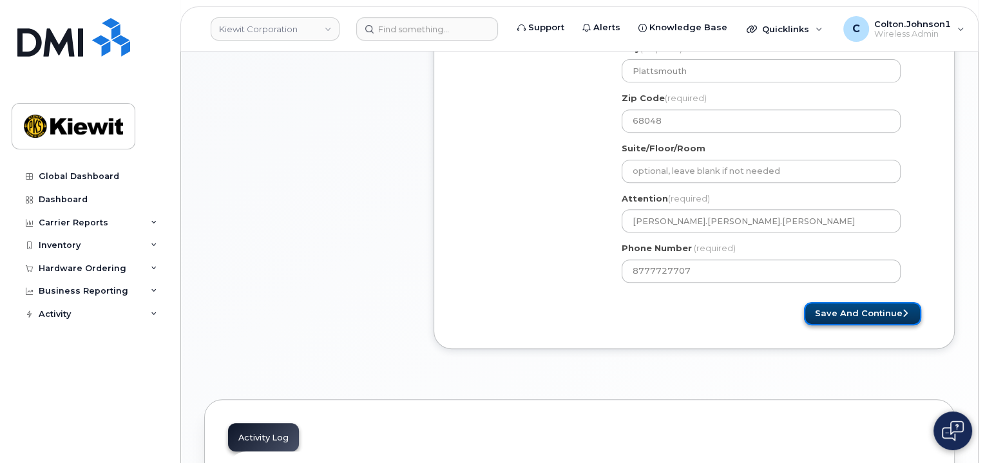
click at [880, 313] on button "Save and Continue" at bounding box center [862, 314] width 117 height 24
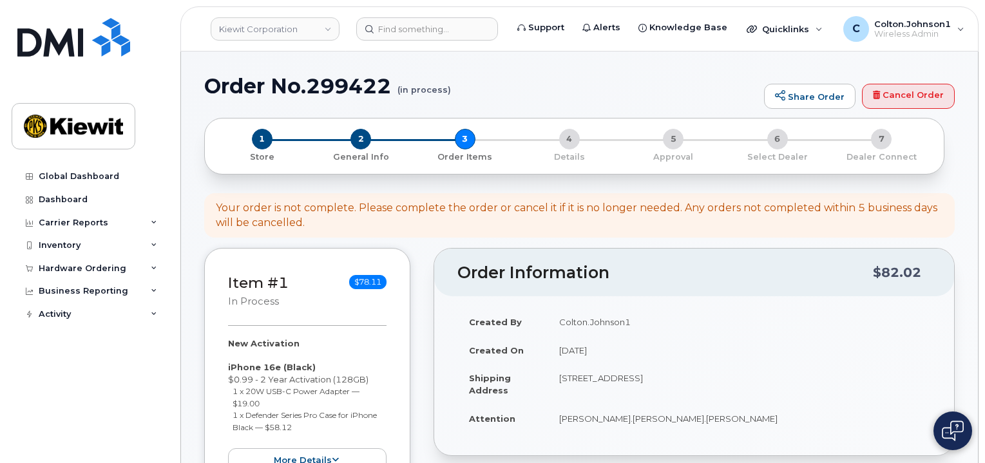
select select
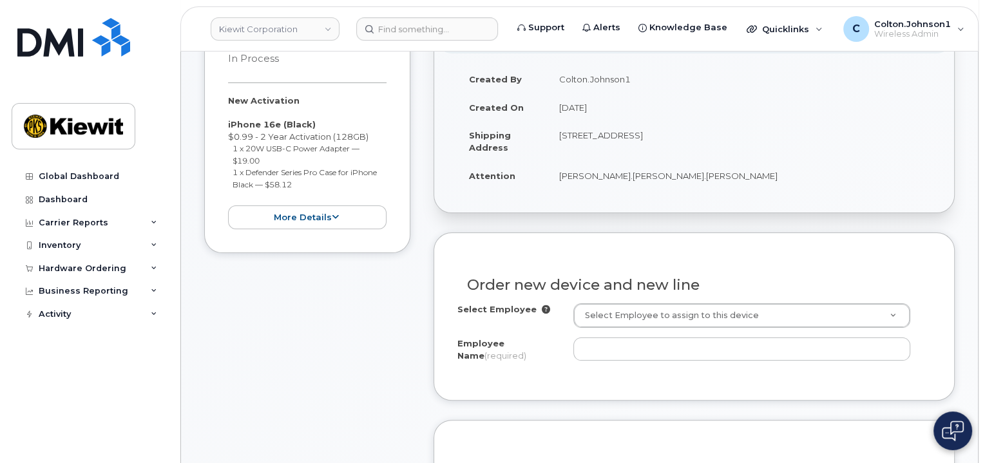
scroll to position [258, 0]
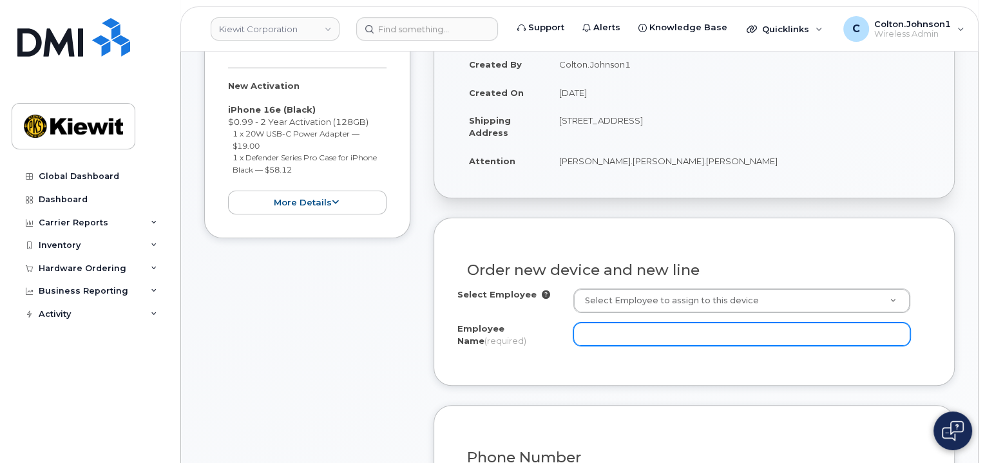
click at [628, 334] on input "Employee Name (required)" at bounding box center [742, 334] width 337 height 23
click at [647, 343] on input "Employee Name (required)" at bounding box center [742, 334] width 337 height 23
paste input "[PERSON_NAME].[PERSON_NAME]"
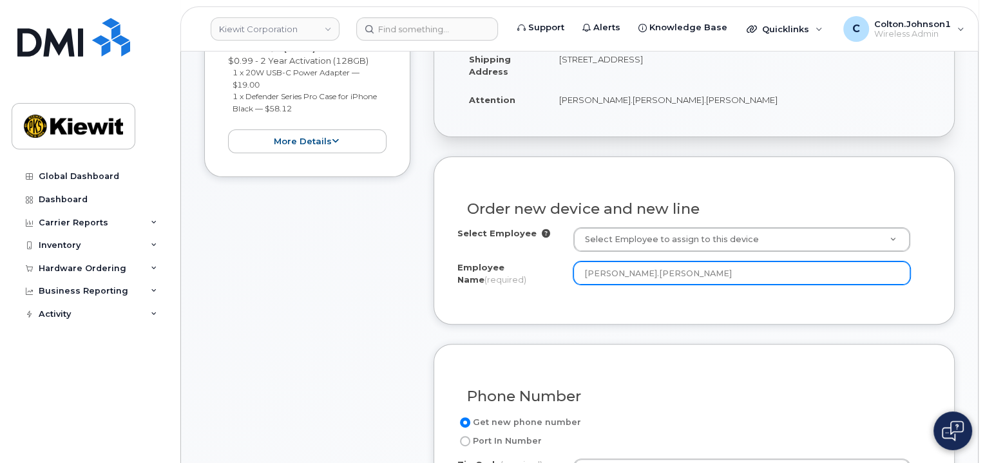
scroll to position [387, 0]
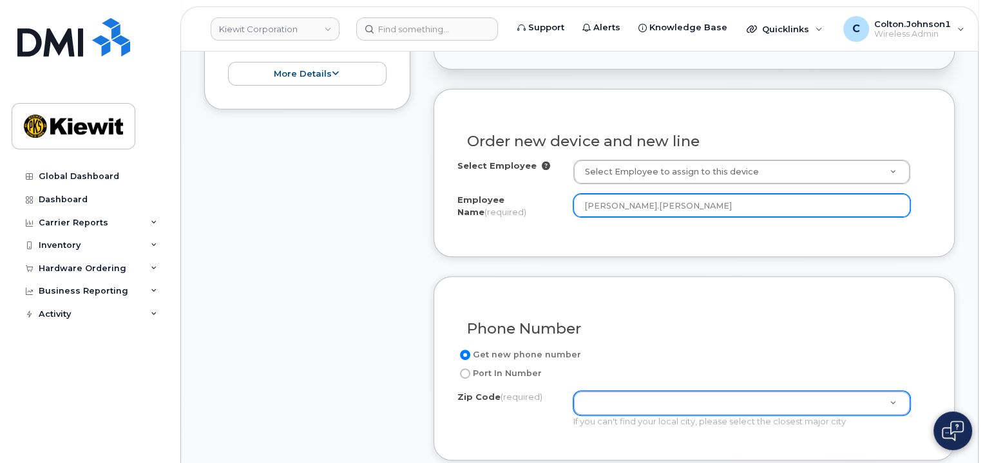
type input "[PERSON_NAME].[PERSON_NAME]"
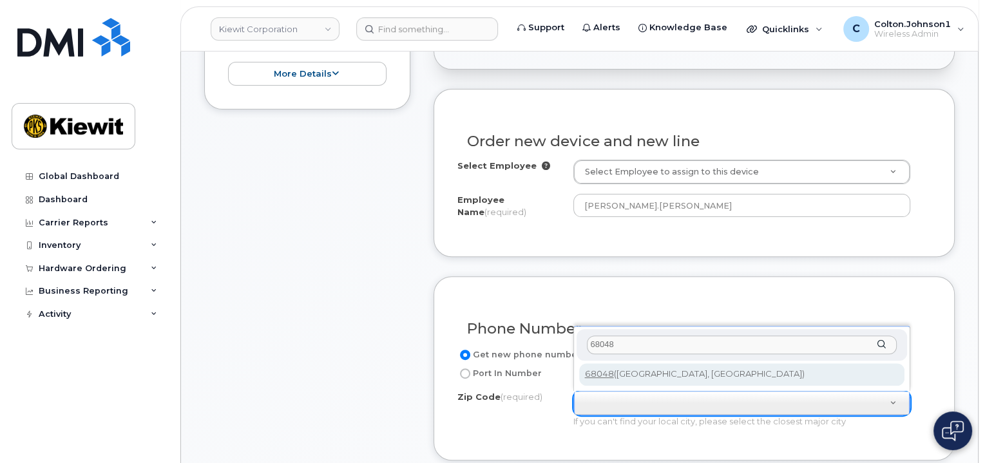
type input "68048"
type input "68048 (Plattsmouth, NE)"
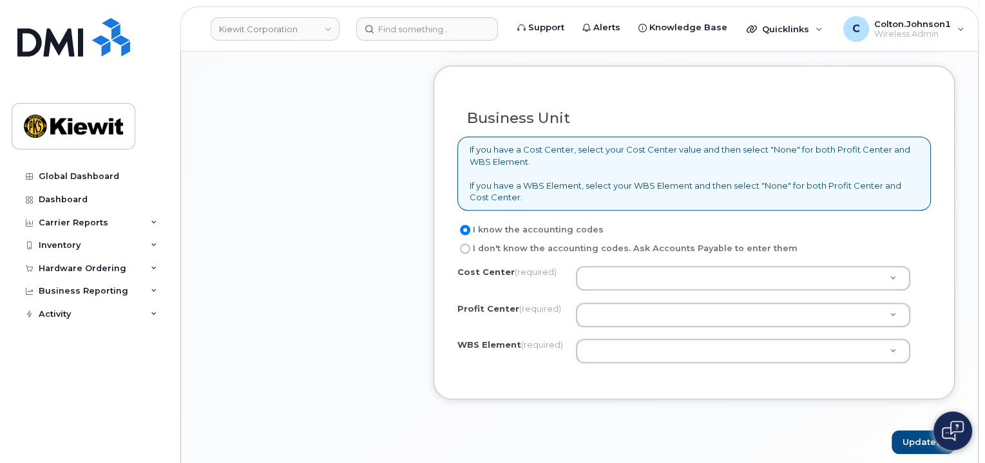
scroll to position [1031, 0]
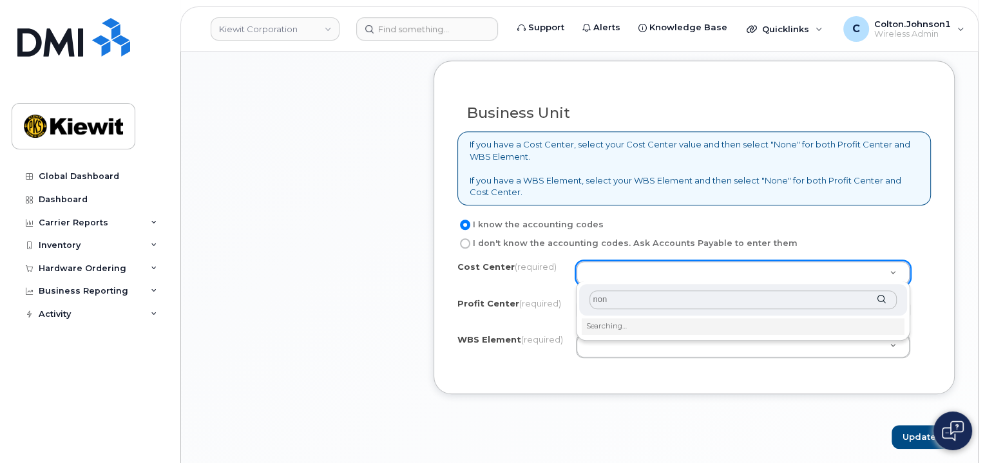
type input "none"
type input "None"
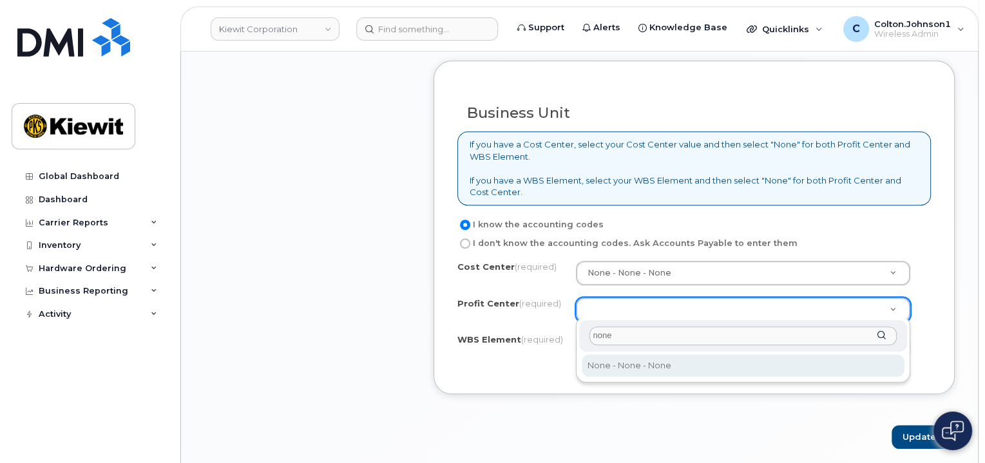
type input "non"
select select "None"
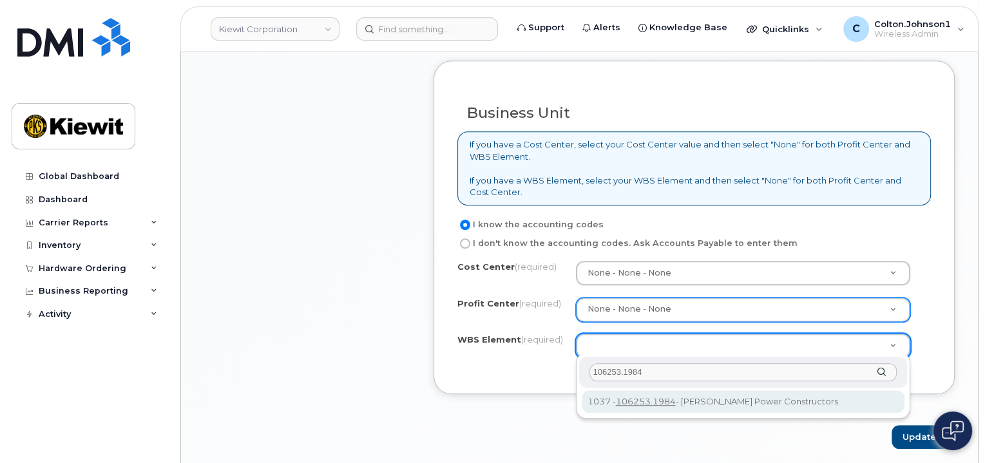
type input "106253.1984"
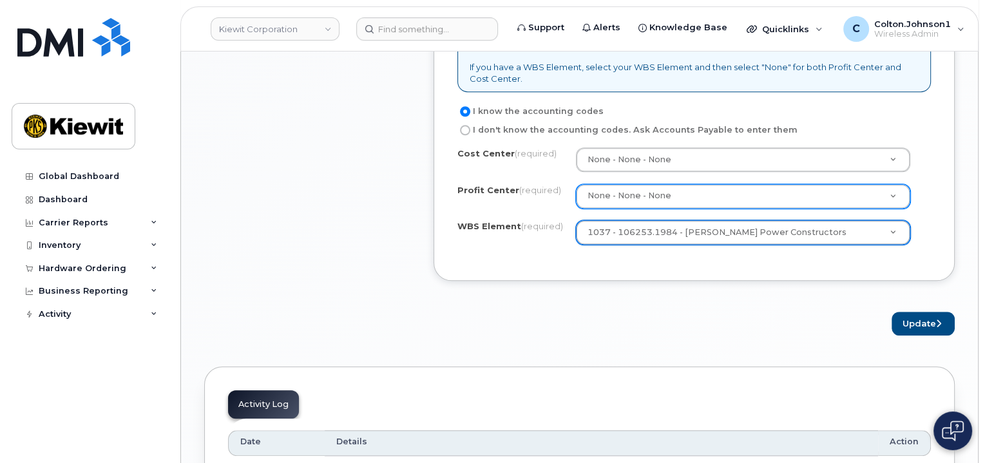
scroll to position [1160, 0]
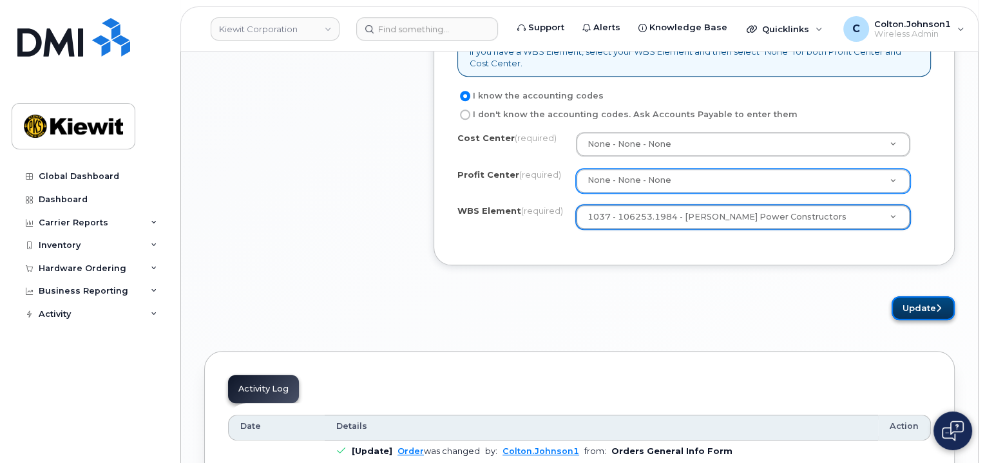
click at [902, 302] on button "Update" at bounding box center [923, 308] width 63 height 24
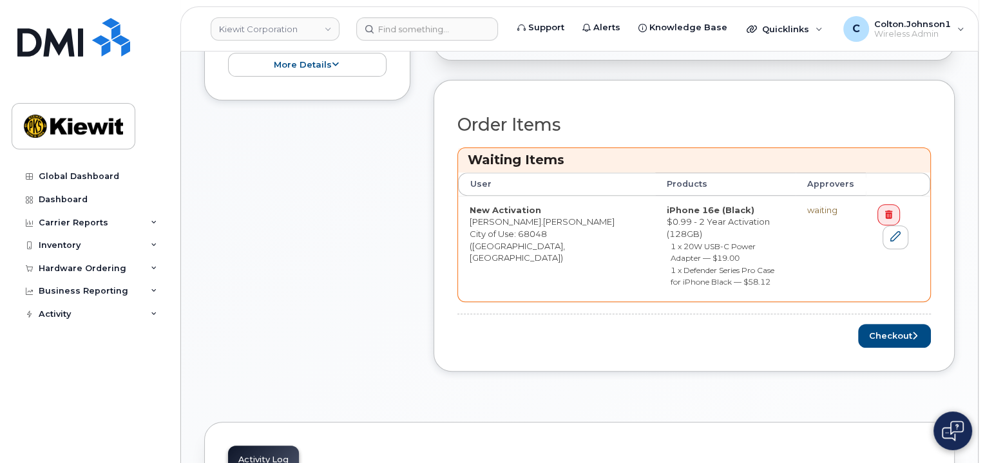
scroll to position [516, 0]
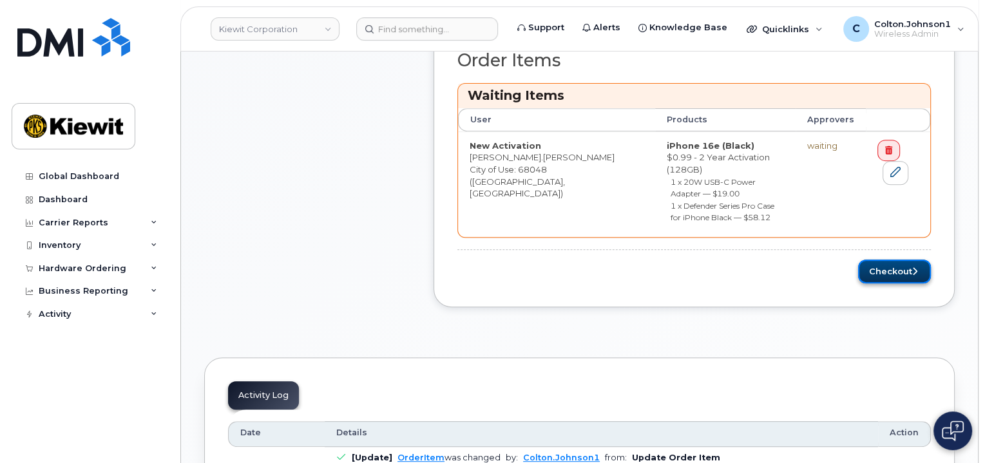
click at [879, 260] on button "Checkout" at bounding box center [894, 272] width 73 height 24
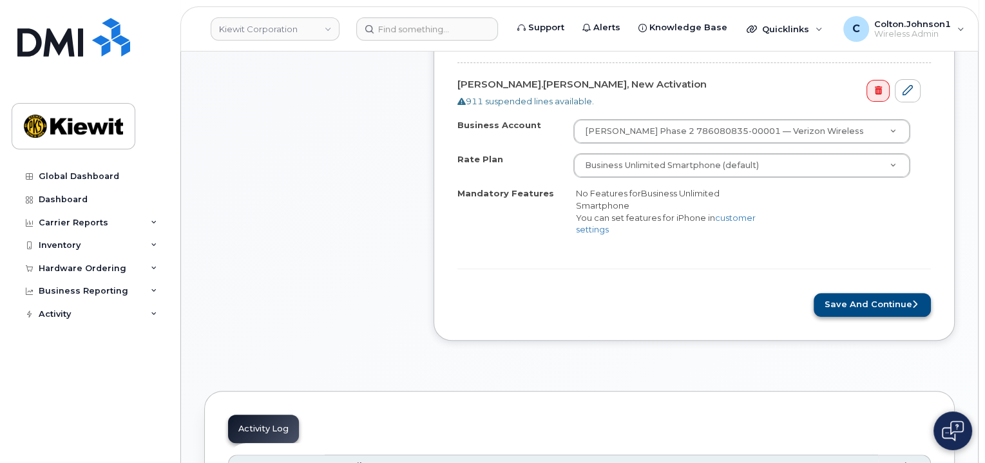
scroll to position [451, 0]
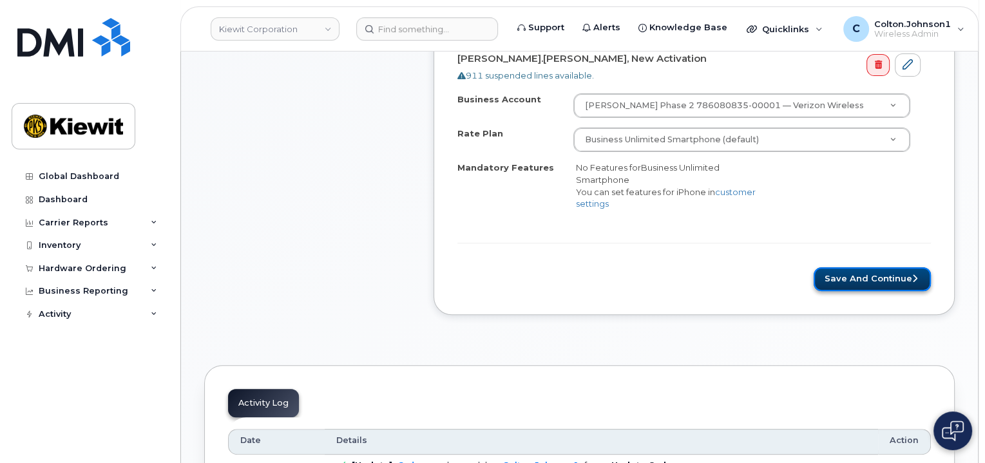
click at [848, 287] on button "Save and Continue" at bounding box center [872, 279] width 117 height 24
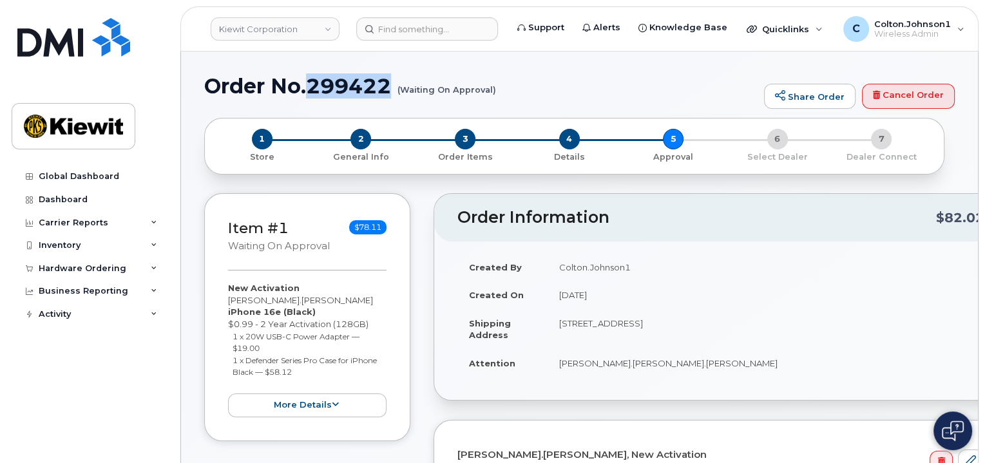
drag, startPoint x: 309, startPoint y: 79, endPoint x: 391, endPoint y: 77, distance: 81.2
click at [391, 77] on h1 "Order No.299422 (Waiting On Approval)" at bounding box center [481, 86] width 554 height 23
copy h1 "299422"
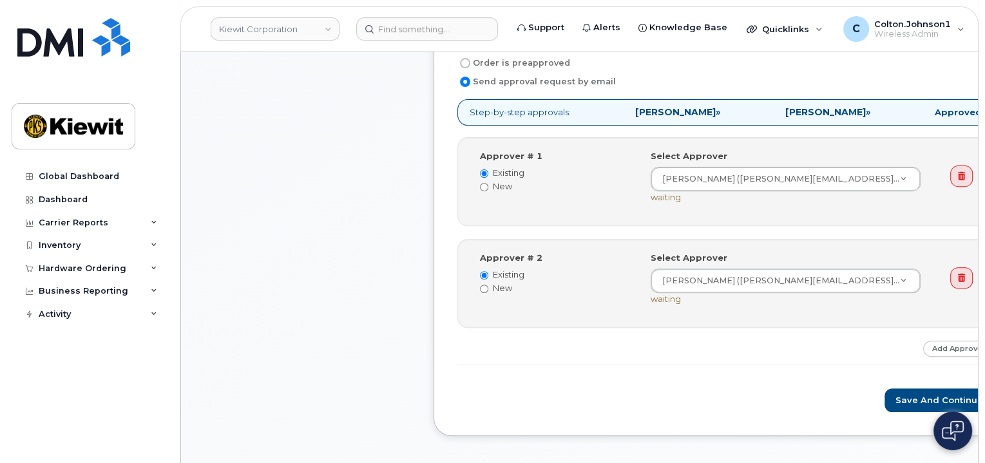
scroll to position [451, 0]
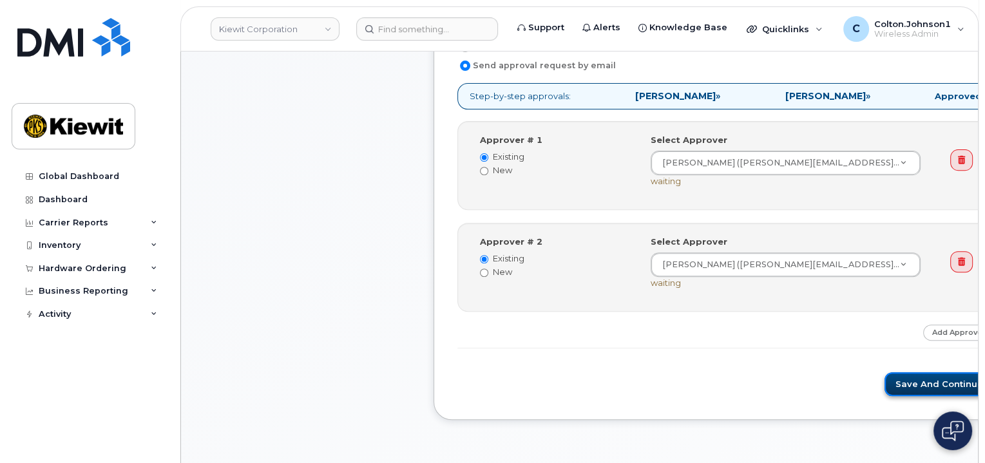
click at [885, 376] on button "Save and Continue" at bounding box center [940, 384] width 110 height 24
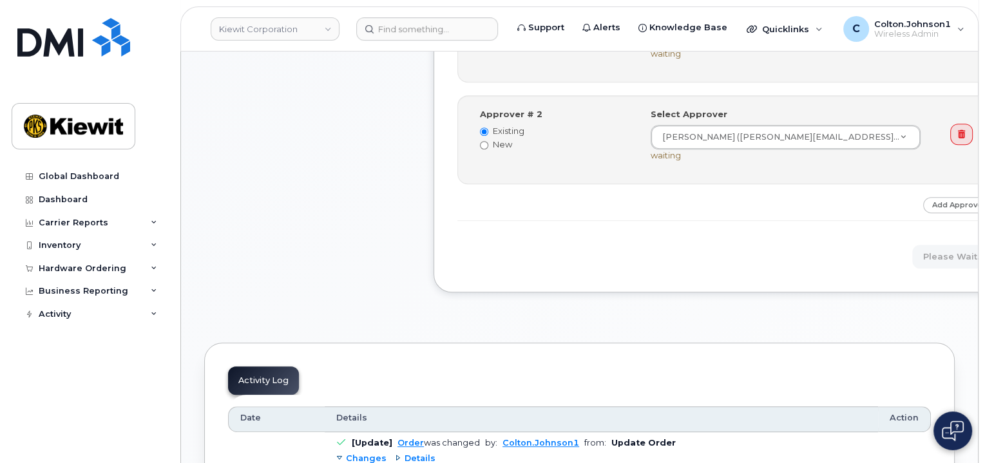
scroll to position [709, 0]
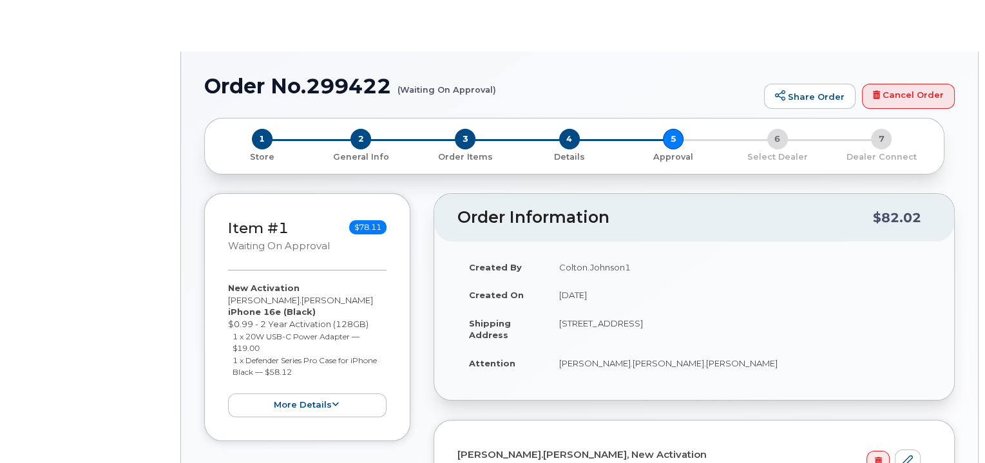
radio input "true"
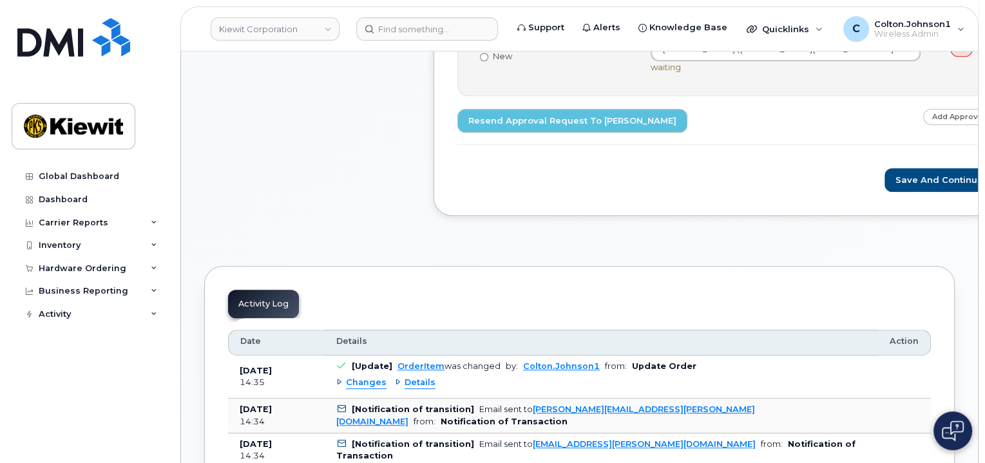
scroll to position [451, 0]
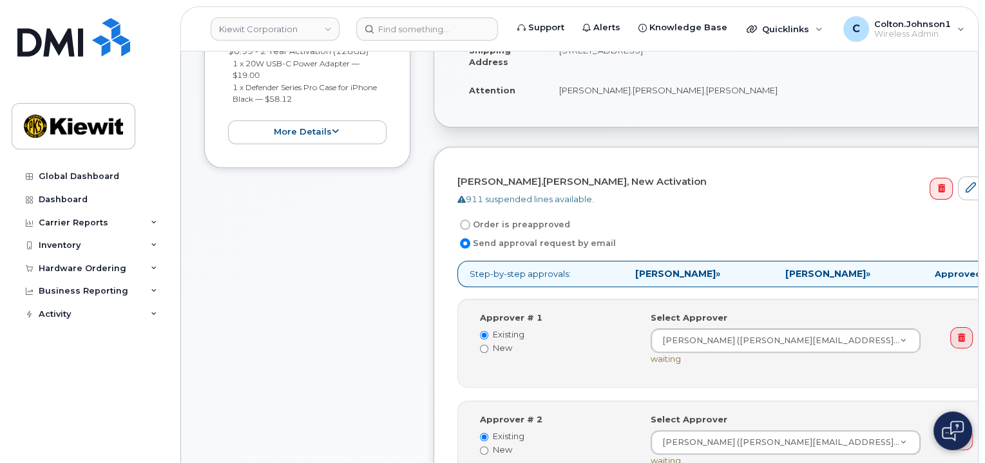
scroll to position [129, 0]
